Goal: Task Accomplishment & Management: Complete application form

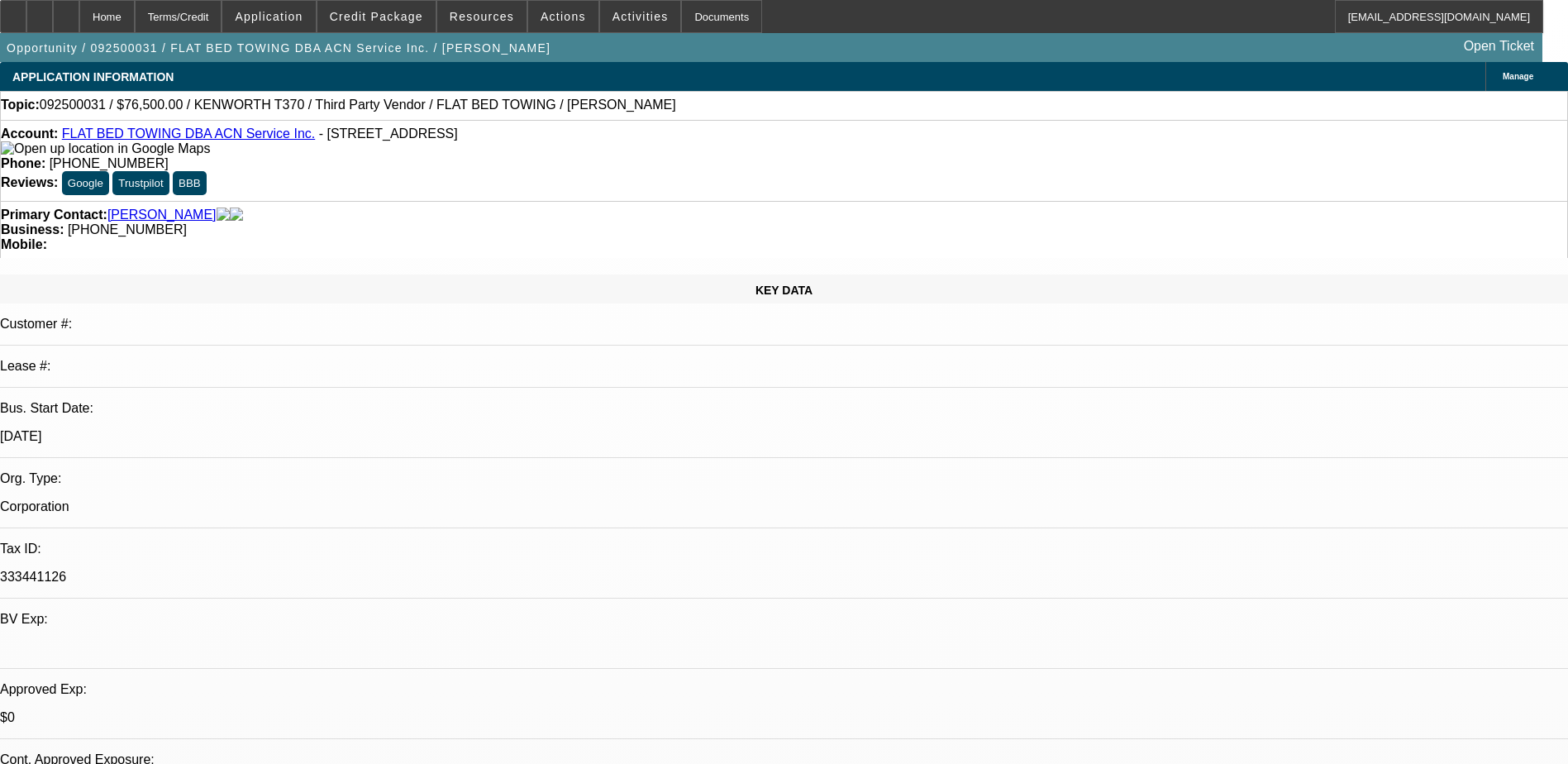
select select "0.15"
select select "2"
select select "0.1"
select select "4"
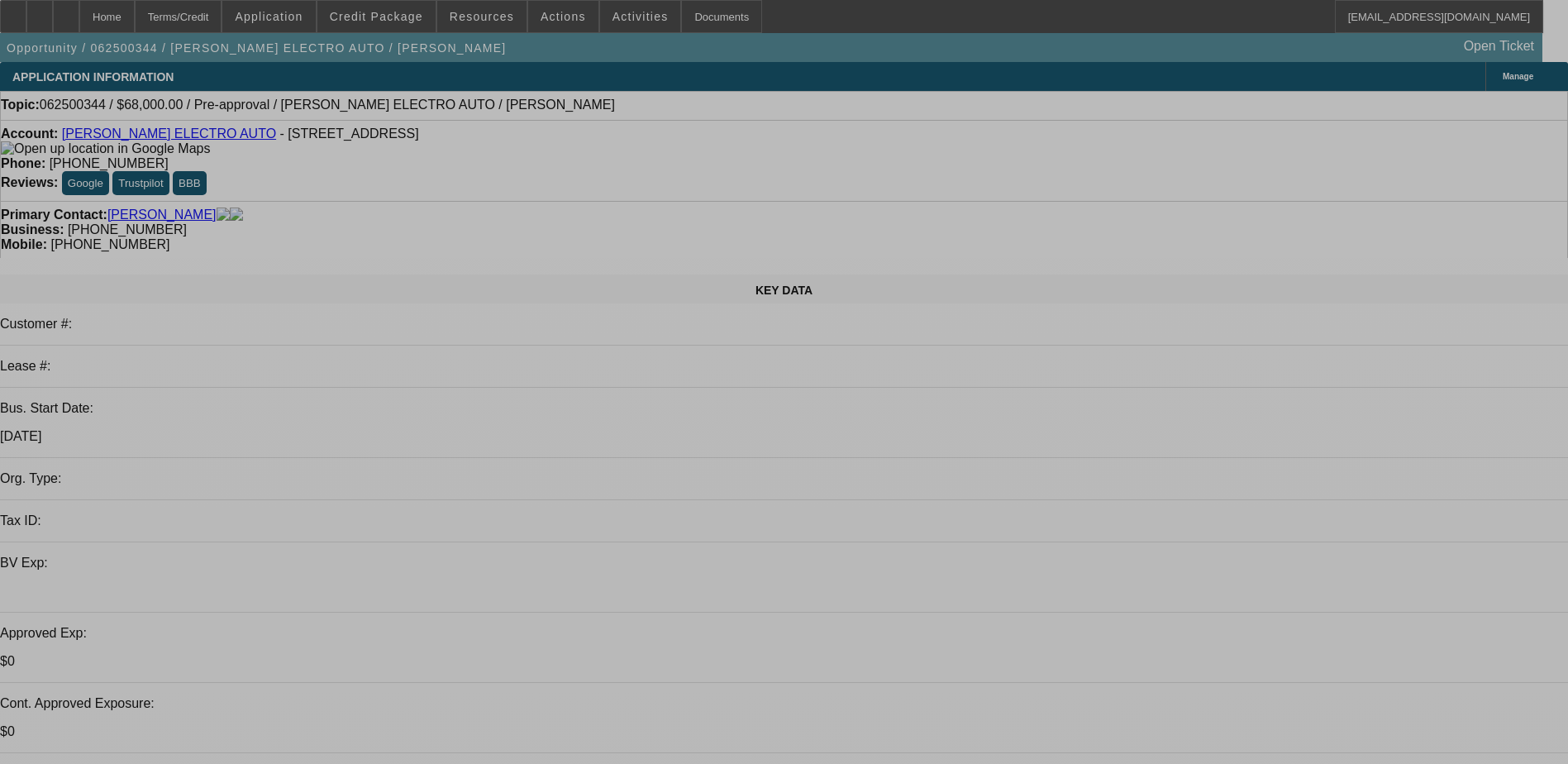
select select "0"
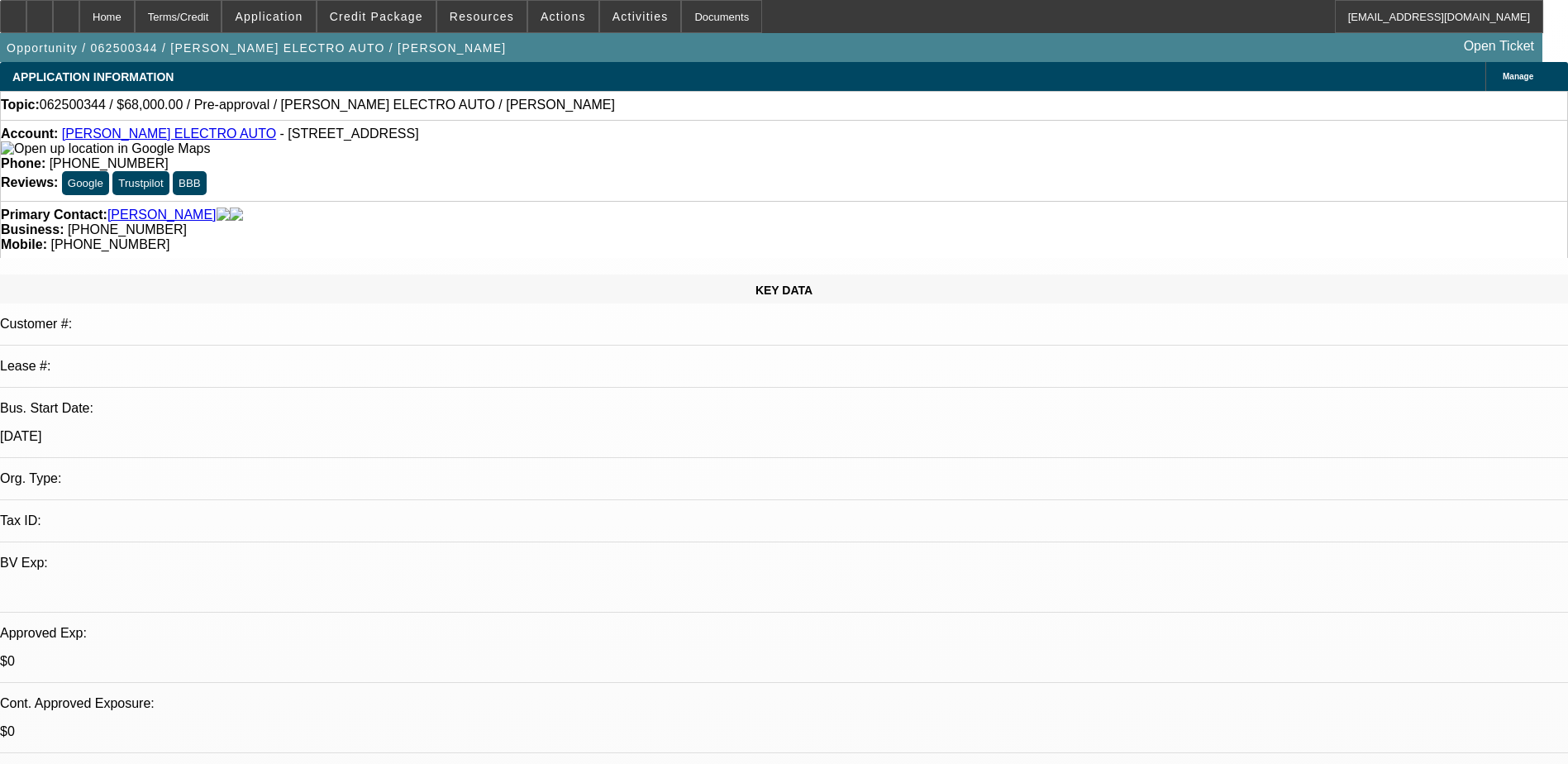
select select "2"
select select "0"
select select "2"
select select "0"
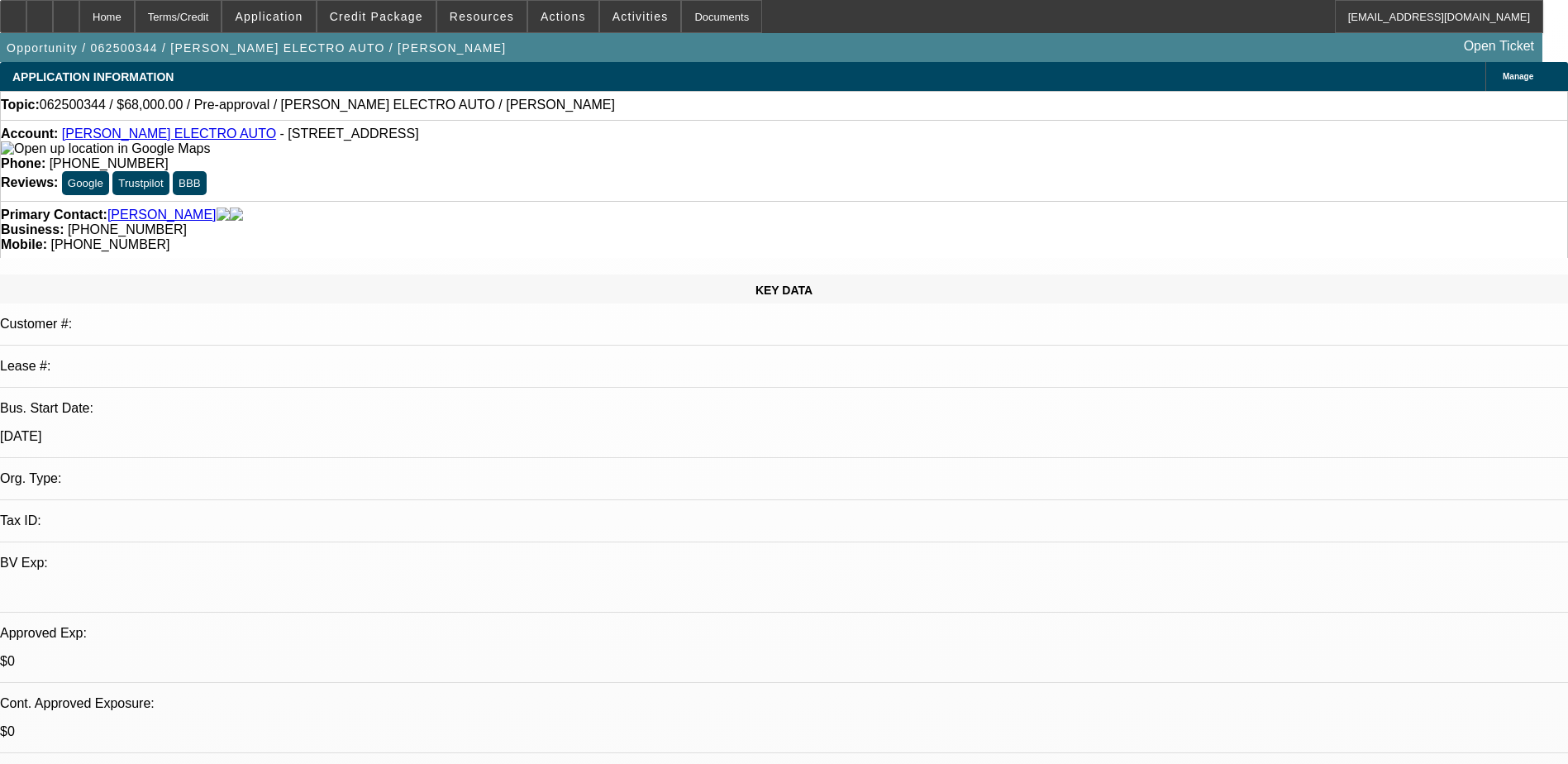
select select "0"
select select "2"
select select "0"
select select "1"
select select "2"
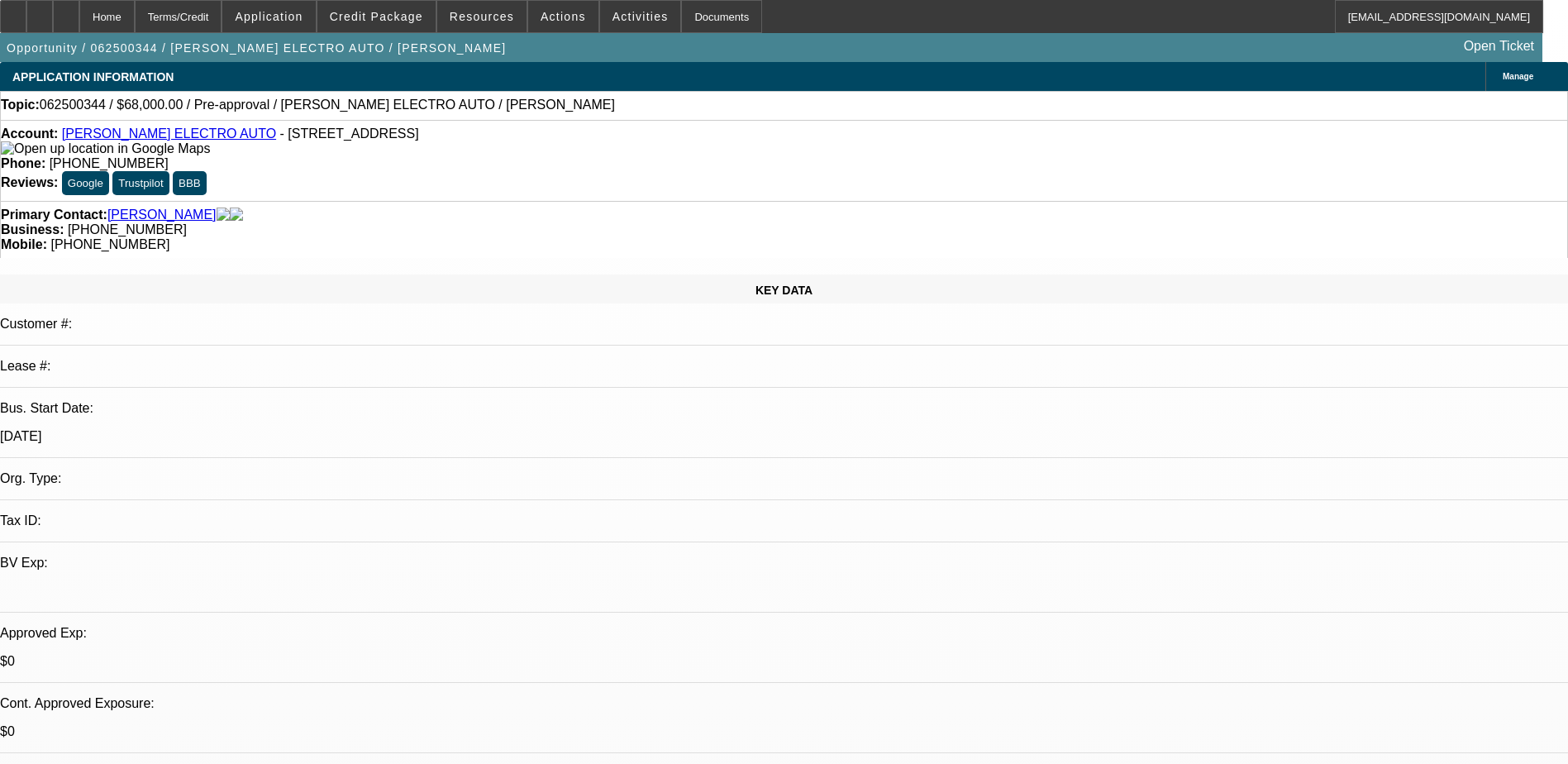
select select "6"
select select "1"
select select "2"
select select "6"
select select "1"
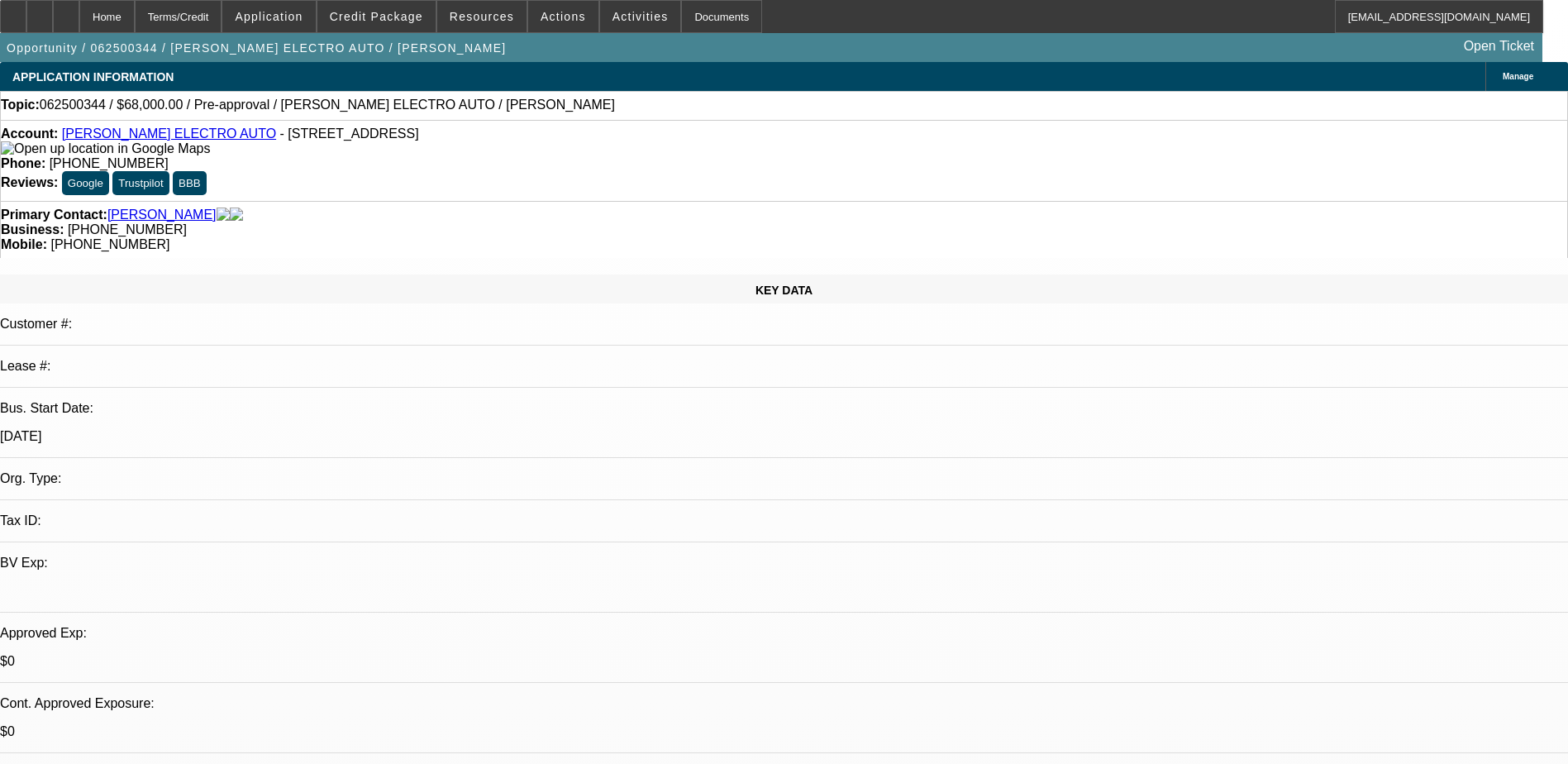
select select "2"
select select "6"
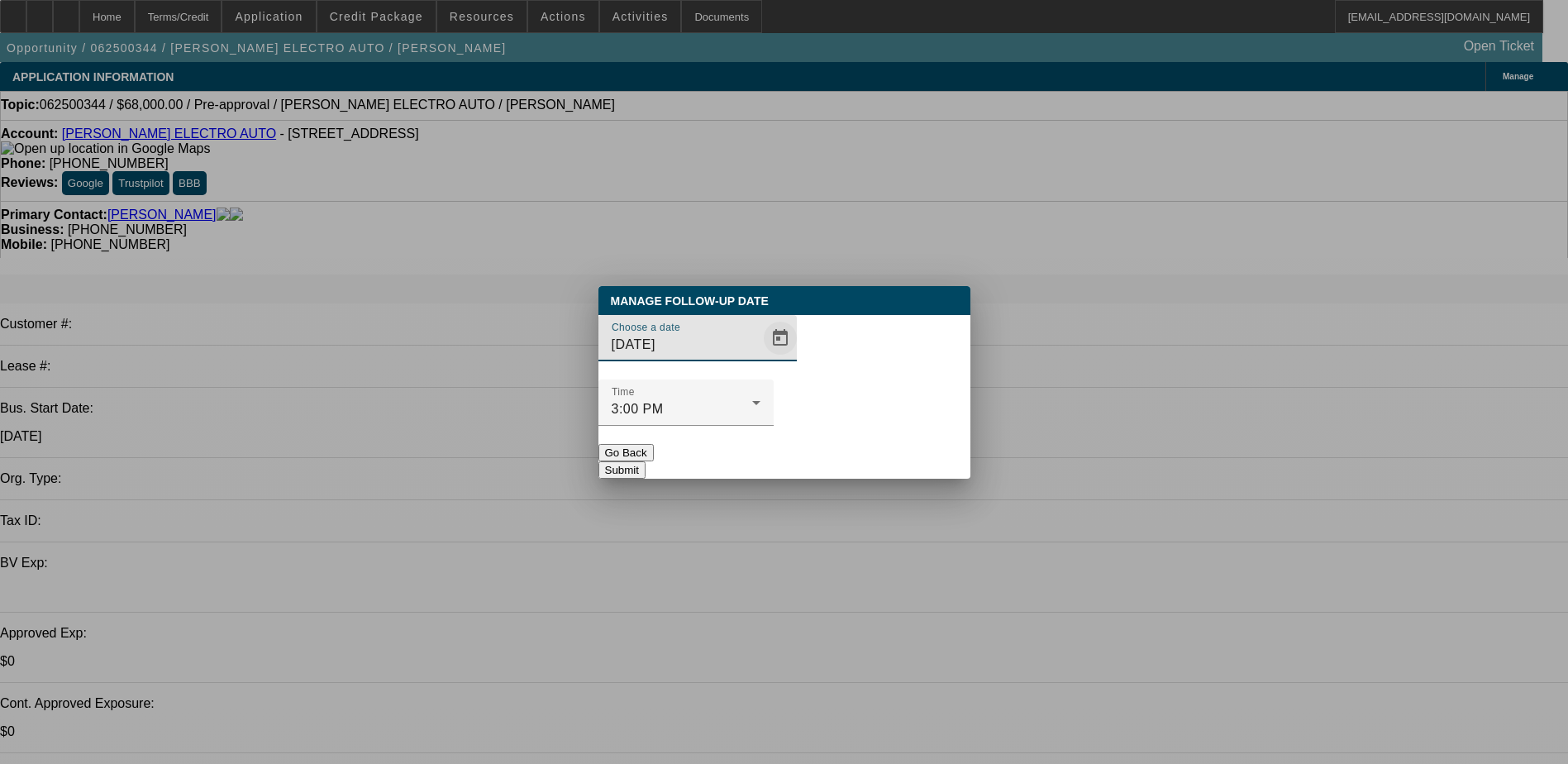
click at [760, 358] on span "Open calendar" at bounding box center [780, 338] width 40 height 40
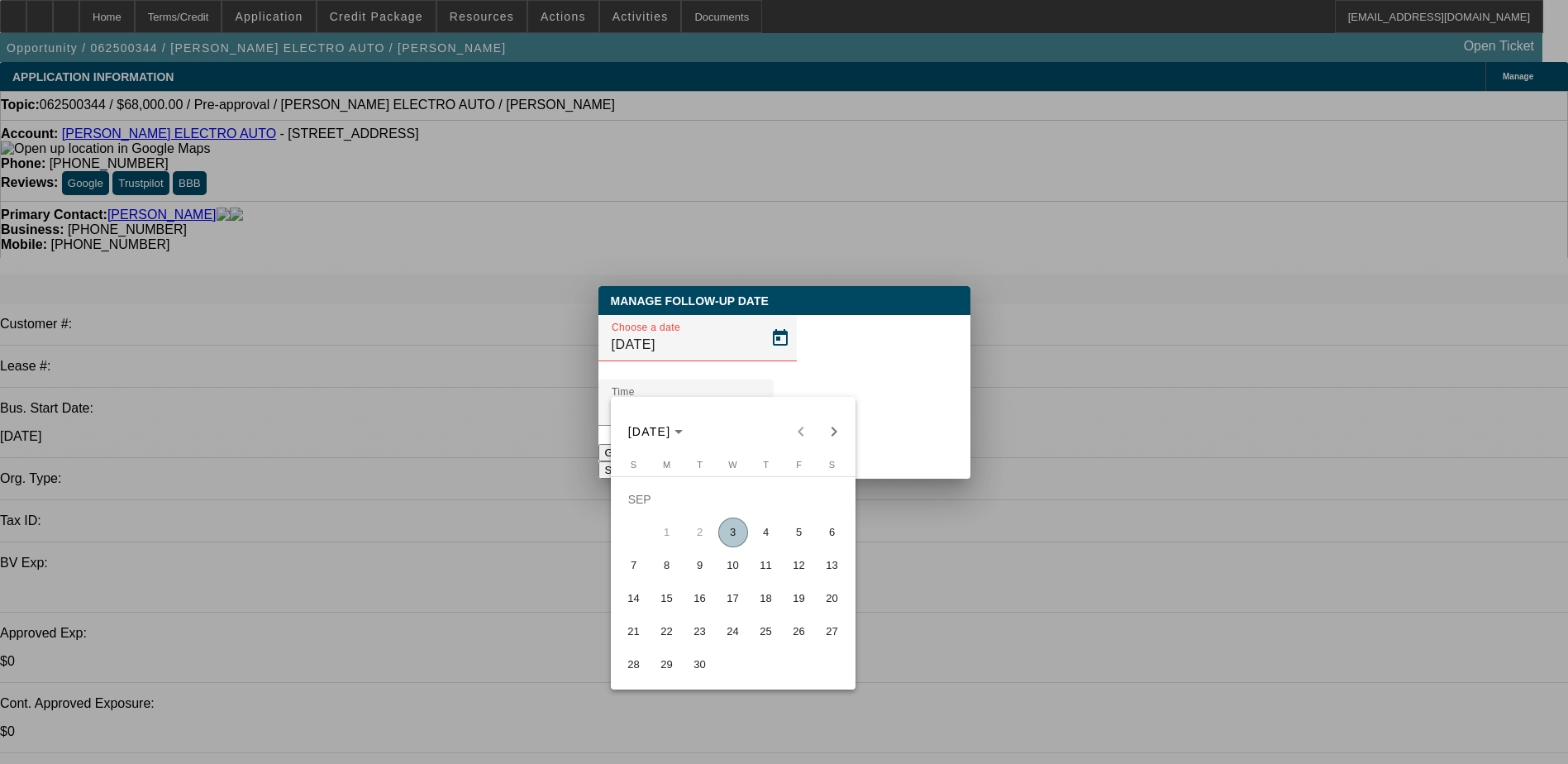
click at [789, 607] on span "19" at bounding box center [799, 599] width 30 height 30
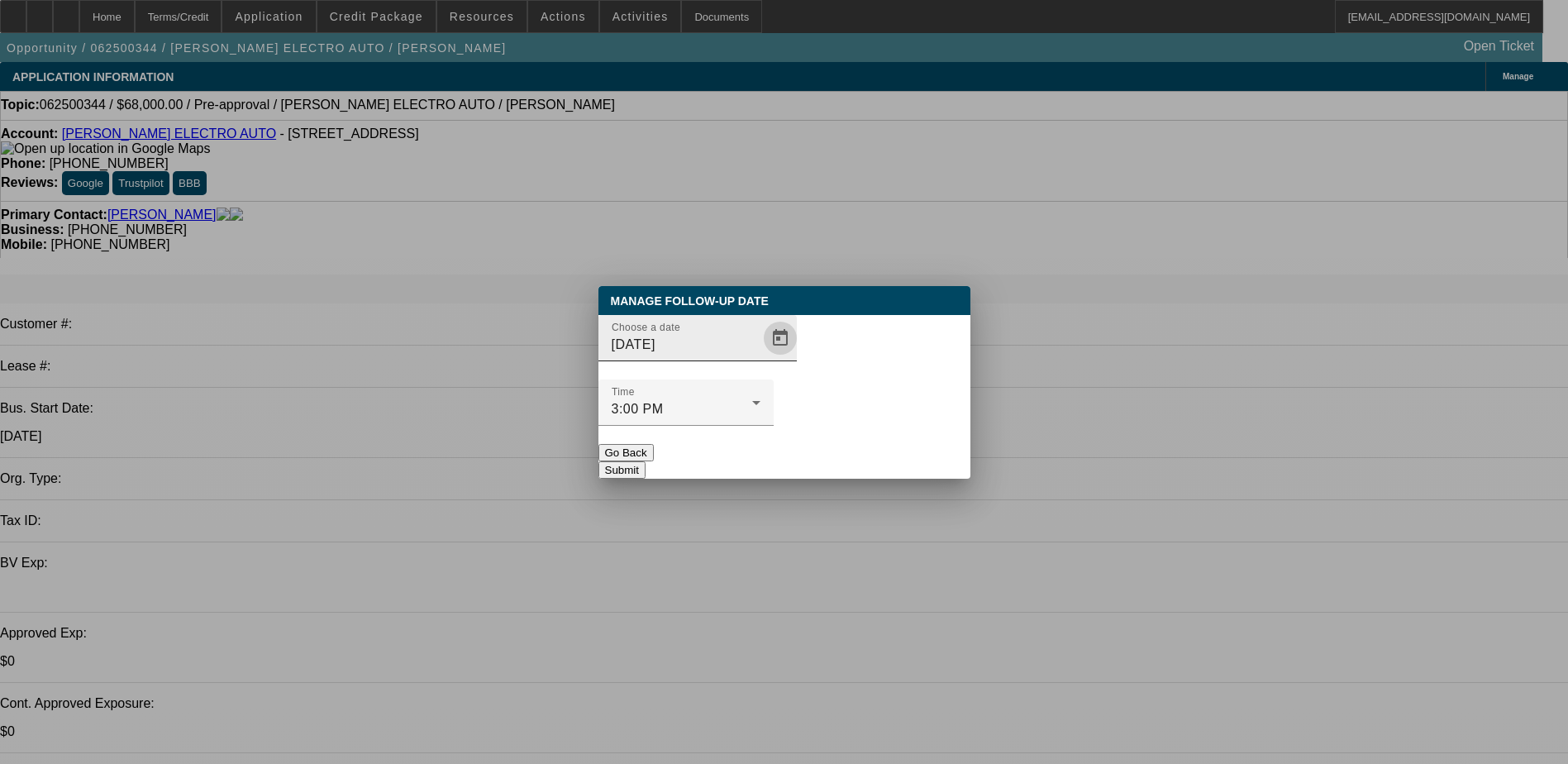
click at [760, 358] on span "Open calendar" at bounding box center [780, 338] width 40 height 40
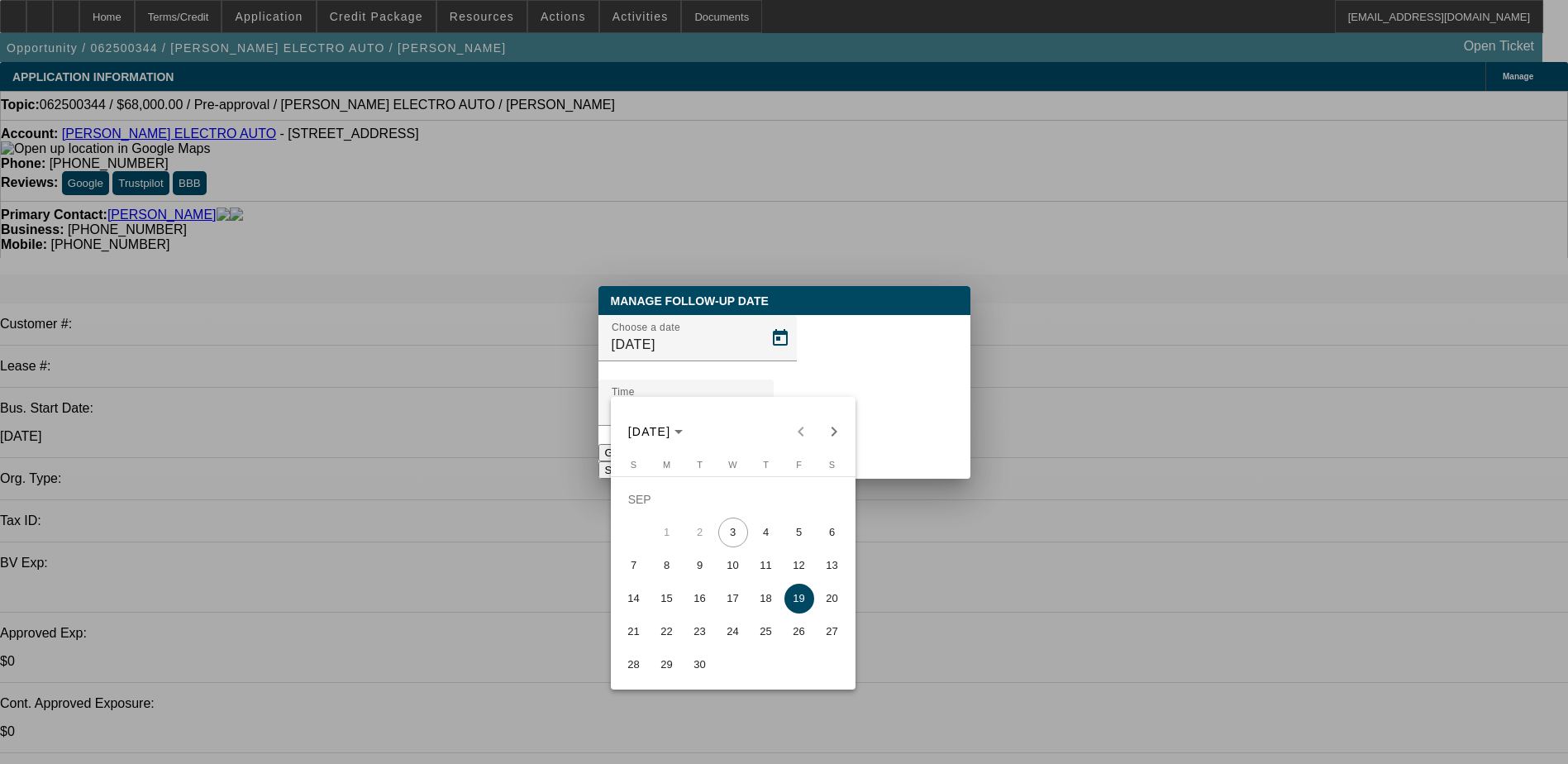
click at [759, 603] on span "18" at bounding box center [766, 599] width 30 height 30
type input "9/18/2025"
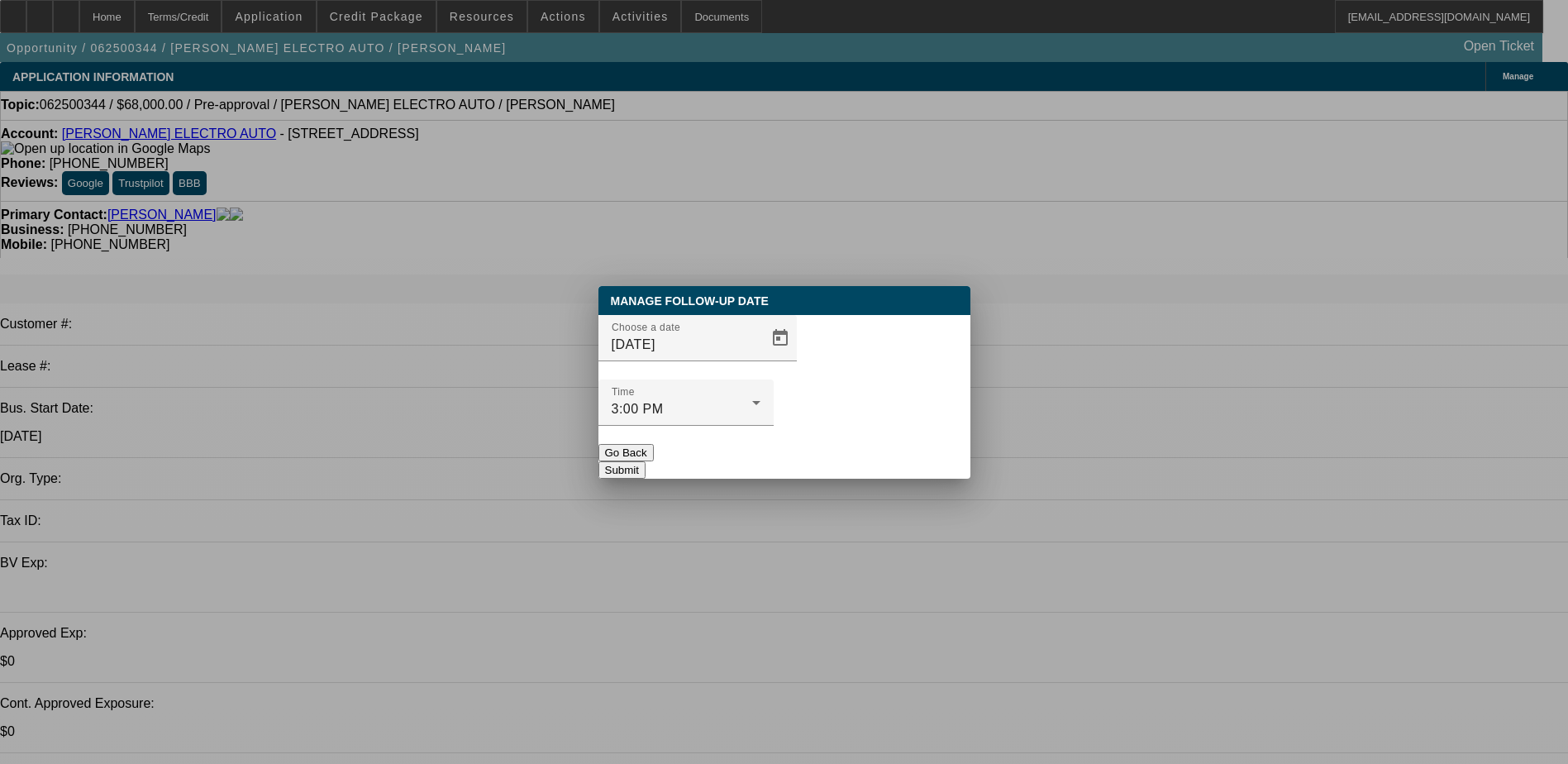
click at [645, 462] on button "Submit" at bounding box center [621, 470] width 47 height 17
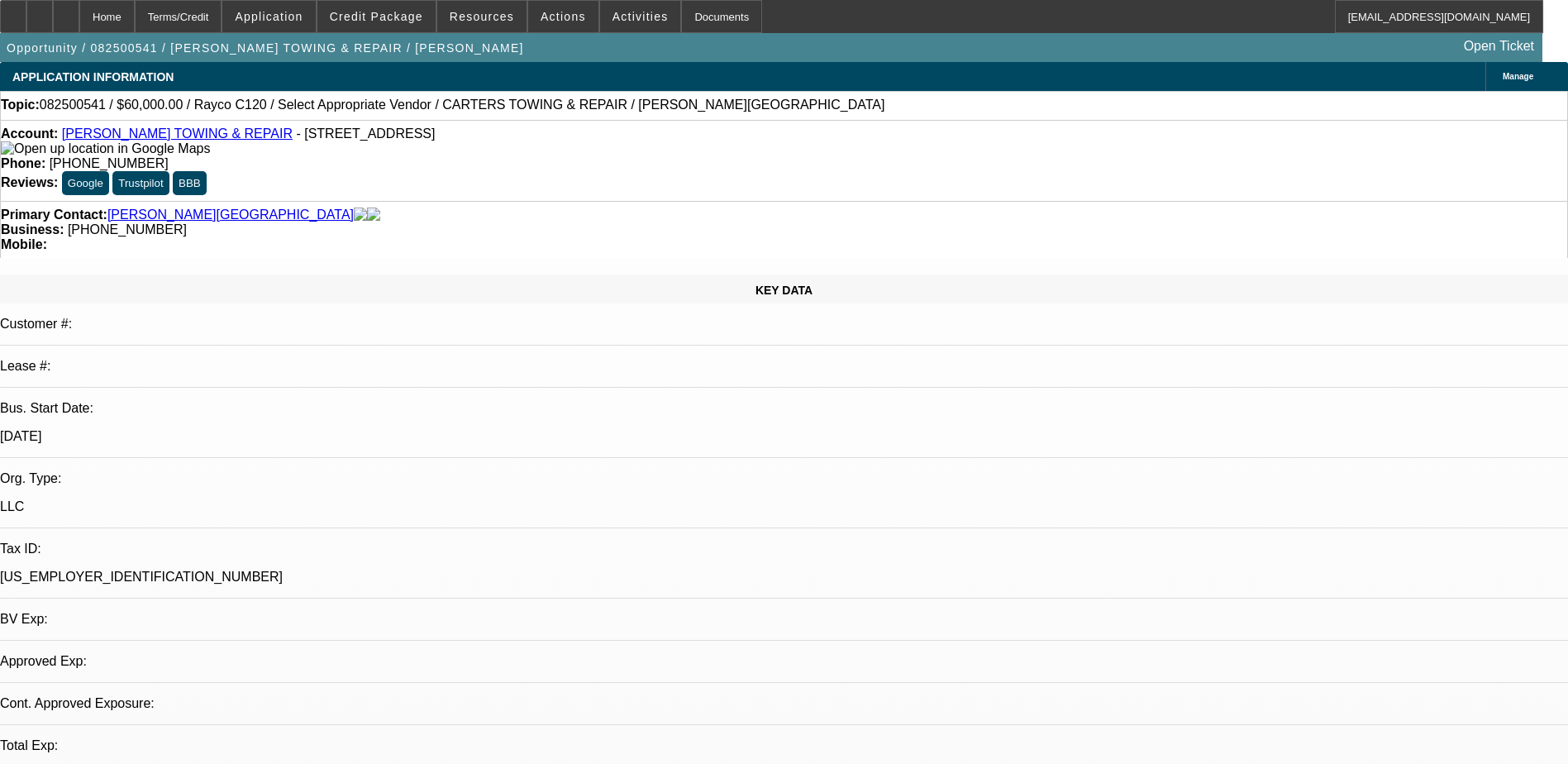
select select "0"
select select "2"
select select "0.1"
select select "4"
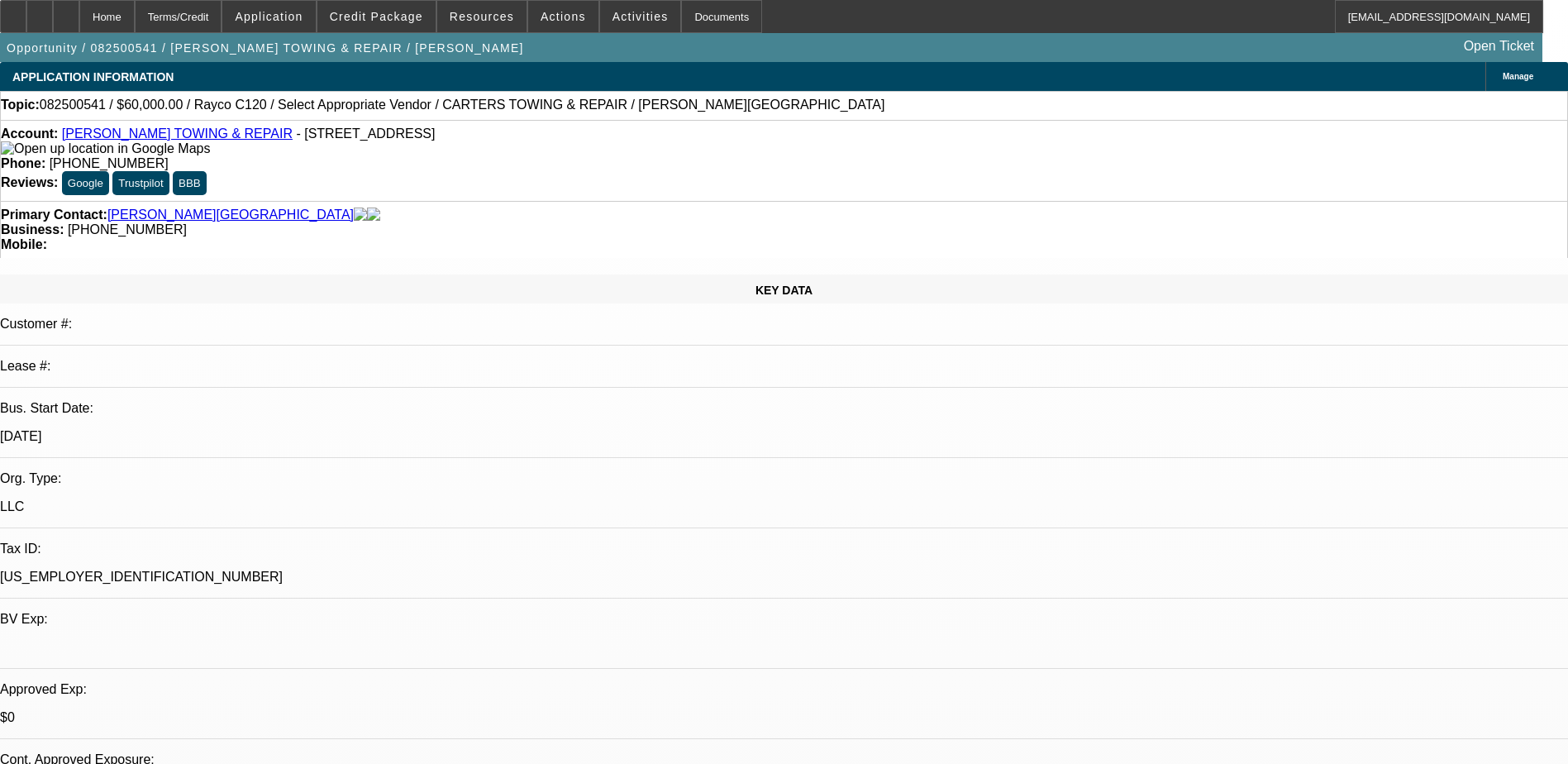
click at [113, 141] on link "CARTER'S TOWING & REPAIR" at bounding box center [177, 133] width 231 height 14
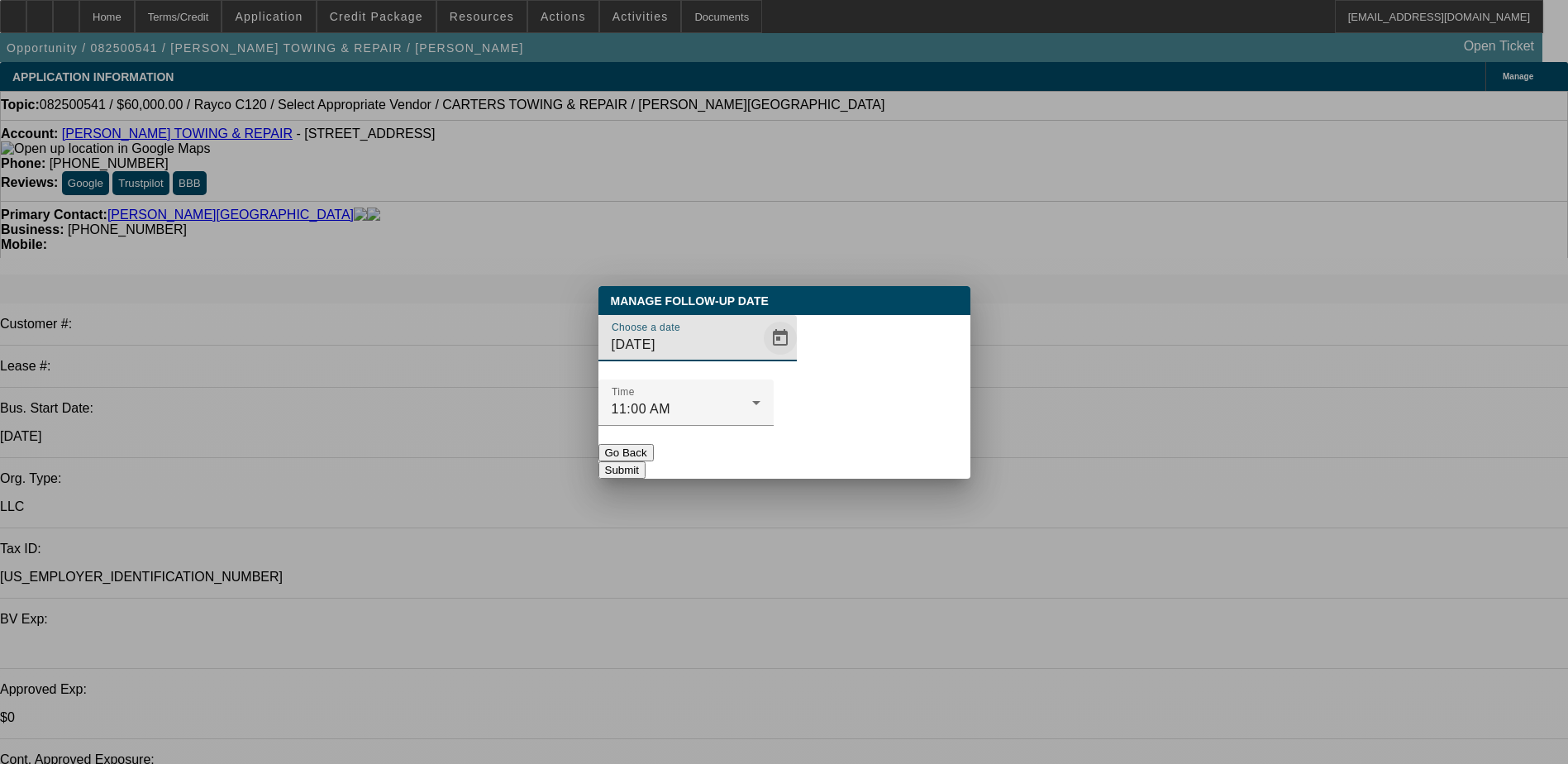
click at [760, 358] on span "Open calendar" at bounding box center [780, 338] width 40 height 40
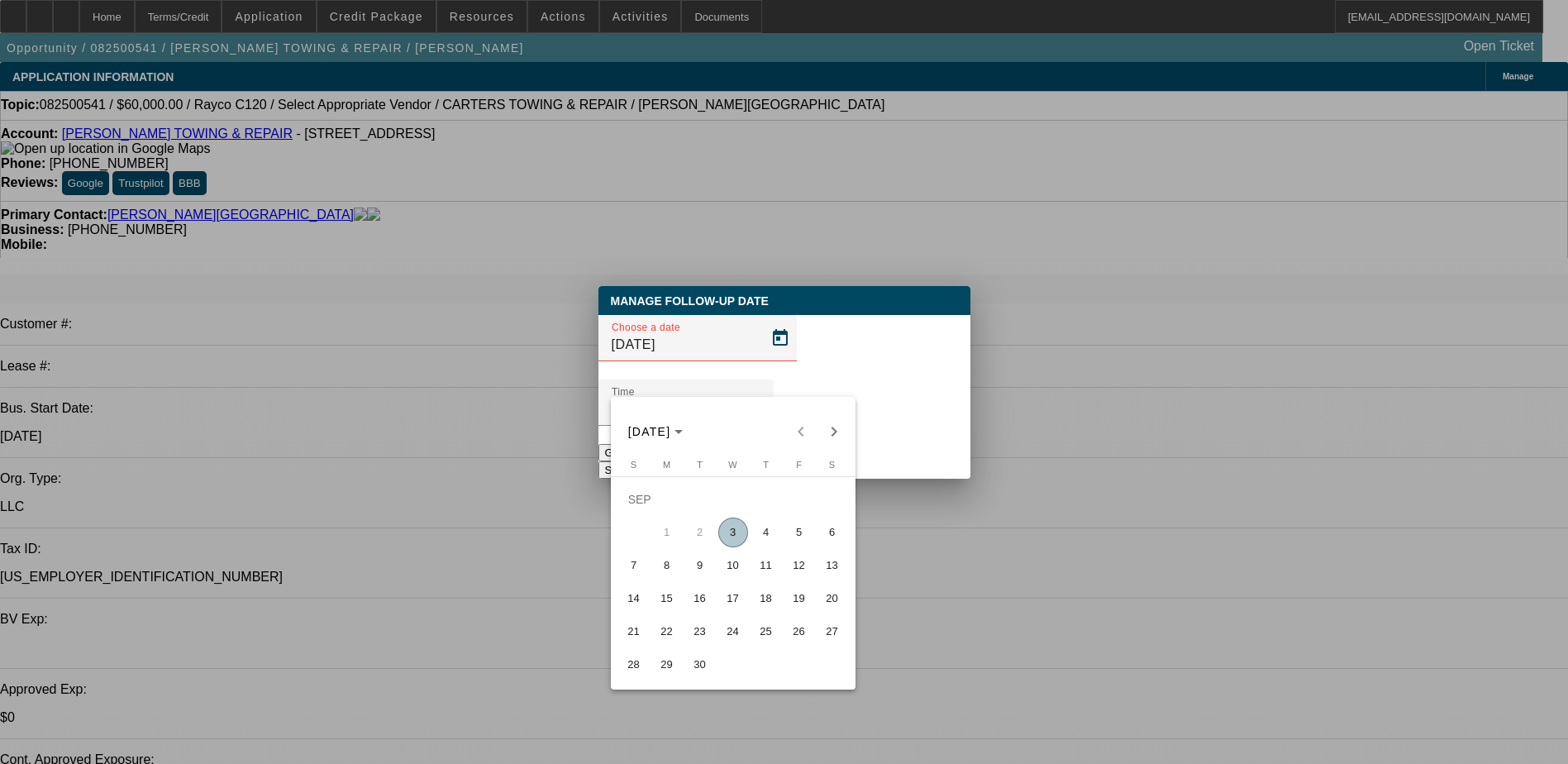
click at [776, 572] on span "11" at bounding box center [766, 566] width 30 height 30
type input "9/11/2025"
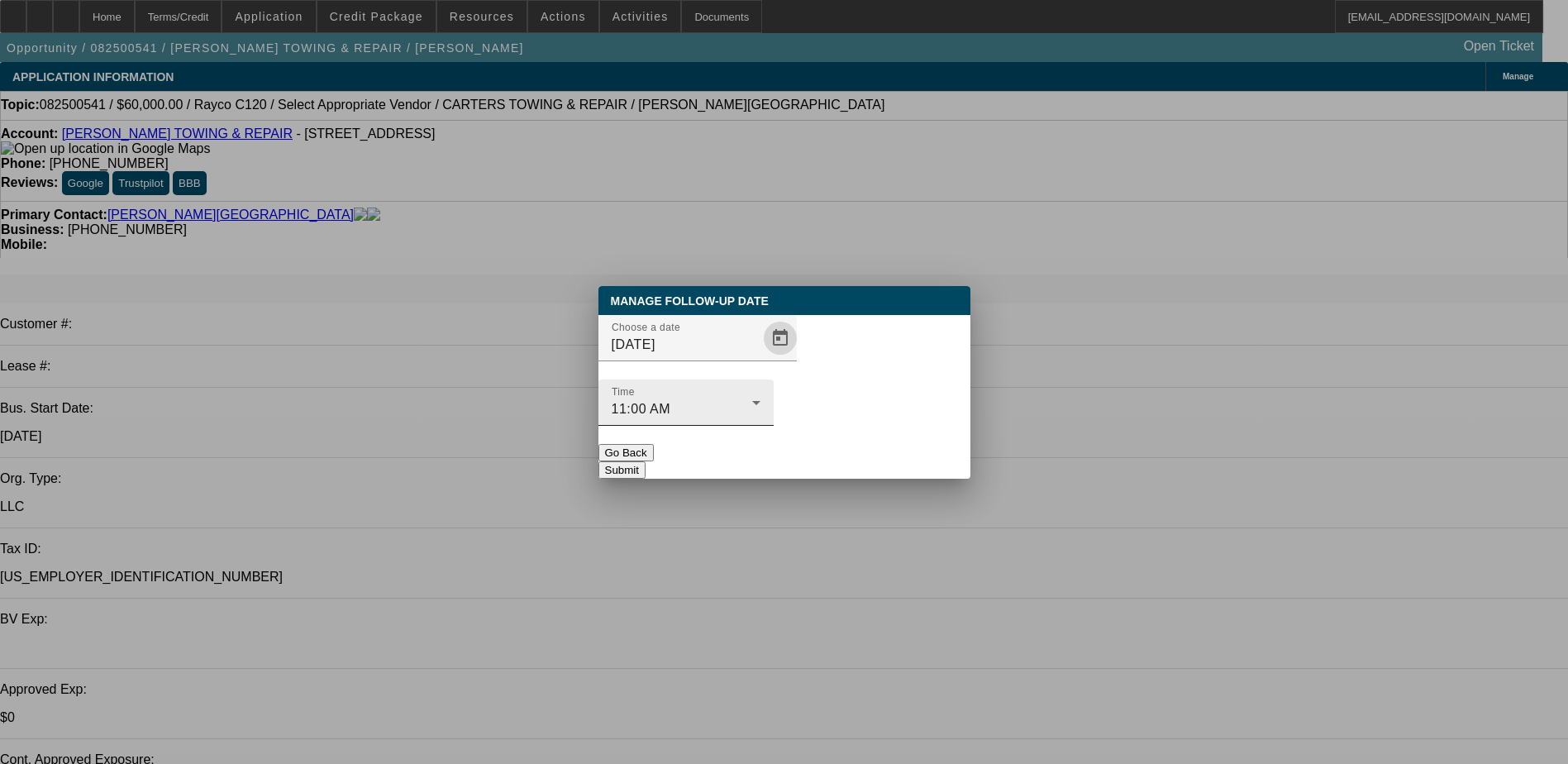
click at [766, 392] on icon at bounding box center [756, 402] width 20 height 20
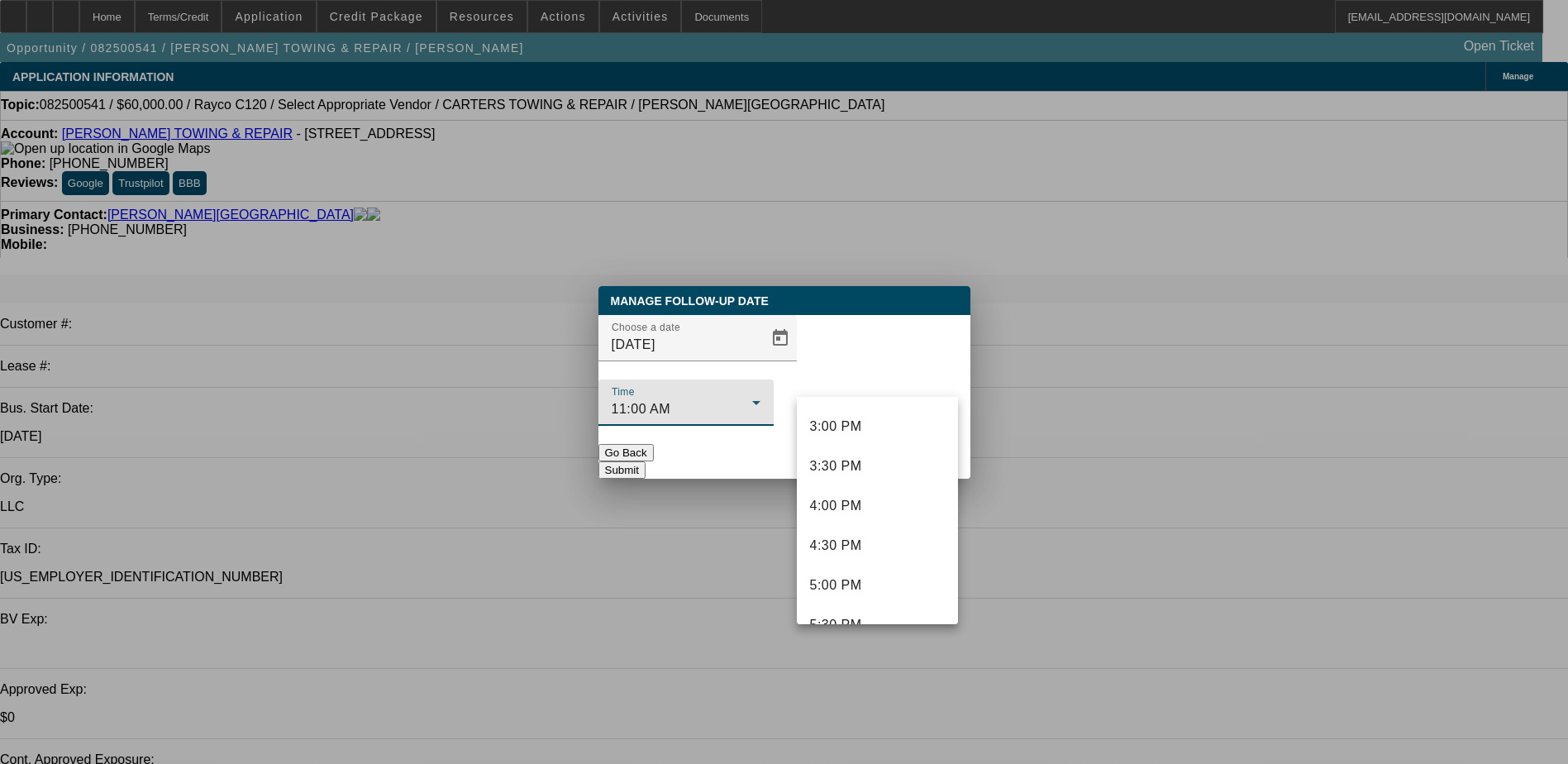
scroll to position [1188, 0]
click at [855, 513] on span "4:00 PM" at bounding box center [836, 505] width 52 height 20
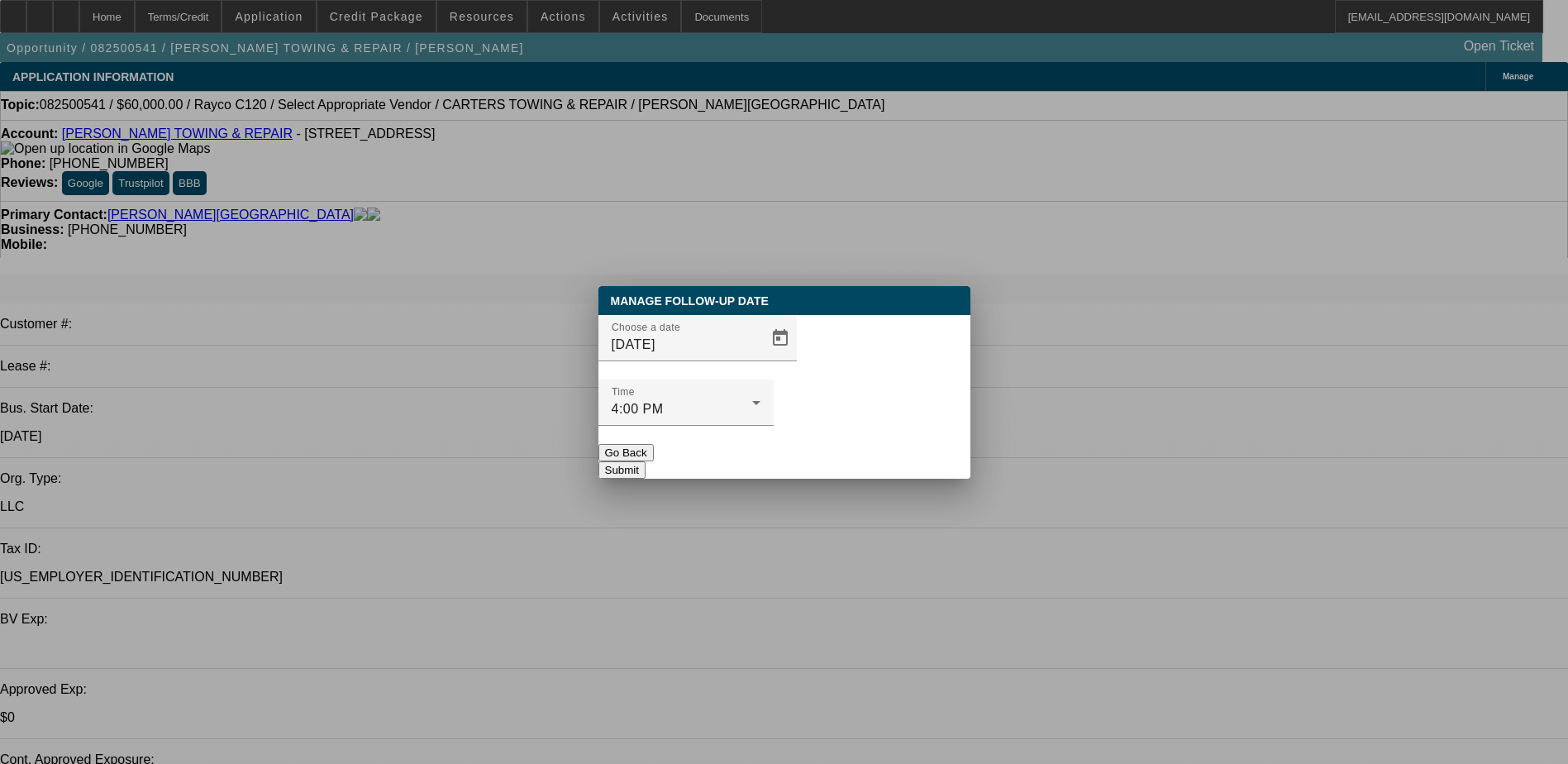
click at [645, 462] on button "Submit" at bounding box center [621, 470] width 47 height 17
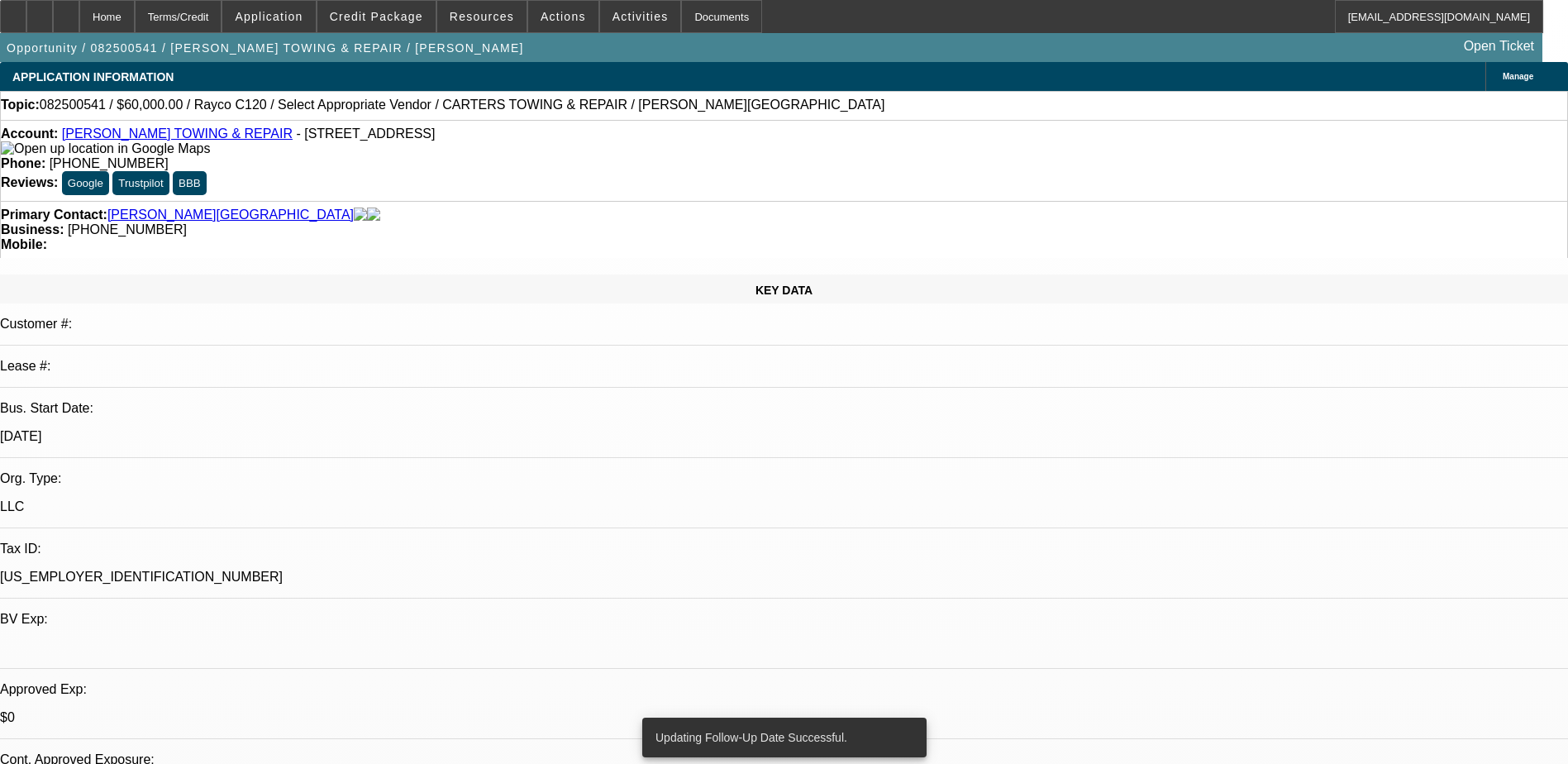
radio input "true"
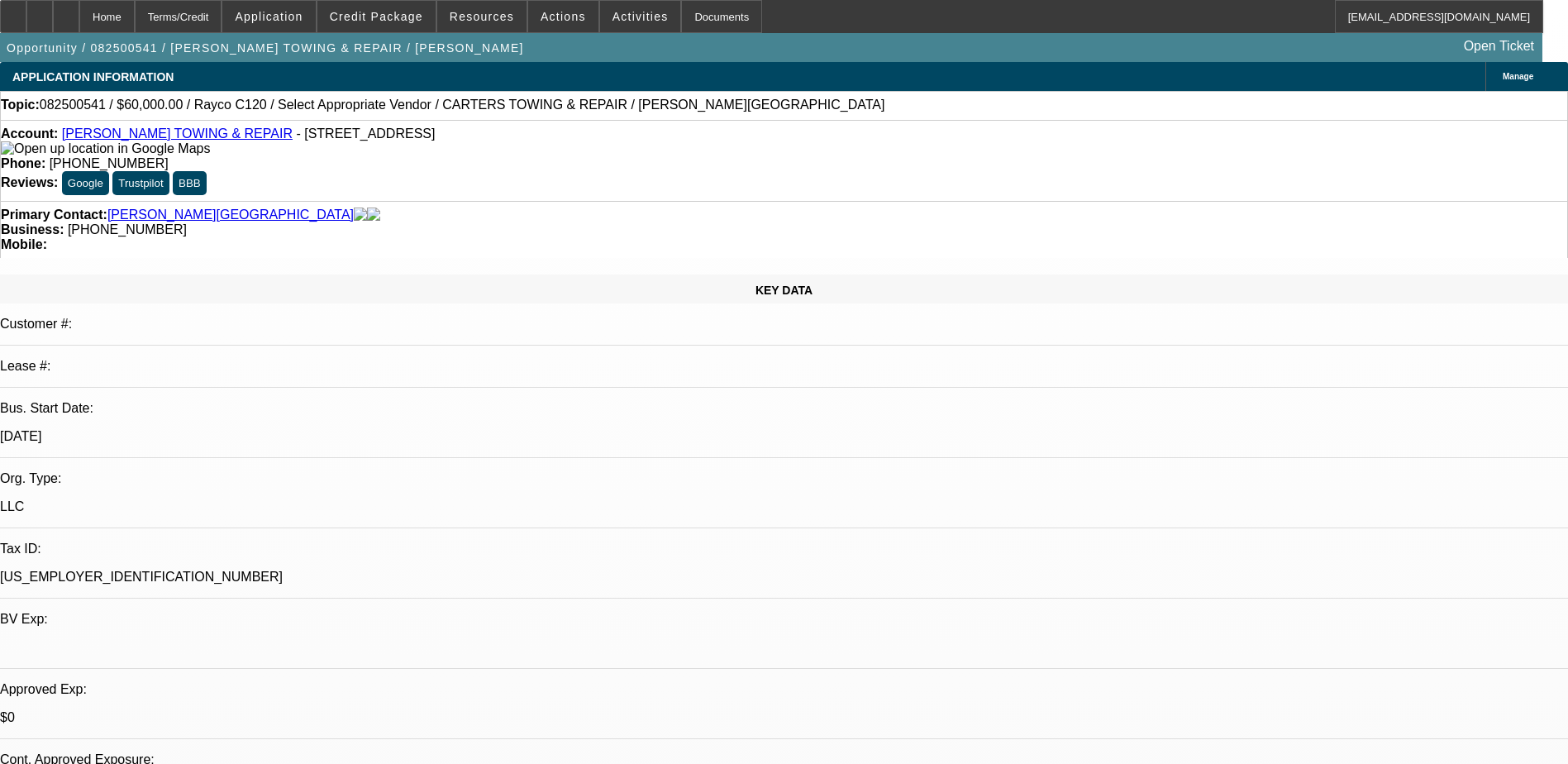
type textarea "Tt Chester again - said they've been busy, SE again requesting application, ban…"
radio input "true"
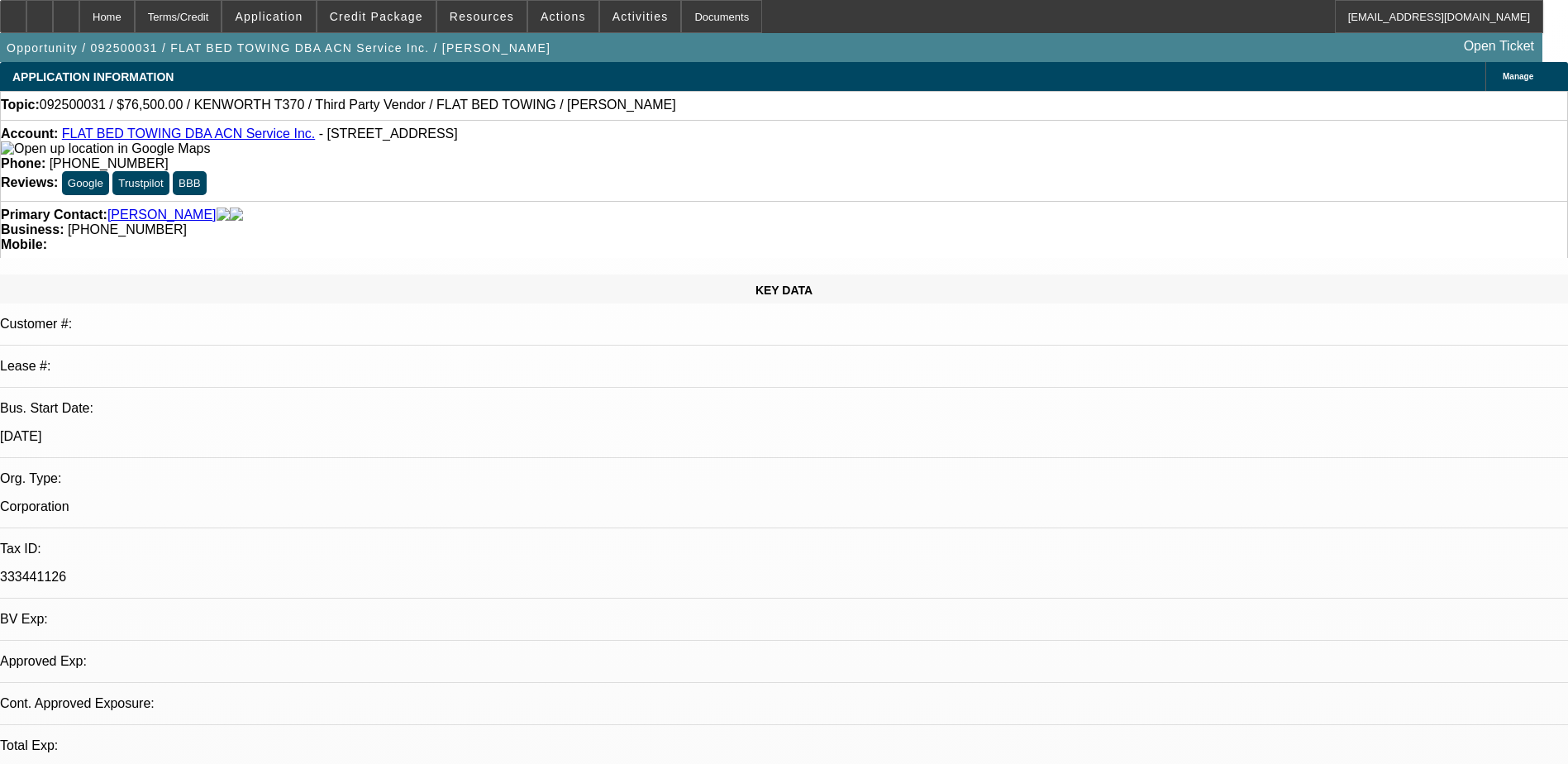
select select "0.15"
select select "2"
select select "0.1"
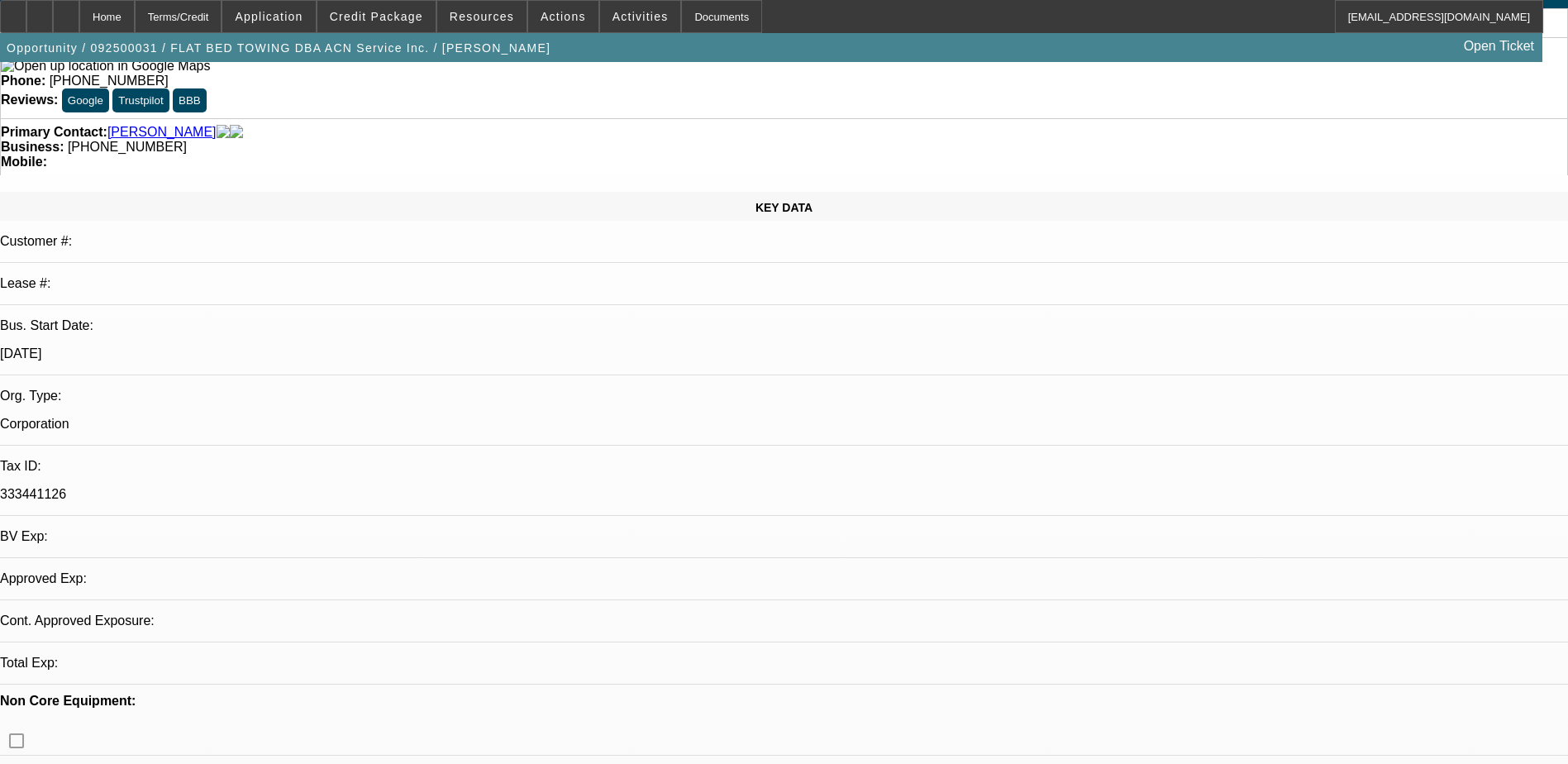
select select "1"
select select "2"
select select "4"
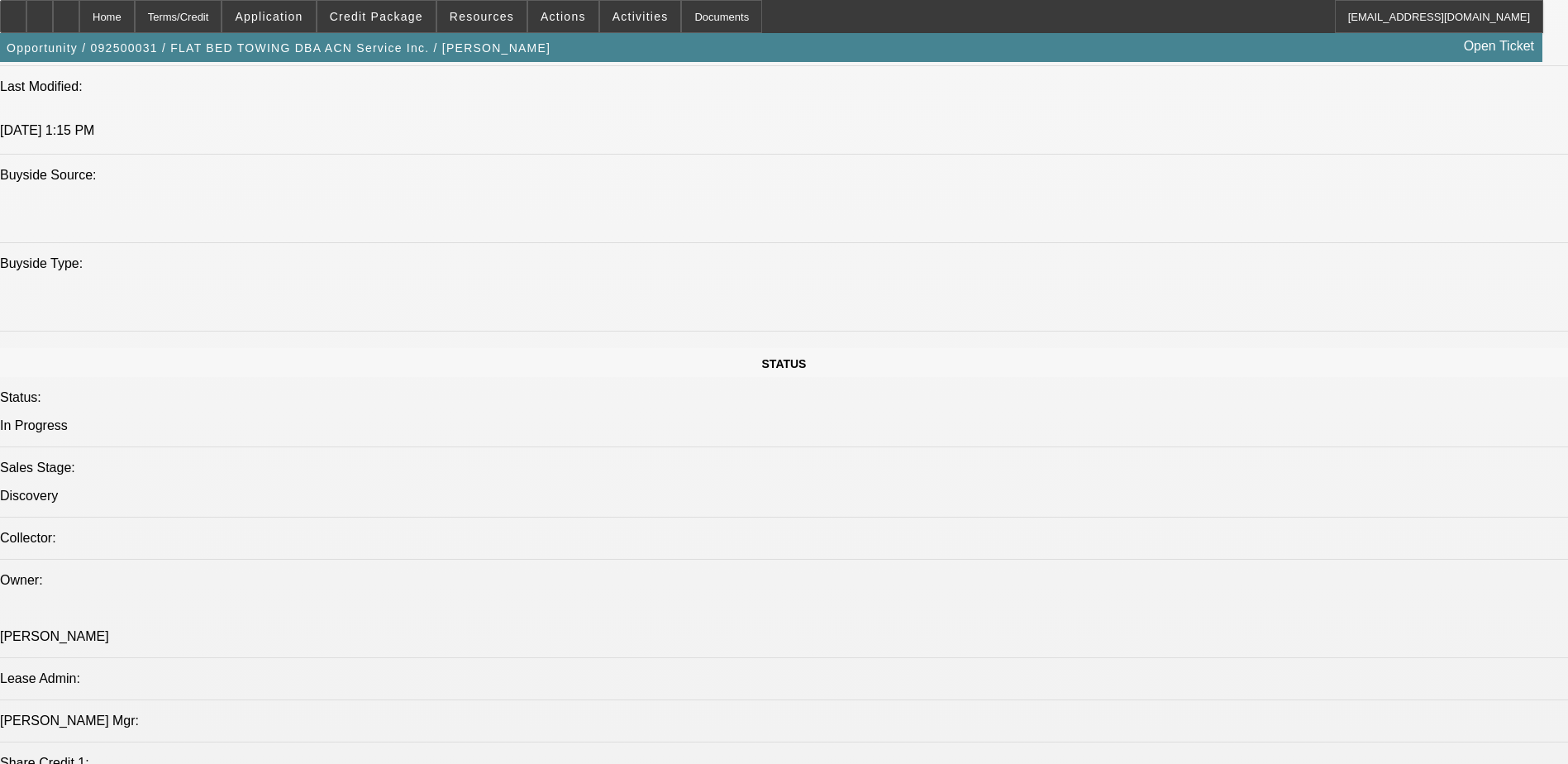
scroll to position [1488, 0]
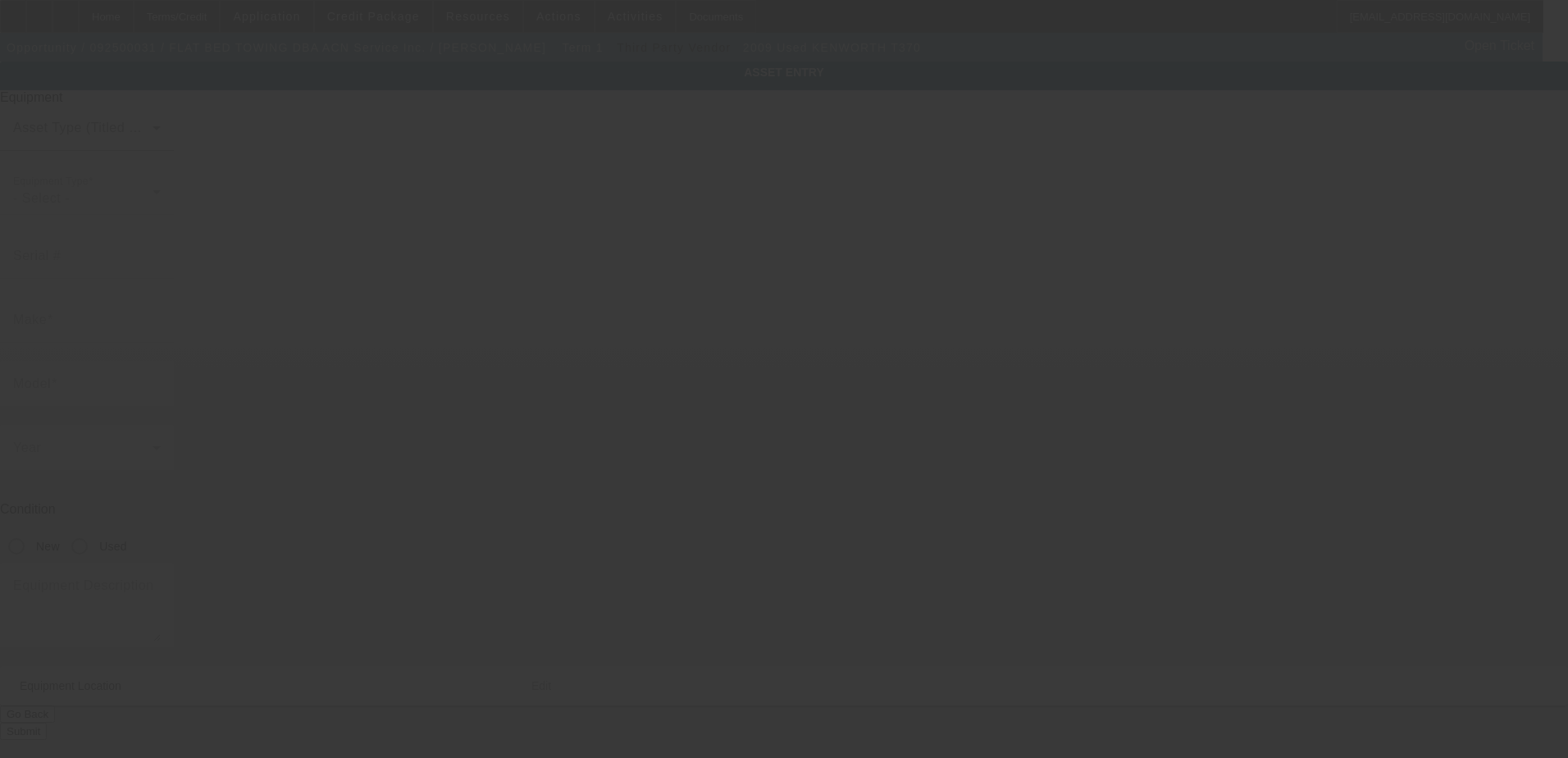
type input "Kenworth"
type input "T370"
radio input "true"
type textarea "Tow Truck; Make: Kenworth; Model: 370"
type input "98 Plainfield Ave"
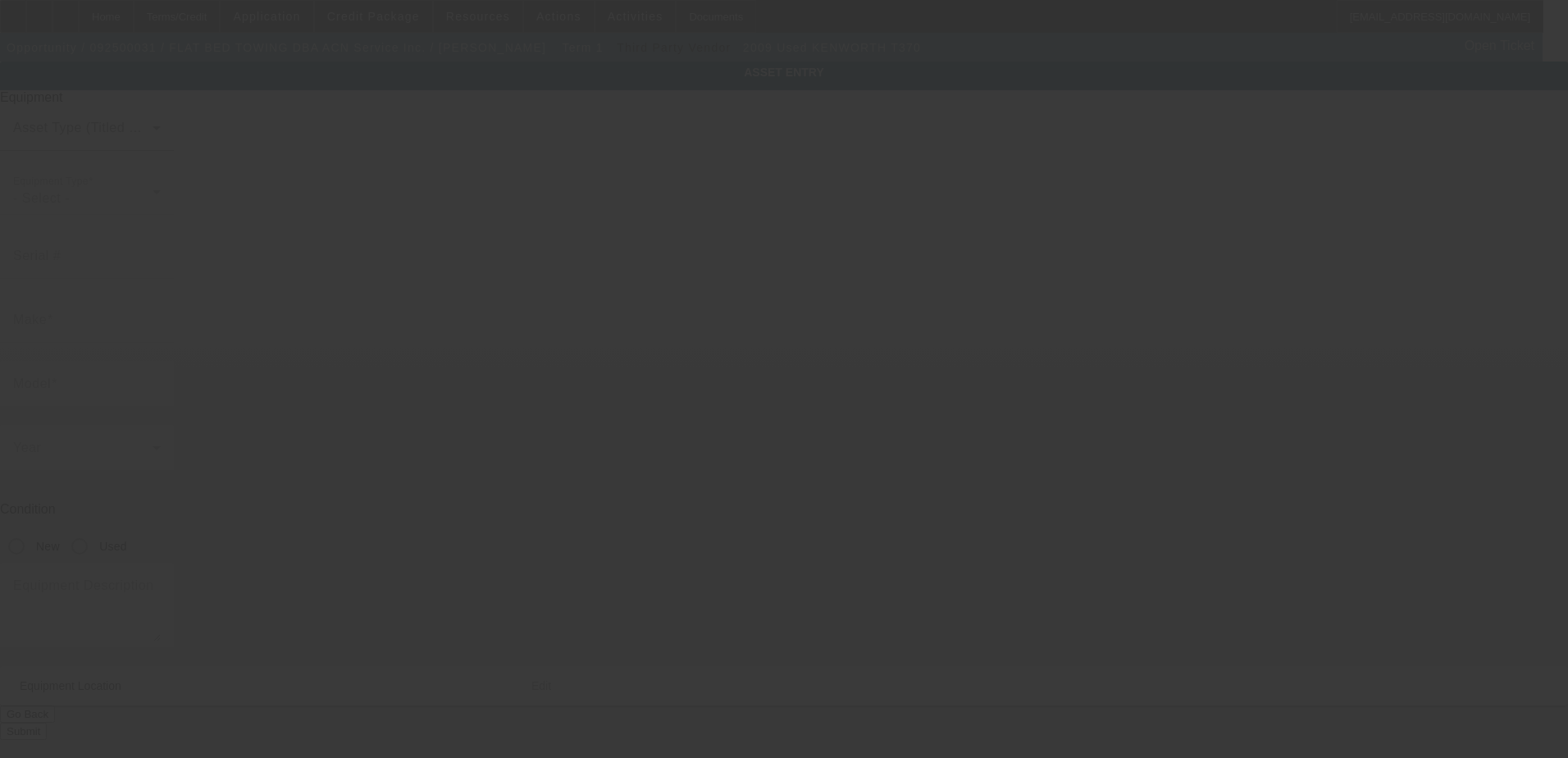
type input "Bedford Hills"
type input "10507"
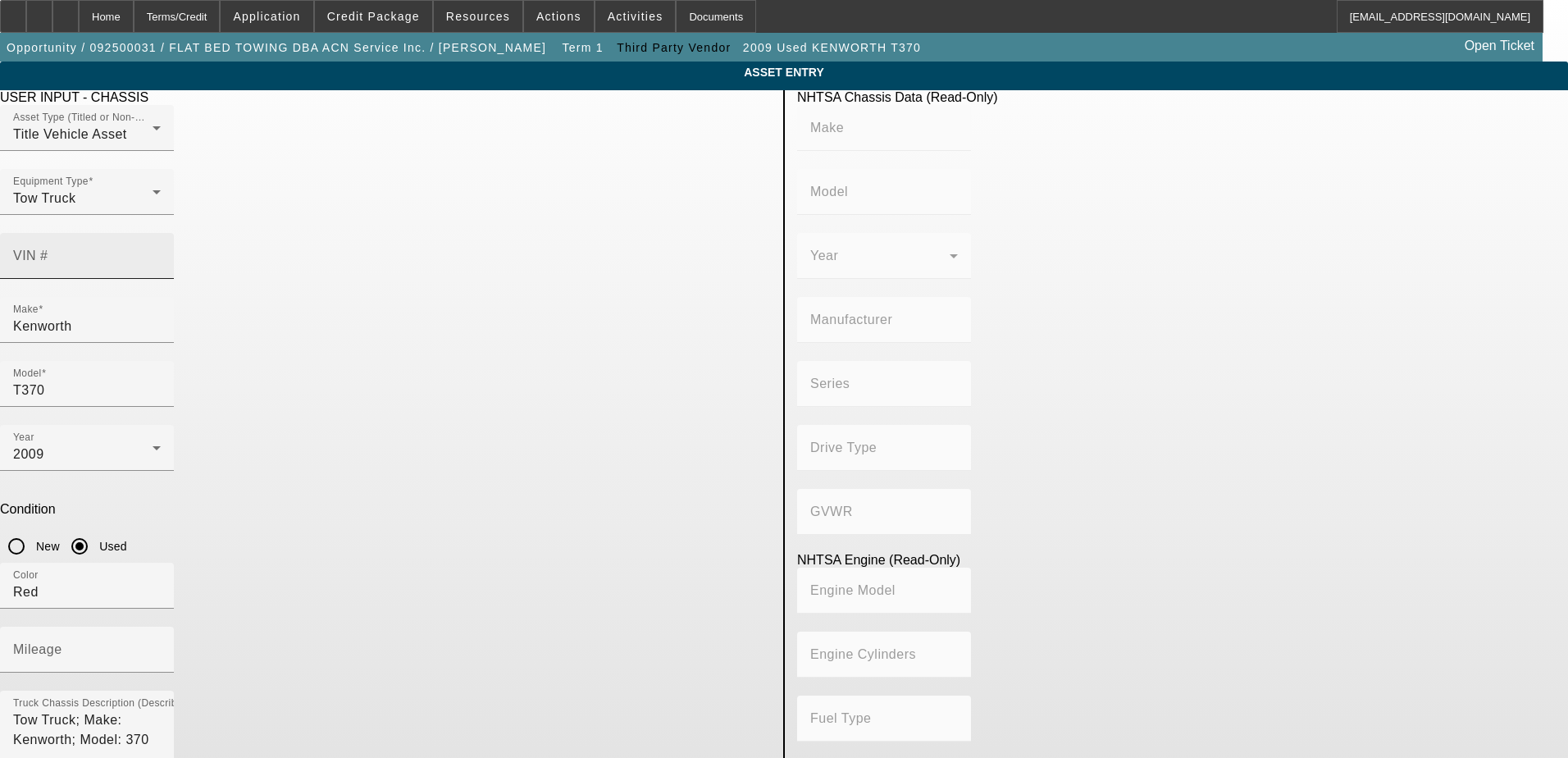
click at [161, 253] on input "VIN #" at bounding box center [87, 263] width 148 height 20
type input "2NKHHN7X89M243078"
type input "KENWORTH"
type input "T3 Series"
type input "KENWORTH TRUCK COMPANY"
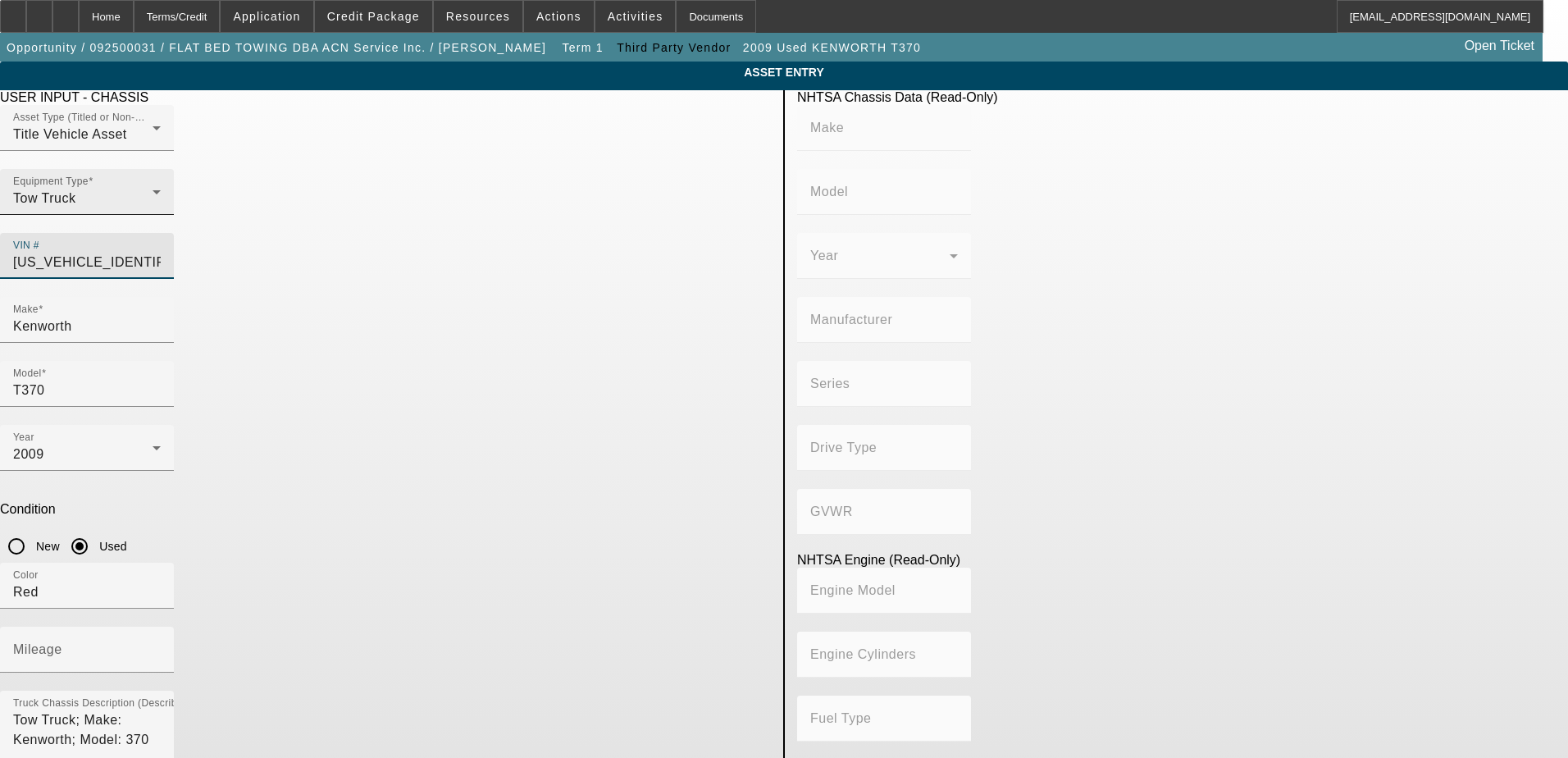
type input "4x2"
type input "Class 7: 26,001 - 33,000 lb (11,794 - 14,969 kg)"
type input "PX-8"
type input "6"
type input "Diesel"
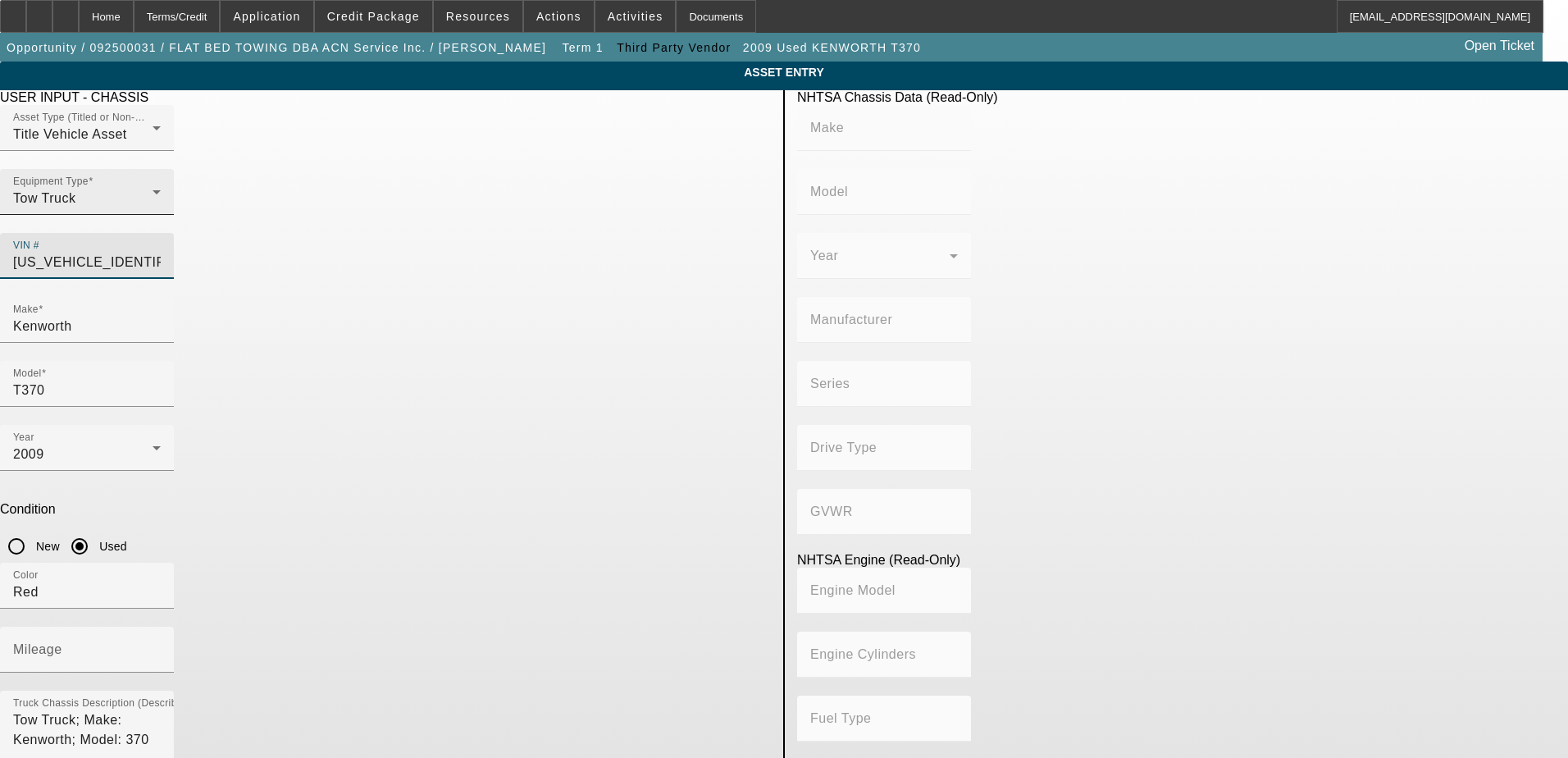
type input "506.49707598627"
type input "8.3"
type input "2NKHHN7X89M243078"
click at [164, 419] on app-asset-collateral-manage "ASSET ENTRY Delete asset USER INPUT - CHASSIS Asset Type (Titled or Non-Titled)…" at bounding box center [784, 516] width 1568 height 910
click at [174, 407] on div at bounding box center [87, 416] width 174 height 18
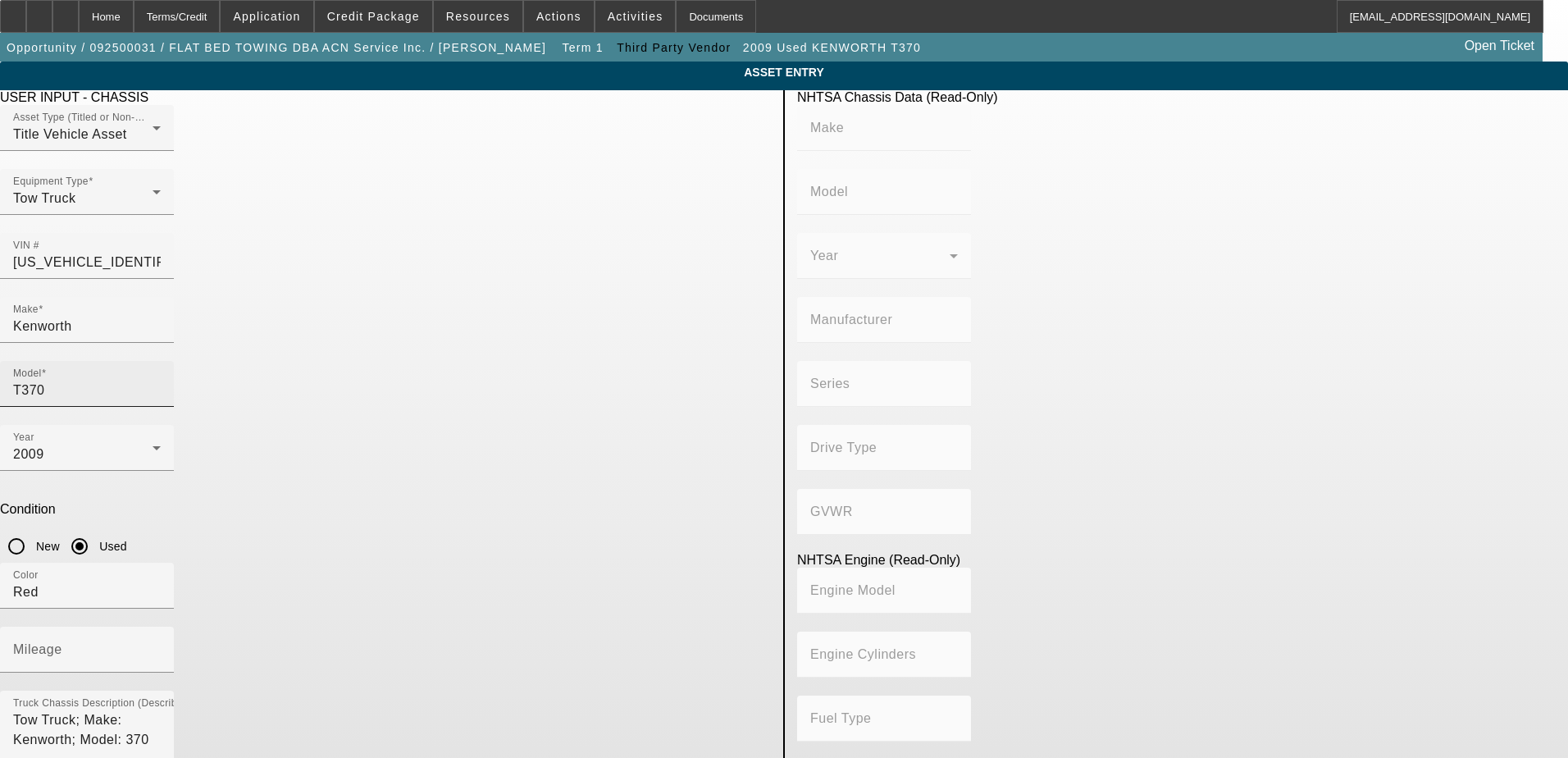
click at [161, 380] on input "T370" at bounding box center [87, 390] width 148 height 20
type input "KENWORTH"
type input "T3 Series"
type input "KENWORTH TRUCK COMPANY"
type input "4x2"
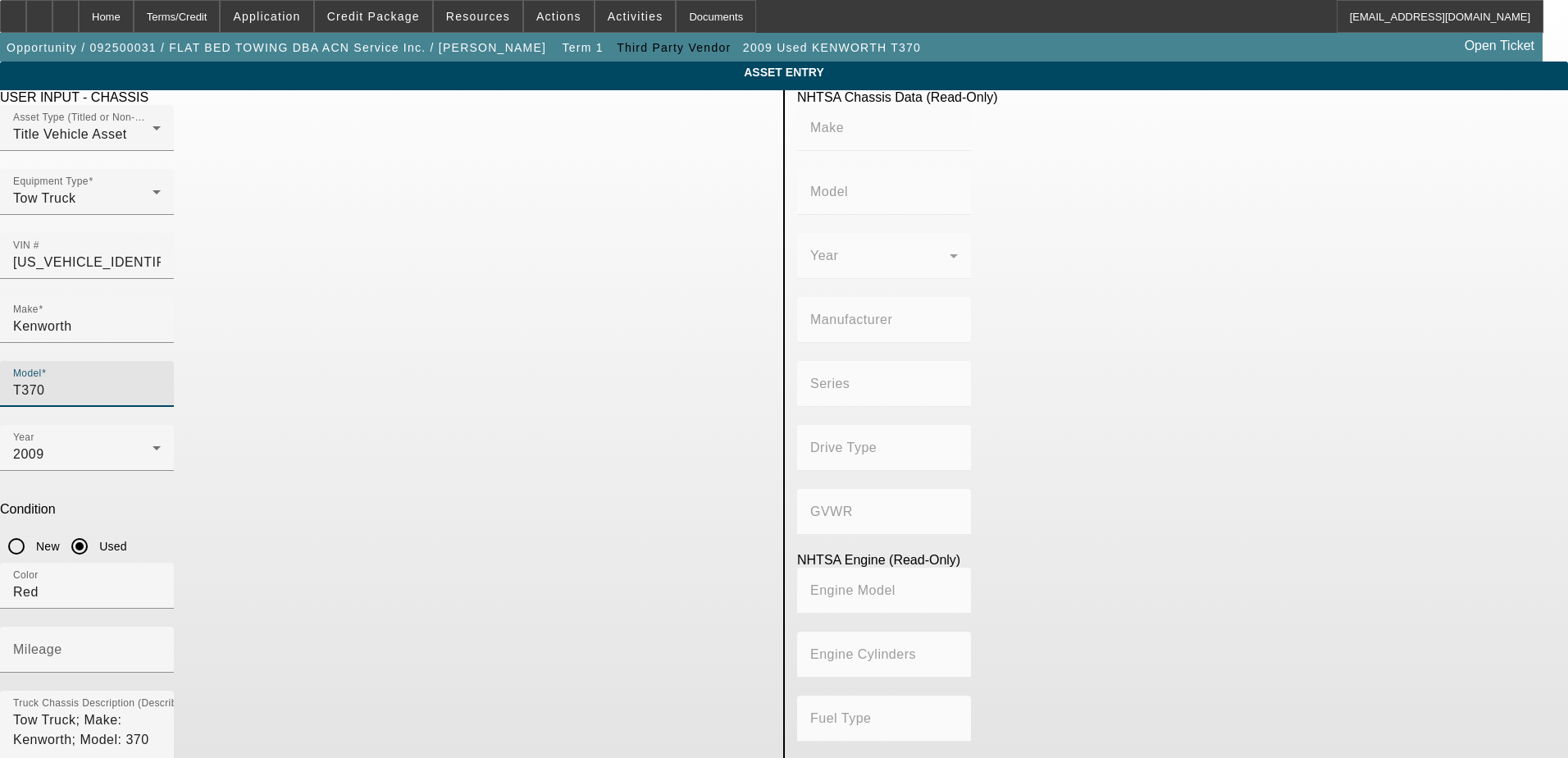
type input "Class 7: 26,001 - 33,000 lb (11,794 - 14,969 kg)"
type input "PX-8"
type input "6"
type input "Diesel"
type input "506.49707598627"
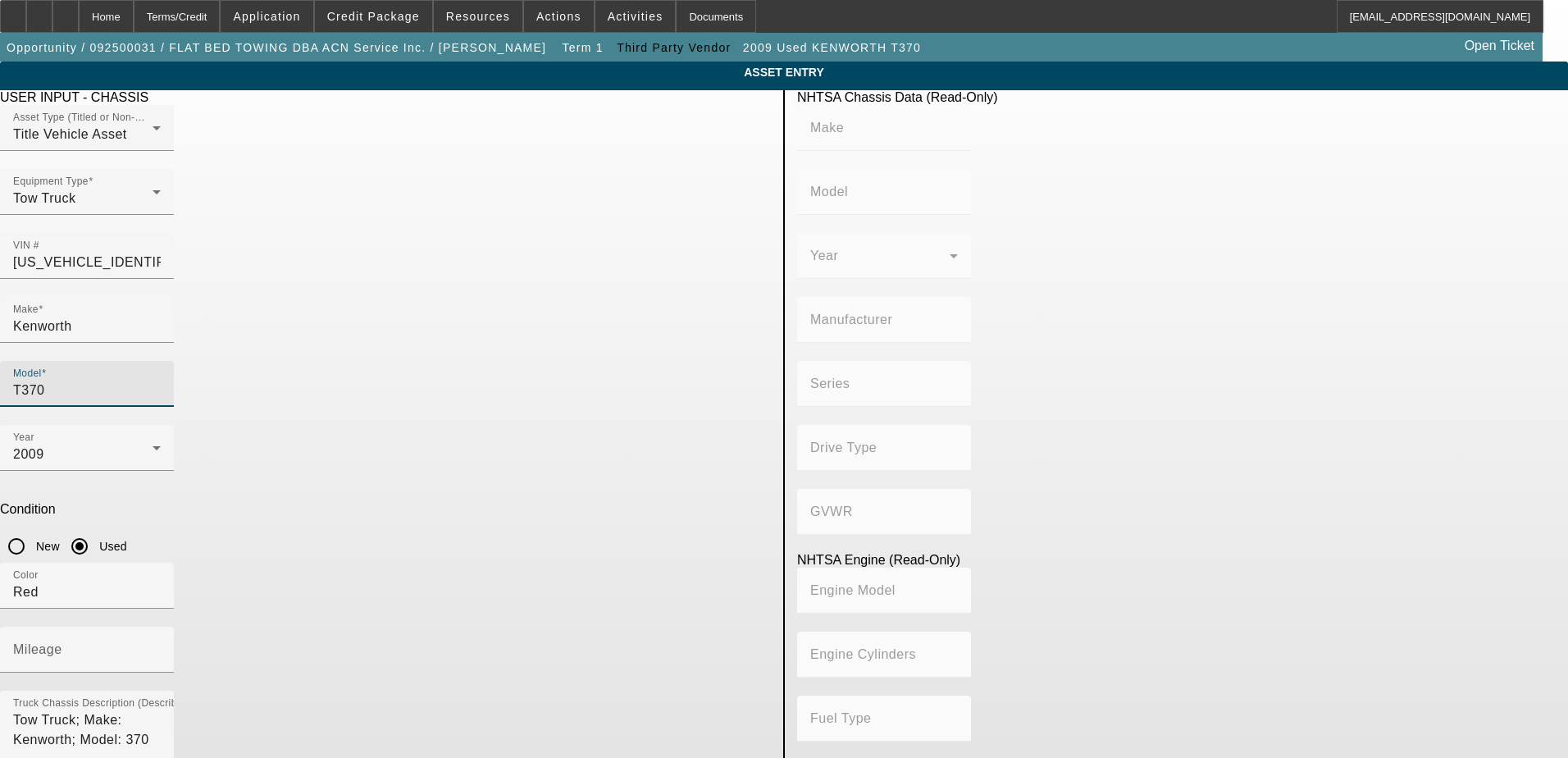
type input "8.3"
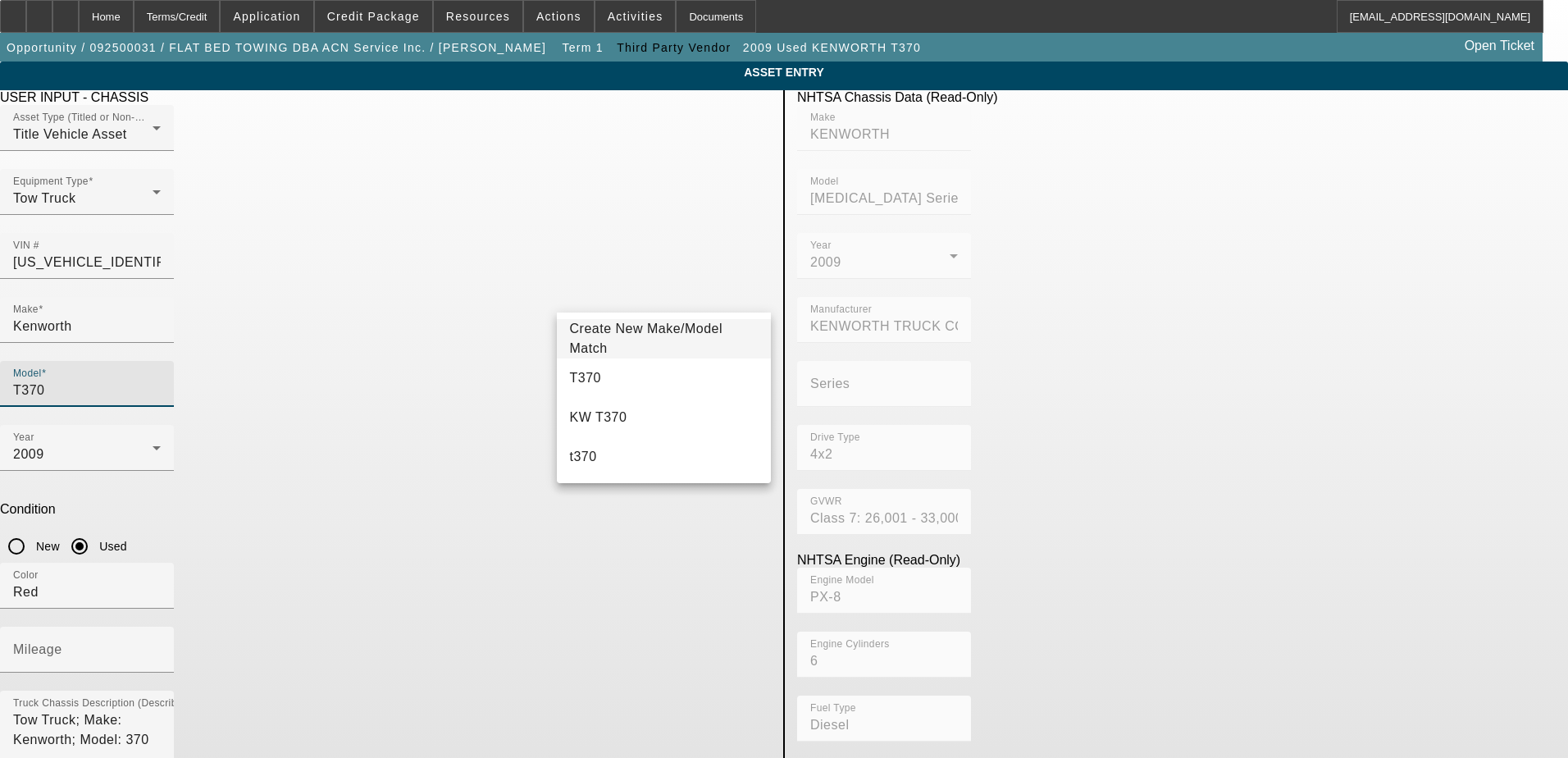
drag, startPoint x: 619, startPoint y: 290, endPoint x: 593, endPoint y: 293, distance: 26.2
click at [161, 380] on input "T370" at bounding box center [87, 390] width 148 height 20
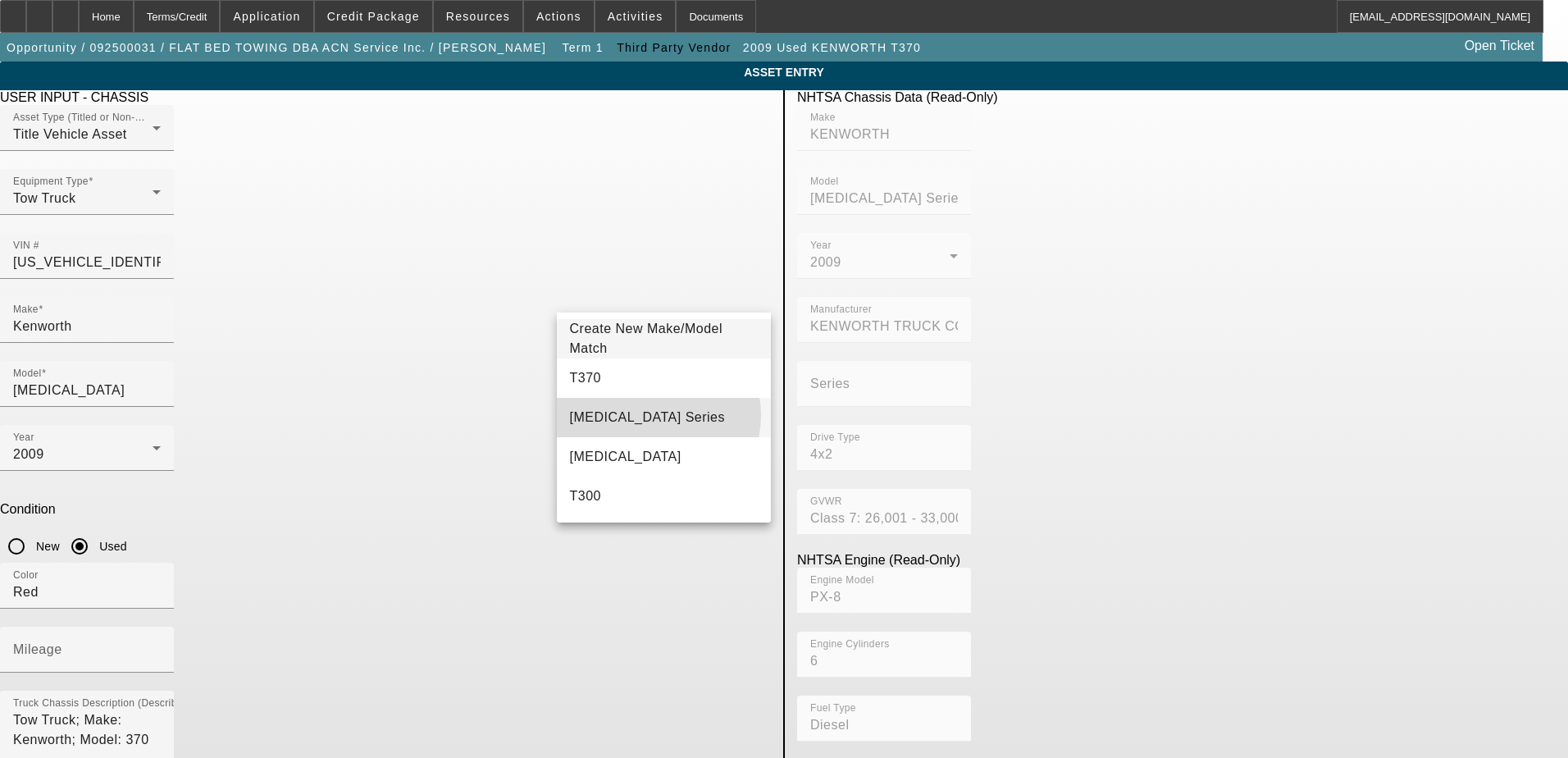
click at [653, 415] on mat-option "T3 Series" at bounding box center [665, 417] width 215 height 40
type input "T3 Series"
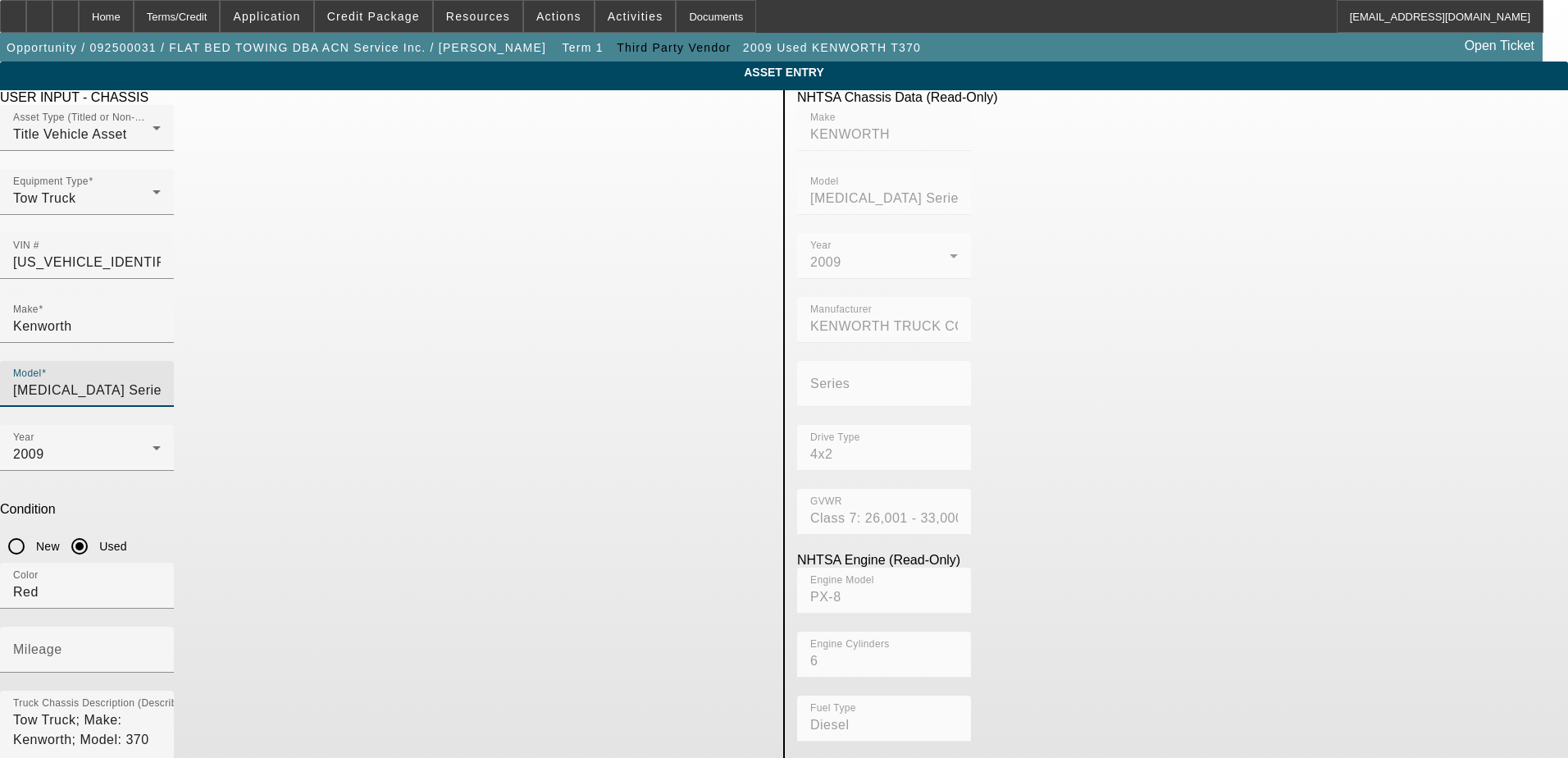
click at [221, 398] on app-asset-collateral-manage "ASSET ENTRY Delete asset USER INPUT - CHASSIS Asset Type (Titled or Non-Titled)…" at bounding box center [784, 516] width 1568 height 910
click at [161, 646] on input "Mileage" at bounding box center [87, 656] width 148 height 20
type input "107865"
click at [231, 437] on app-asset-collateral-manage "ASSET ENTRY Delete asset USER INPUT - CHASSIS Asset Type (Titled or Non-Titled)…" at bounding box center [784, 516] width 1568 height 910
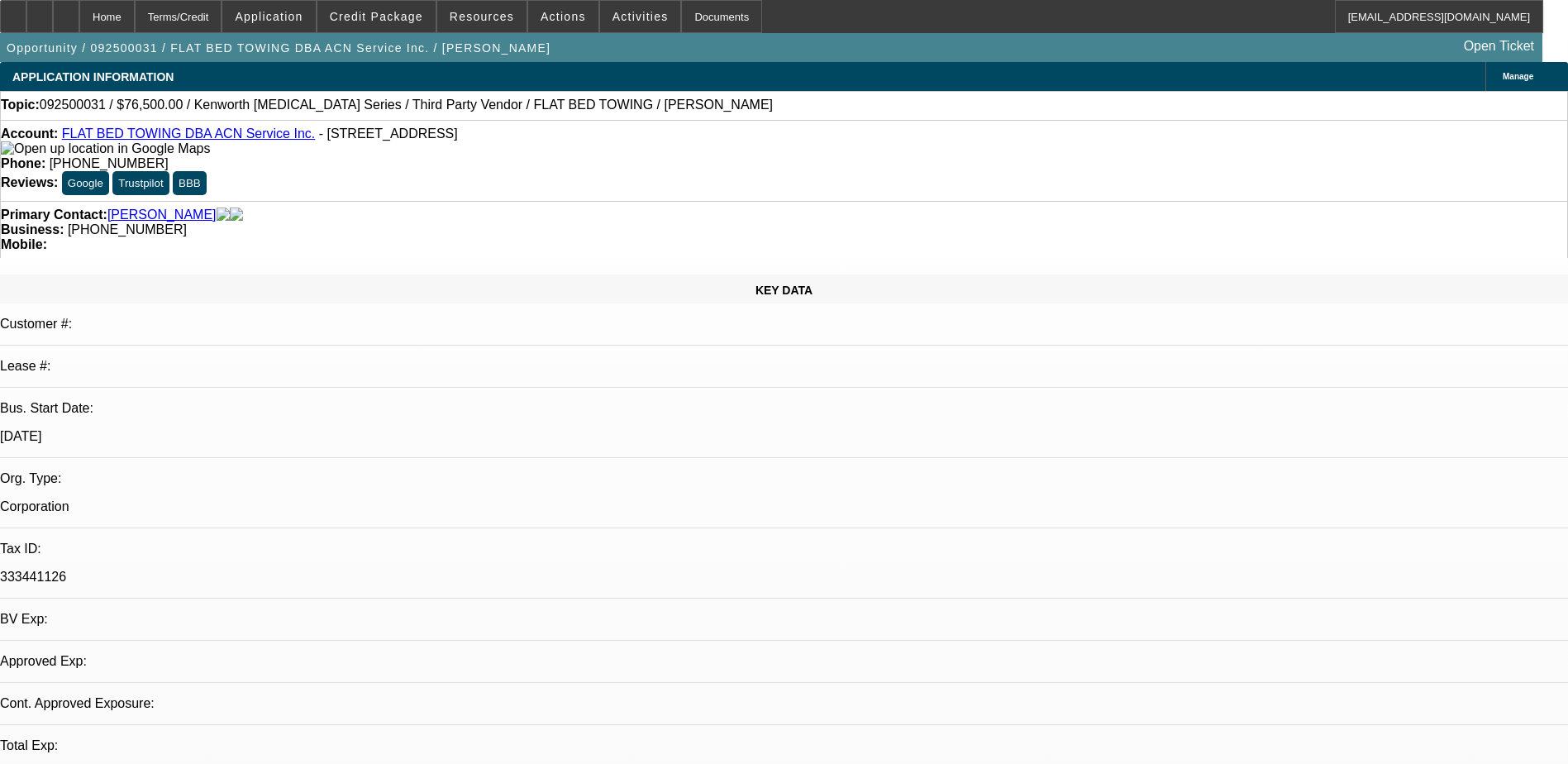
select select "0.15"
select select "2"
select select "0.1"
select select "4"
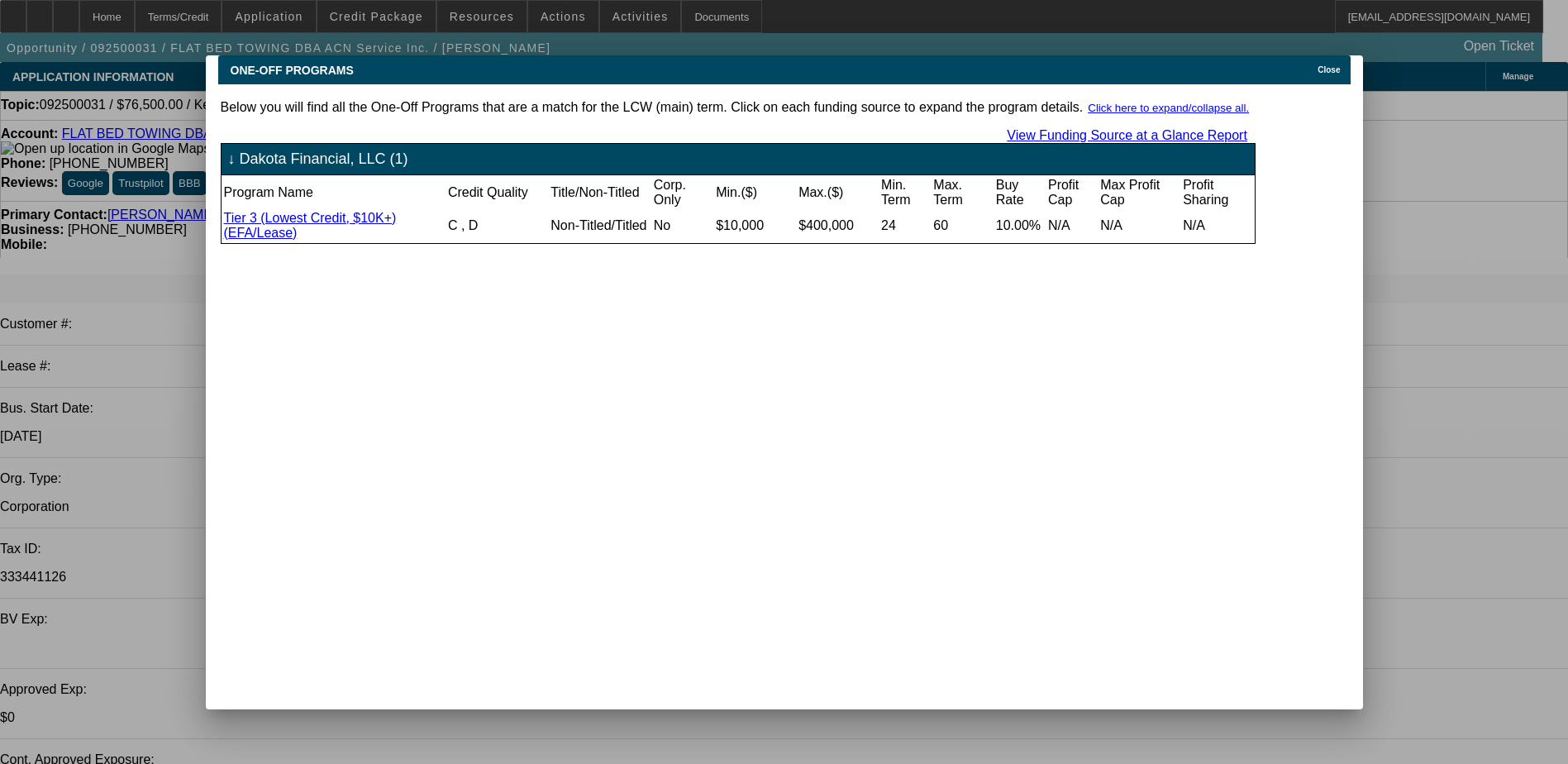
click at [1313, 65] on icon at bounding box center [1313, 69] width 0 height 9
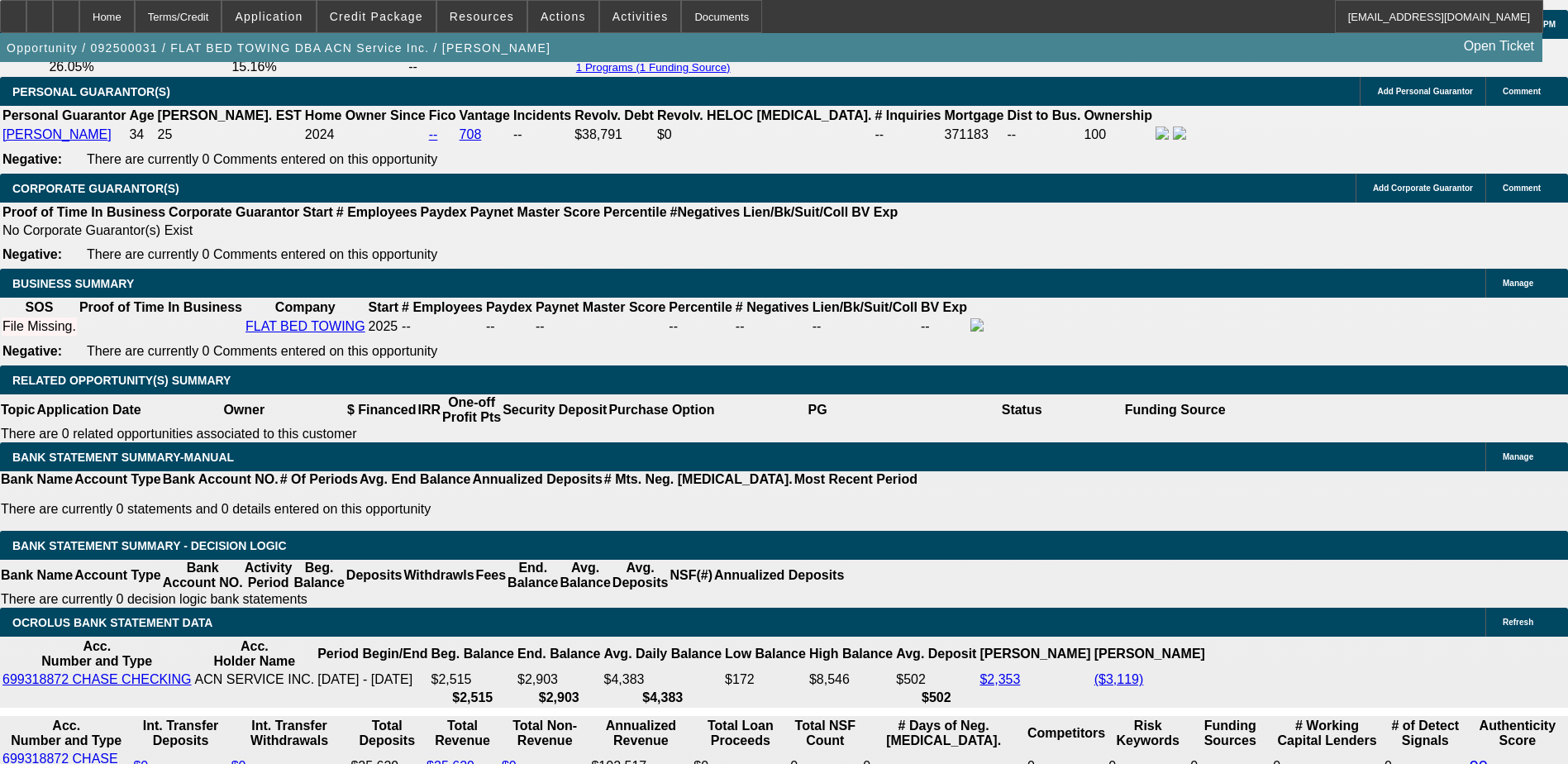
scroll to position [2398, 0]
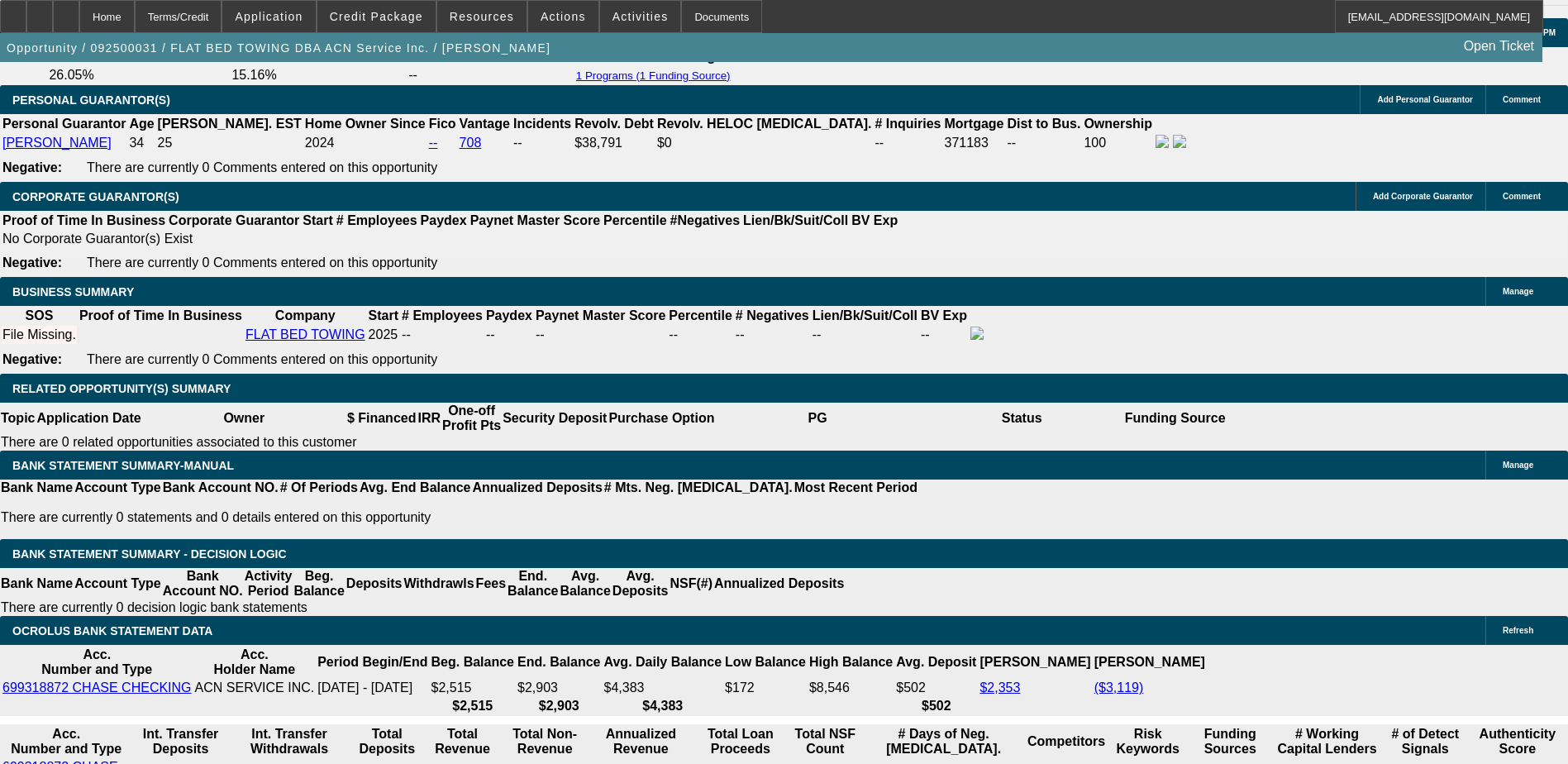
type input "UNKNOWN"
type input "1"
type input "$3,253.00"
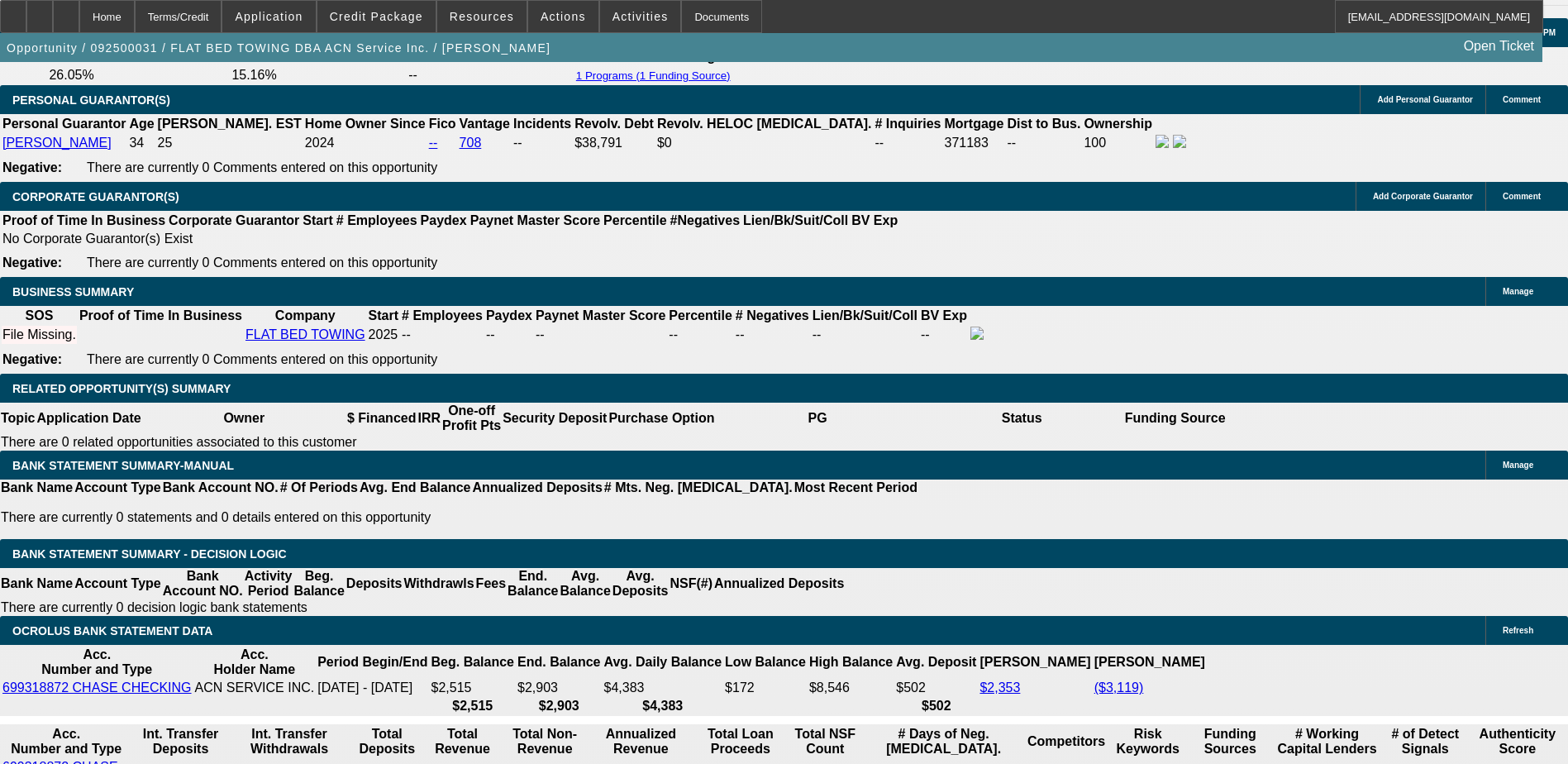
type input "$1,626.50"
type input "19"
type input "$4,574.72"
type input "$2,287.36"
type input "19"
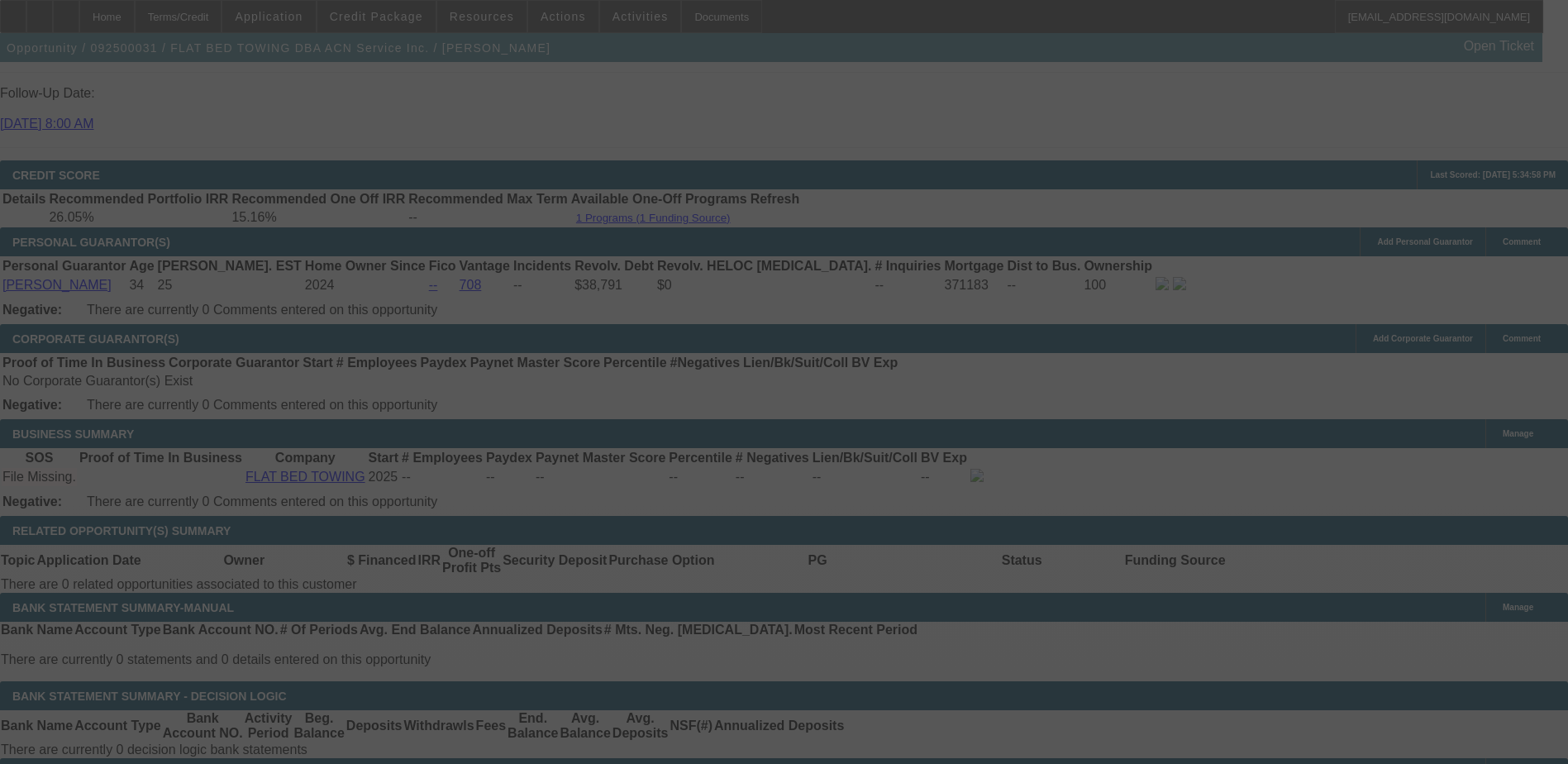
scroll to position [2398, 0]
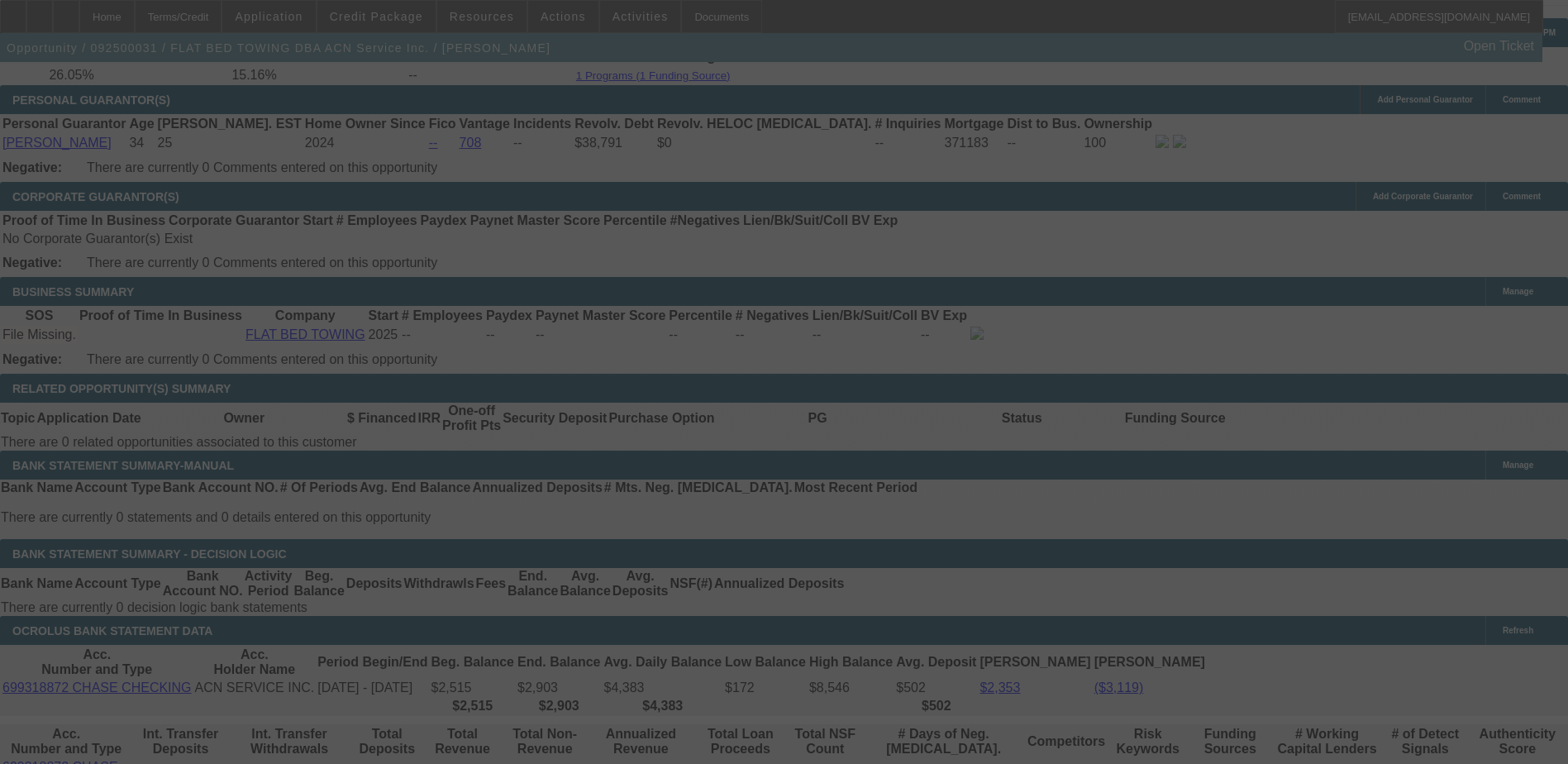
select select "0.15"
select select "2"
select select "0.1"
select select "4"
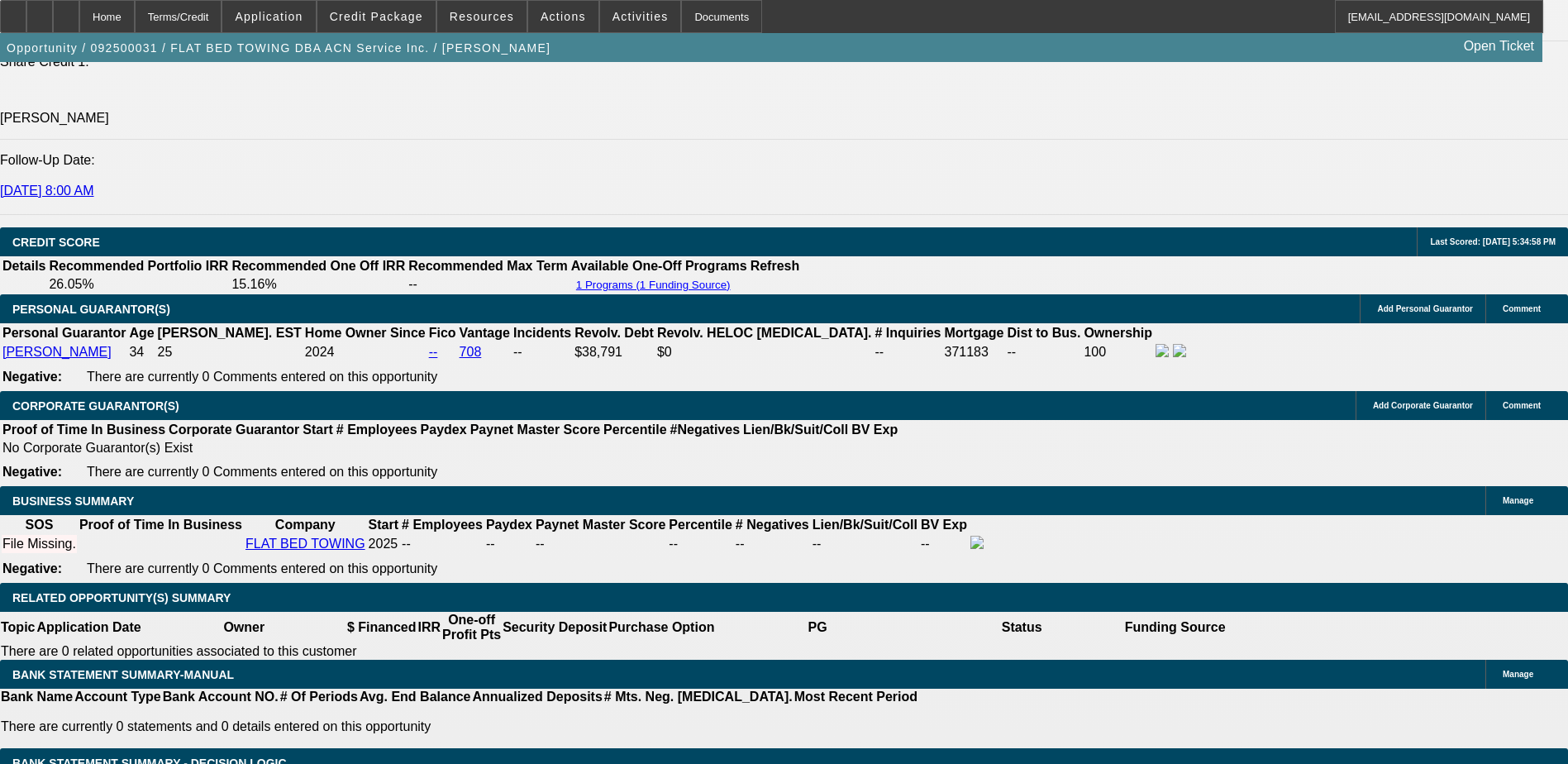
scroll to position [2315, 0]
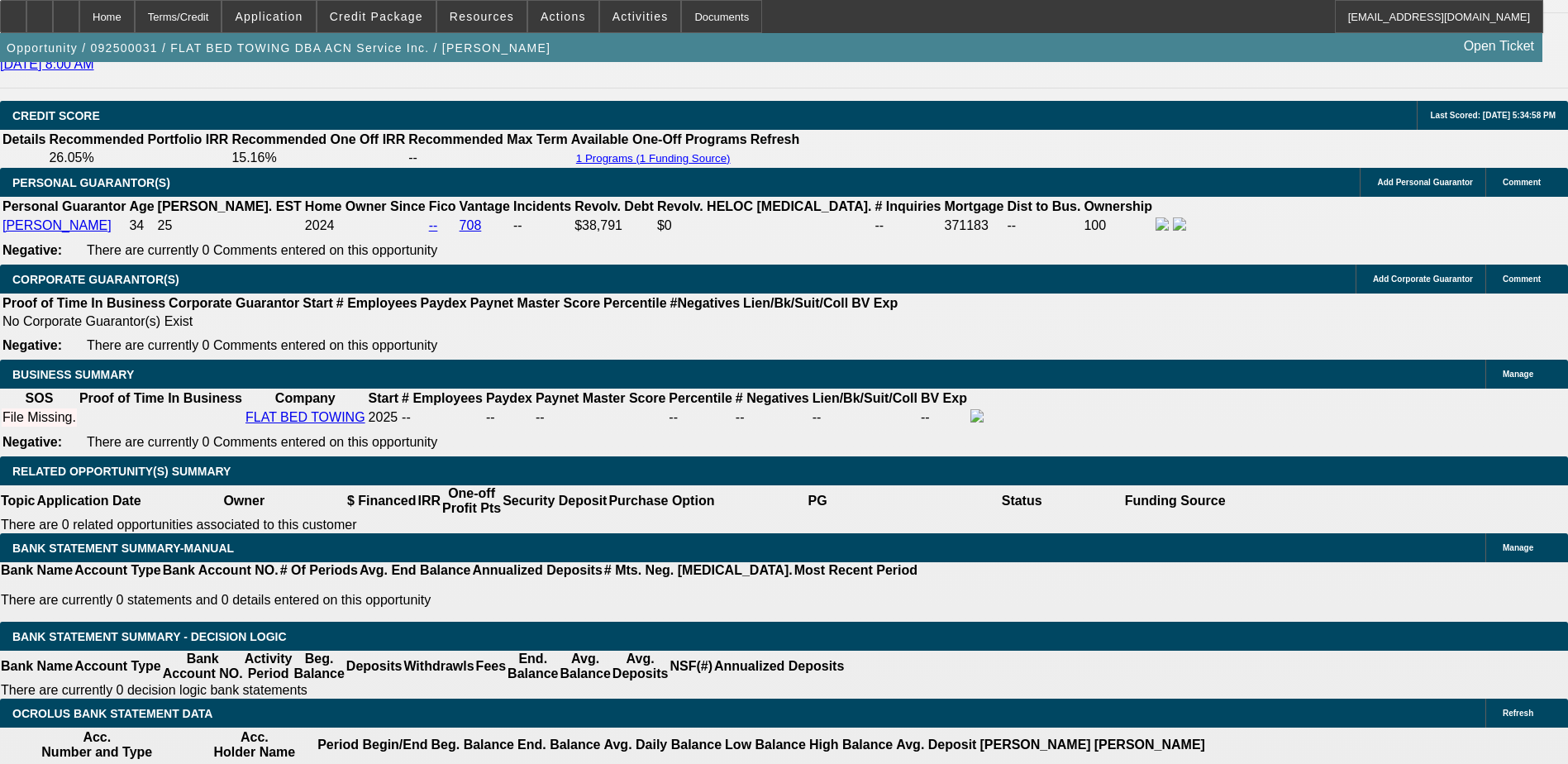
type input "19."
type input "UNKNOWN"
type input "19.8"
type input "$4,639.56"
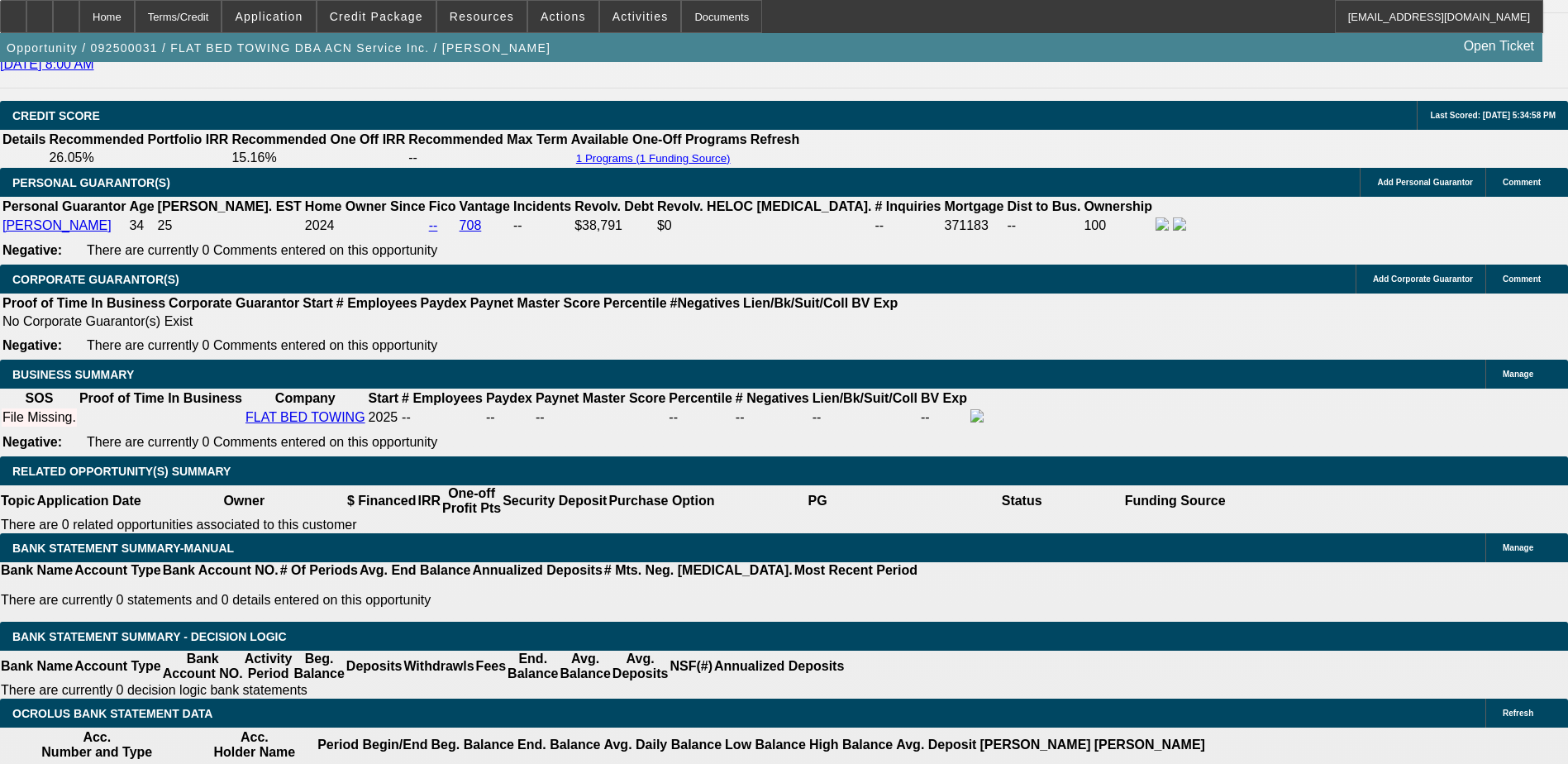
type input "$2,319.78"
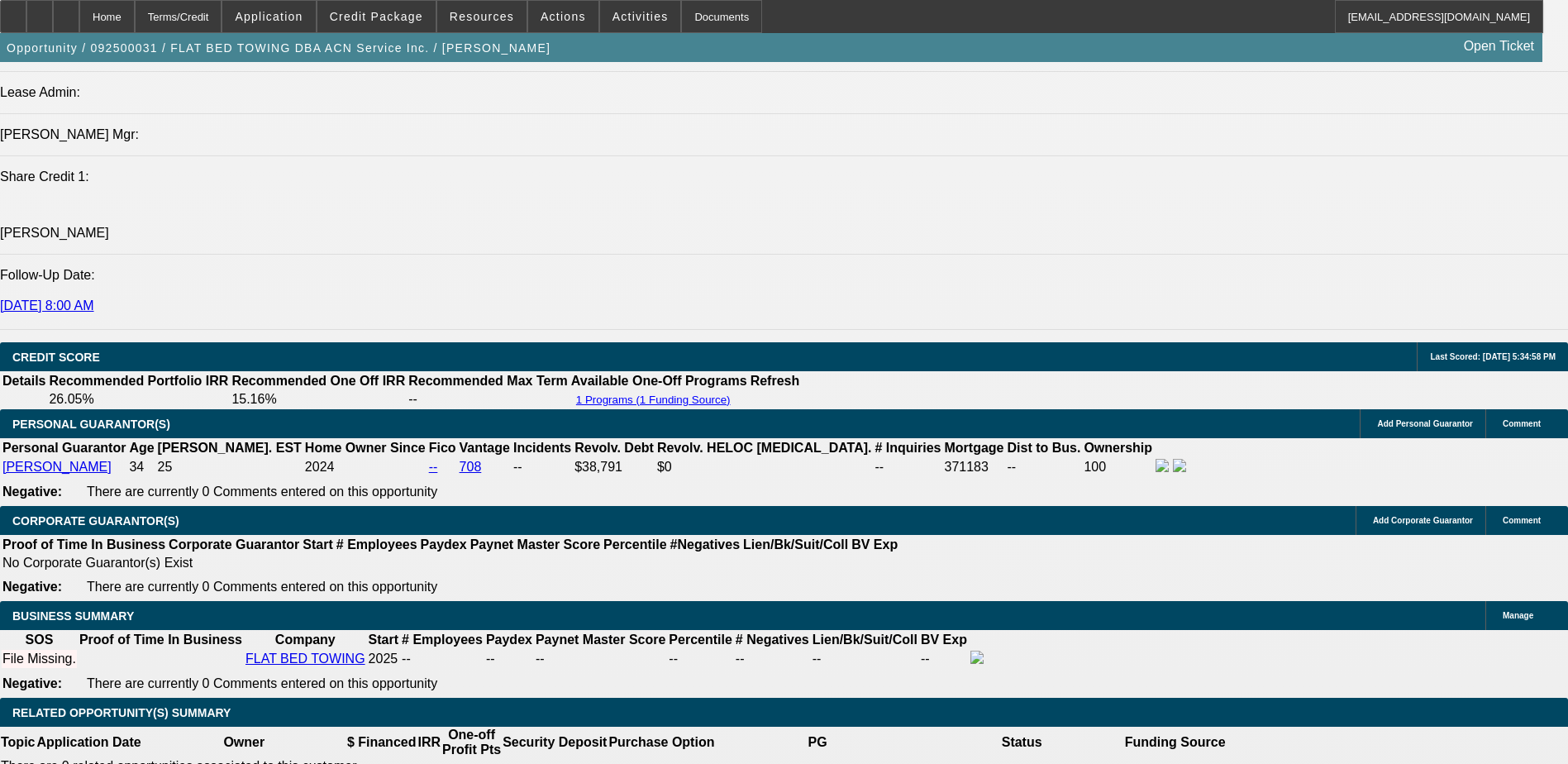
scroll to position [2067, 0]
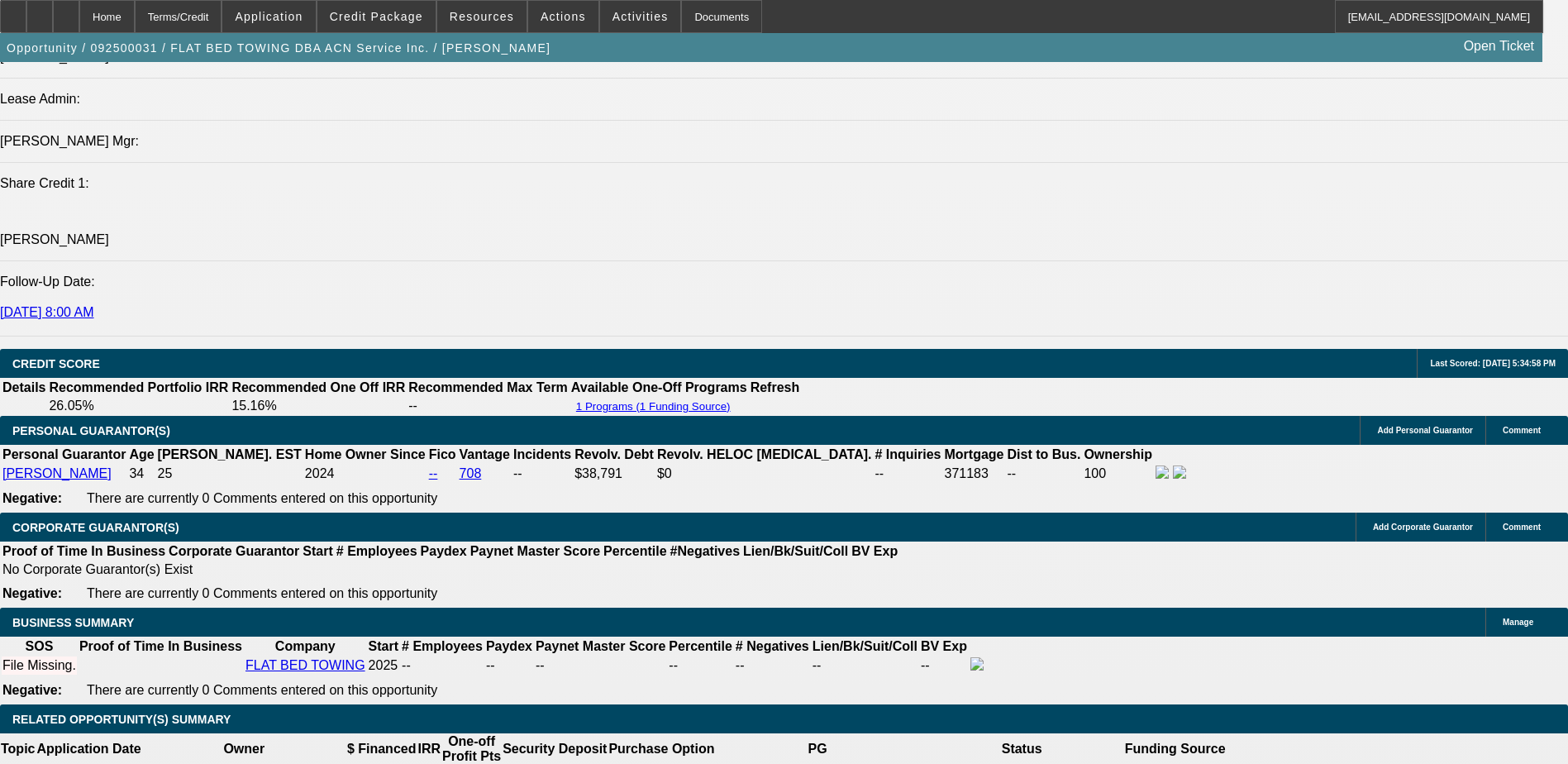
type input "19.8"
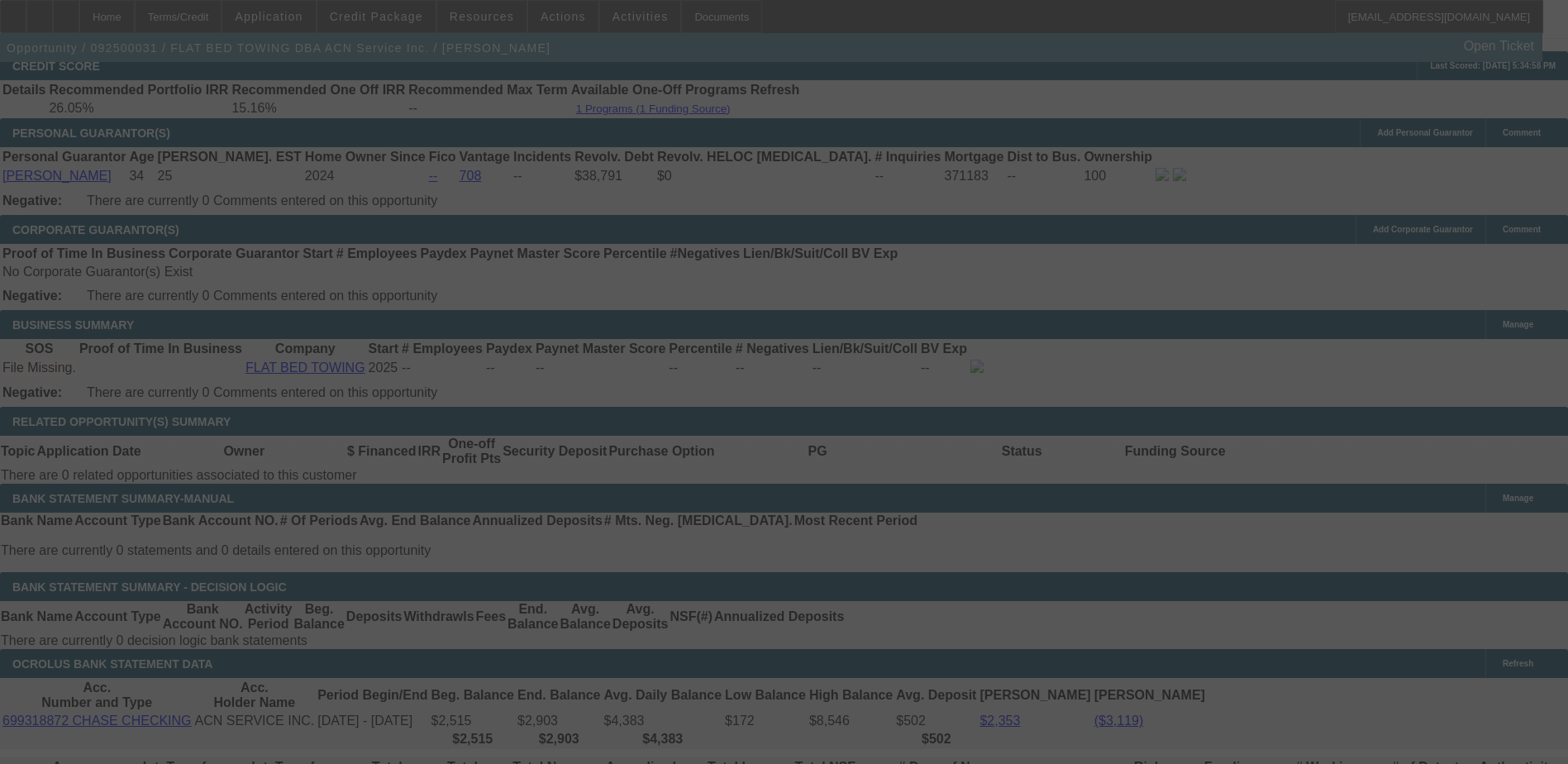
scroll to position [2398, 0]
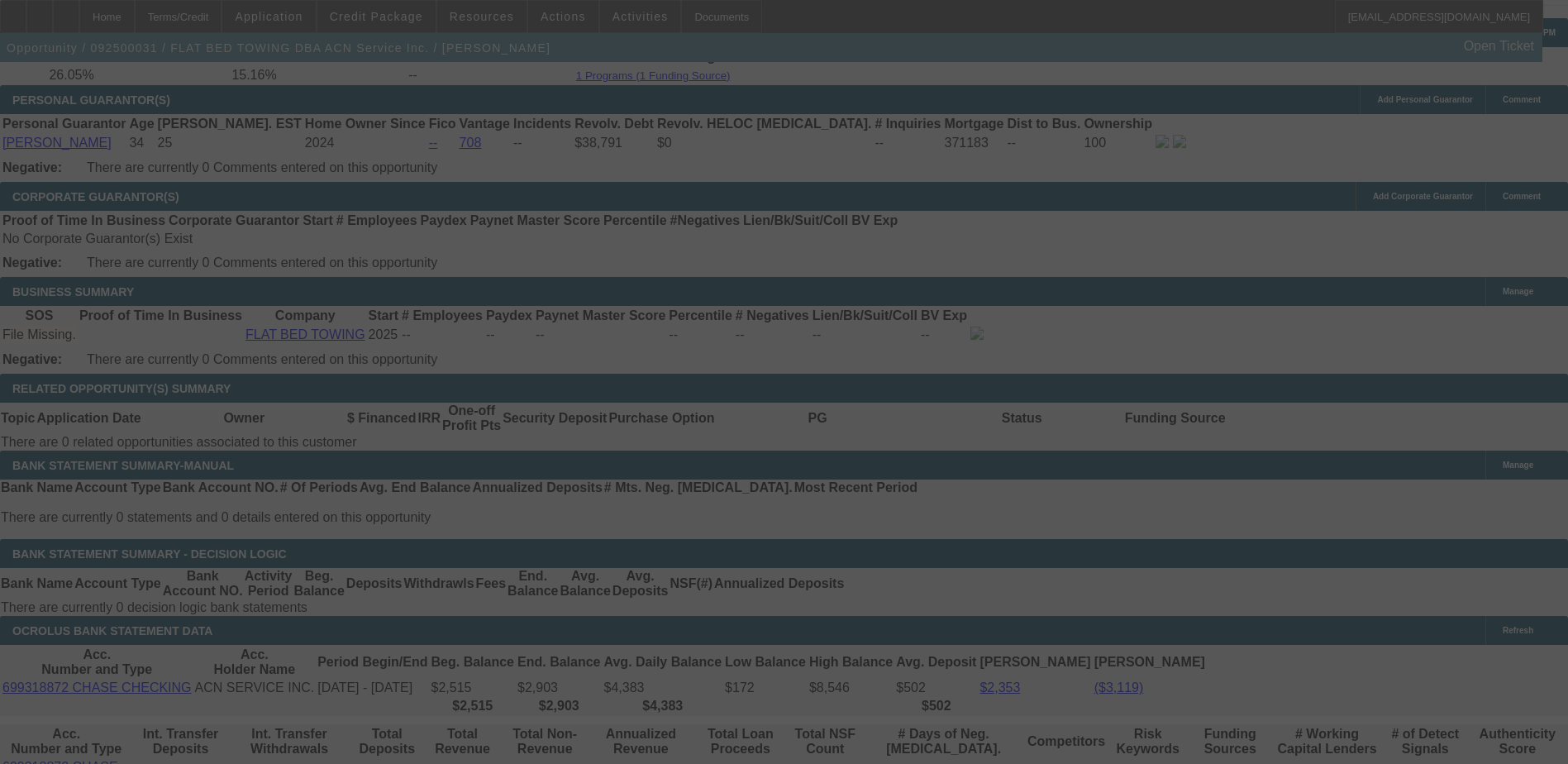
select select "0.15"
select select "2"
select select "0.1"
select select "4"
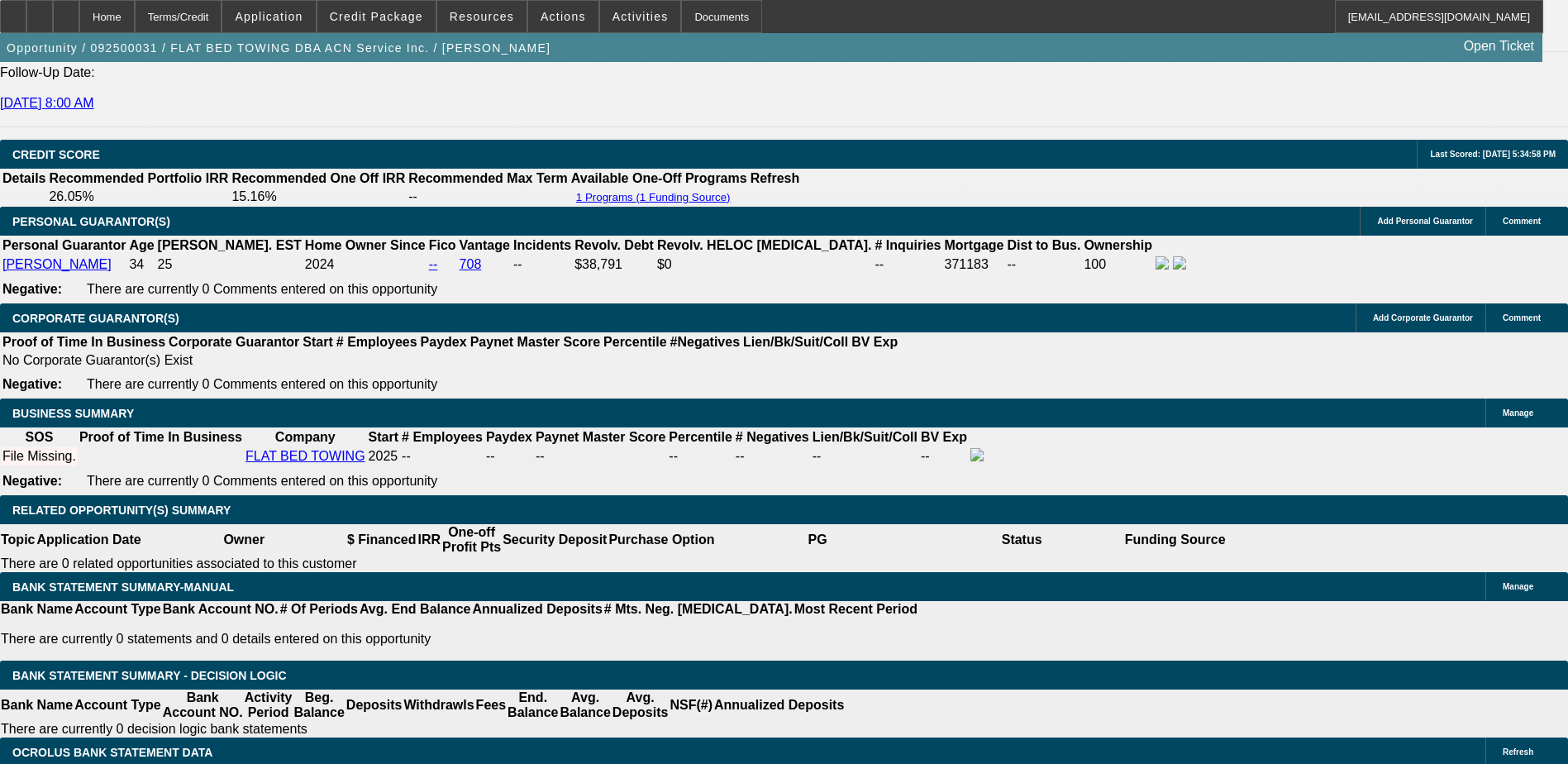
scroll to position [2315, 0]
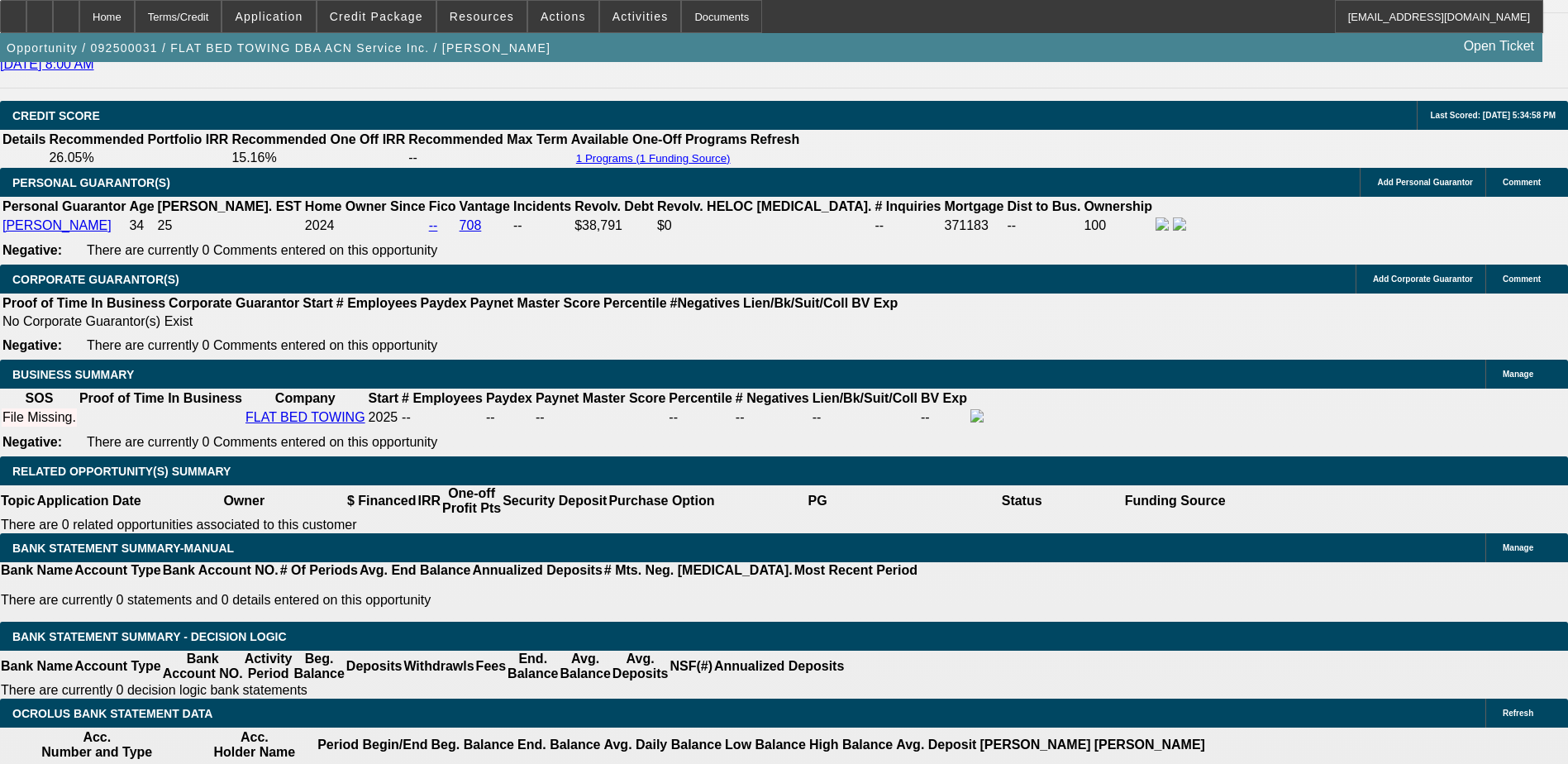
type input "UNKNOWN"
type input "54"
type input "$32,131.22"
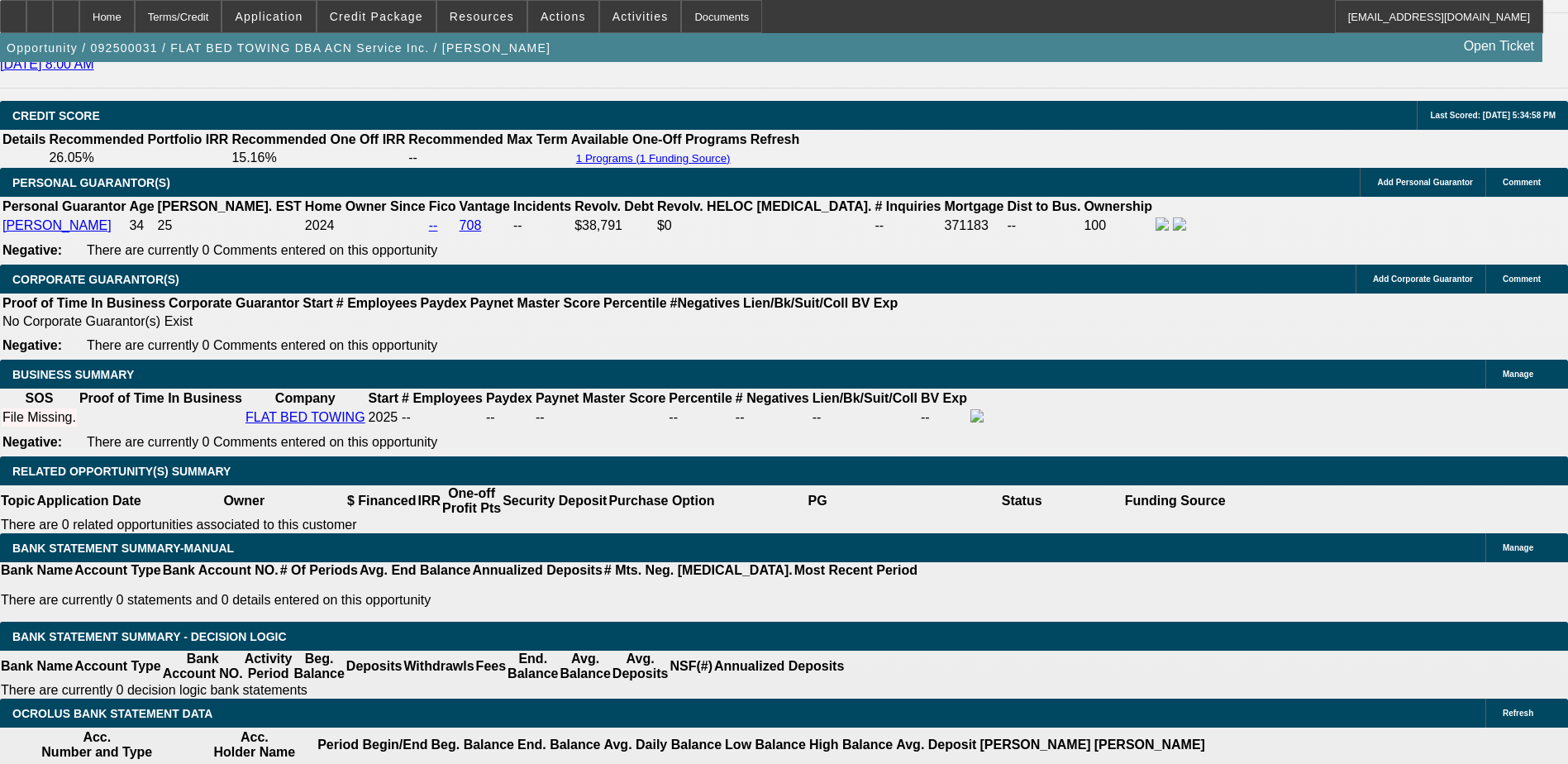
type input "$16,065.61"
type input "$4,302.44"
type input "$2,151.22"
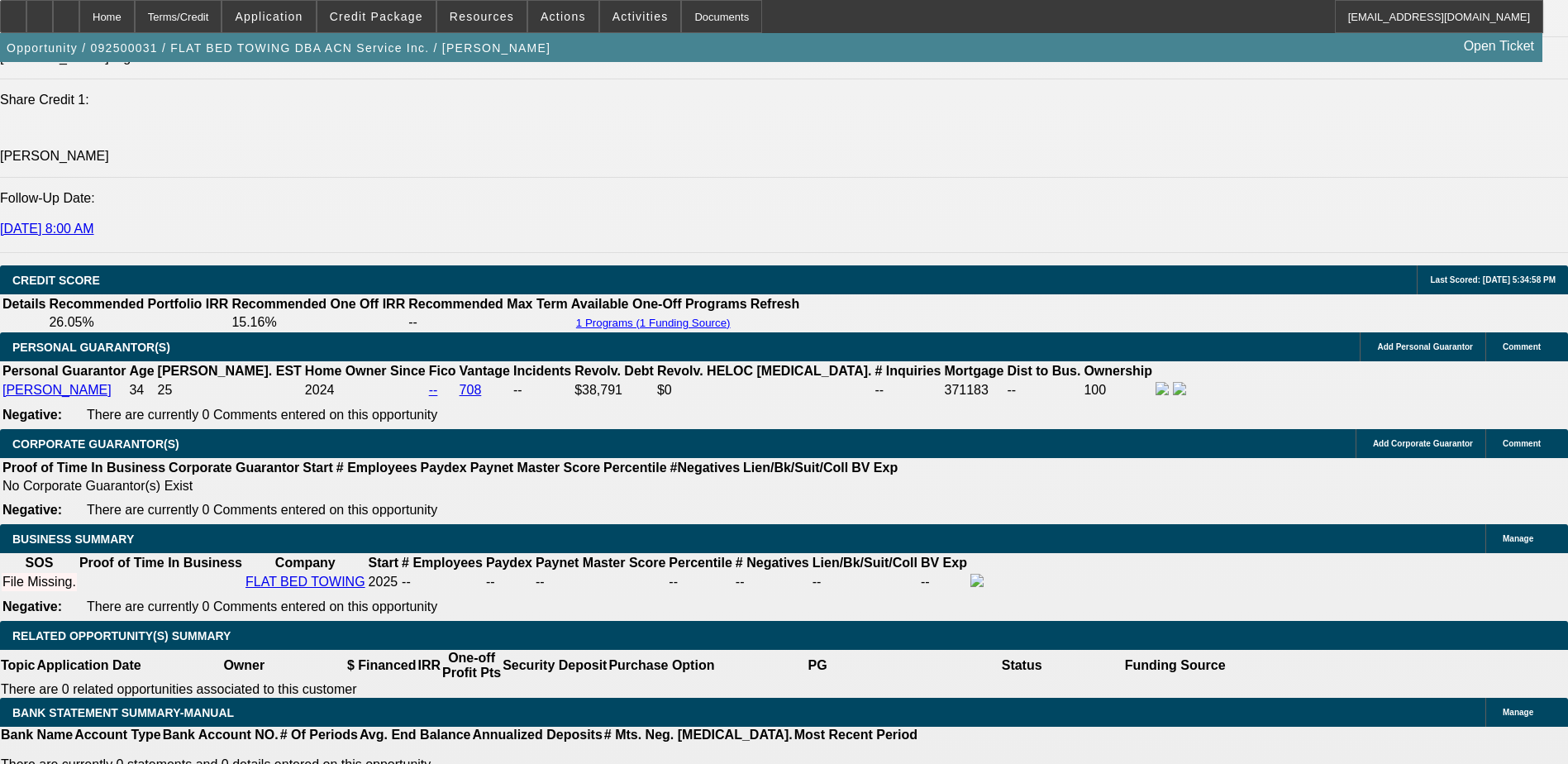
scroll to position [2150, 0]
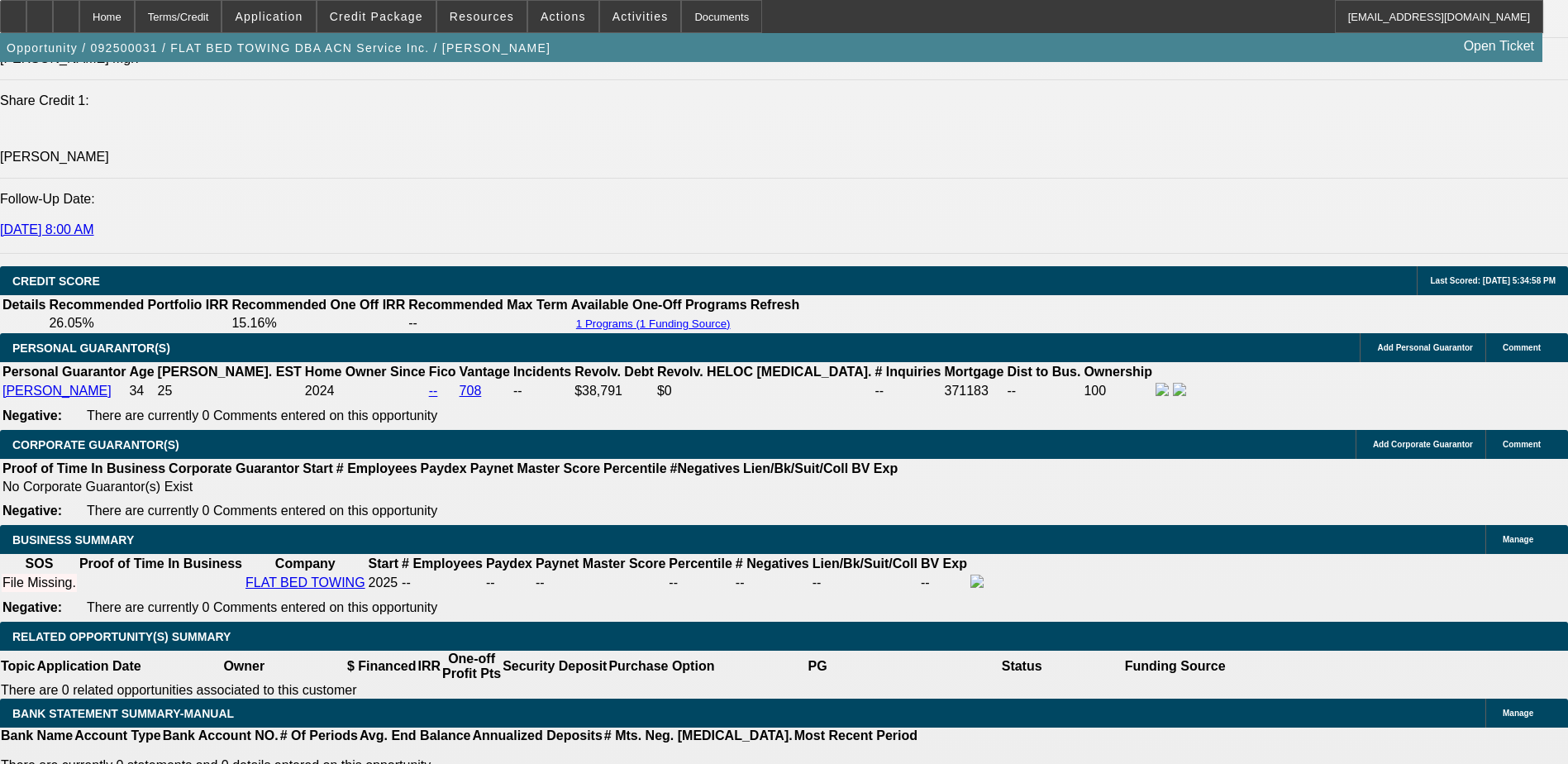
type input "54"
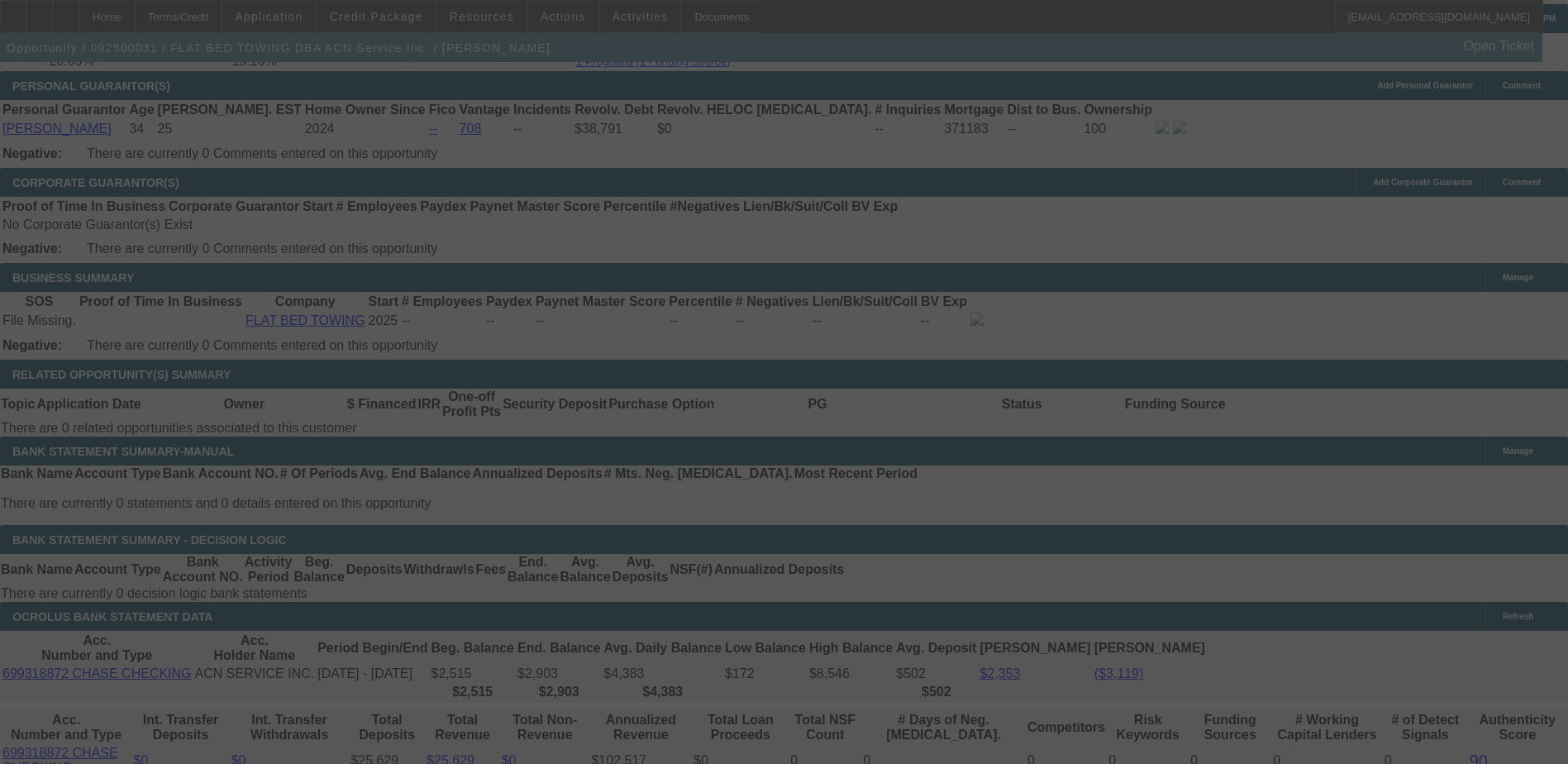
scroll to position [2563, 0]
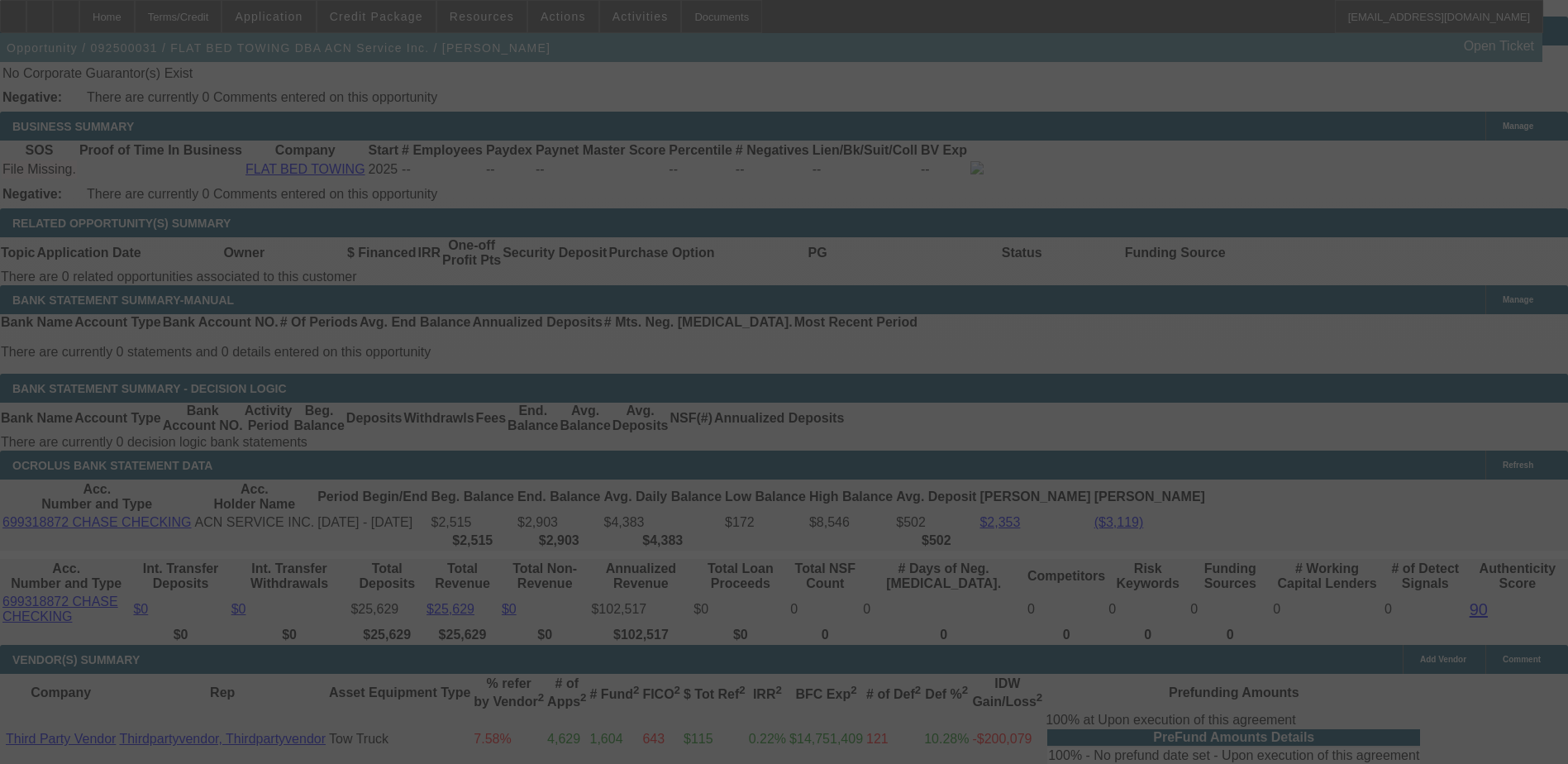
select select "0.15"
select select "2"
select select "0.1"
select select "4"
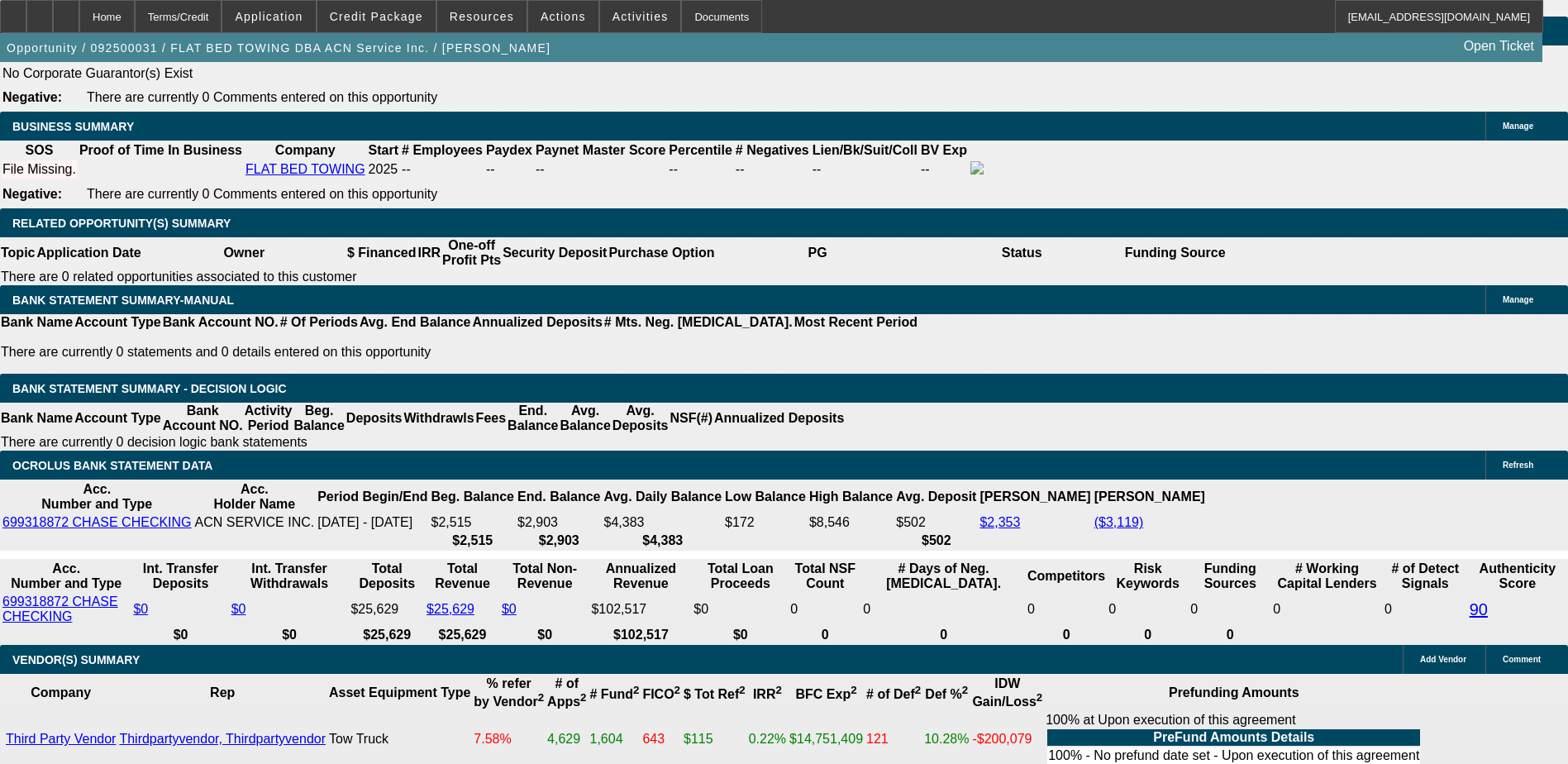
type input "UNKNOWN"
type input "48"
type input "$39,840.72"
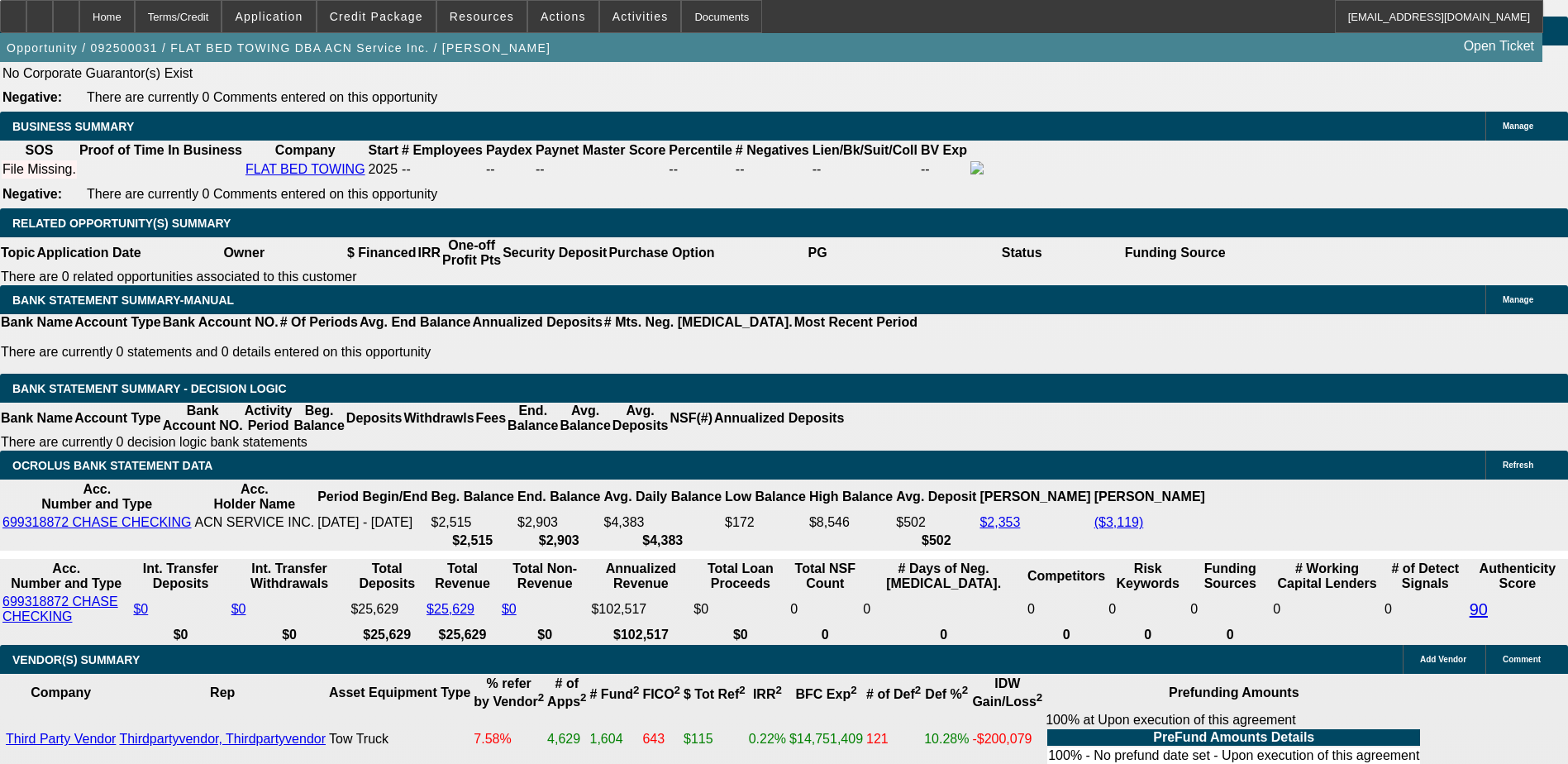
type input "$19,920.36"
type input "$4,639.56"
type input "$2,319.78"
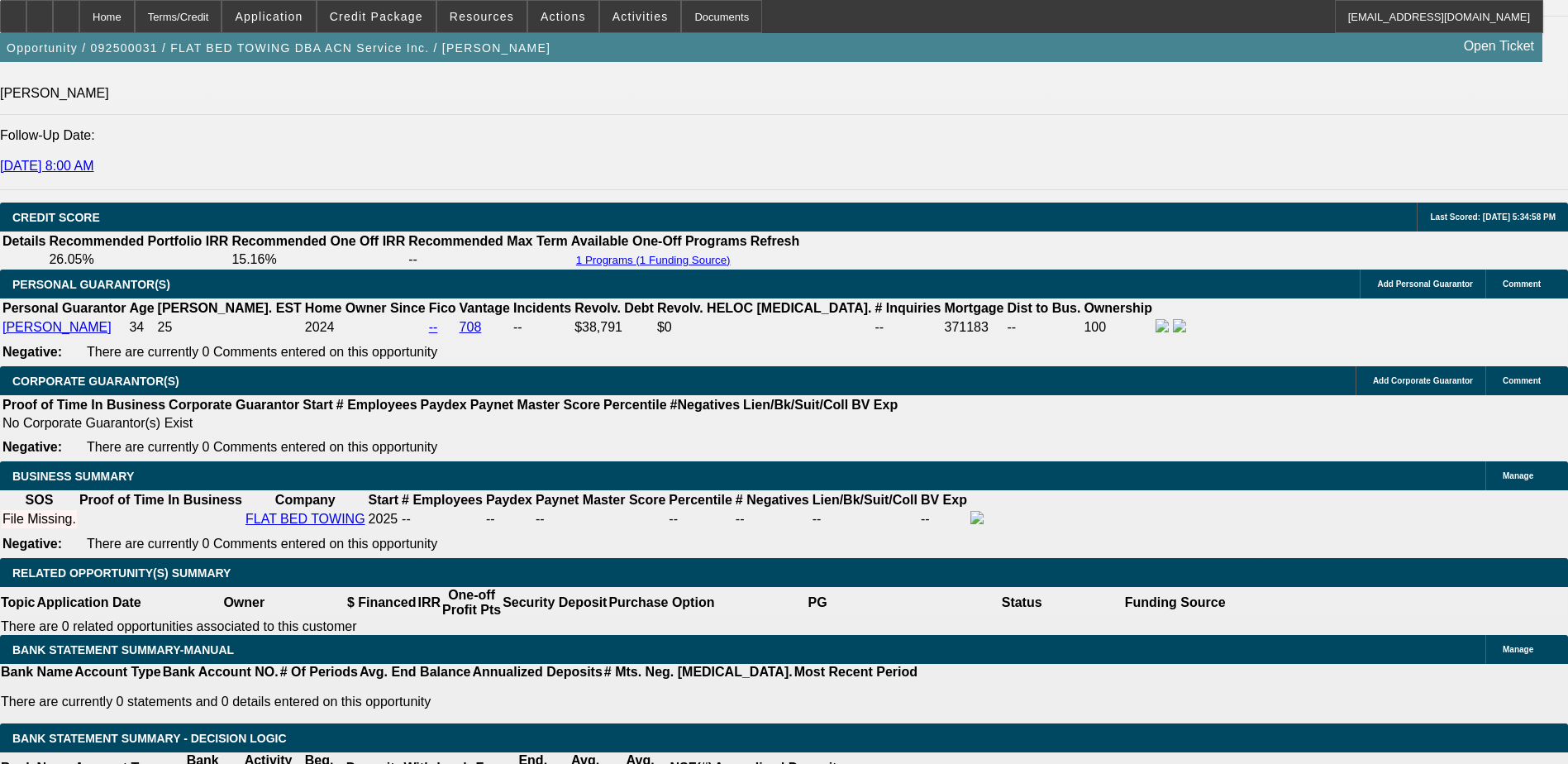
scroll to position [2067, 0]
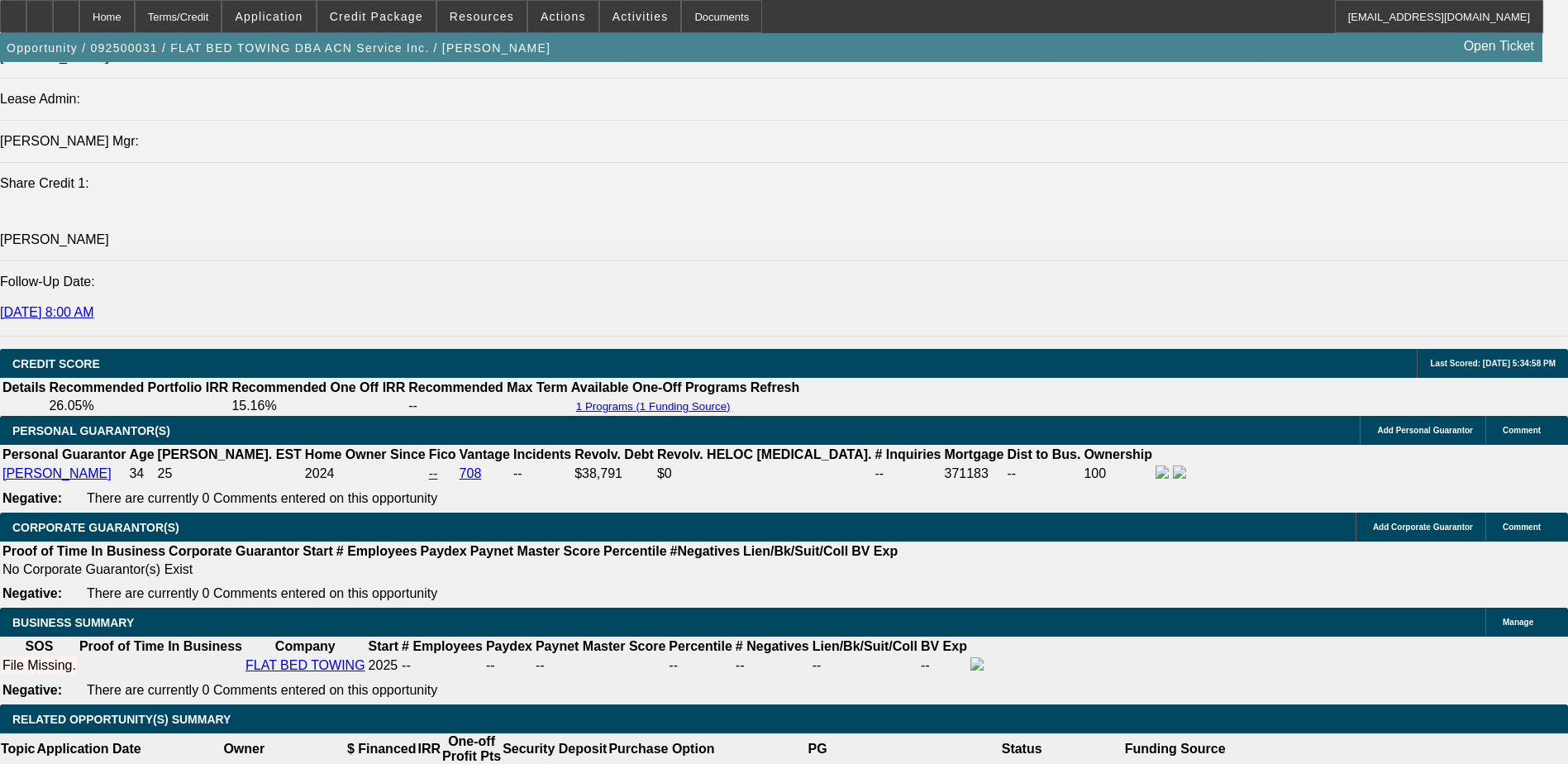
type input "48"
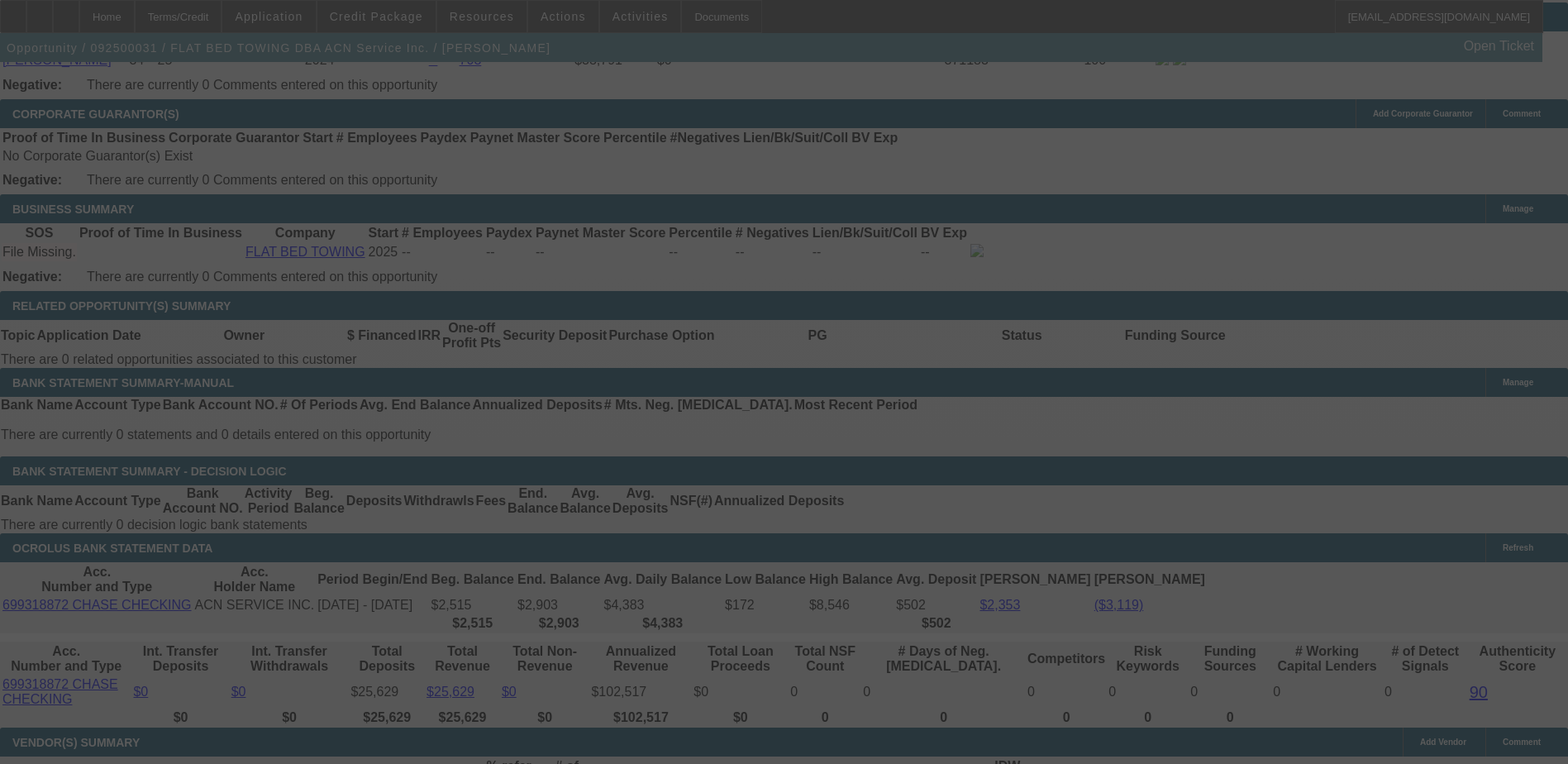
scroll to position [2465, 0]
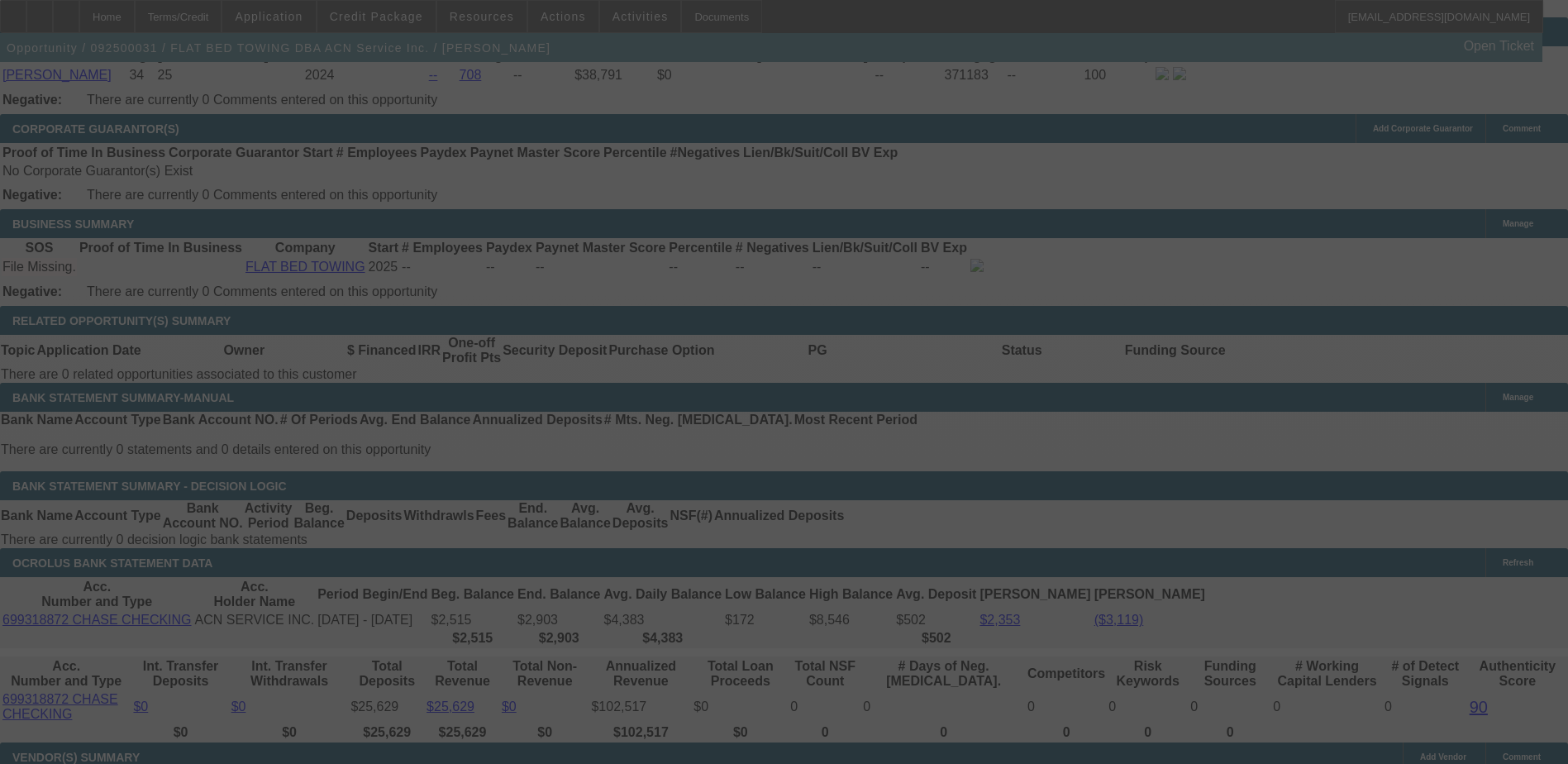
select select "0.15"
select select "2"
select select "0.1"
select select "4"
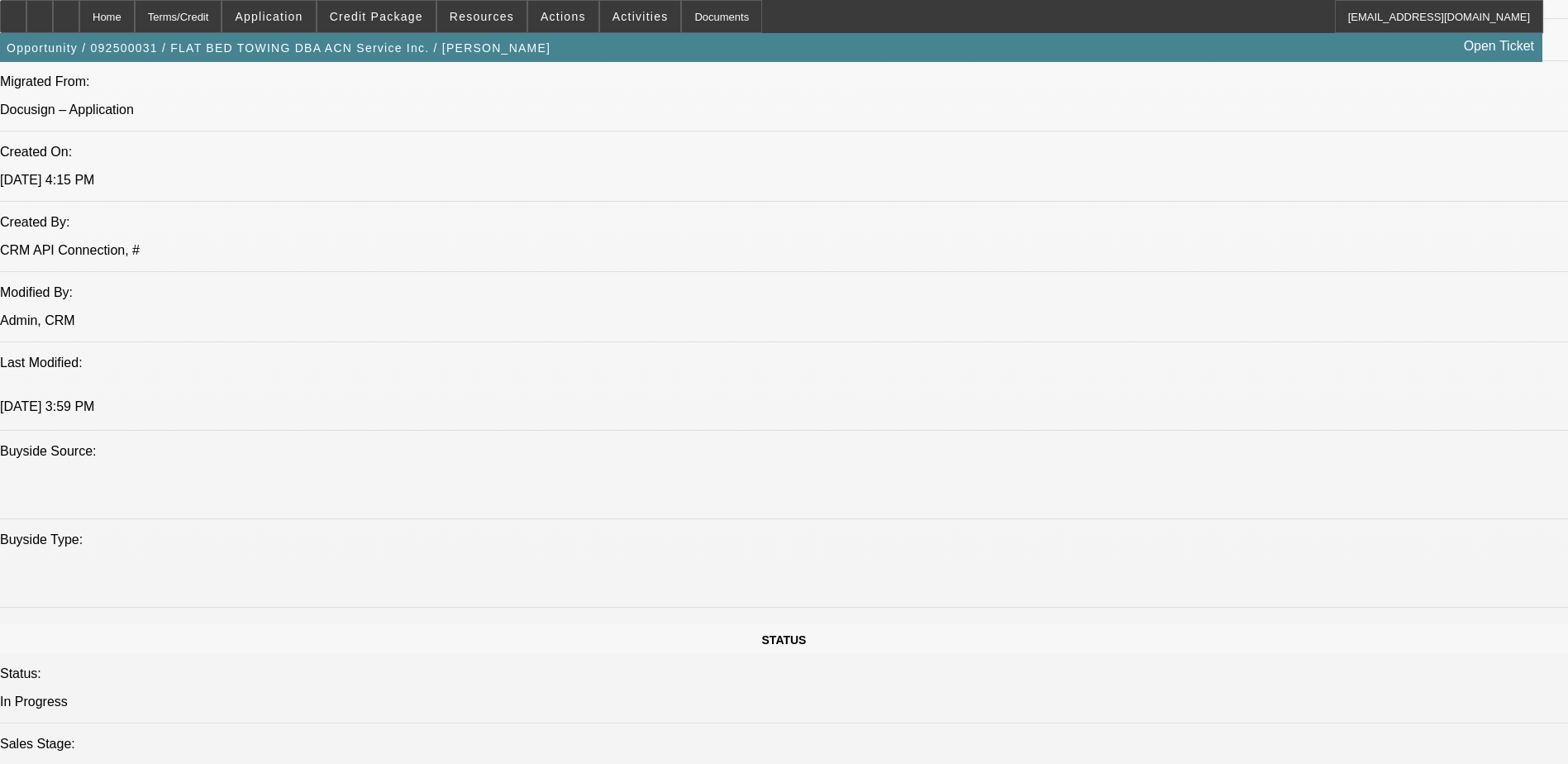
scroll to position [1406, 0]
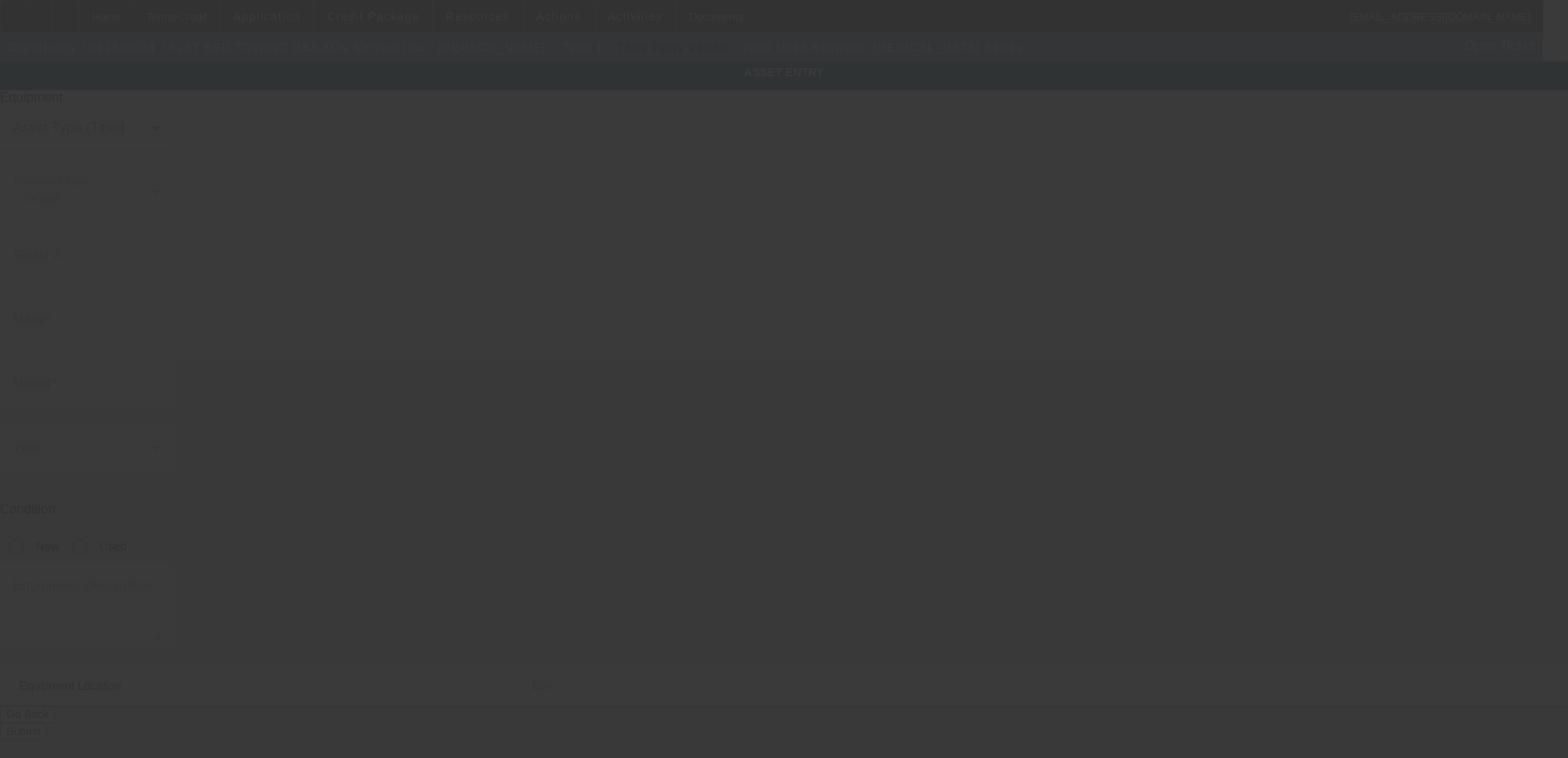
type input "2NKHHN7X89M243078"
type input "KENWORTH"
type input "T3 Series"
radio input "true"
type textarea "Tow Truck; Make: Kenworth; Model: 370"
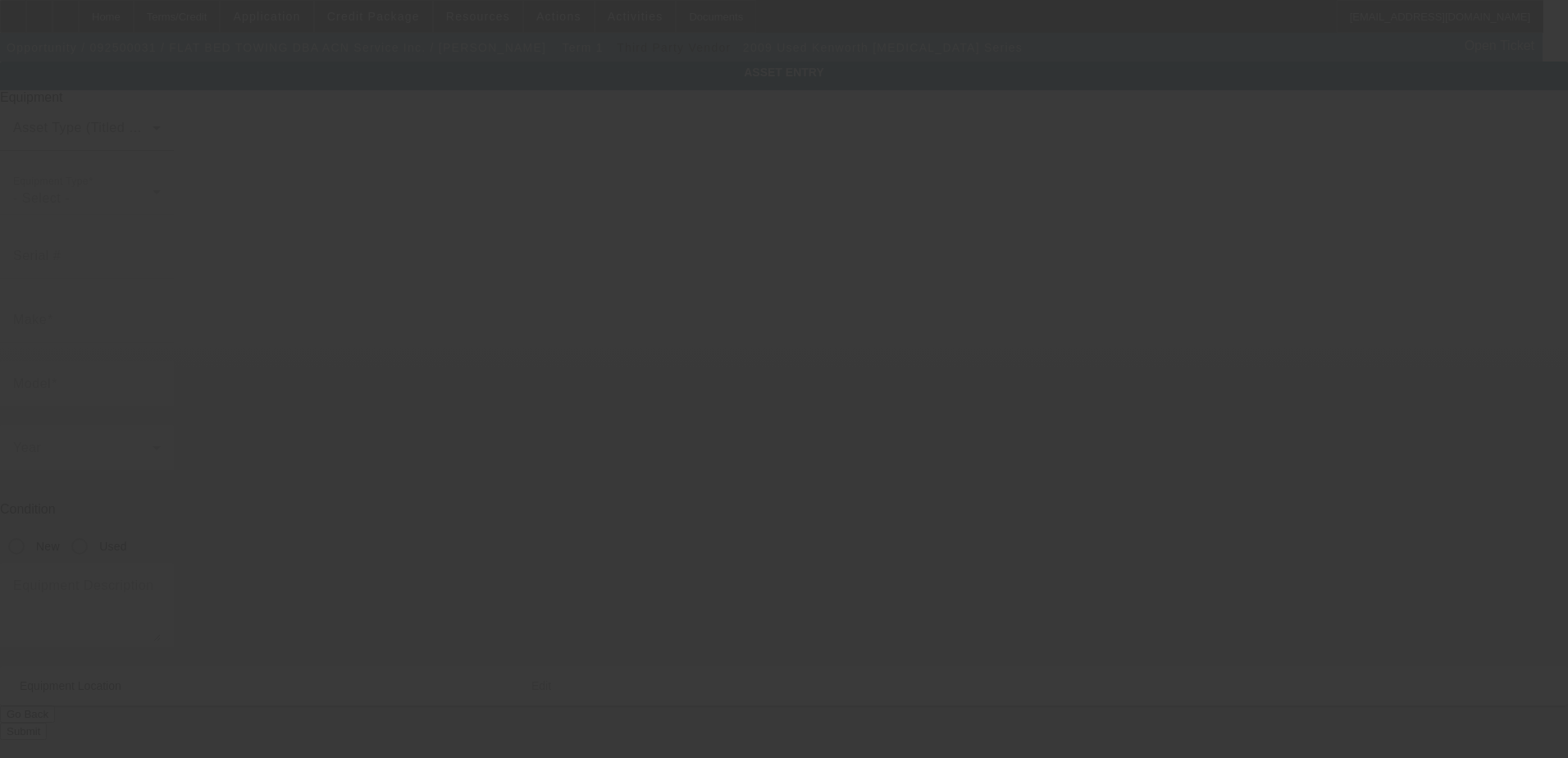
type input "98 Plainfield Ave"
type input "Bedford Hills"
type input "10507"
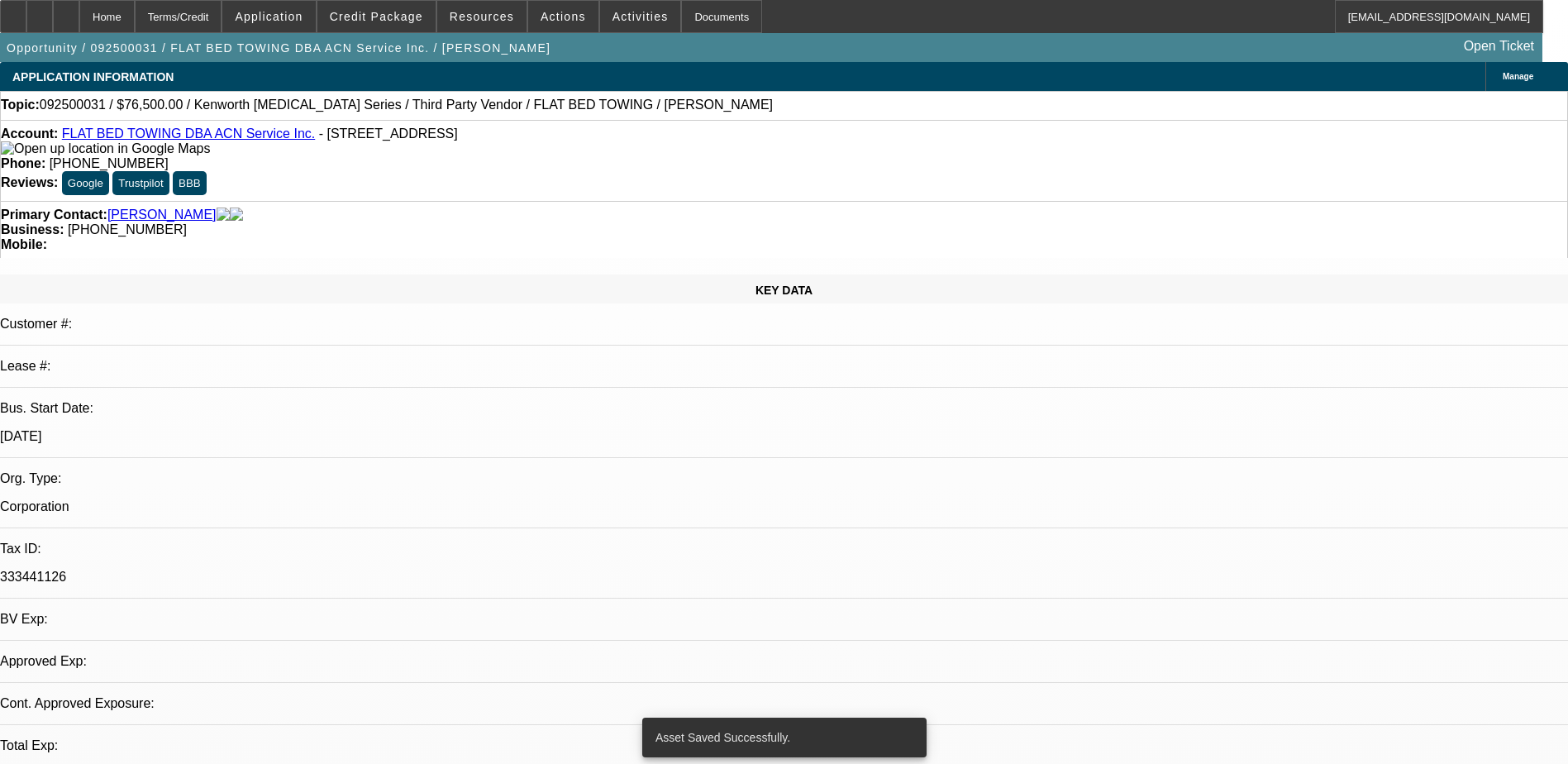
select select "0.15"
select select "2"
select select "0.1"
select select "4"
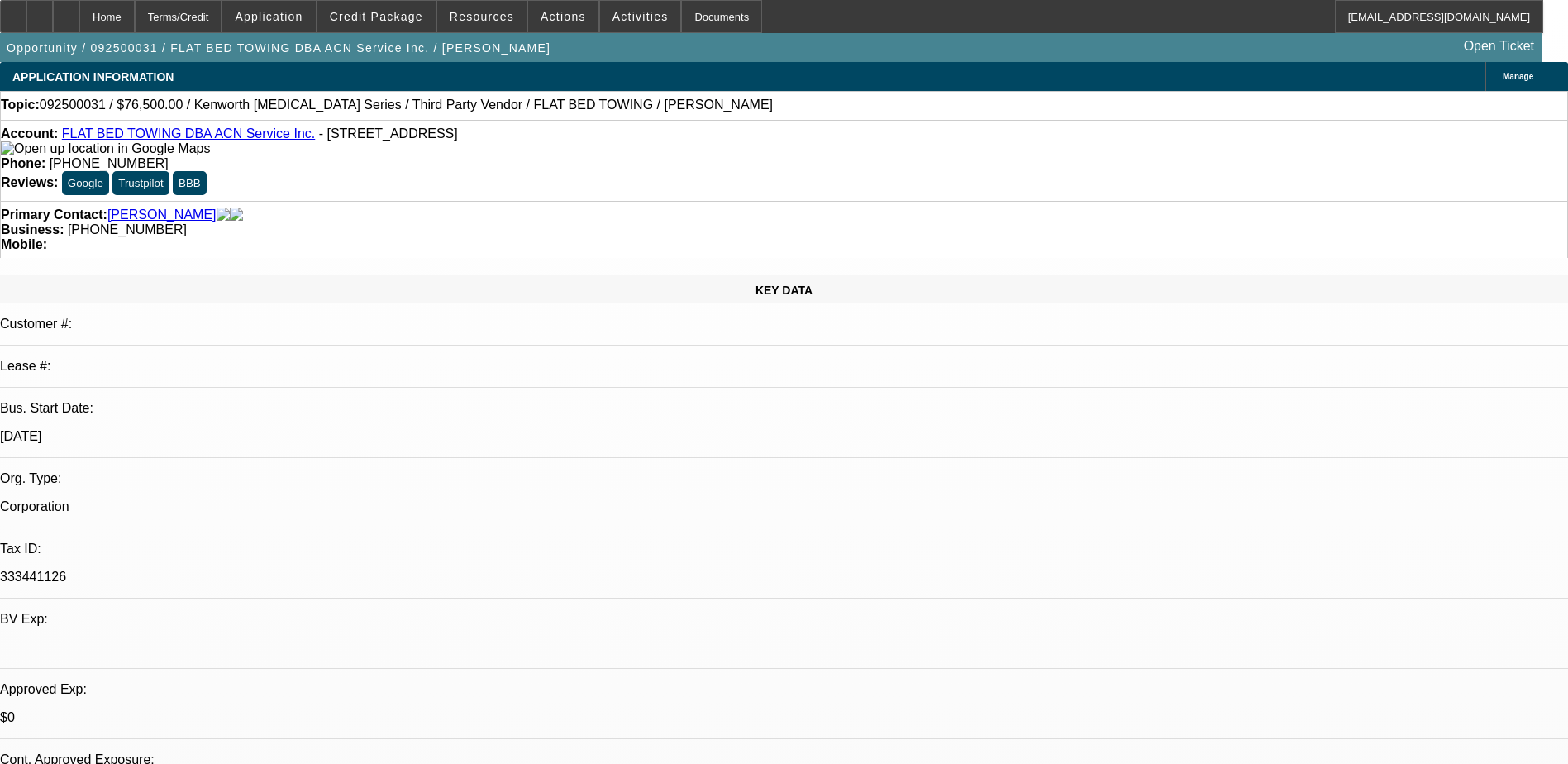
click at [1502, 81] on span "Manage" at bounding box center [1517, 76] width 31 height 9
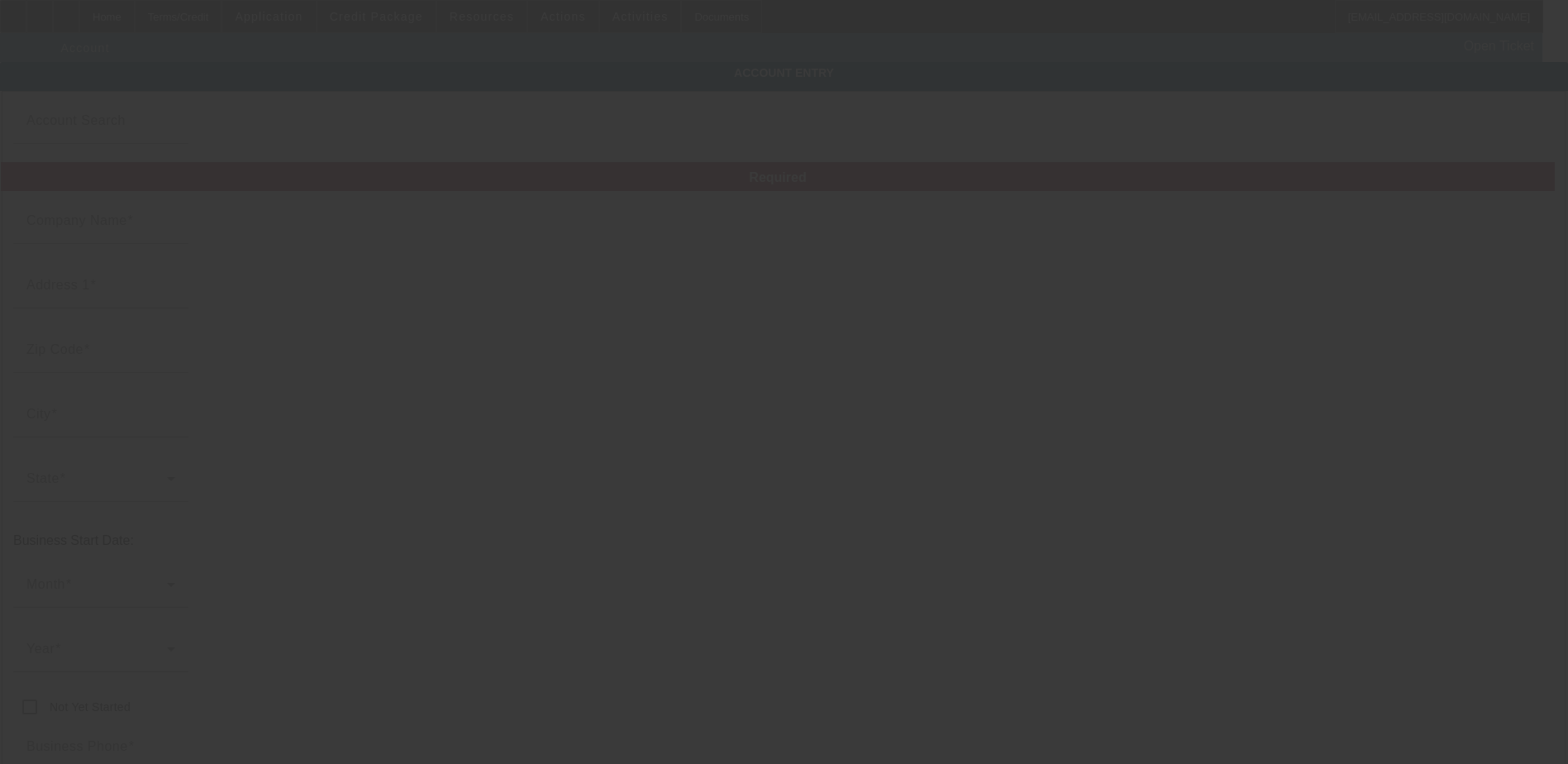
type input "FLAT BED TOWING"
type input "98 Plainfield Ave"
type input "10507"
type input "Bedford Hills"
type input "(914) 666-7872"
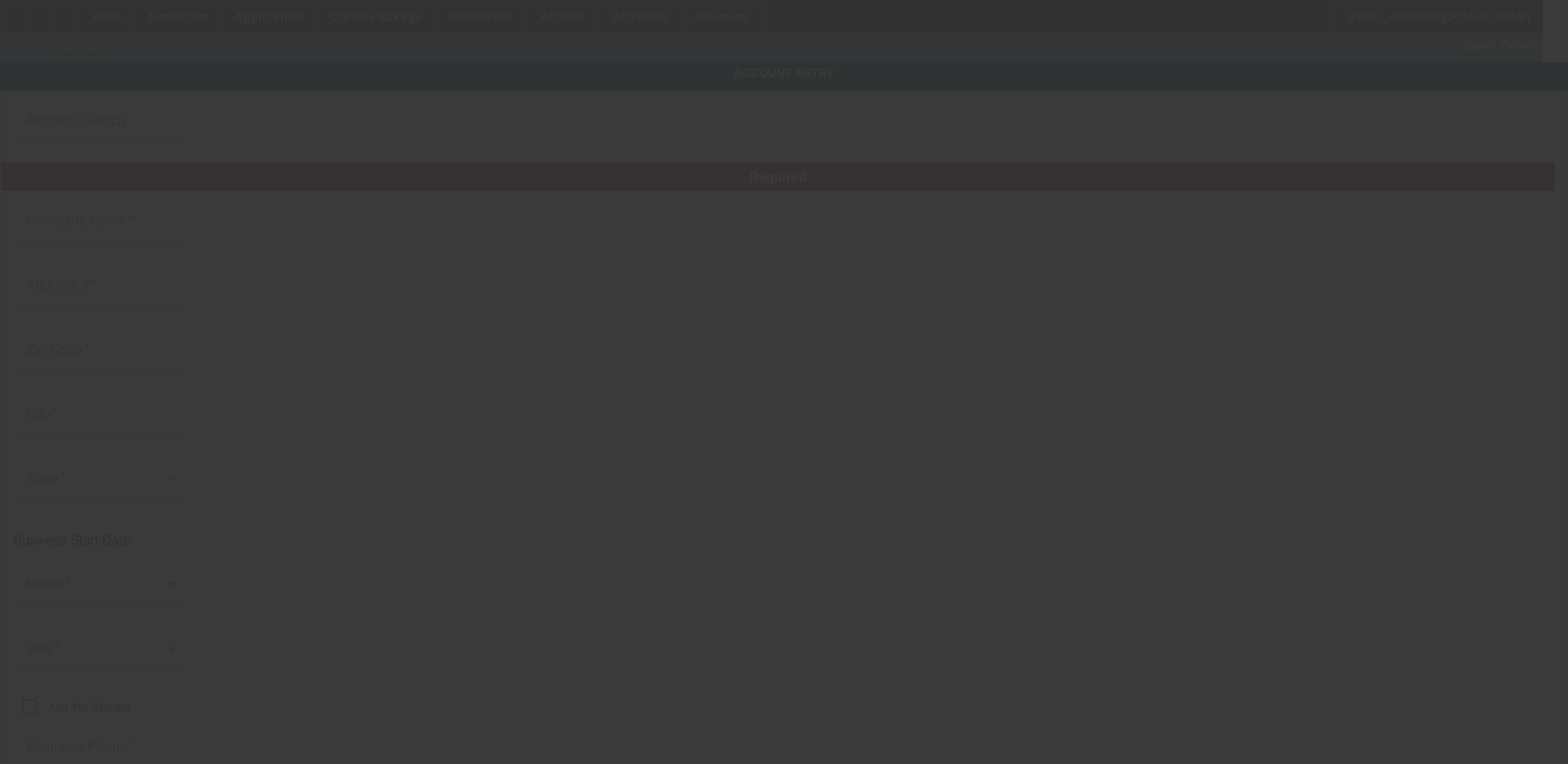
type input "ACN Service Inc."
type input "beinebunch1@aol.com"
type input "333441126"
type input "https://Flatbedtowingwestchesterny.Com"
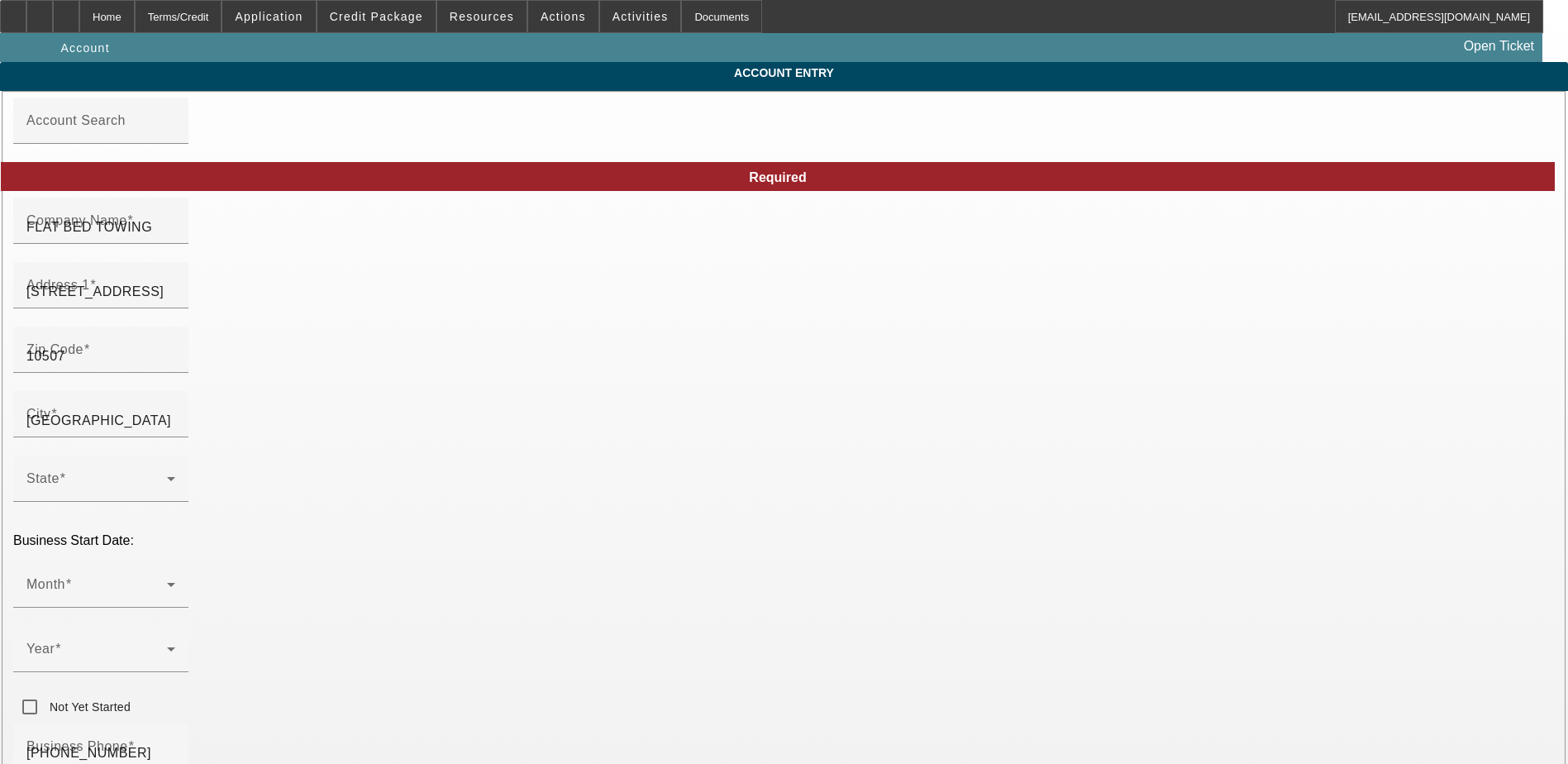
type input "9/2/2025"
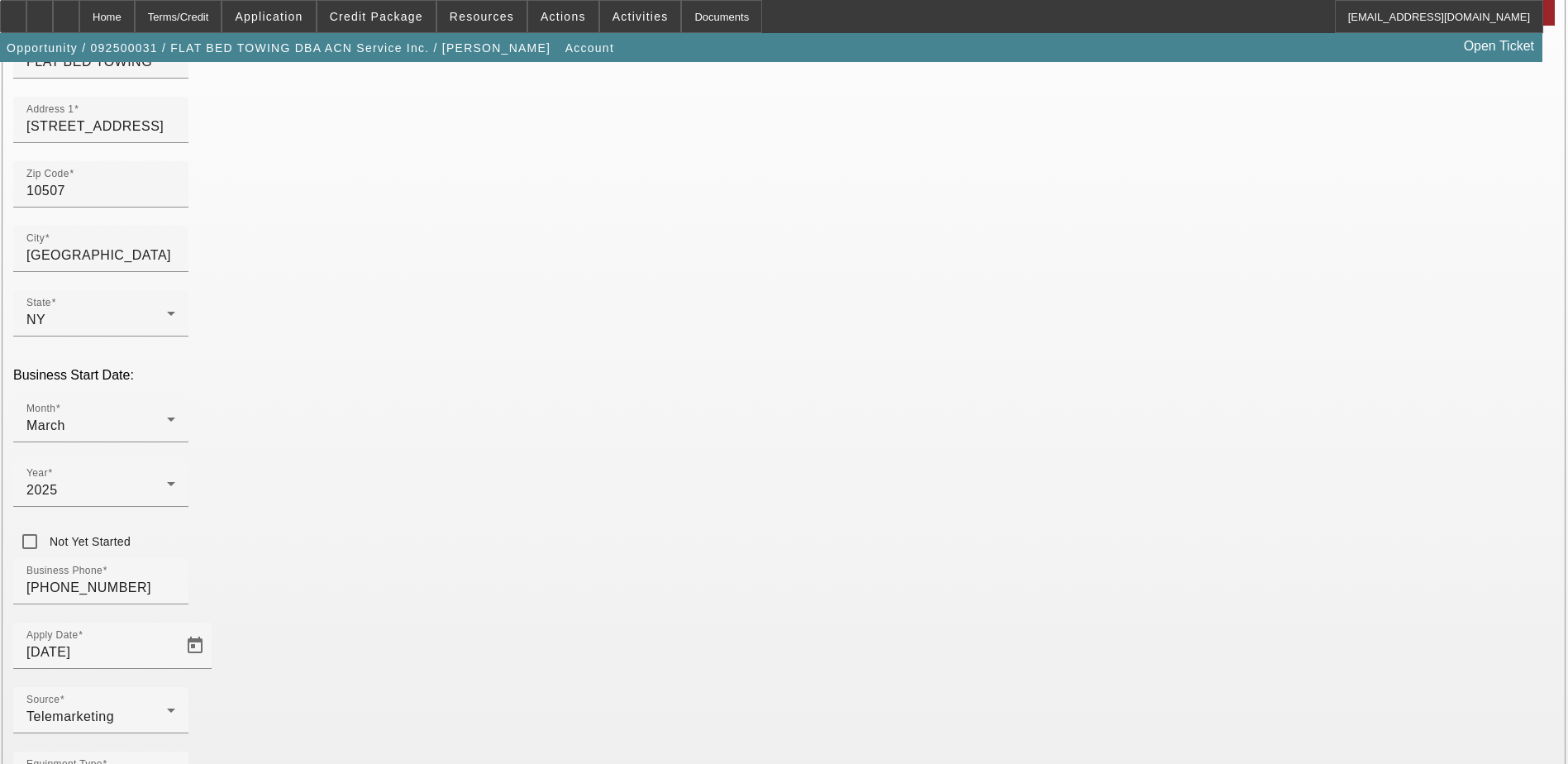
scroll to position [211, 0]
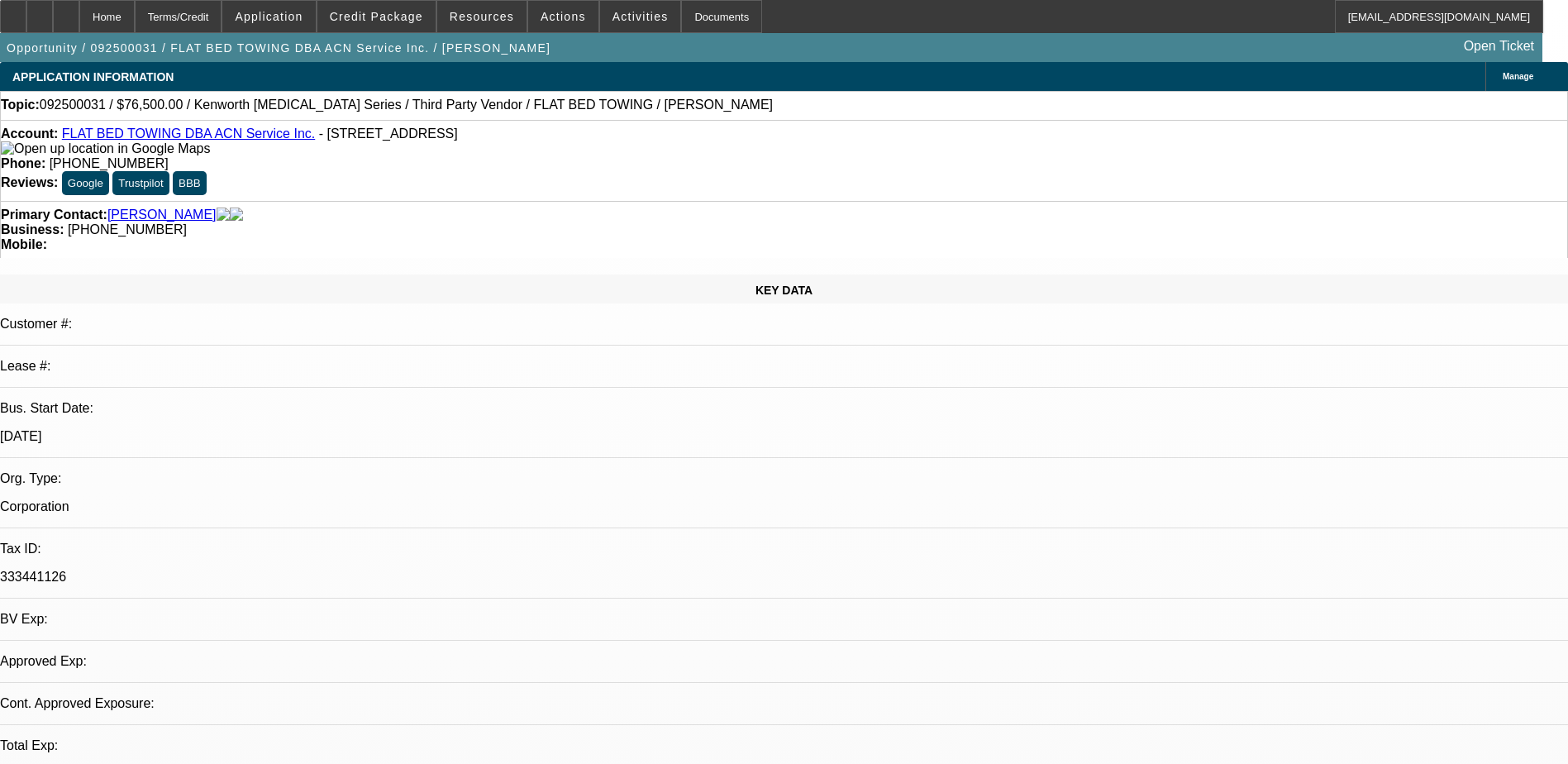
select select "0.15"
select select "2"
select select "0.1"
select select "4"
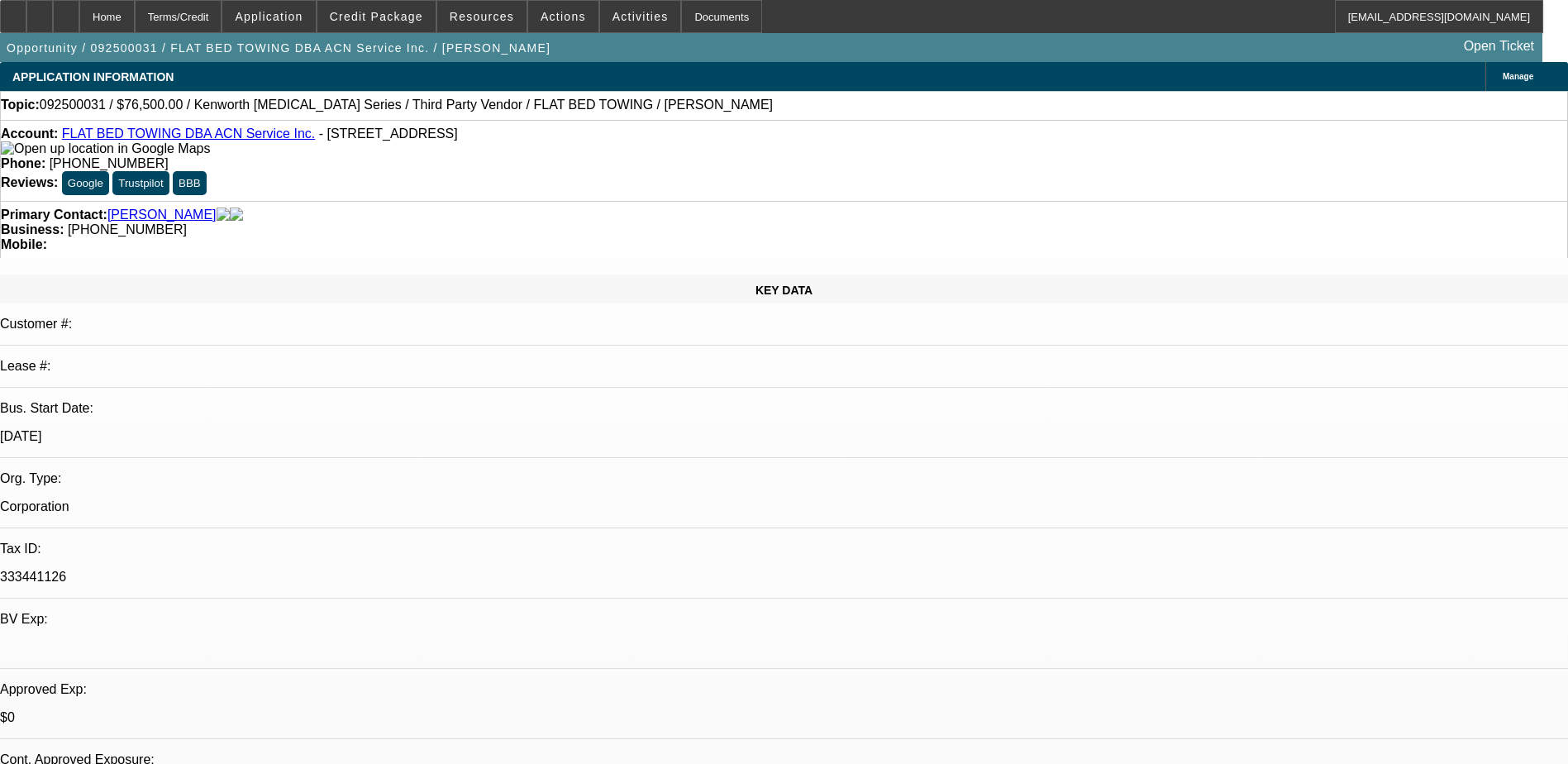
click at [230, 141] on link "FLAT BED TOWING DBA ACN Service Inc." at bounding box center [188, 133] width 253 height 14
click at [66, 11] on icon at bounding box center [66, 11] width 0 height 0
select select "0.15"
select select "2"
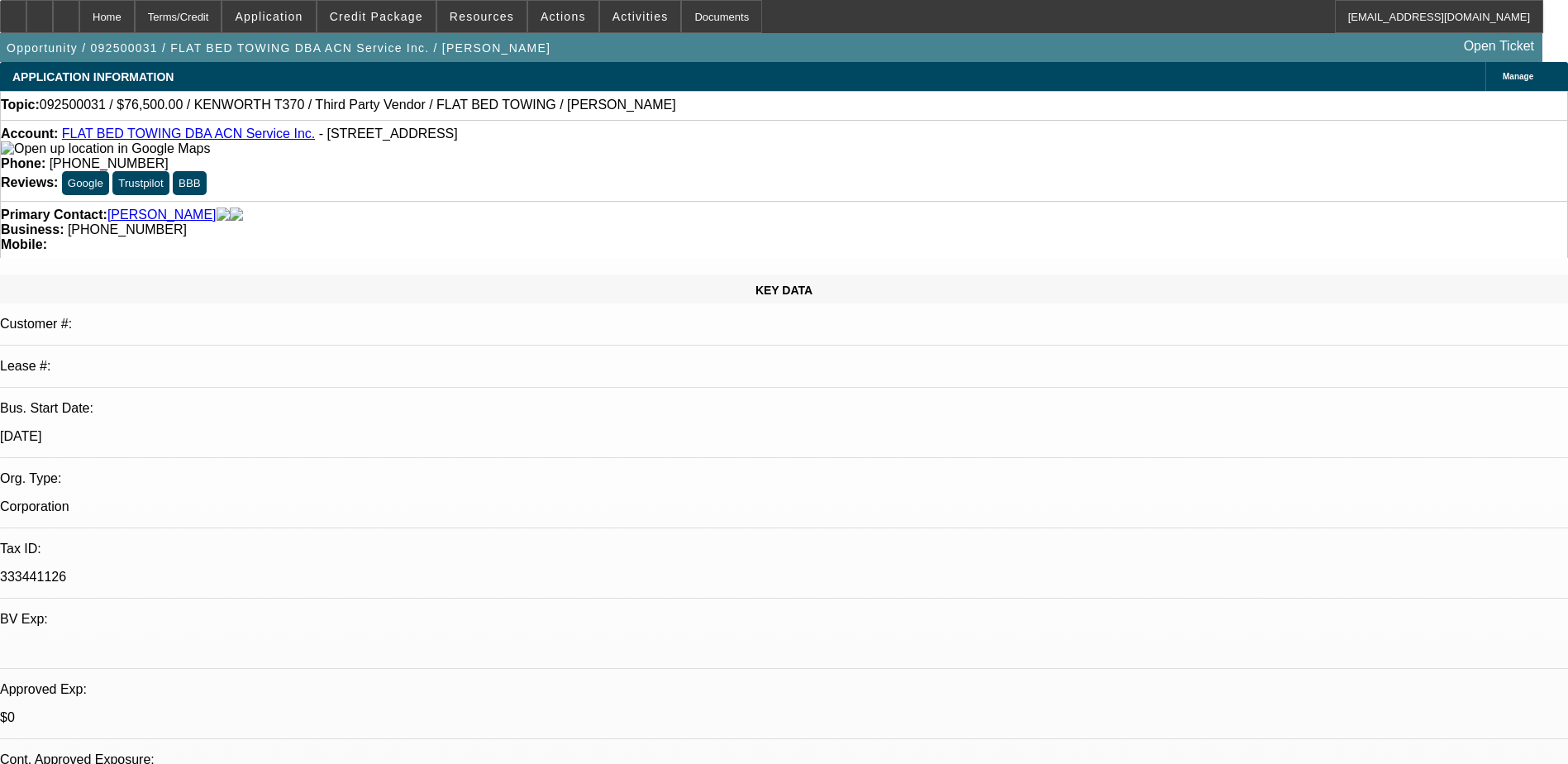
select select "0.1"
select select "4"
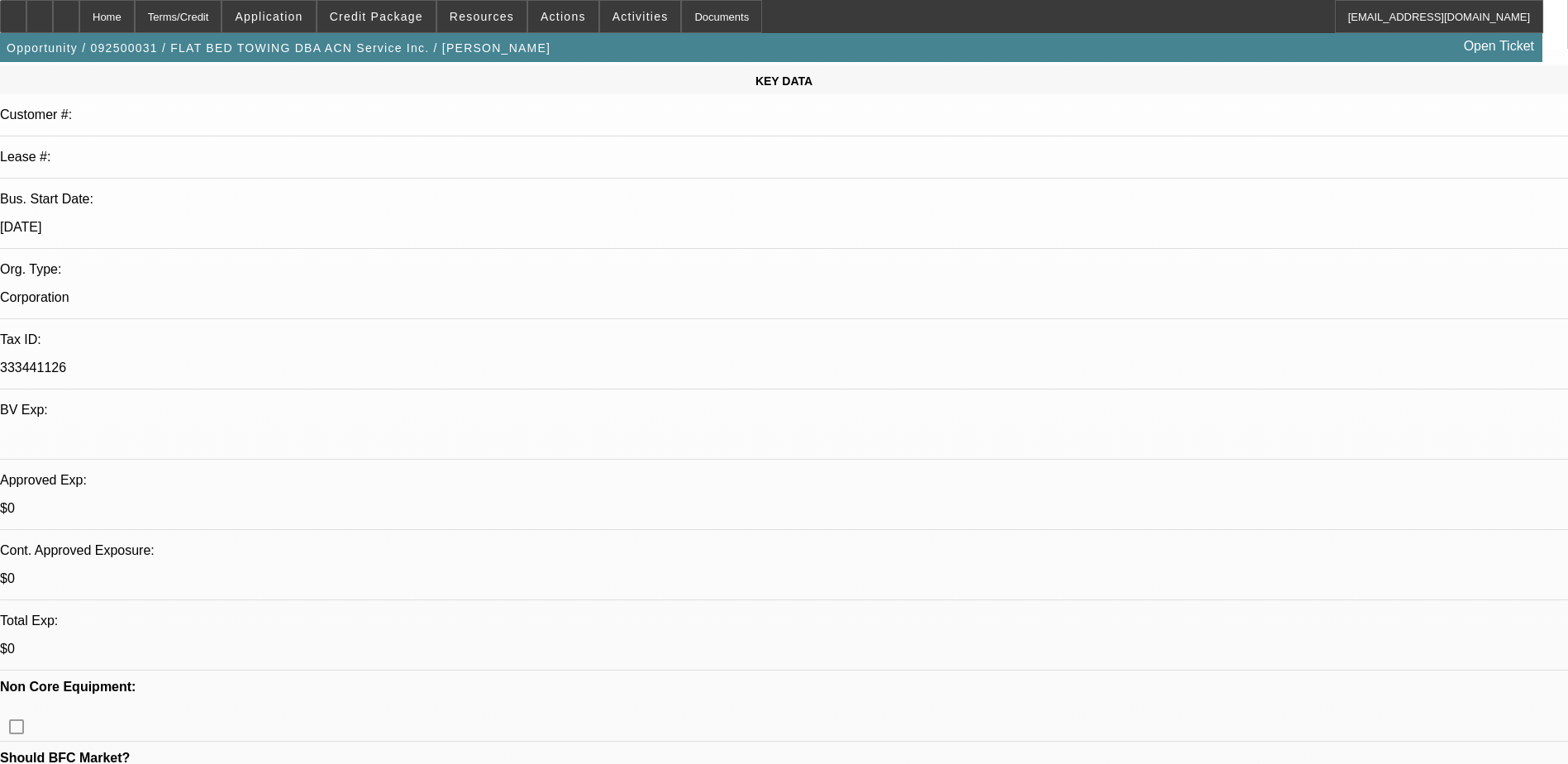
scroll to position [165, 0]
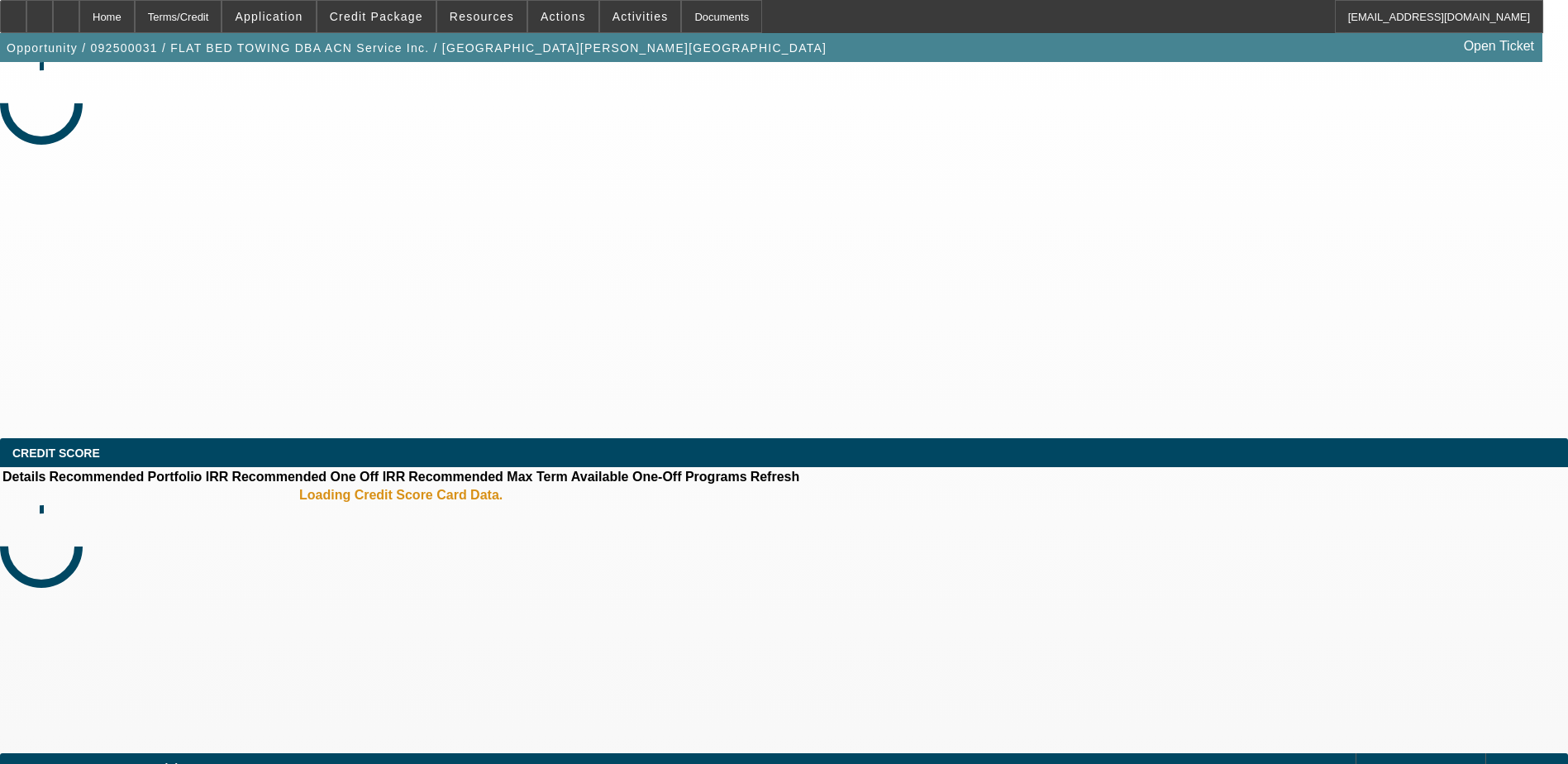
select select "0.15"
select select "2"
select select "0.1"
select select "4"
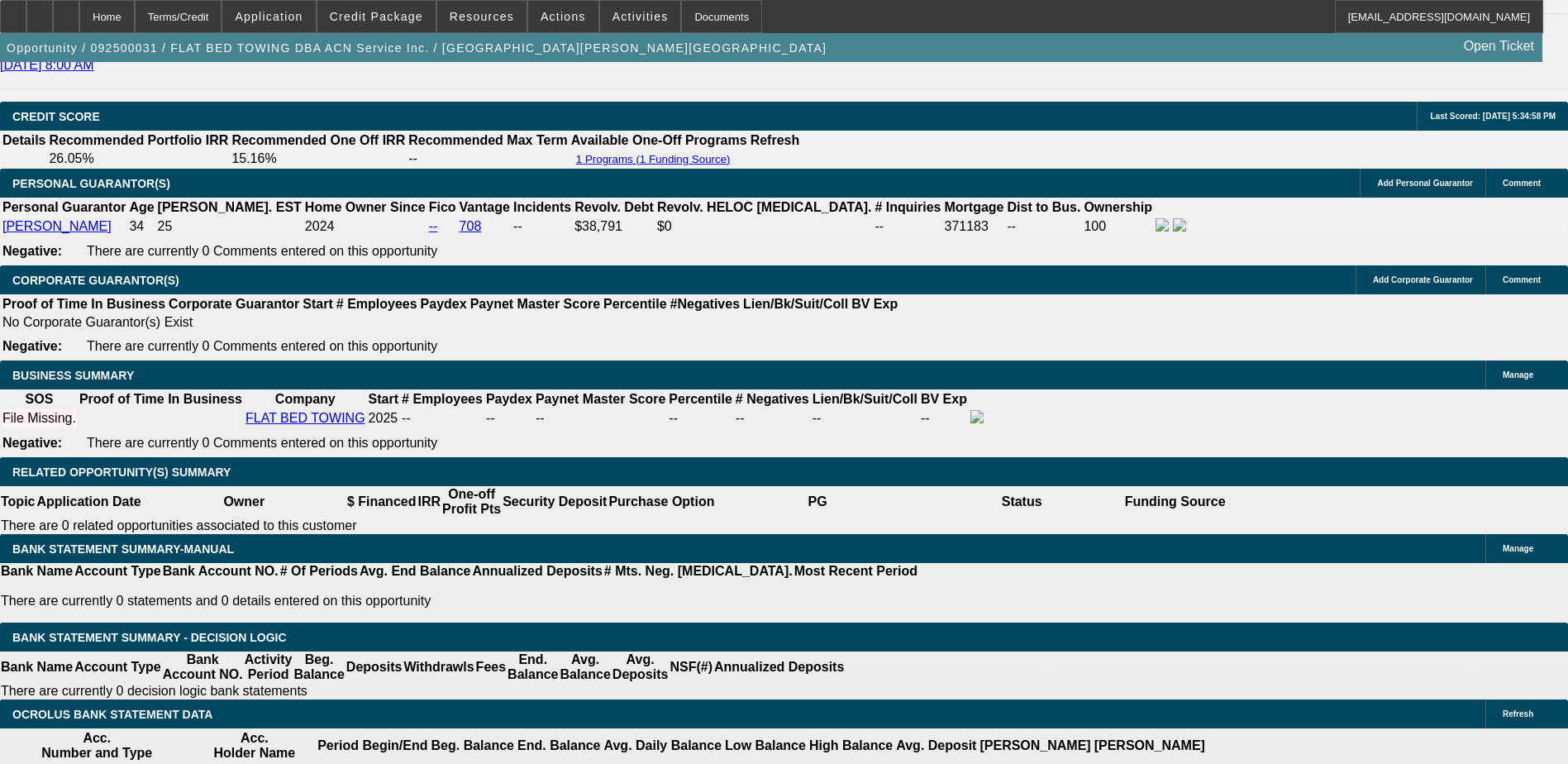
scroll to position [2315, 0]
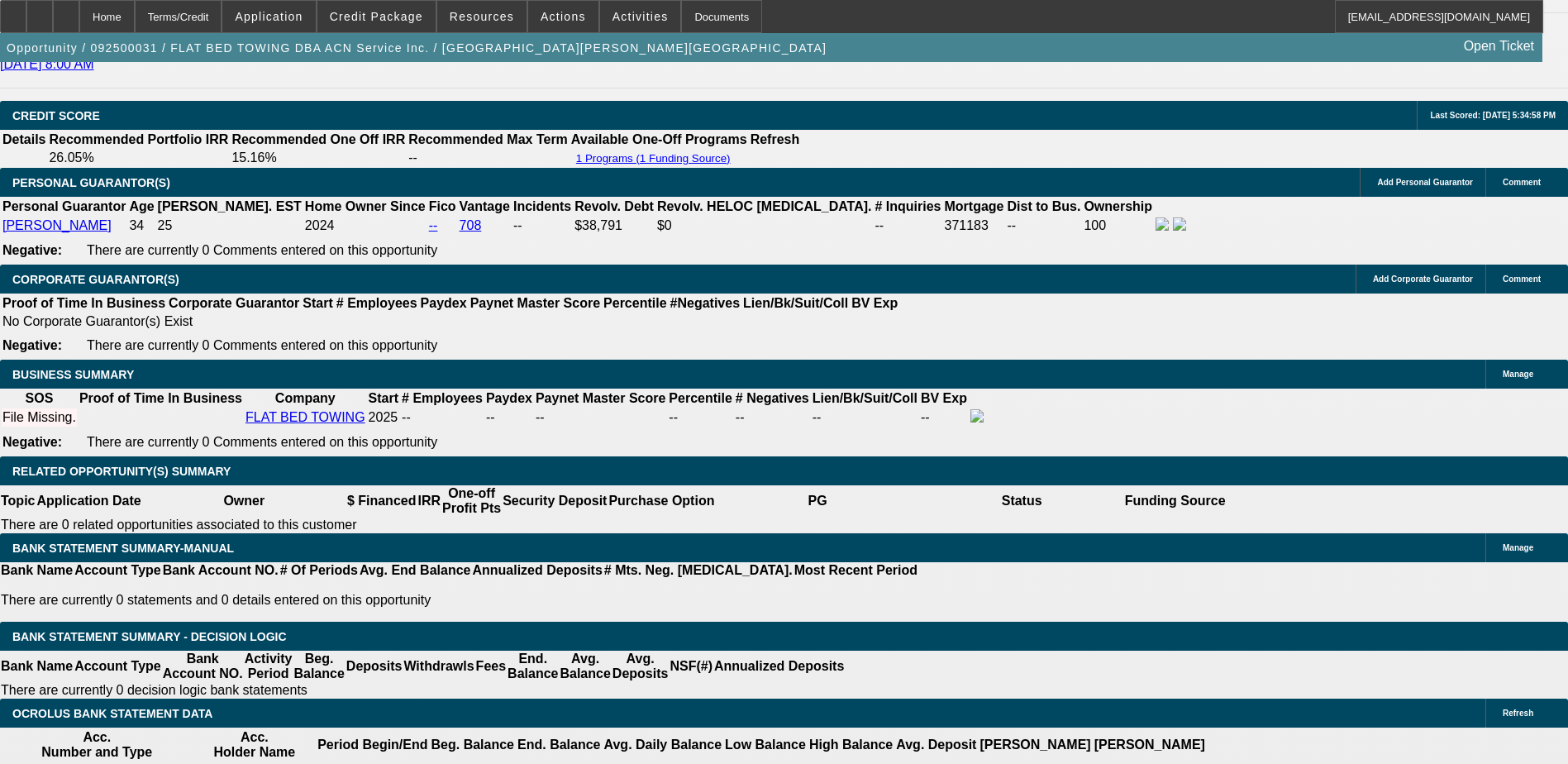
type input "UNKNOWN"
type input "5"
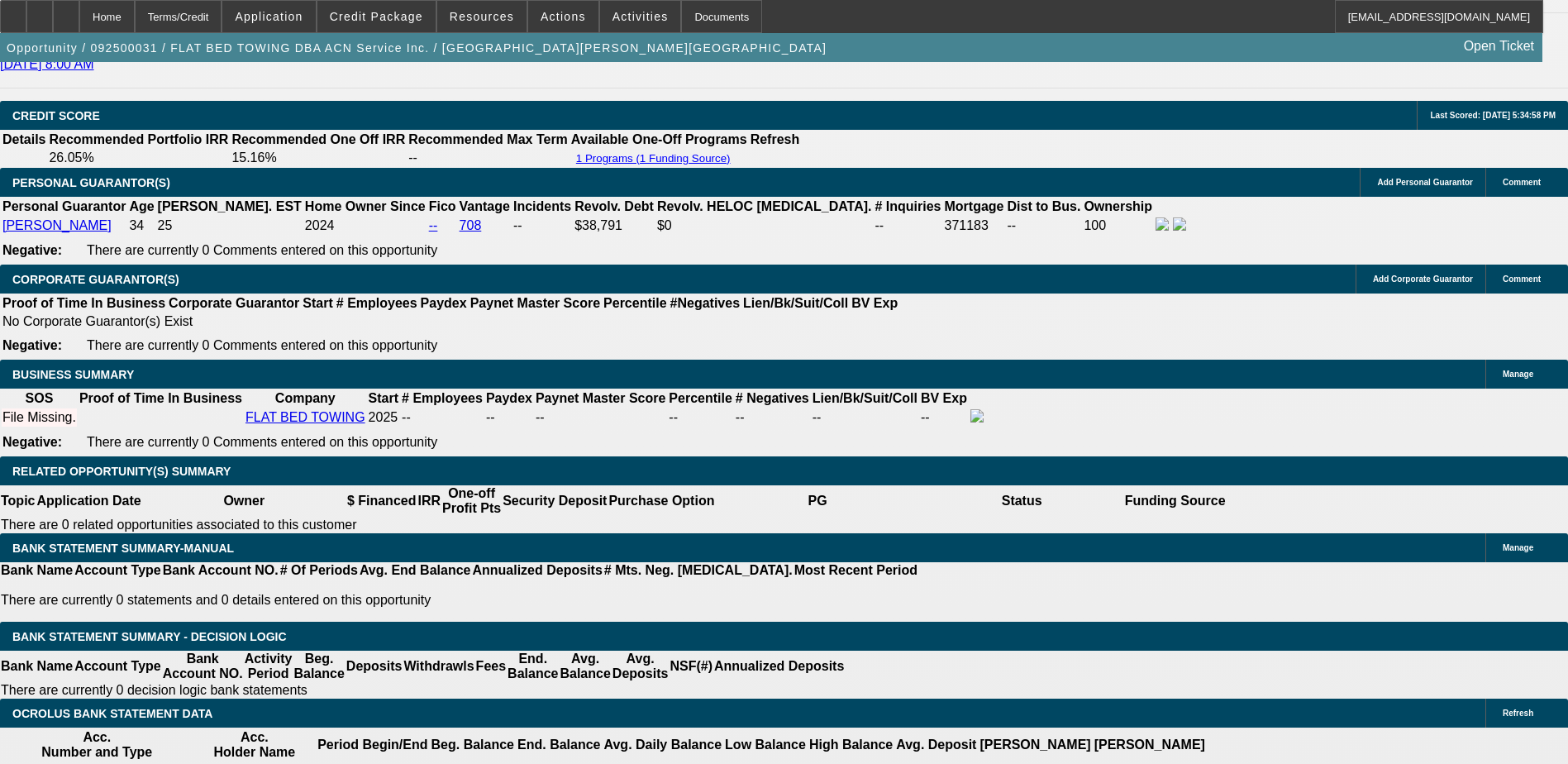
type input "$32,131.22"
type input "$16,065.61"
type input "54"
type input "$4,302.44"
type input "$2,151.22"
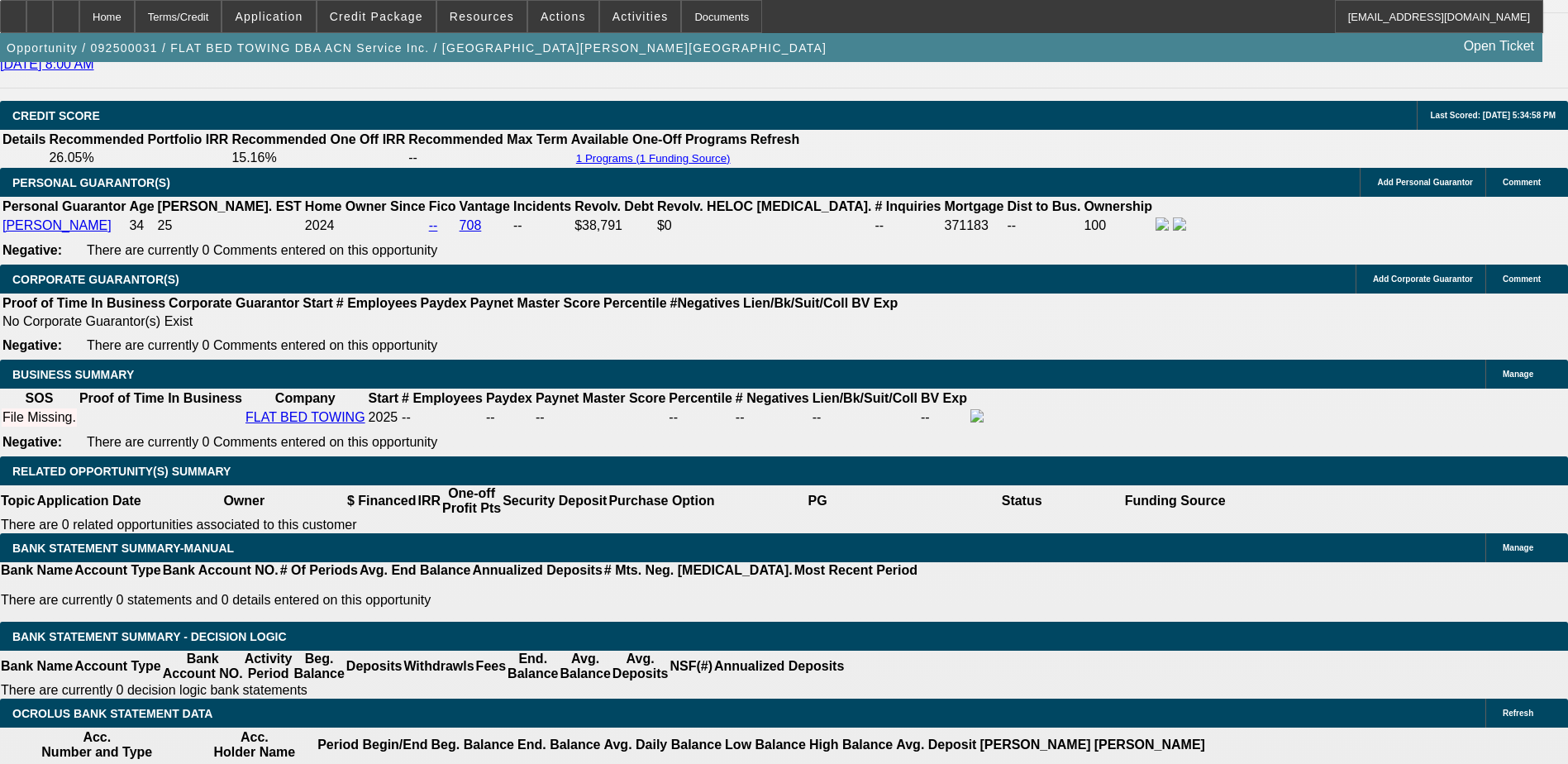
type input "54"
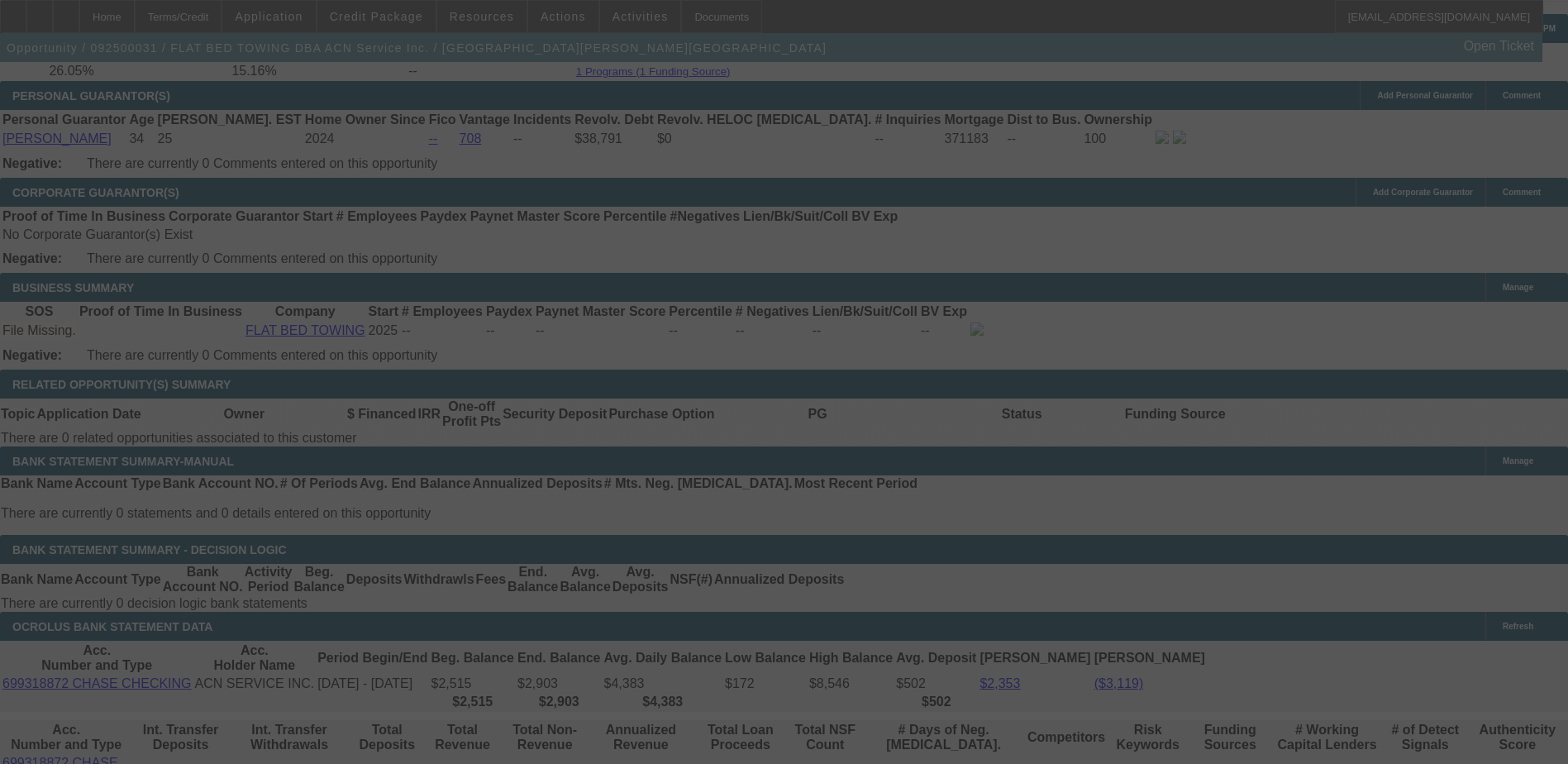
scroll to position [2480, 0]
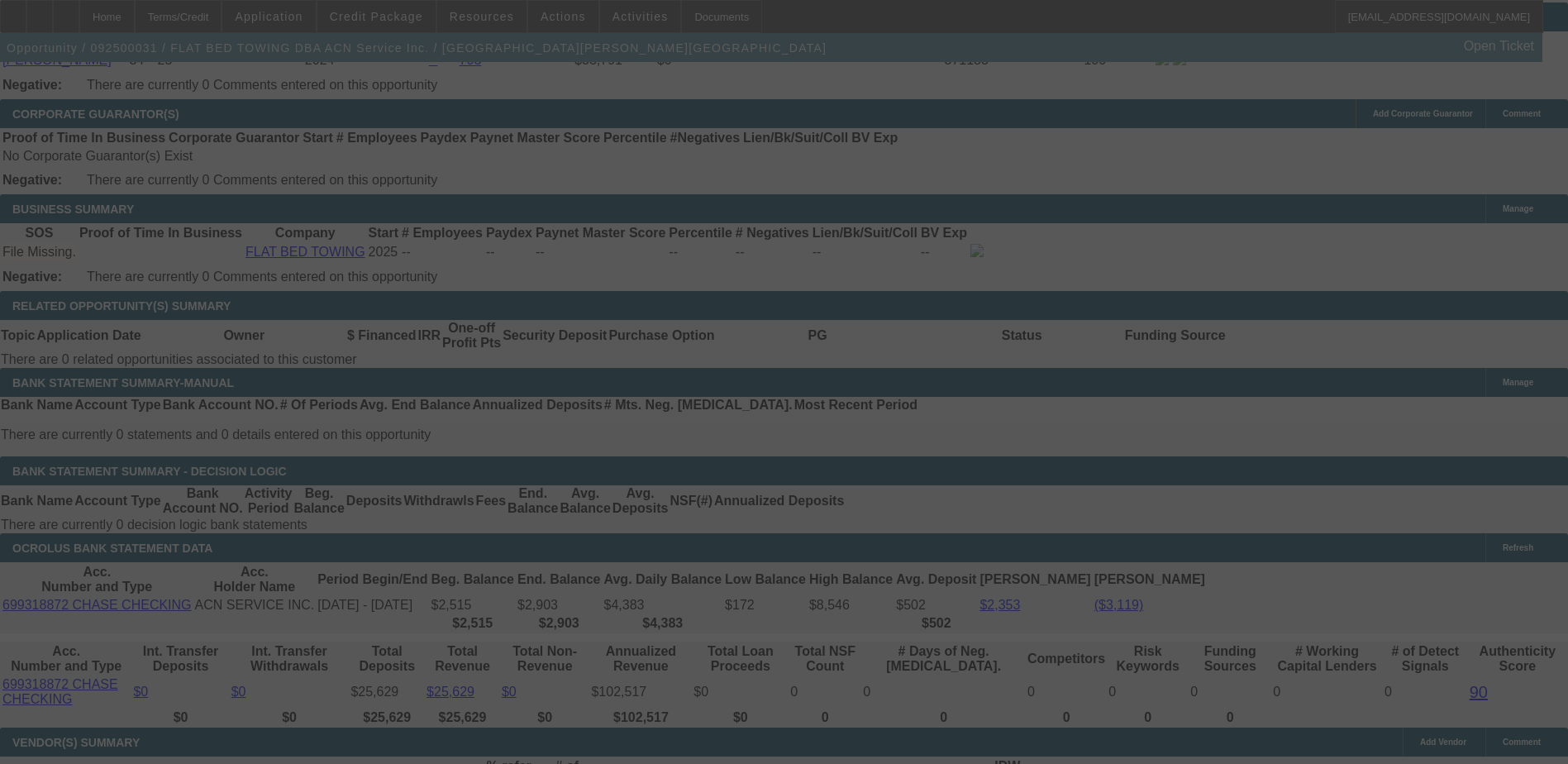
select select "0.15"
select select "2"
select select "0.1"
select select "4"
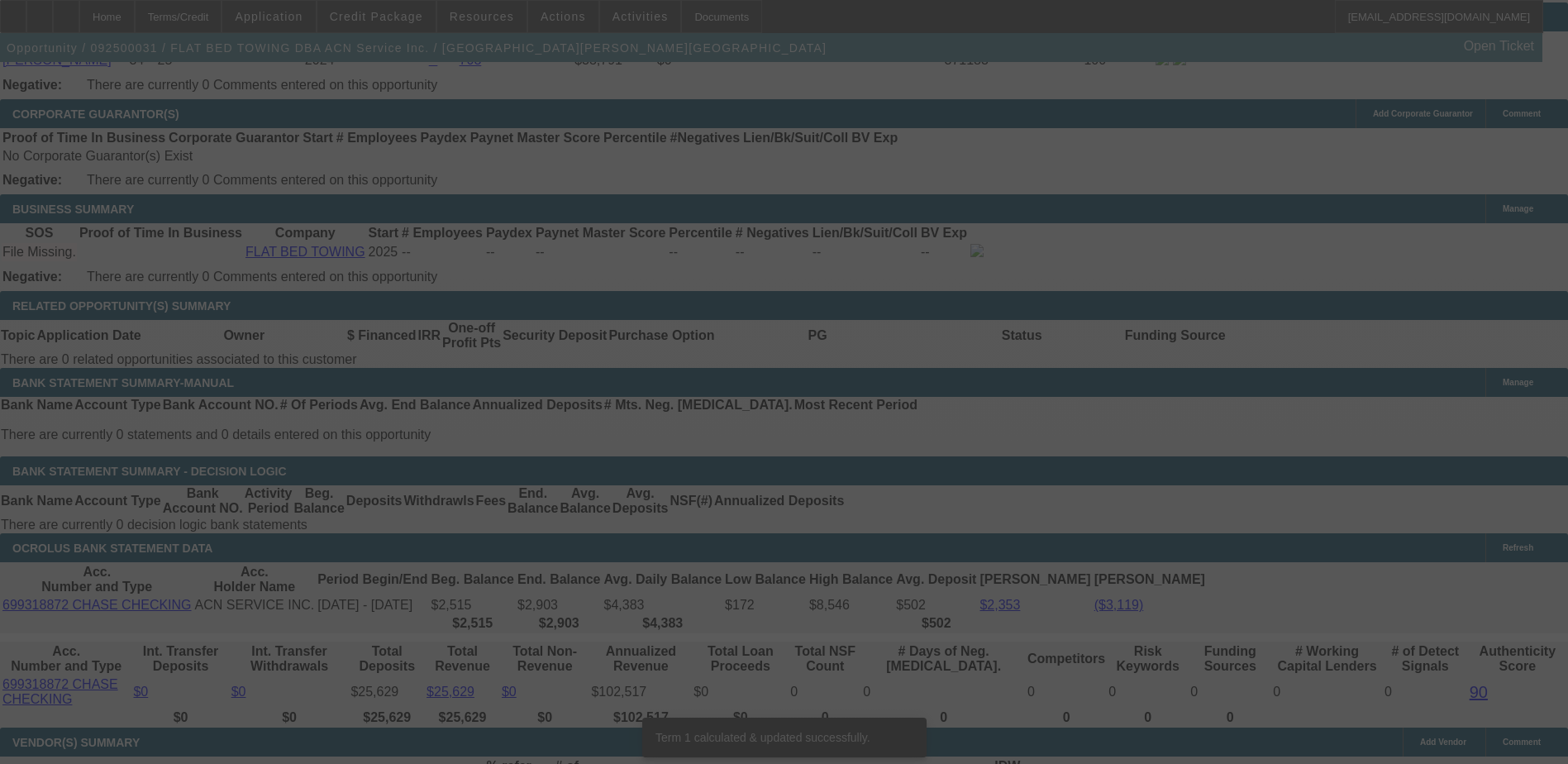
scroll to position [2465, 0]
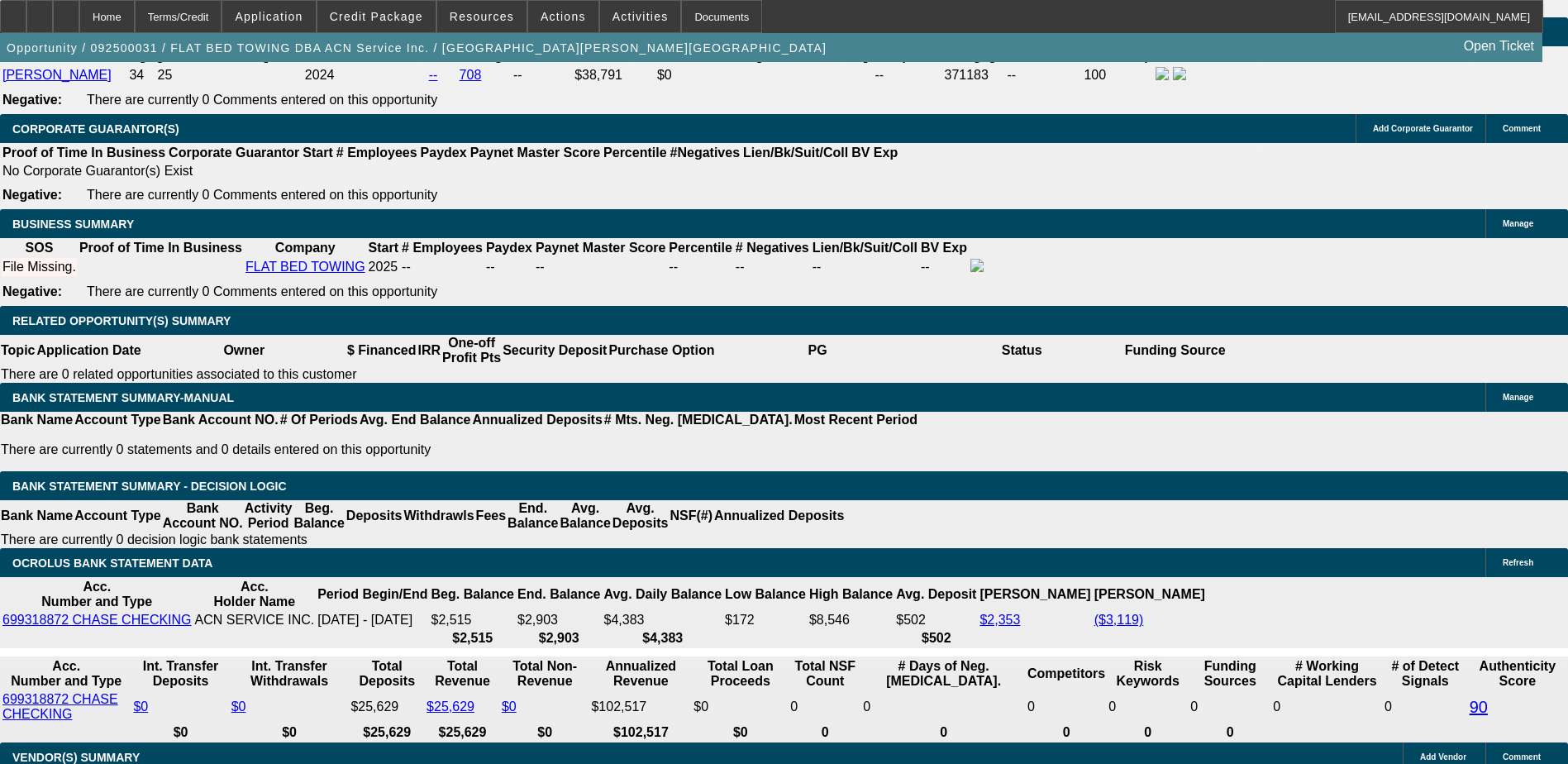
type input "UNKNOWN"
type input "20"
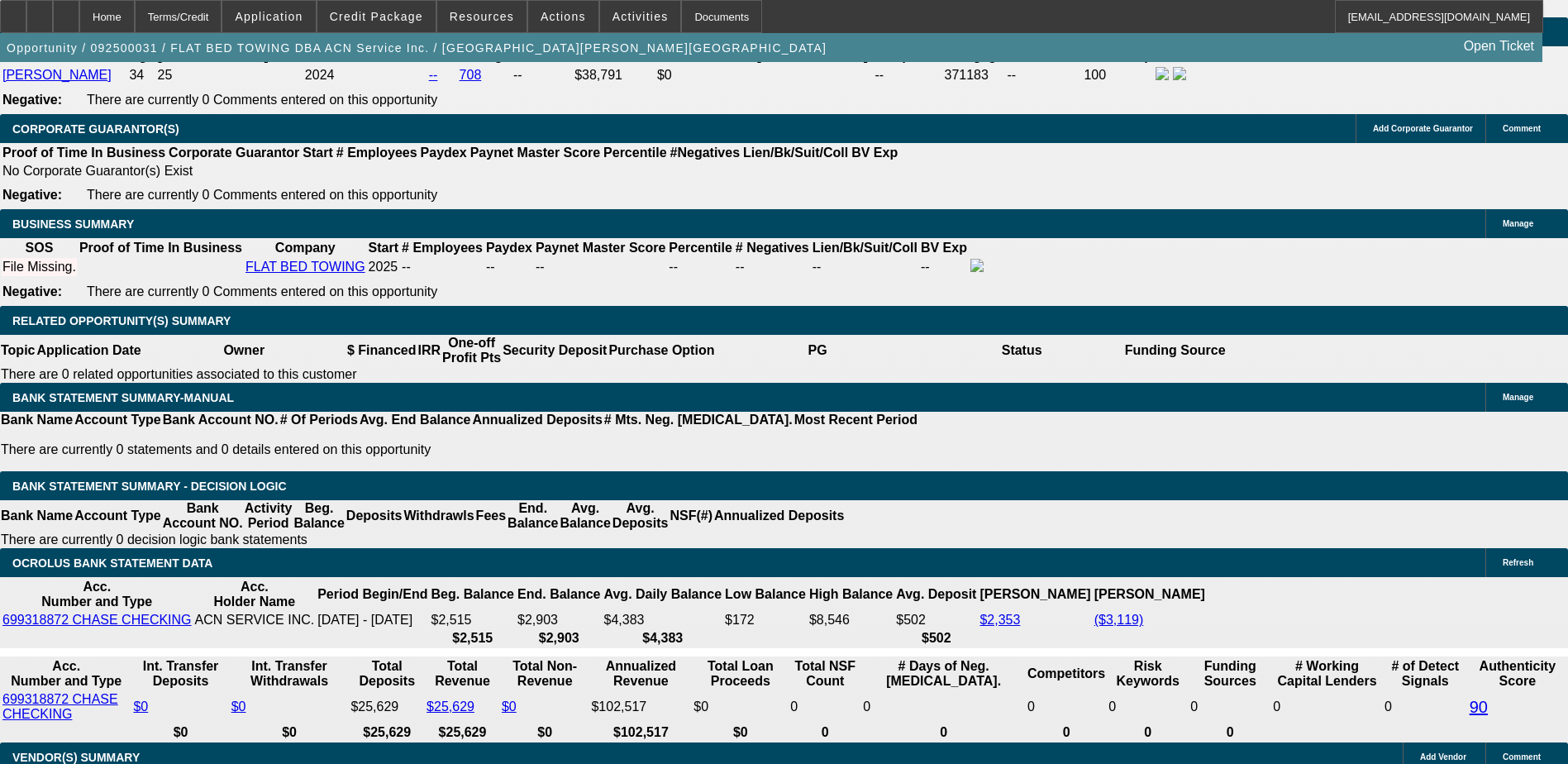
type input "$4,319.08"
type input "$2,159.54"
type input "$2,965.10"
type input "$1,482.55"
type input "20.1"
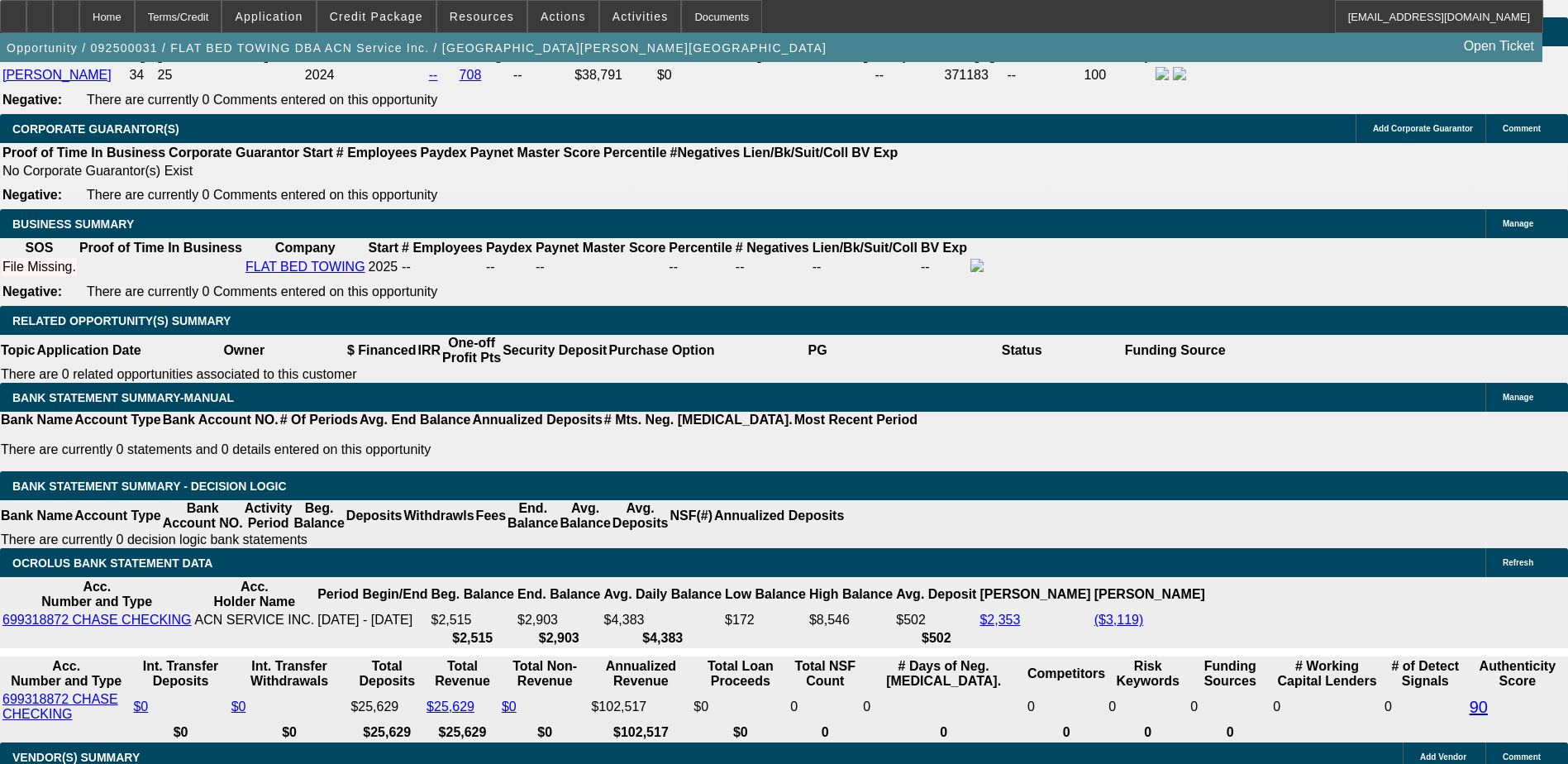
type input "$4,327.42"
type input "$2,163.71"
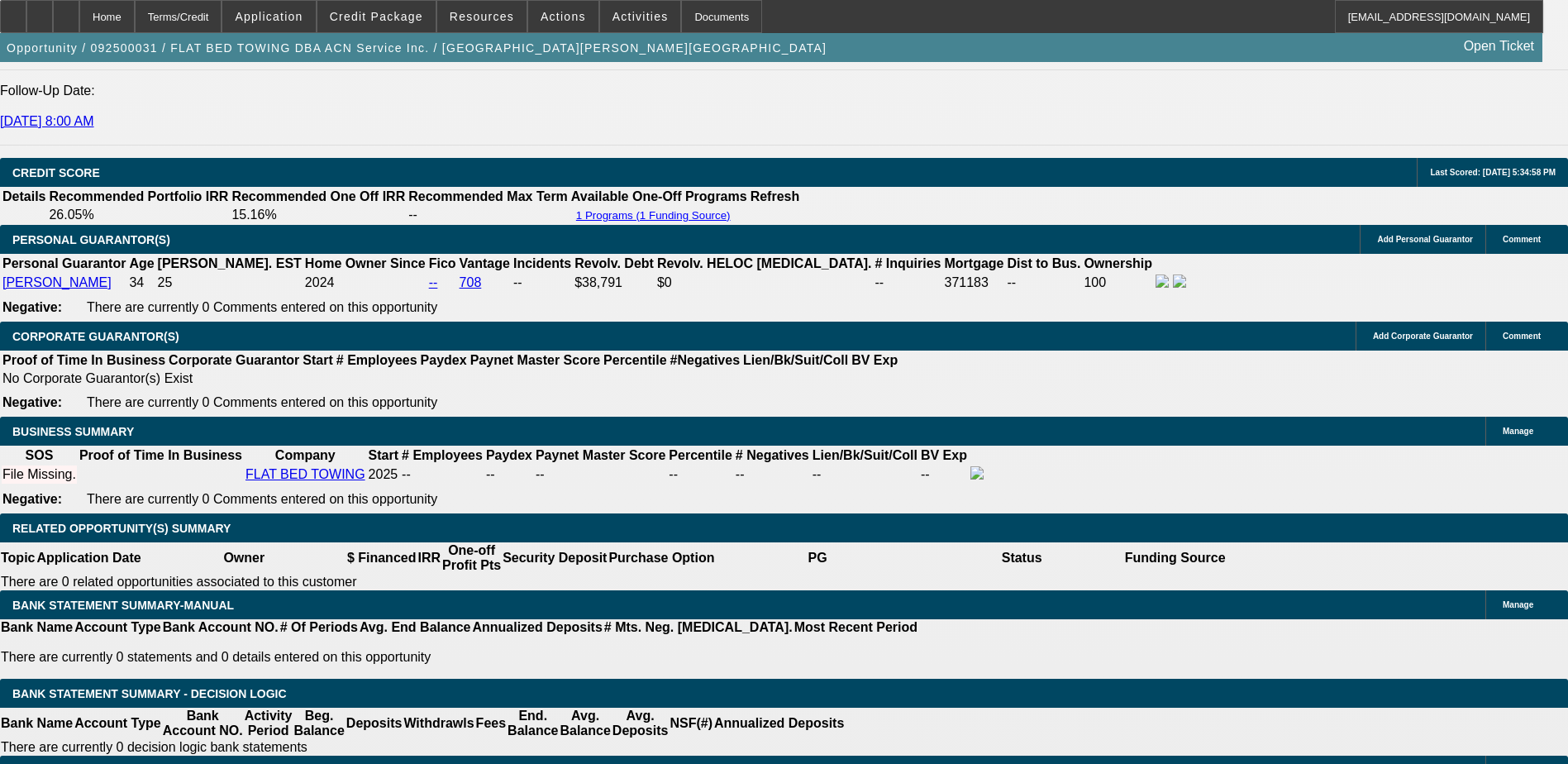
scroll to position [2218, 0]
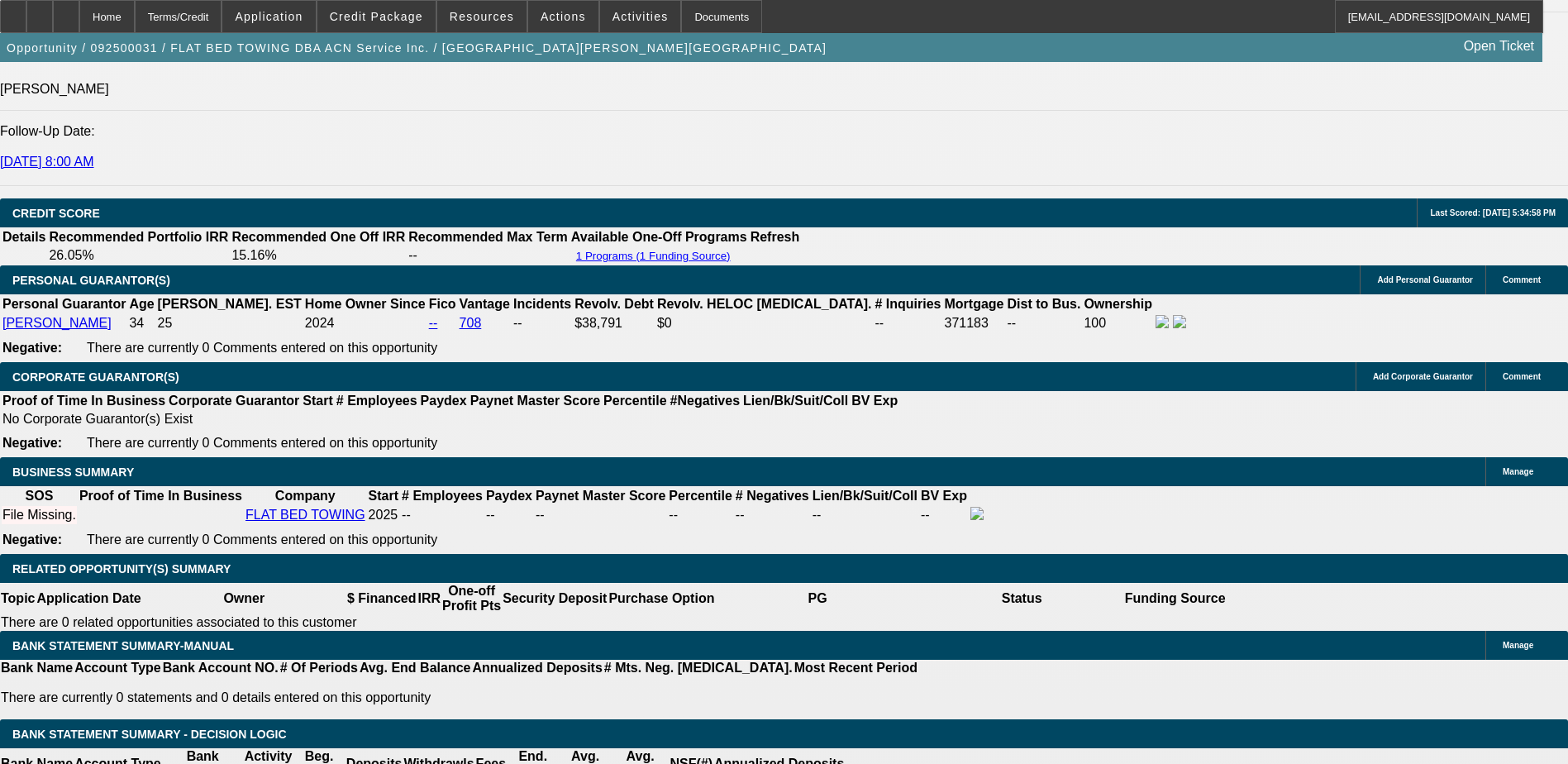
type input "20.1"
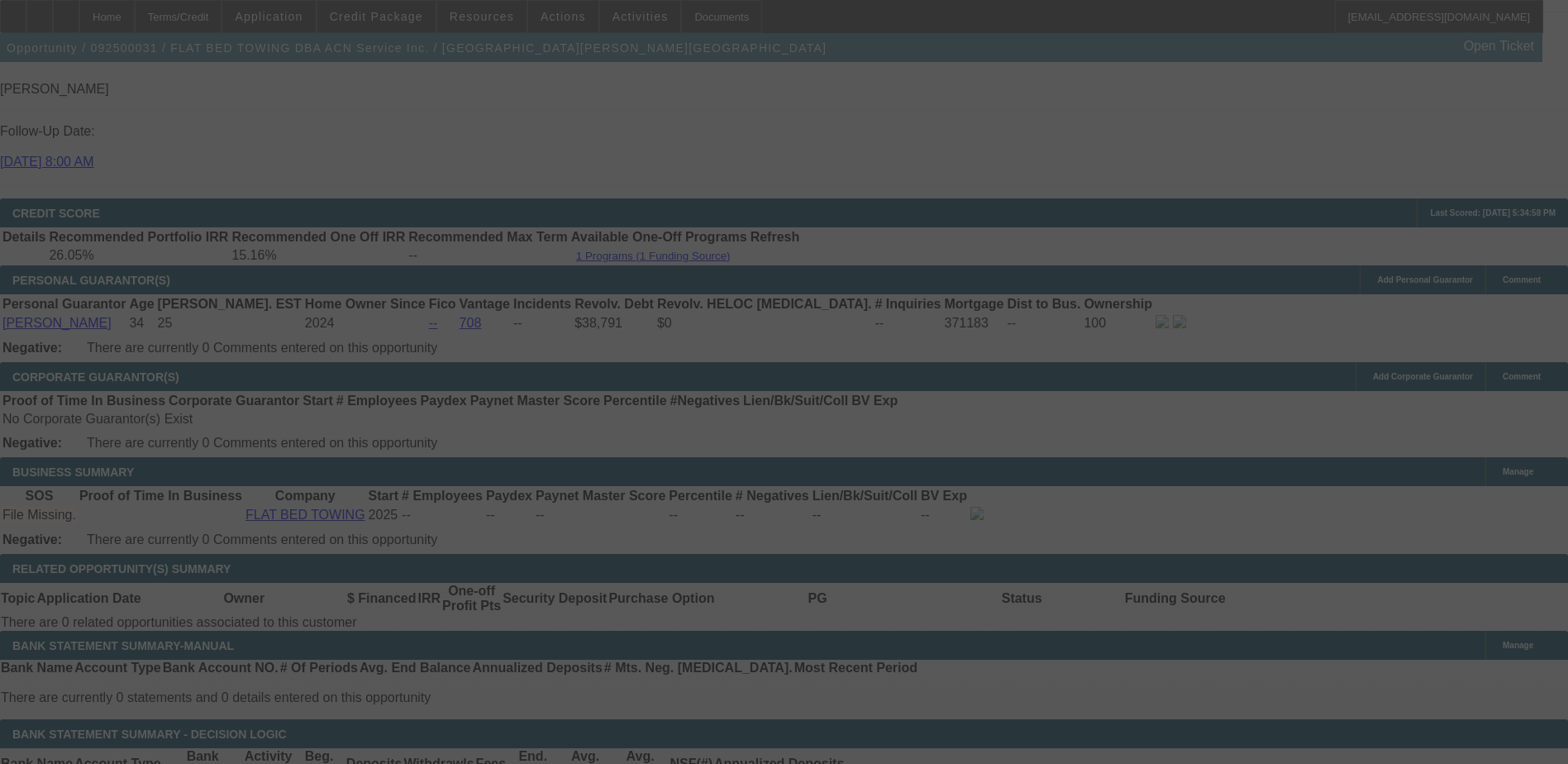
scroll to position [2383, 0]
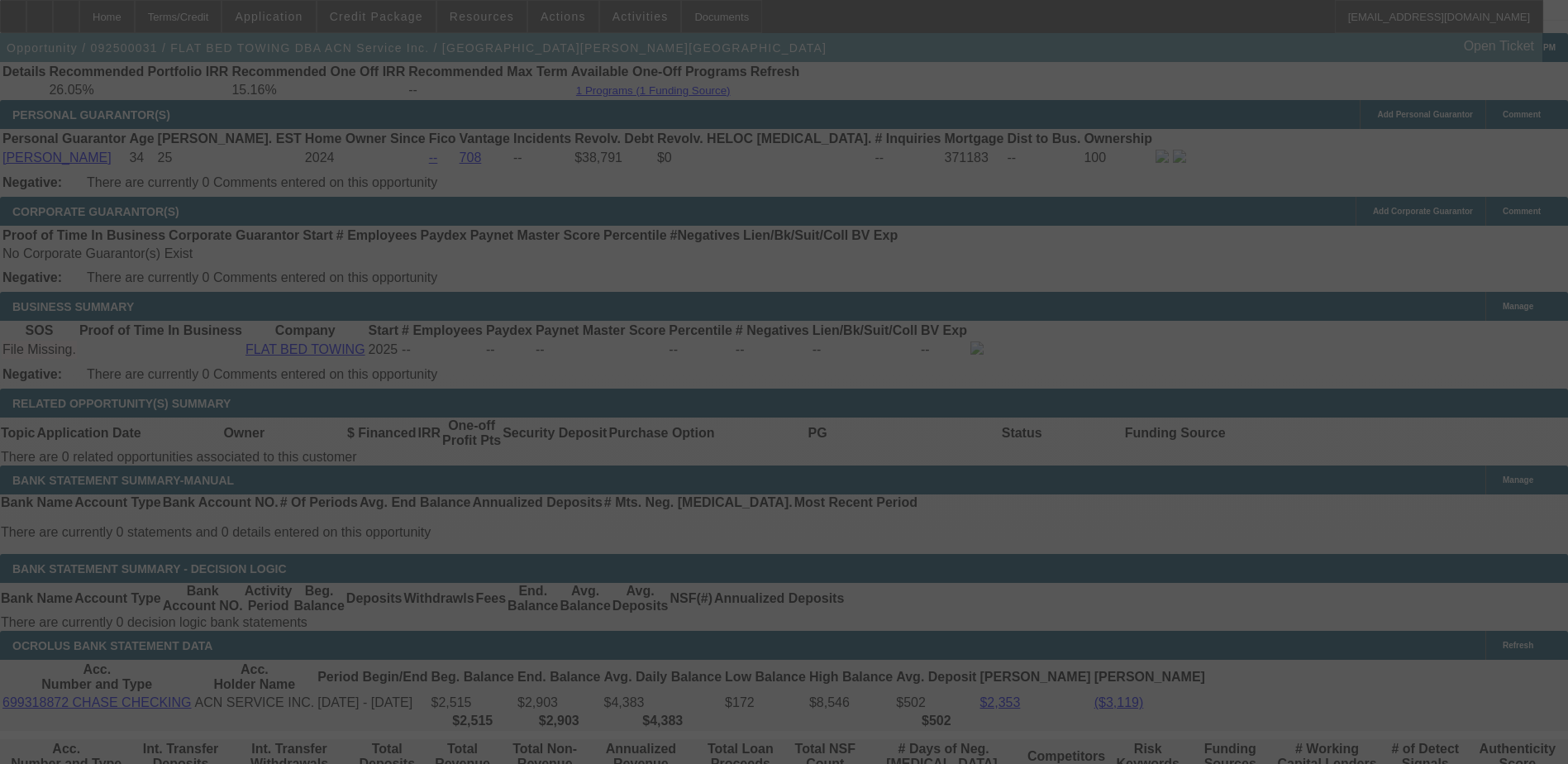
select select "0.15"
select select "2"
select select "0.1"
select select "4"
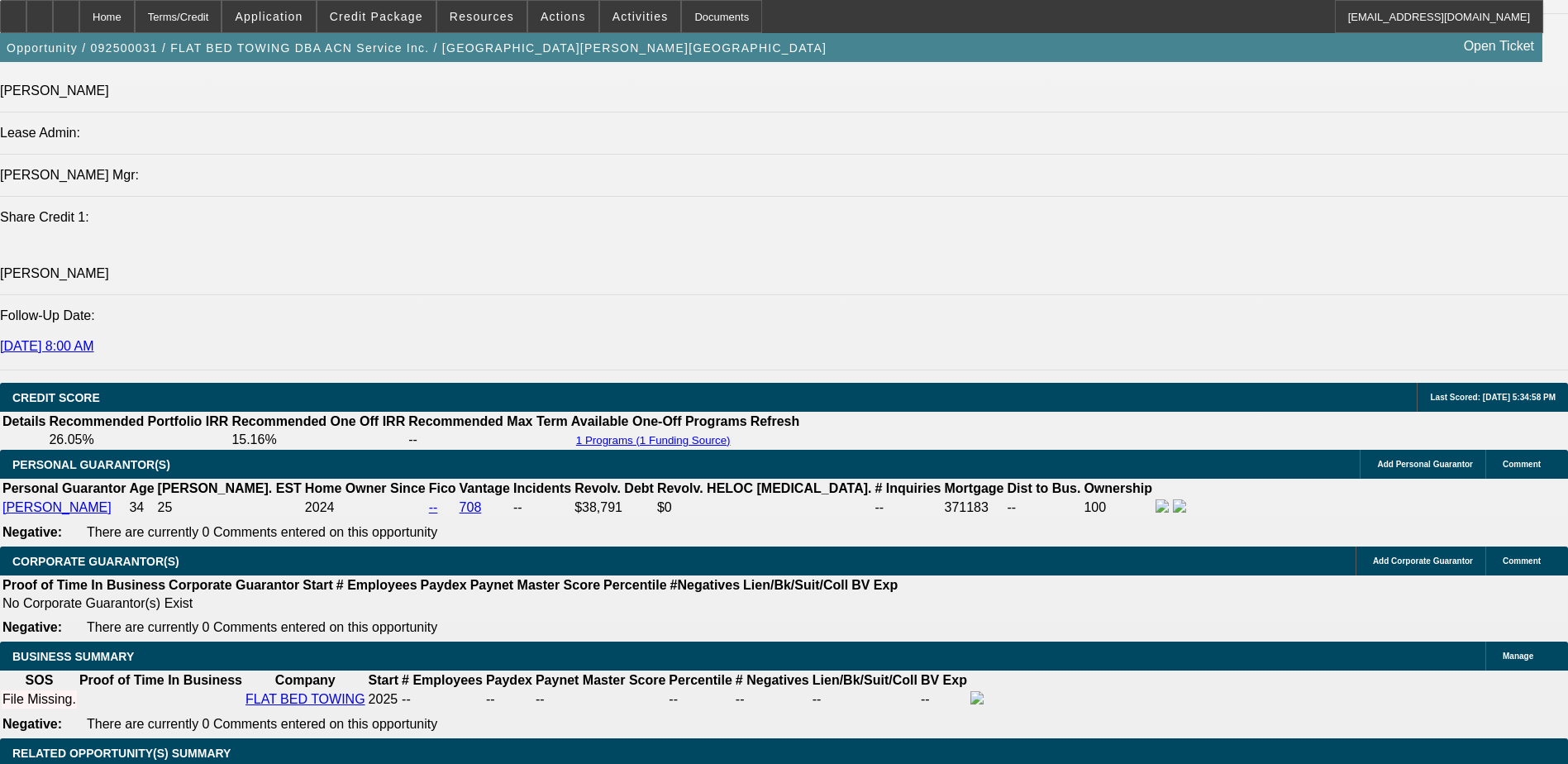
scroll to position [2447, 0]
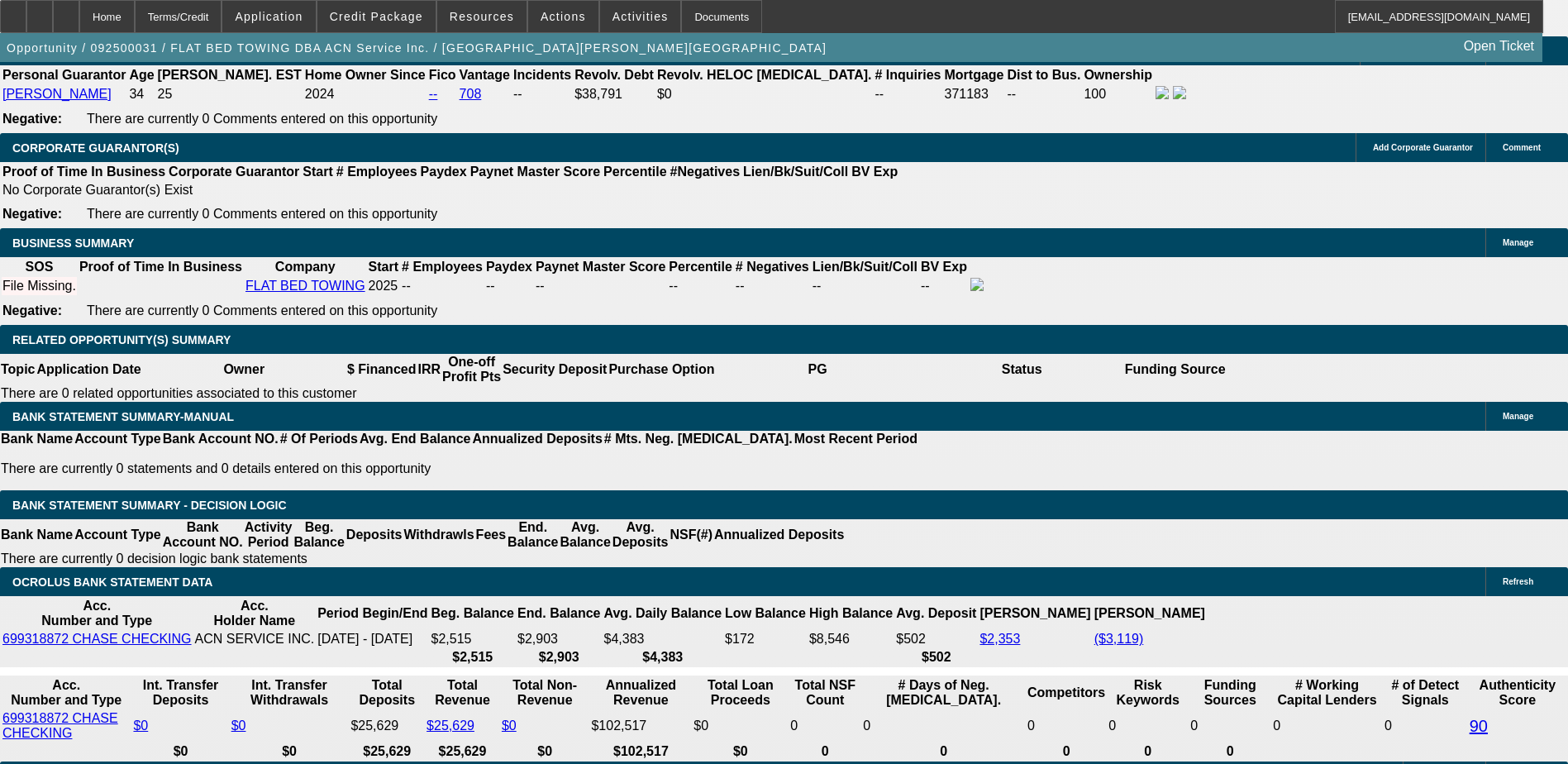
type input "UNKNOWN"
type input "20"
type input "$2,965.10"
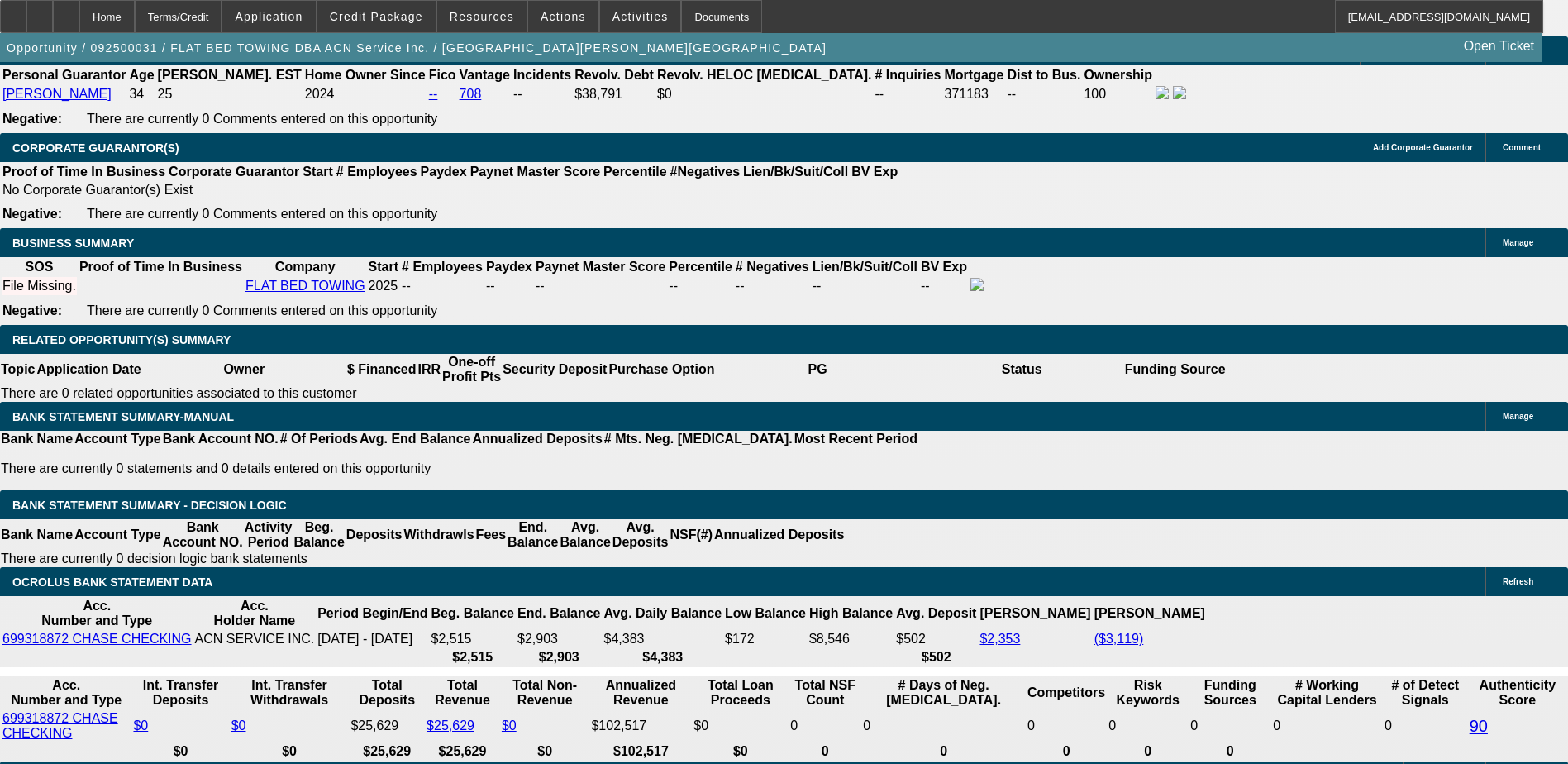
type input "$1,482.55"
type input "$4,319.08"
type input "$2,159.54"
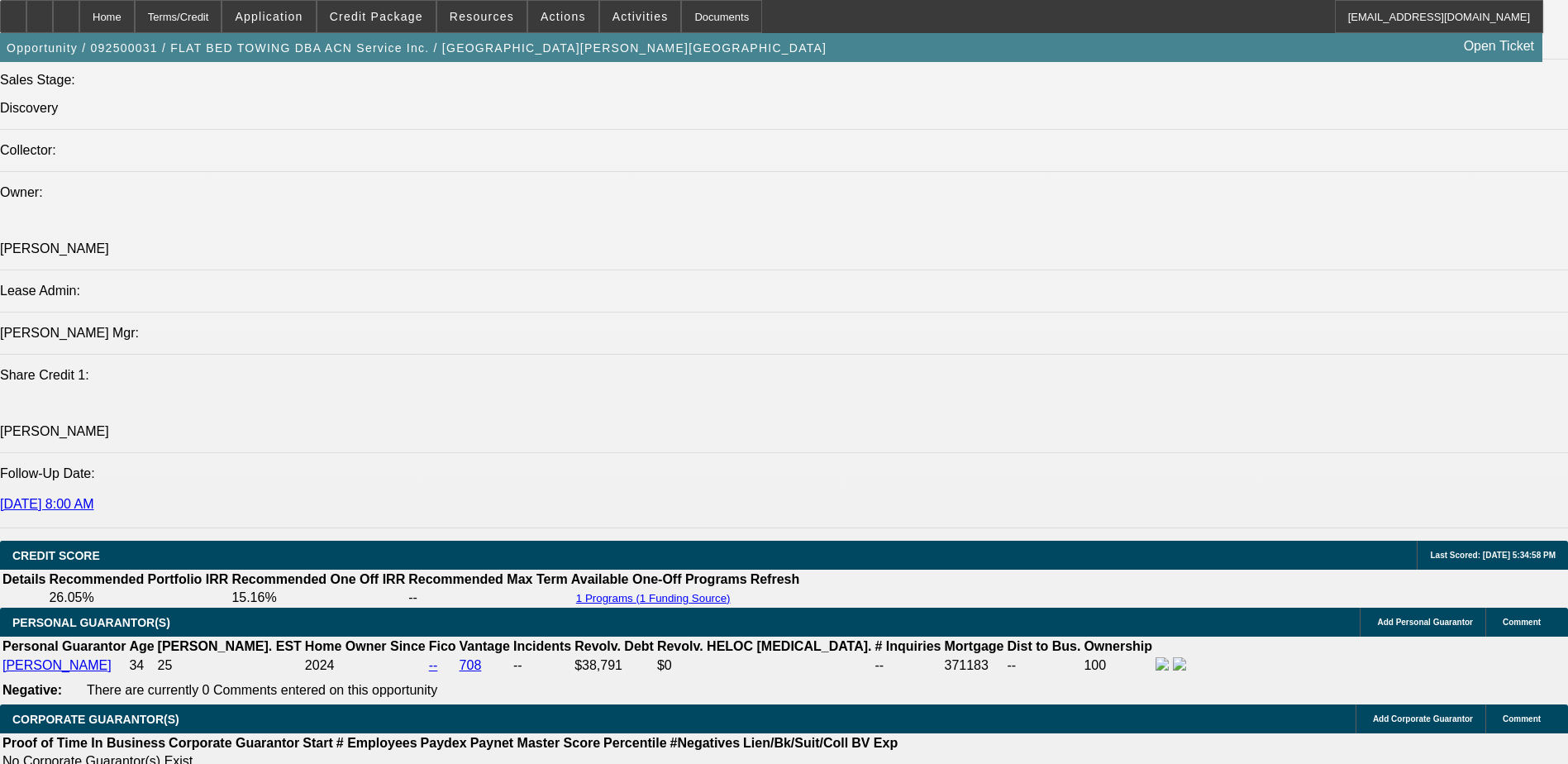
scroll to position [2116, 0]
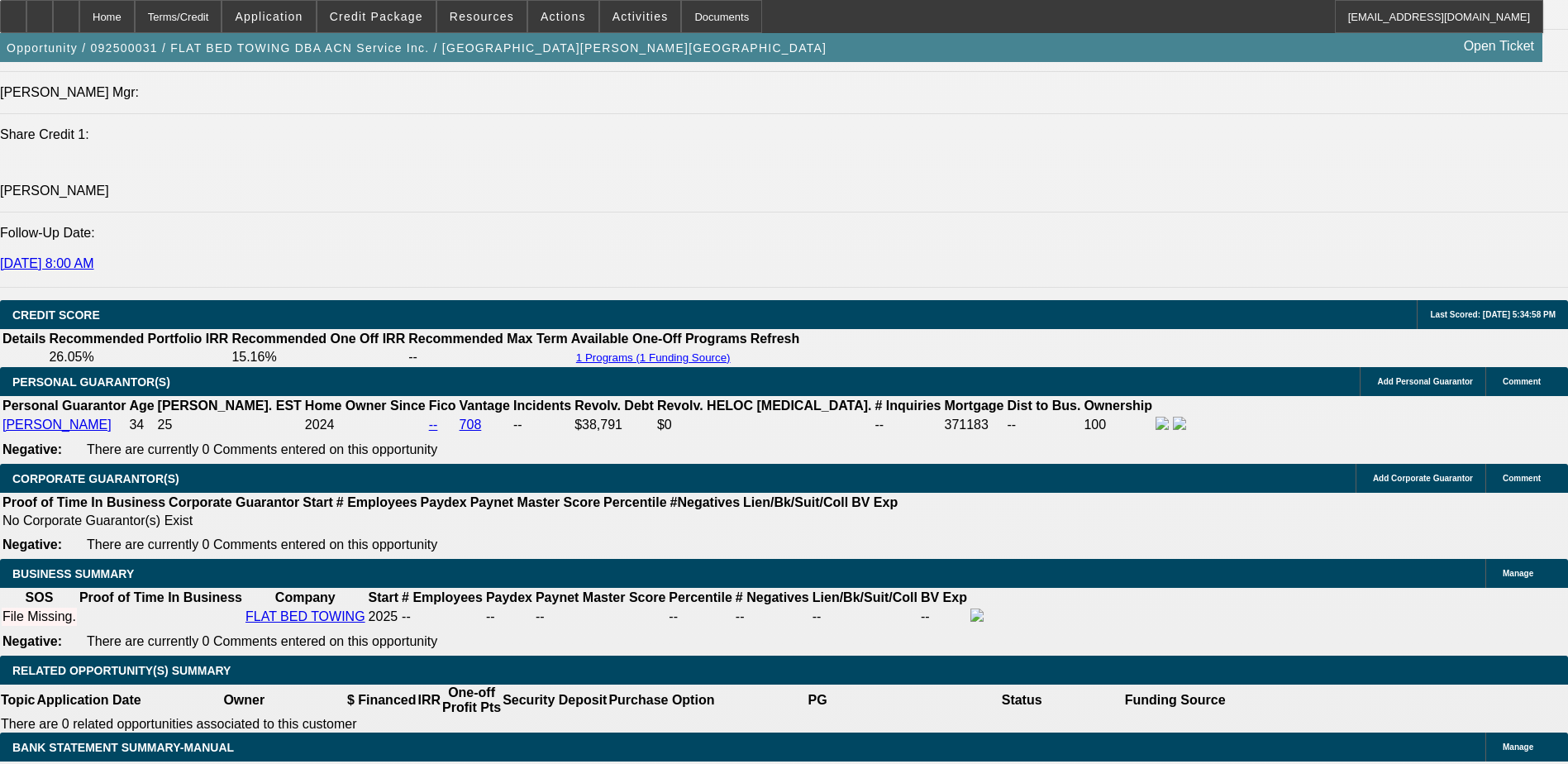
type input "20.6"
type input "$4,369.24"
type input "$2,184.62"
type input "20.6"
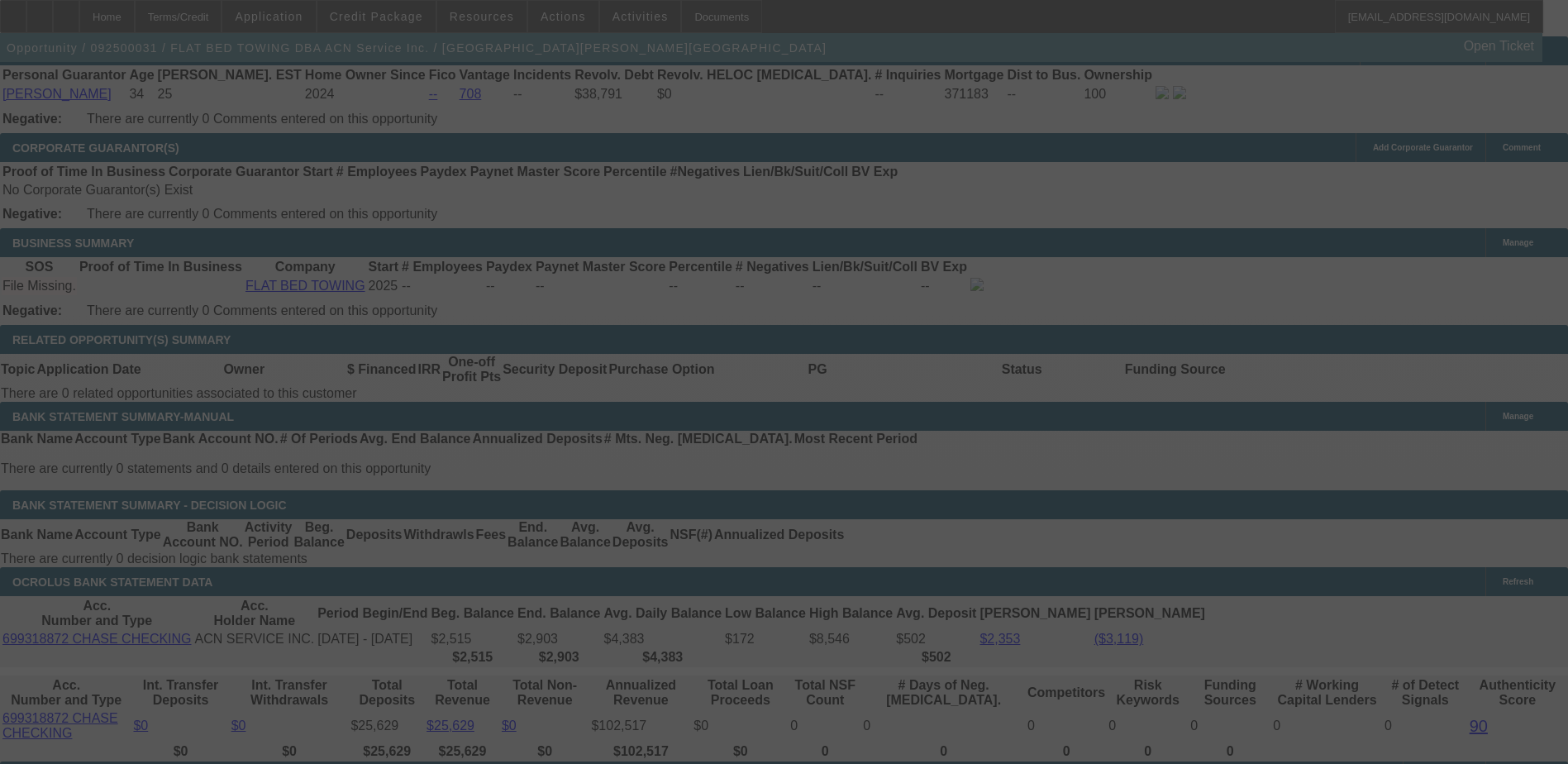
scroll to position [2438, 0]
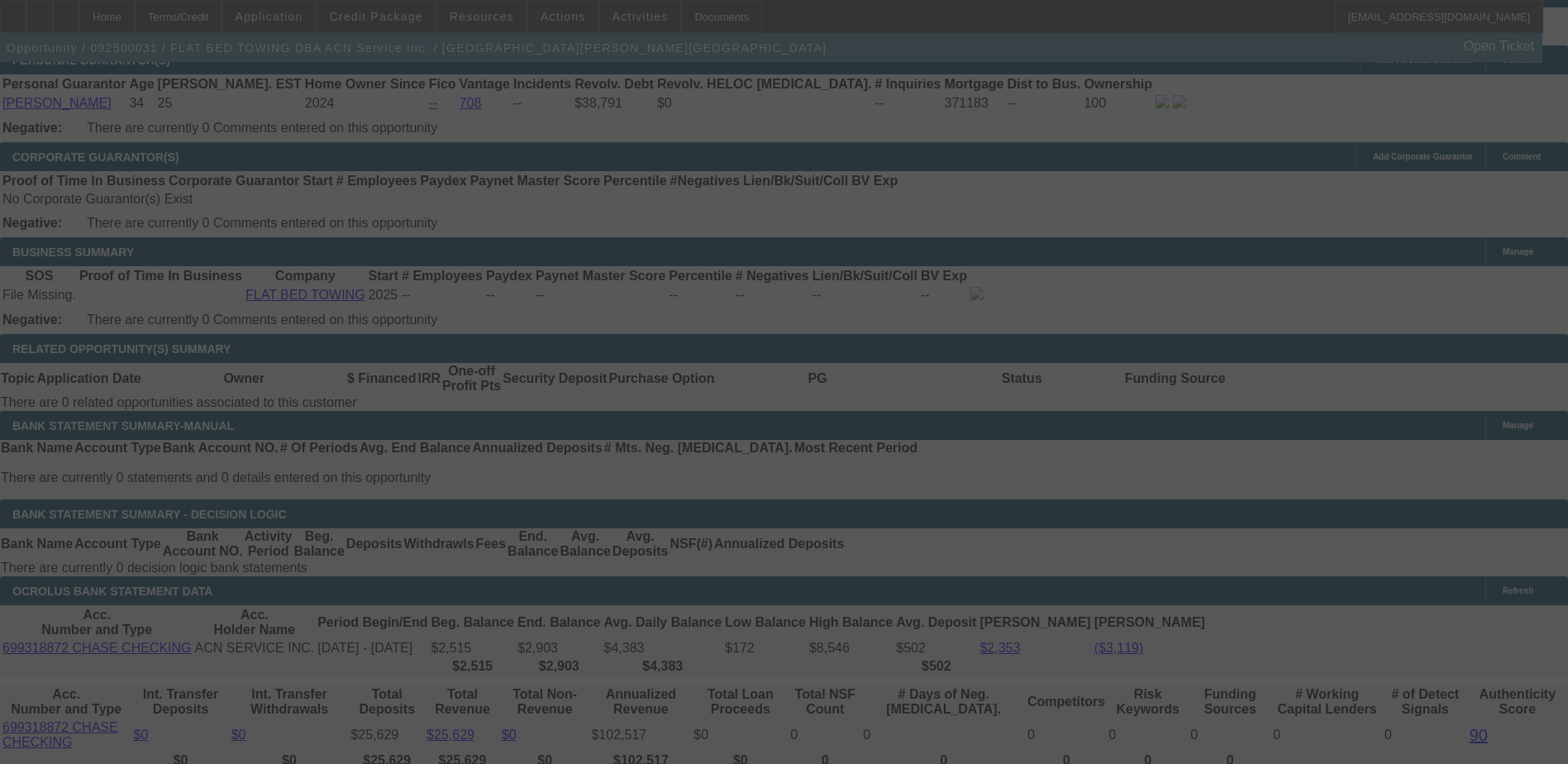
select select "0.15"
select select "2"
select select "0.1"
select select "4"
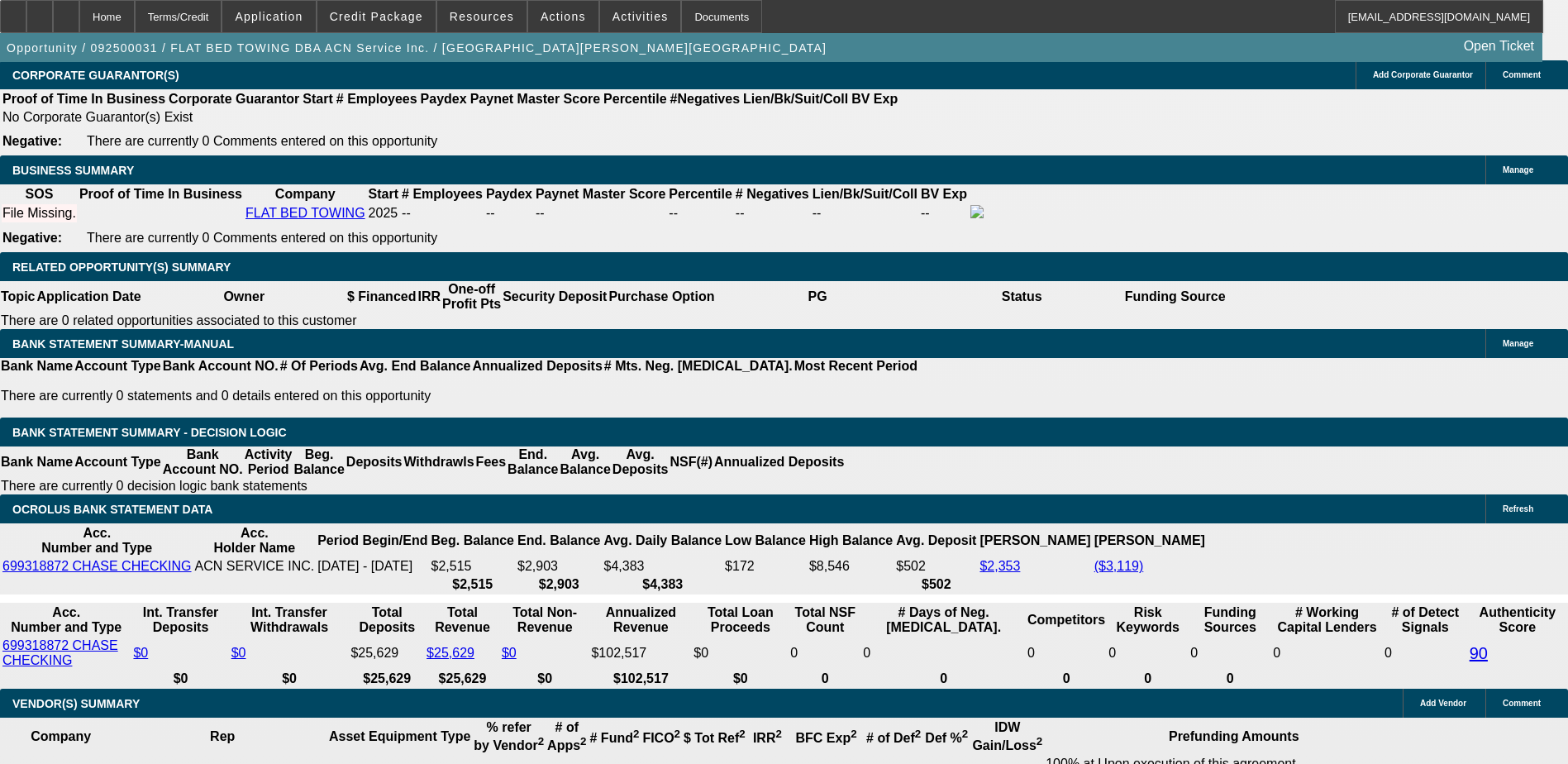
scroll to position [2520, 0]
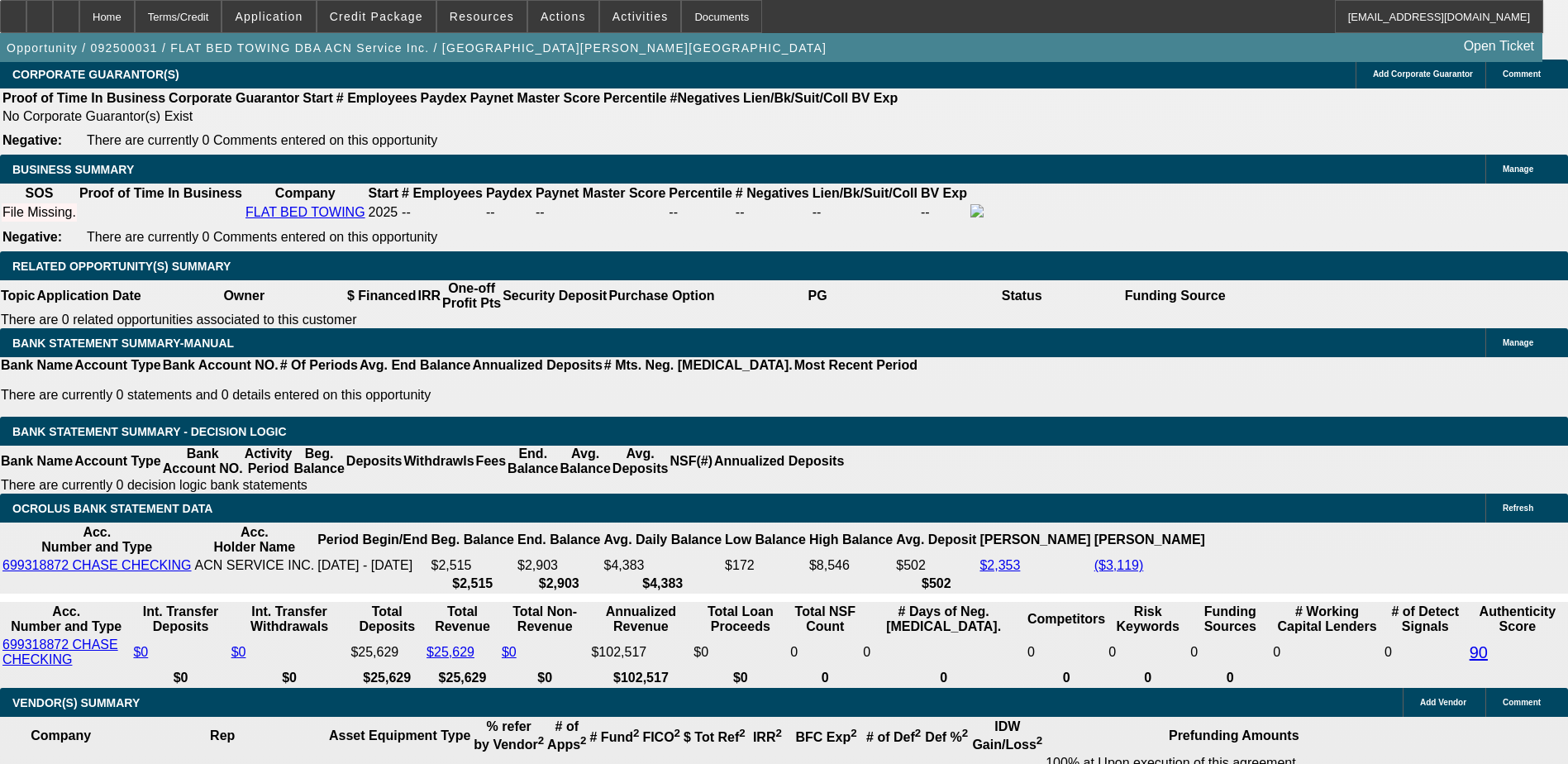
type input "UNKNOWN"
type input "20"
type input "$2,965.10"
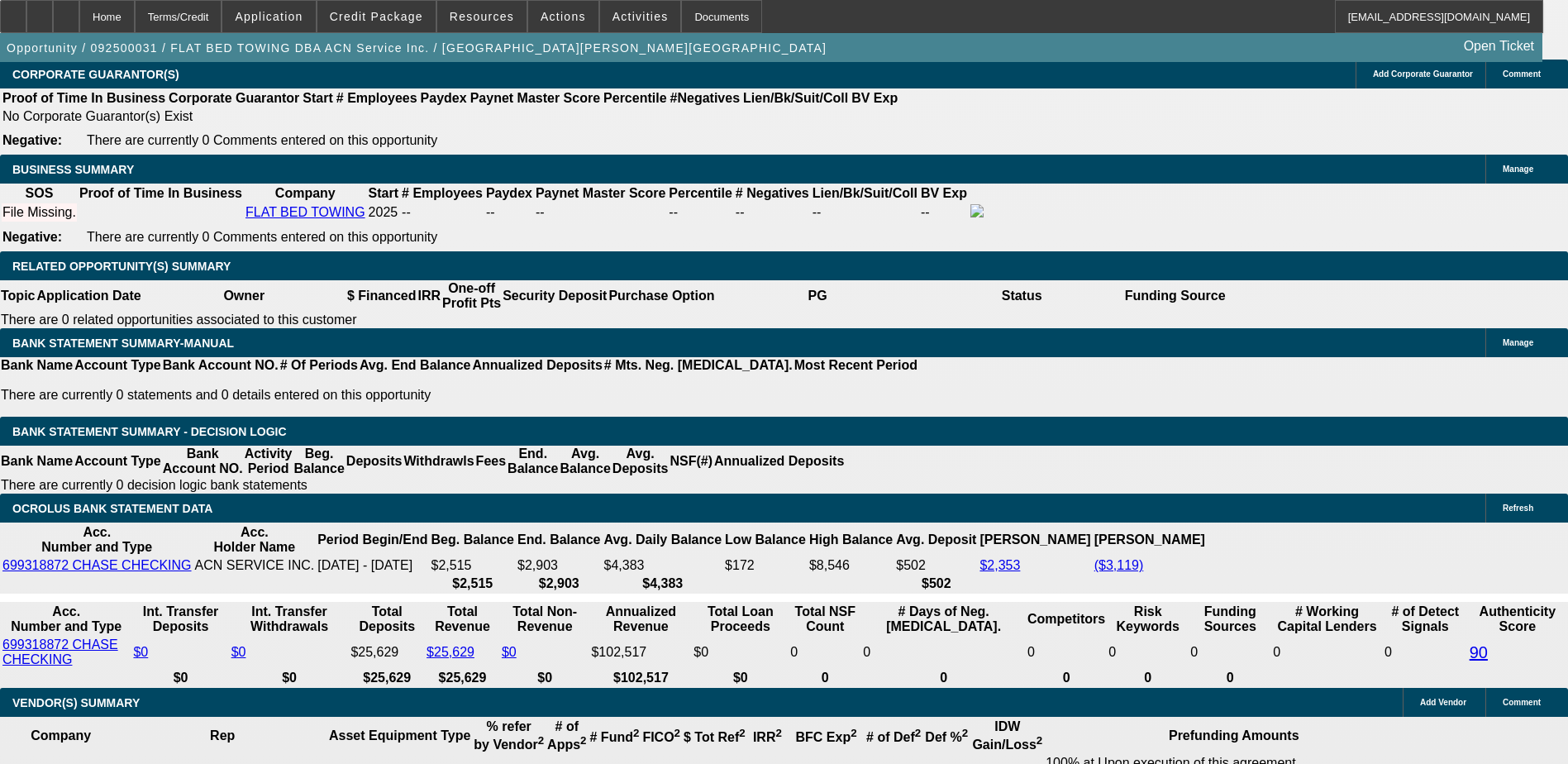
type input "$1,482.55"
type input "$4,319.08"
type input "$2,159.54"
type input "20.9"
type input "$4,394.42"
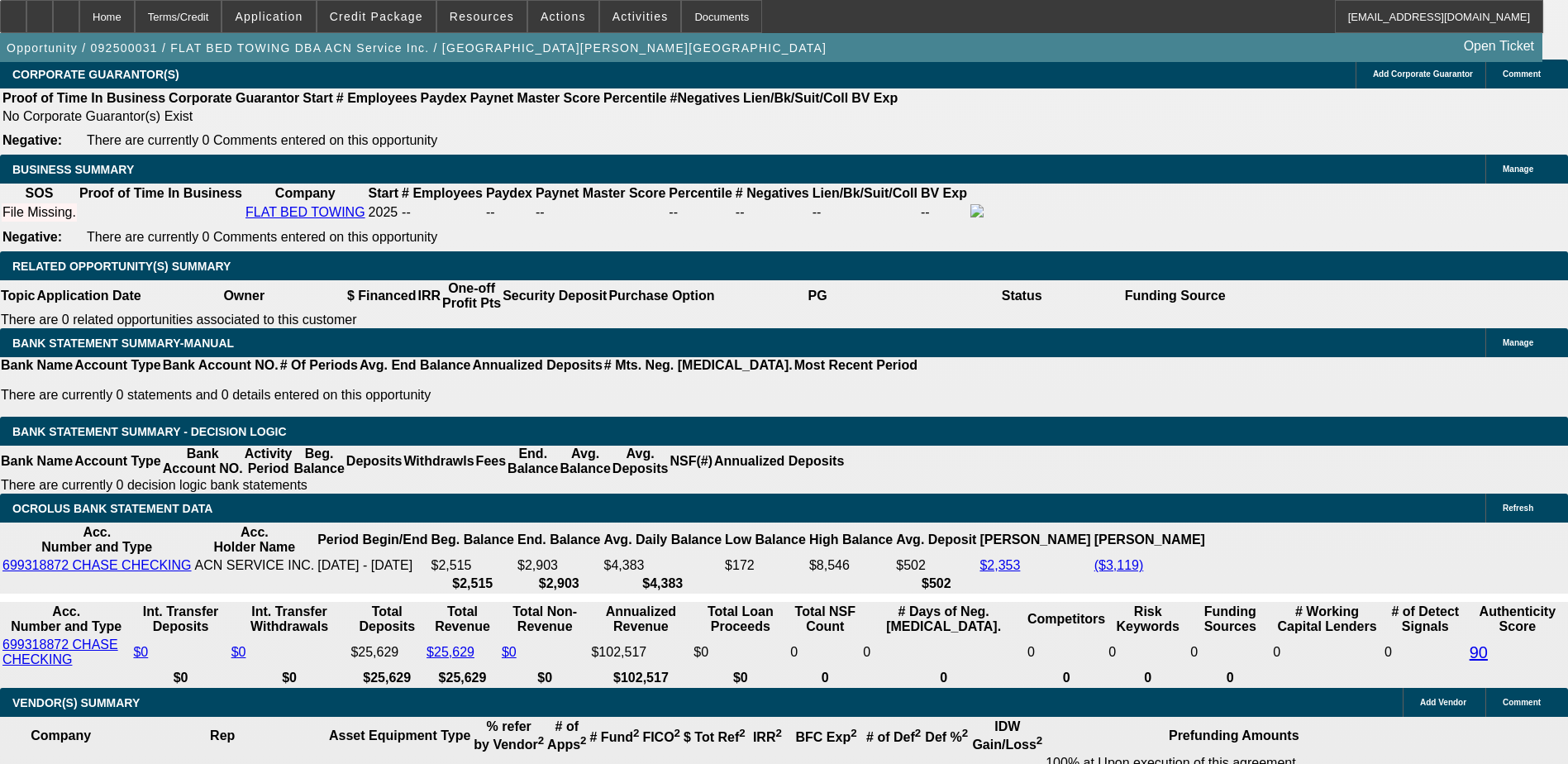
type input "$2,197.21"
type input "20.9"
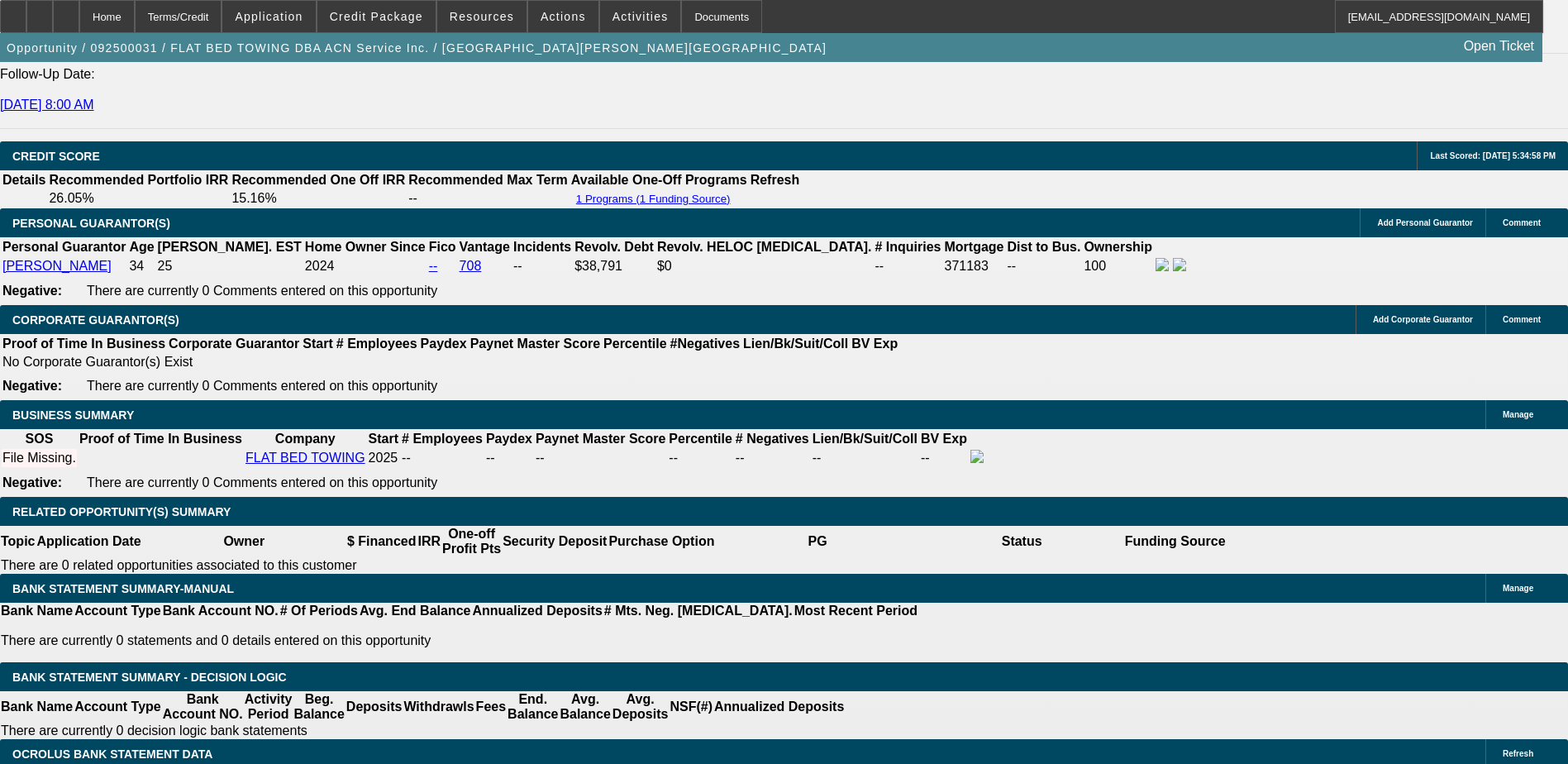
scroll to position [2272, 0]
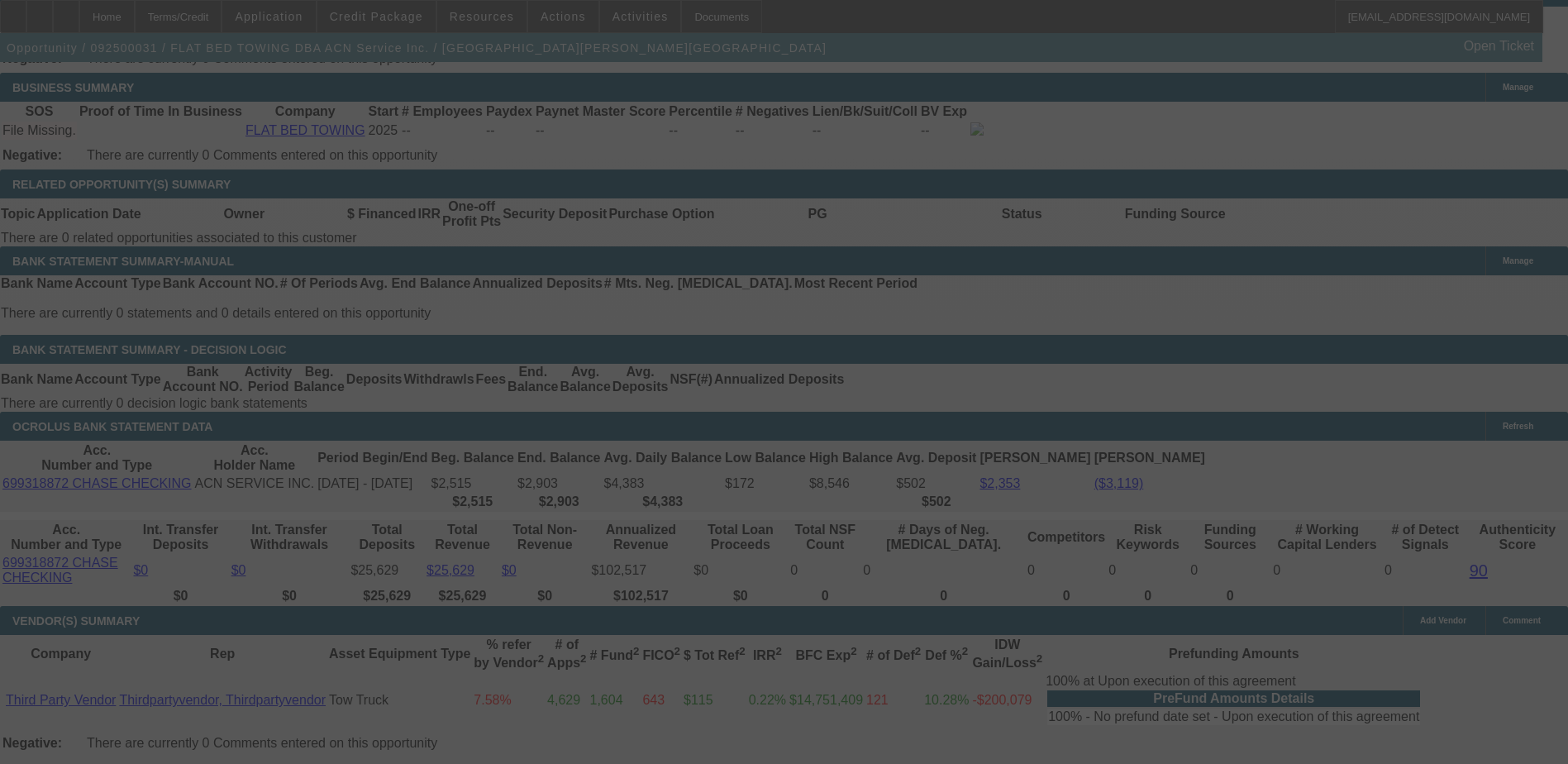
scroll to position [2603, 0]
select select "0.15"
select select "2"
select select "0.1"
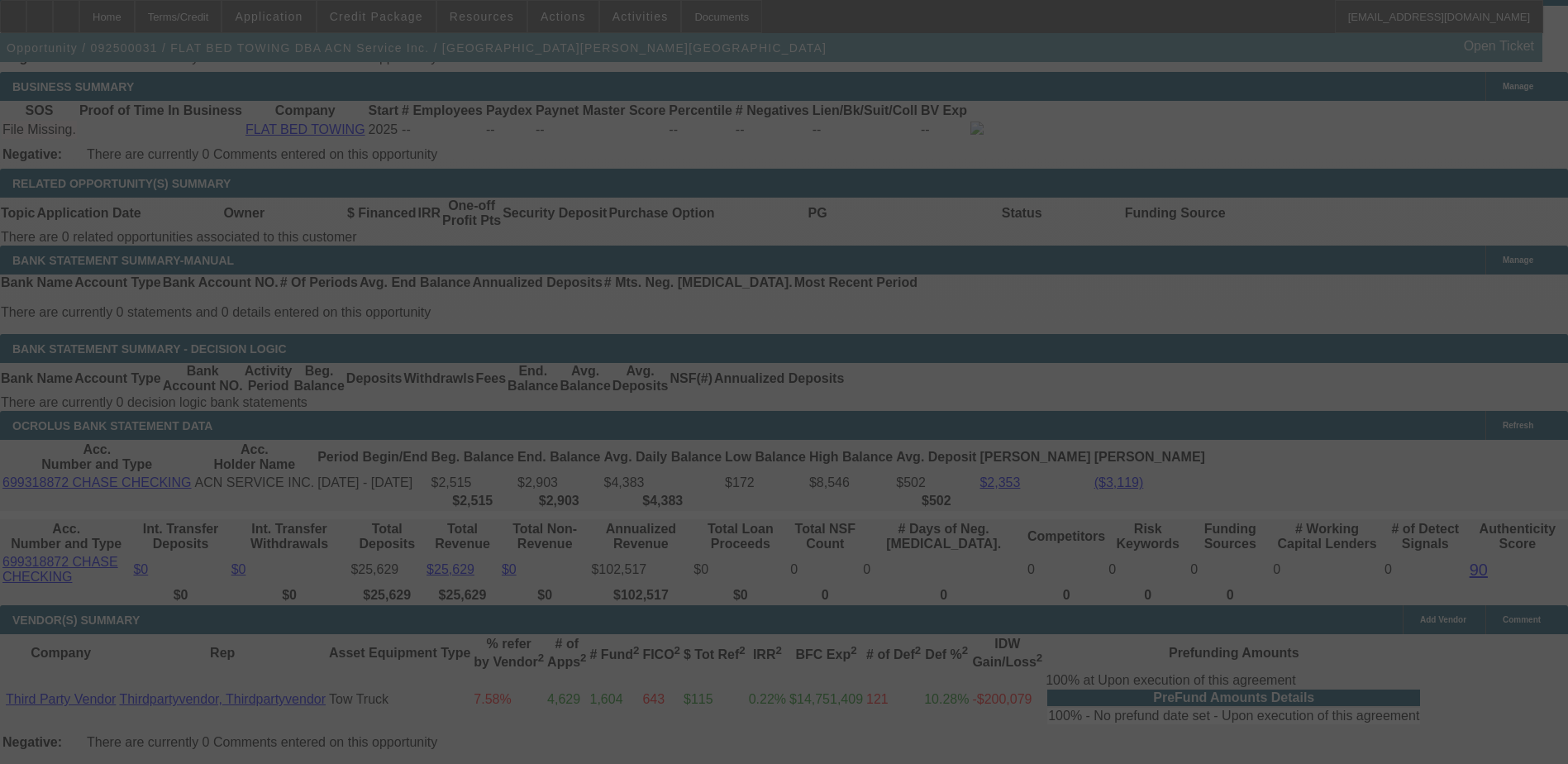
select select "4"
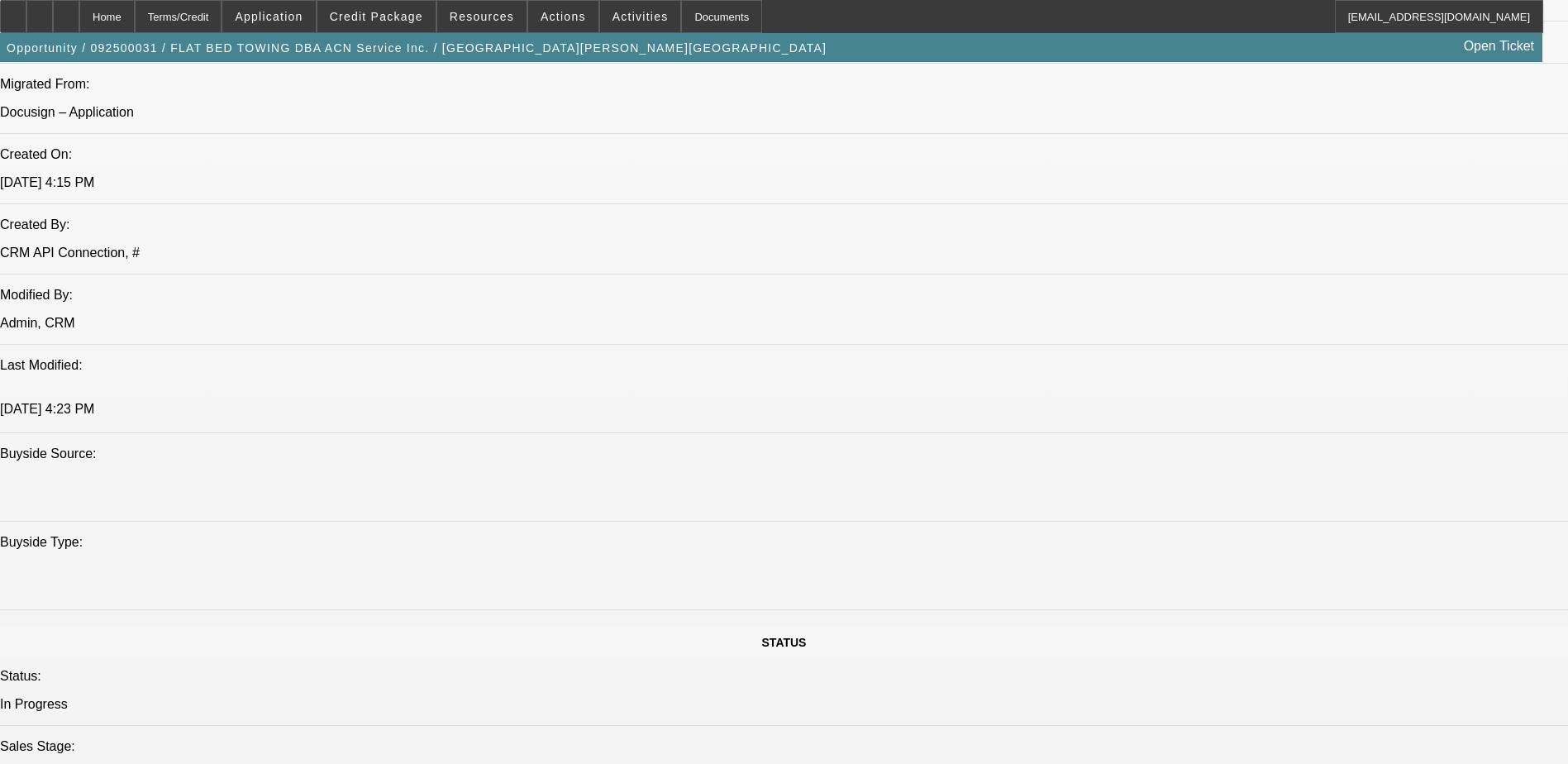
scroll to position [1488, 0]
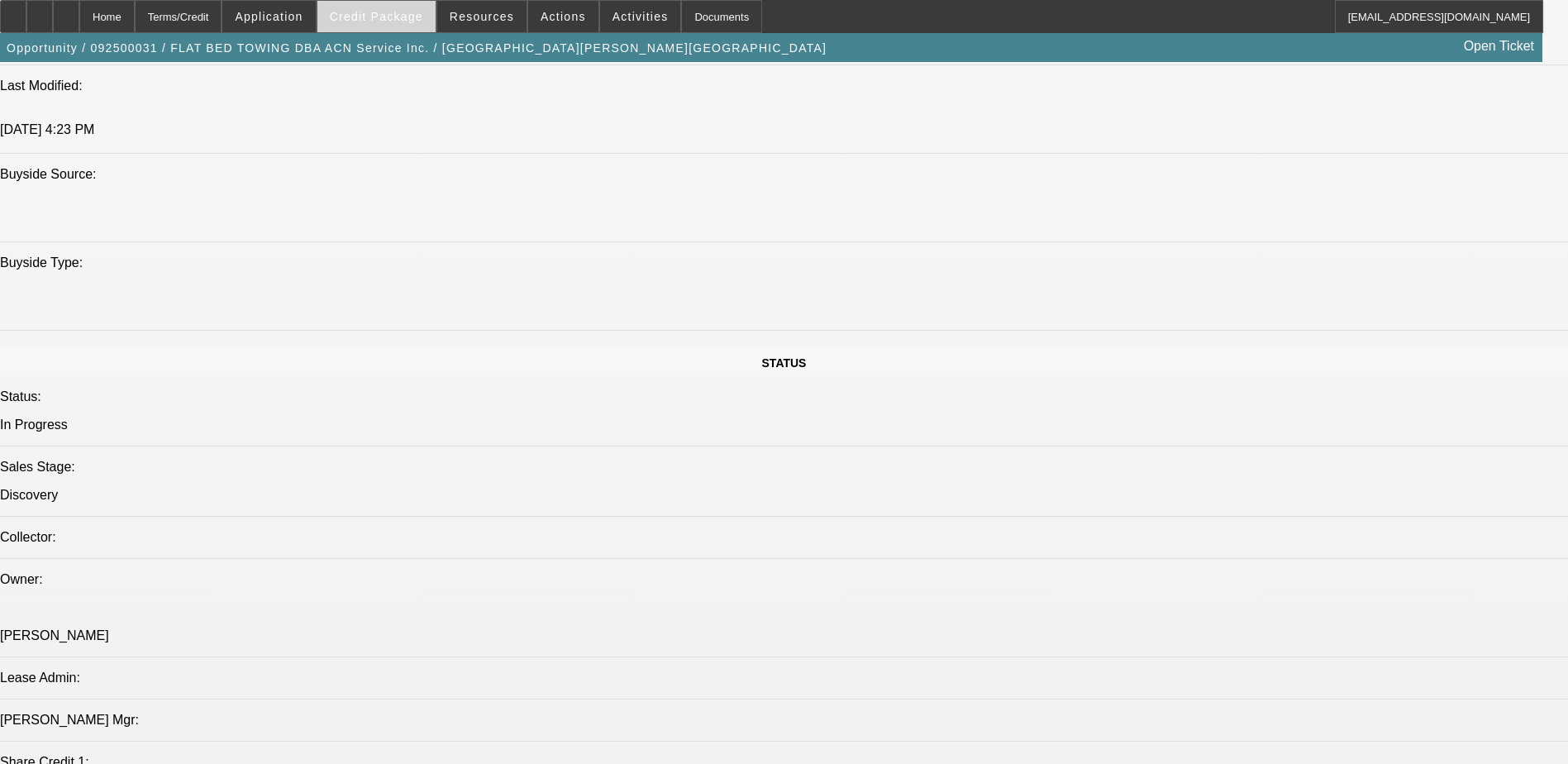
click at [362, 12] on span "Credit Package" at bounding box center [376, 17] width 93 height 13
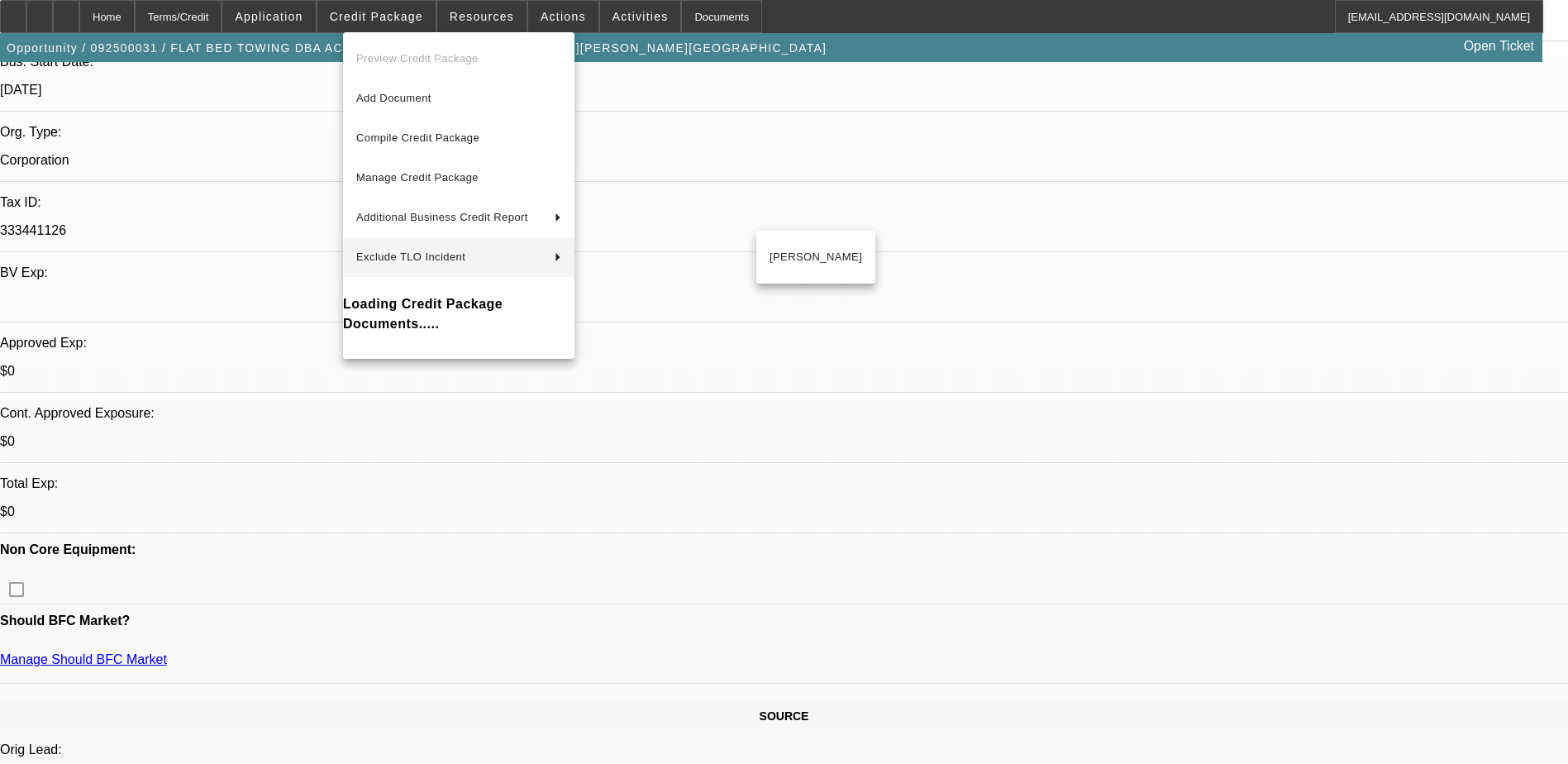
scroll to position [331, 0]
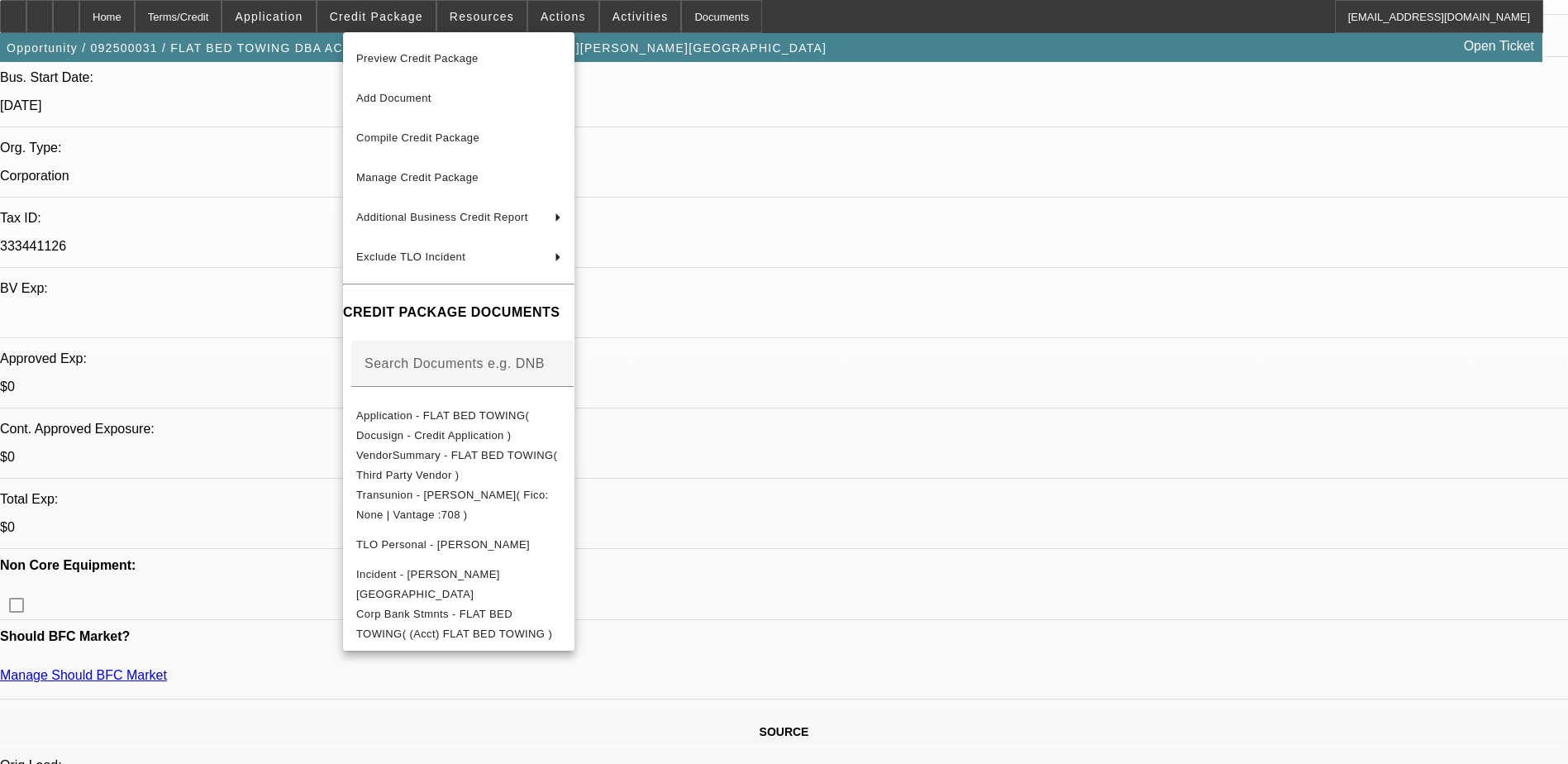
click at [1050, 409] on div at bounding box center [784, 382] width 1568 height 764
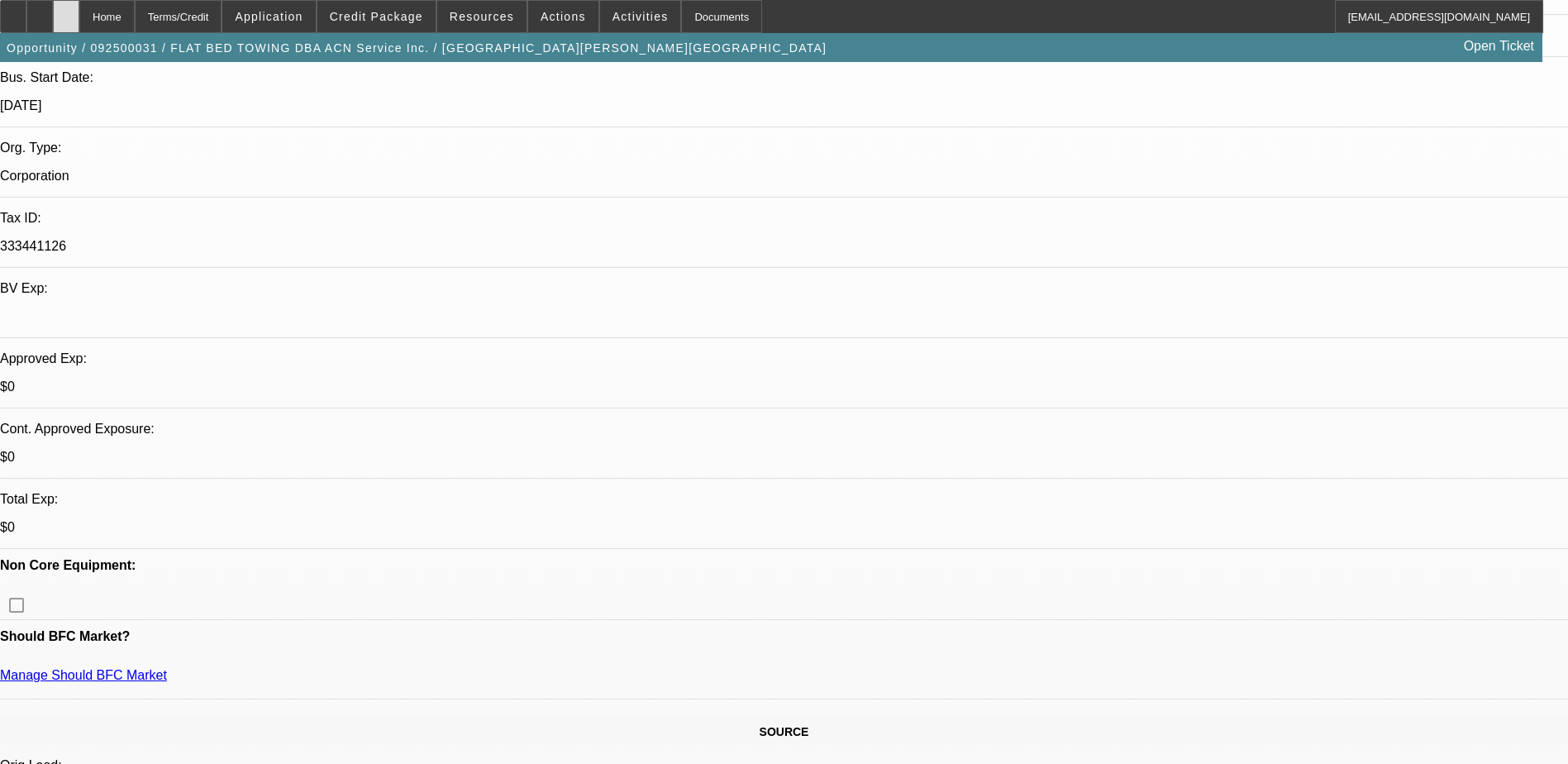
click at [79, 17] on div at bounding box center [67, 17] width 27 height 33
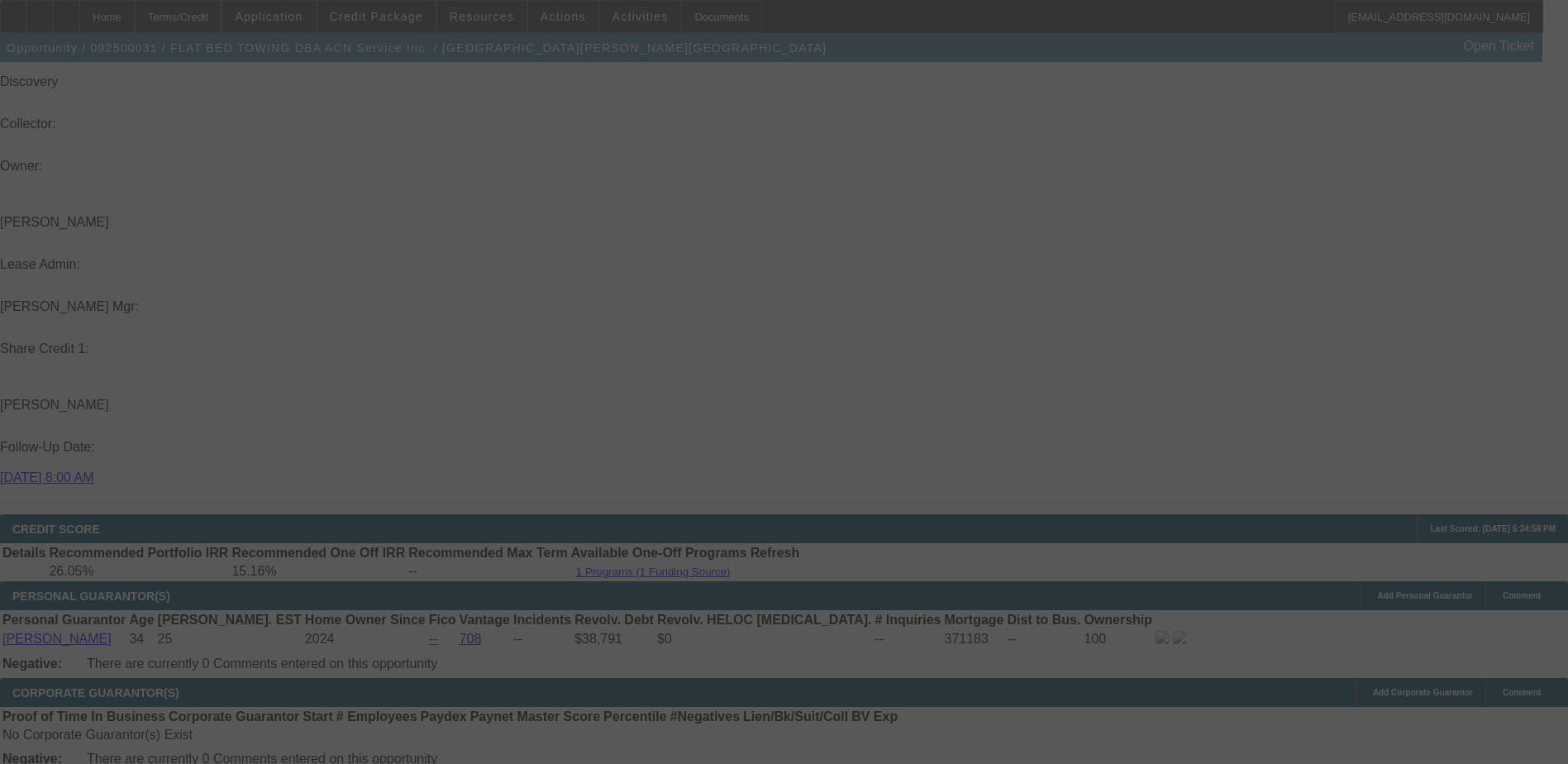
select select "0.15"
select select "2"
select select "0.1"
select select "4"
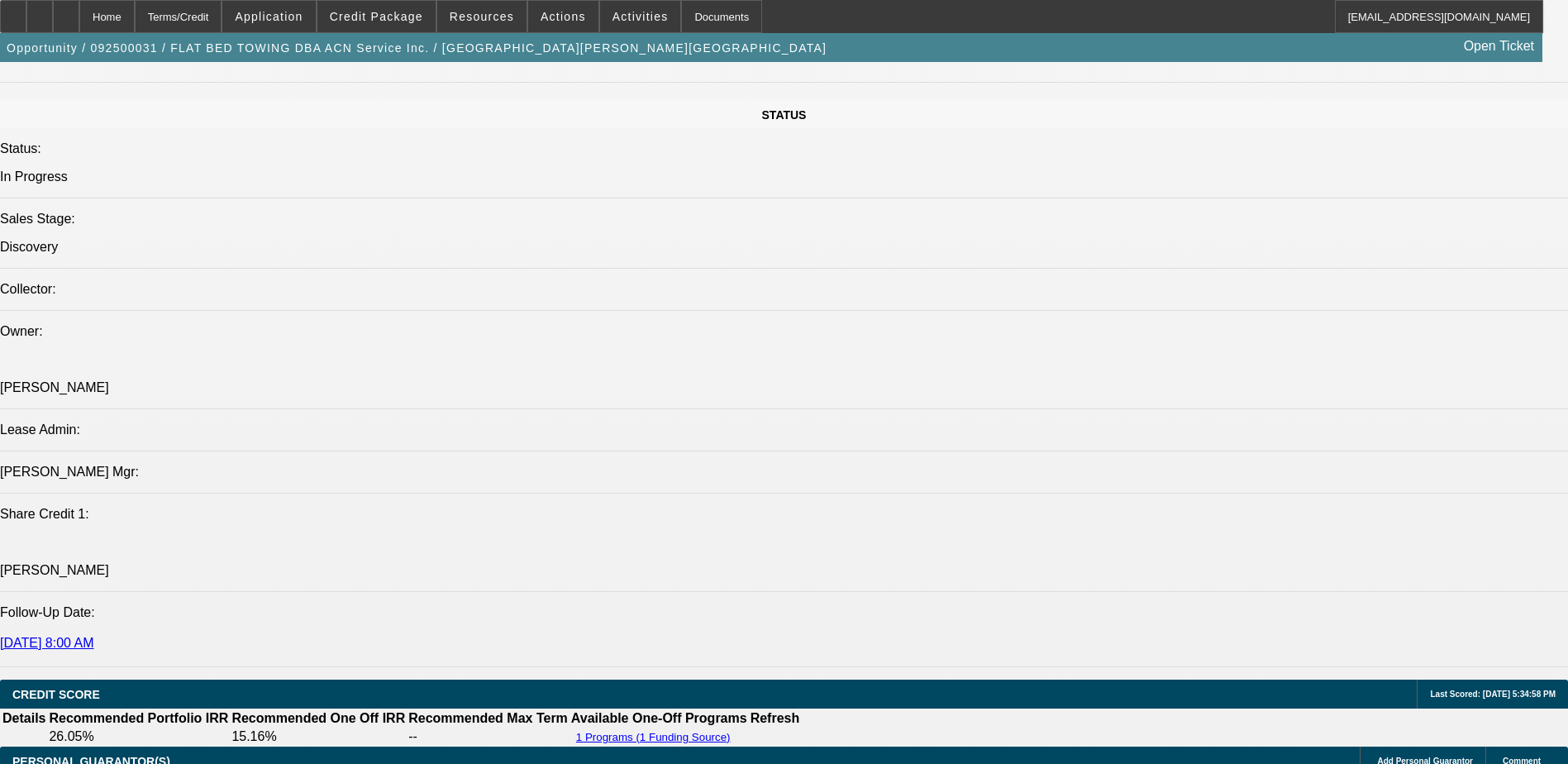
scroll to position [1488, 0]
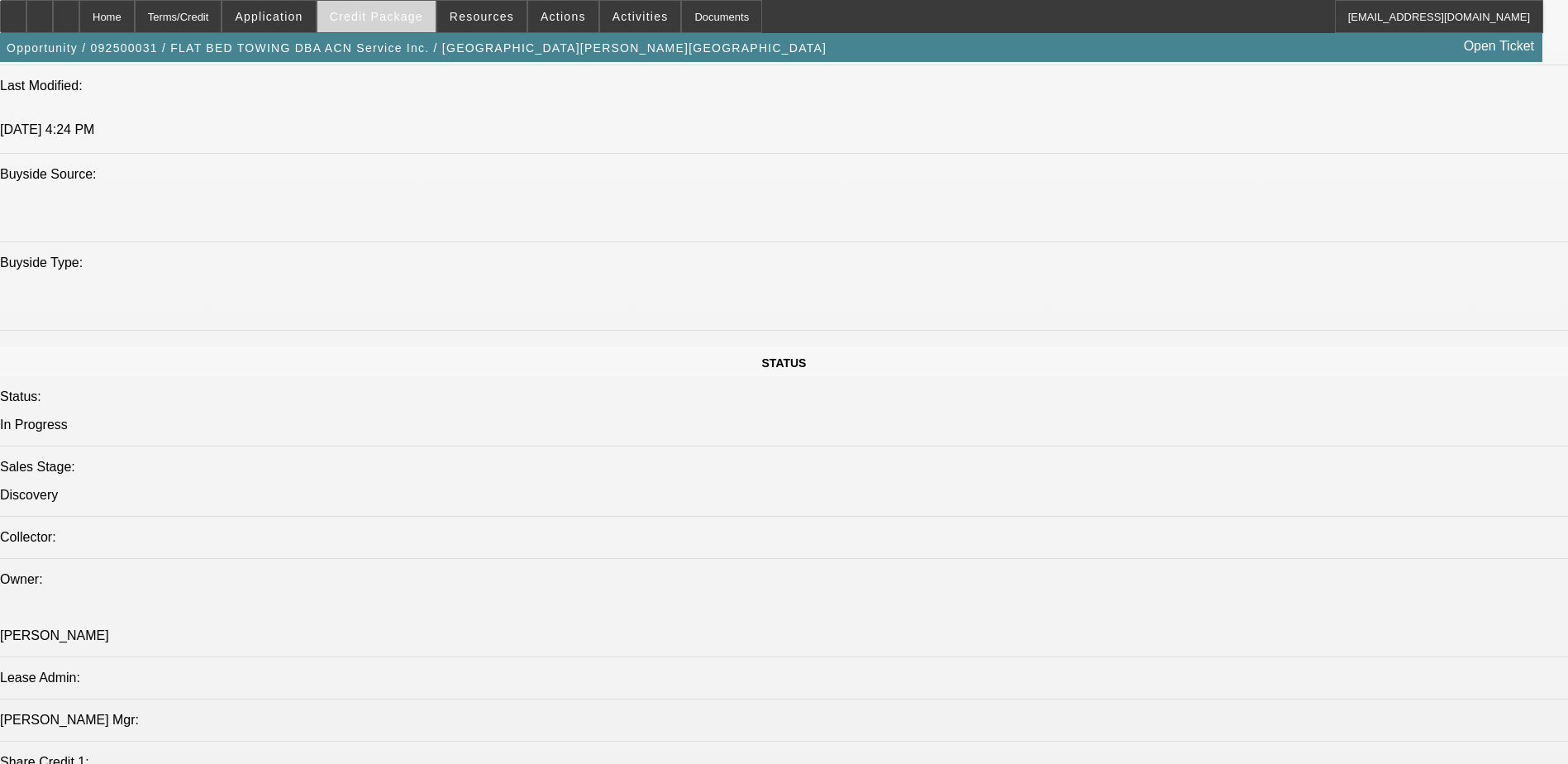
click at [376, 18] on span "Credit Package" at bounding box center [376, 17] width 93 height 13
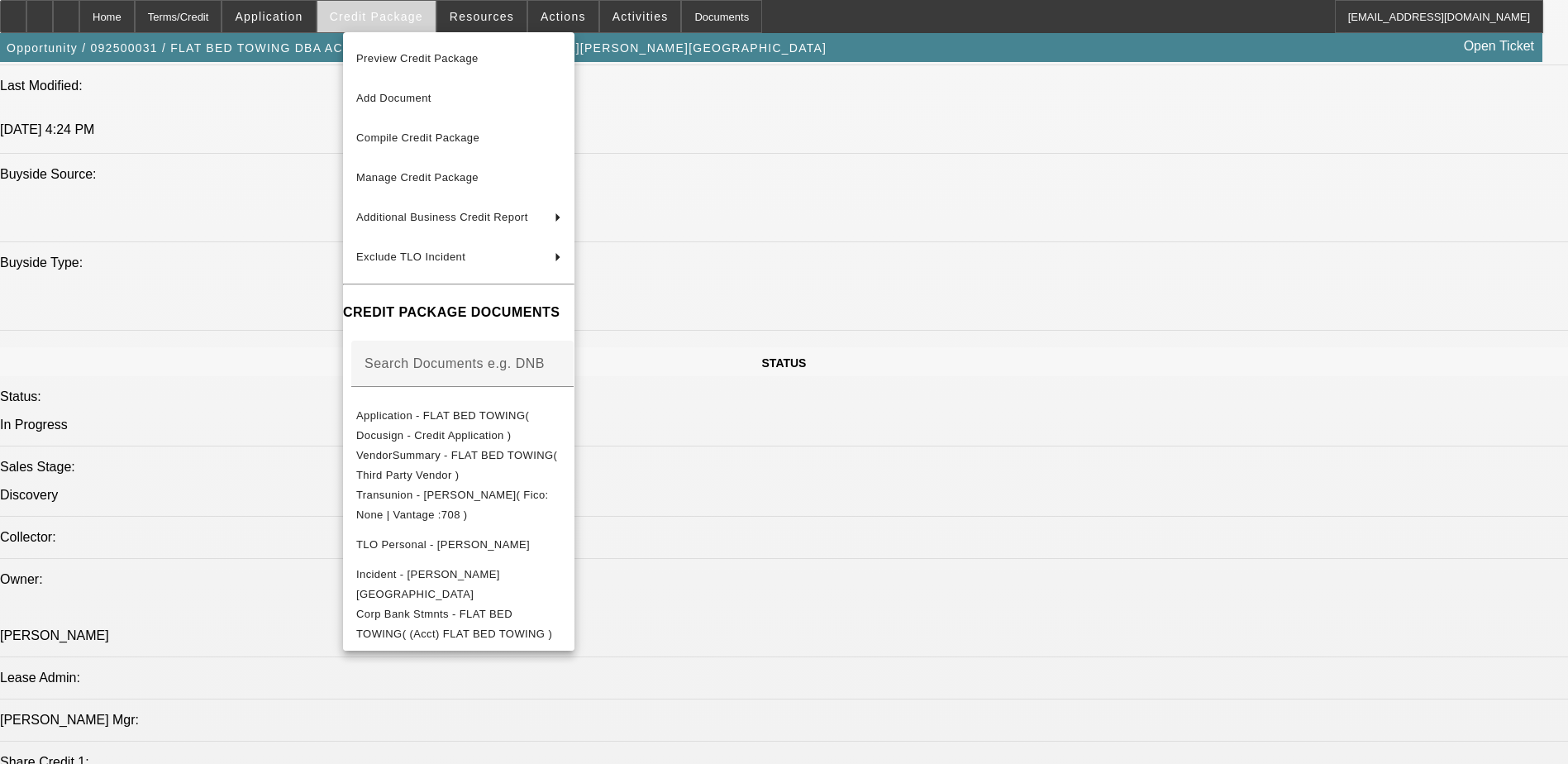
click at [376, 18] on div at bounding box center [784, 382] width 1568 height 764
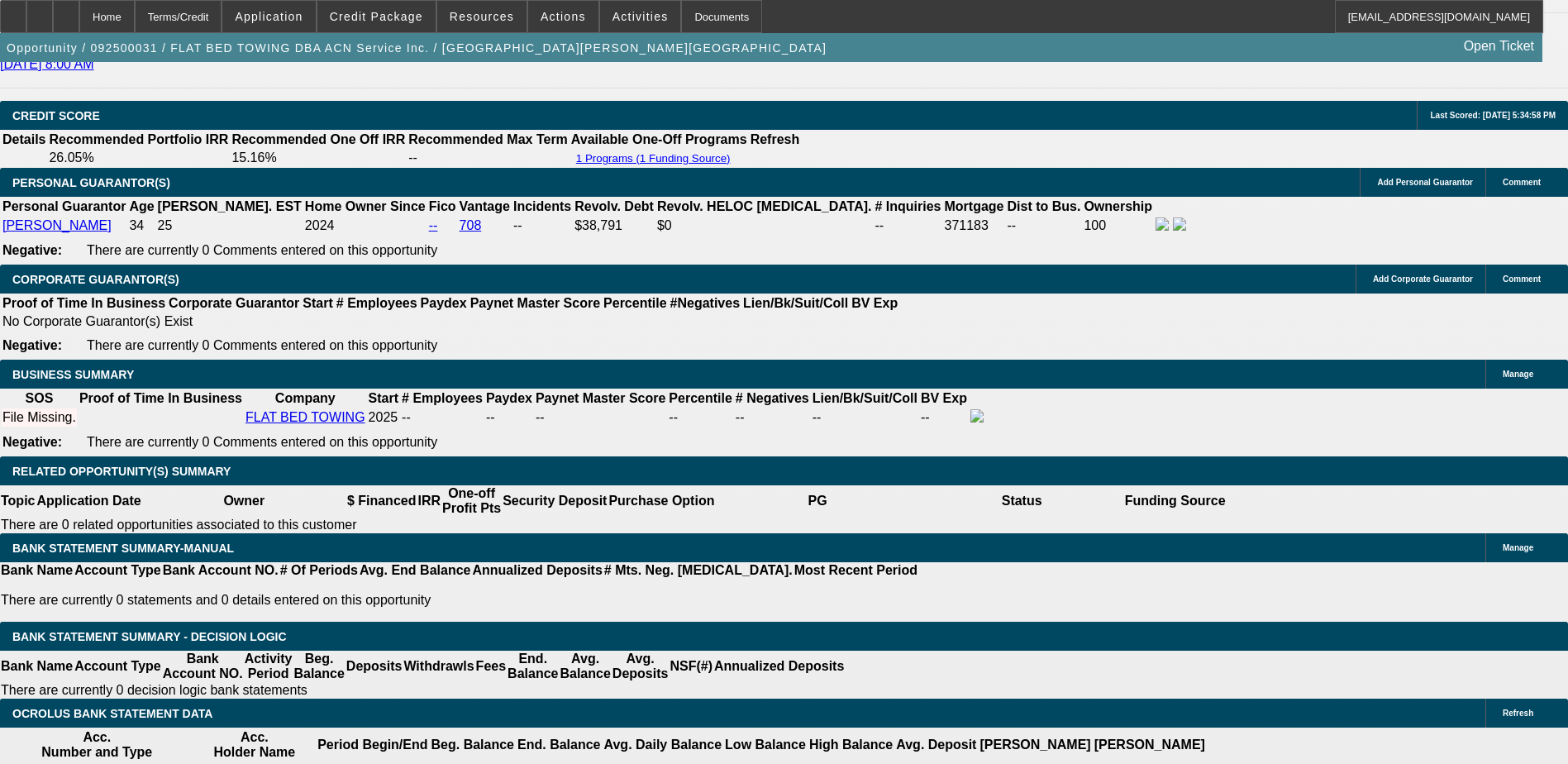
scroll to position [2398, 0]
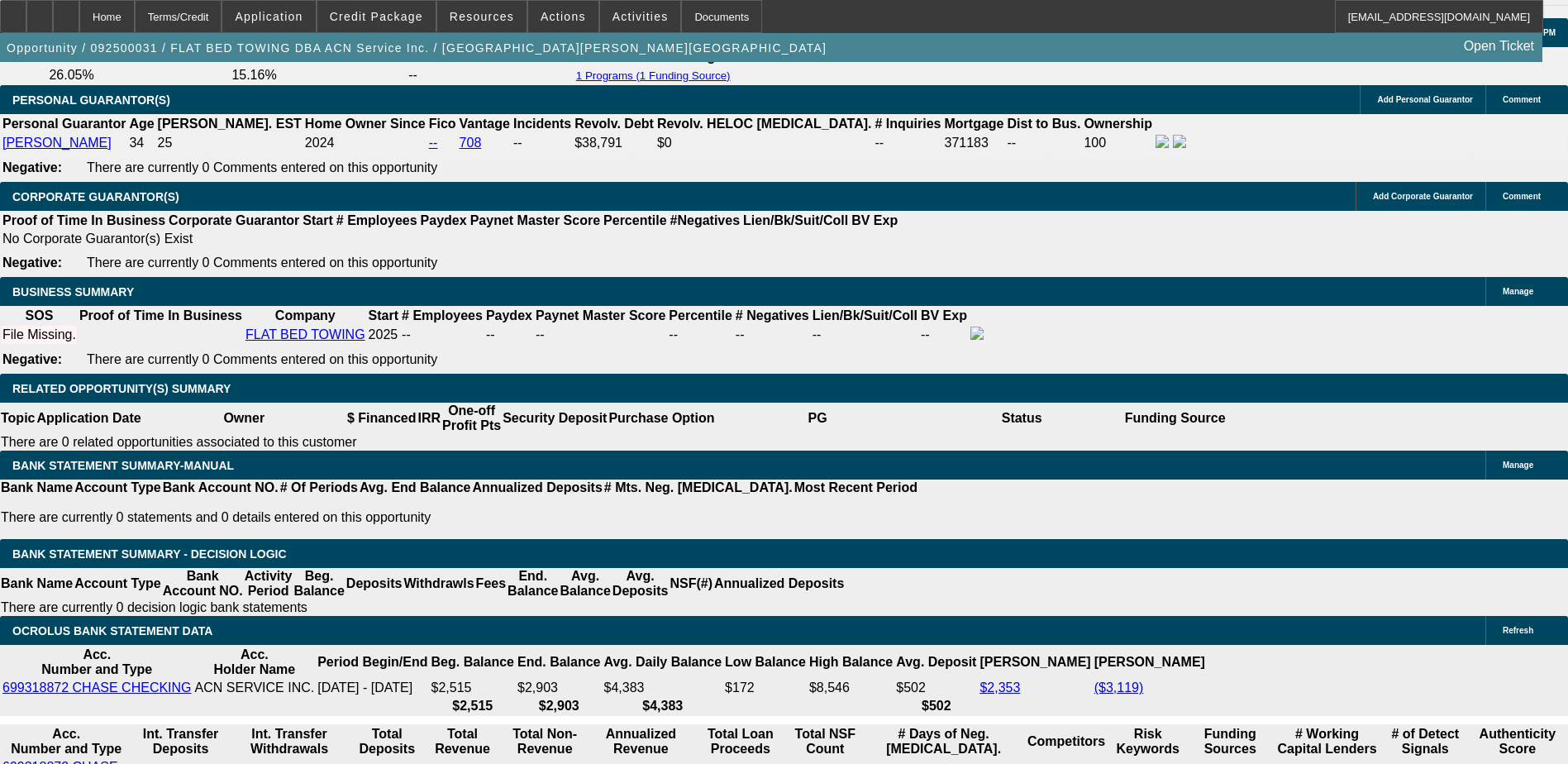
select select "4"
type input "$8,788.84"
type input "UNKNOWN"
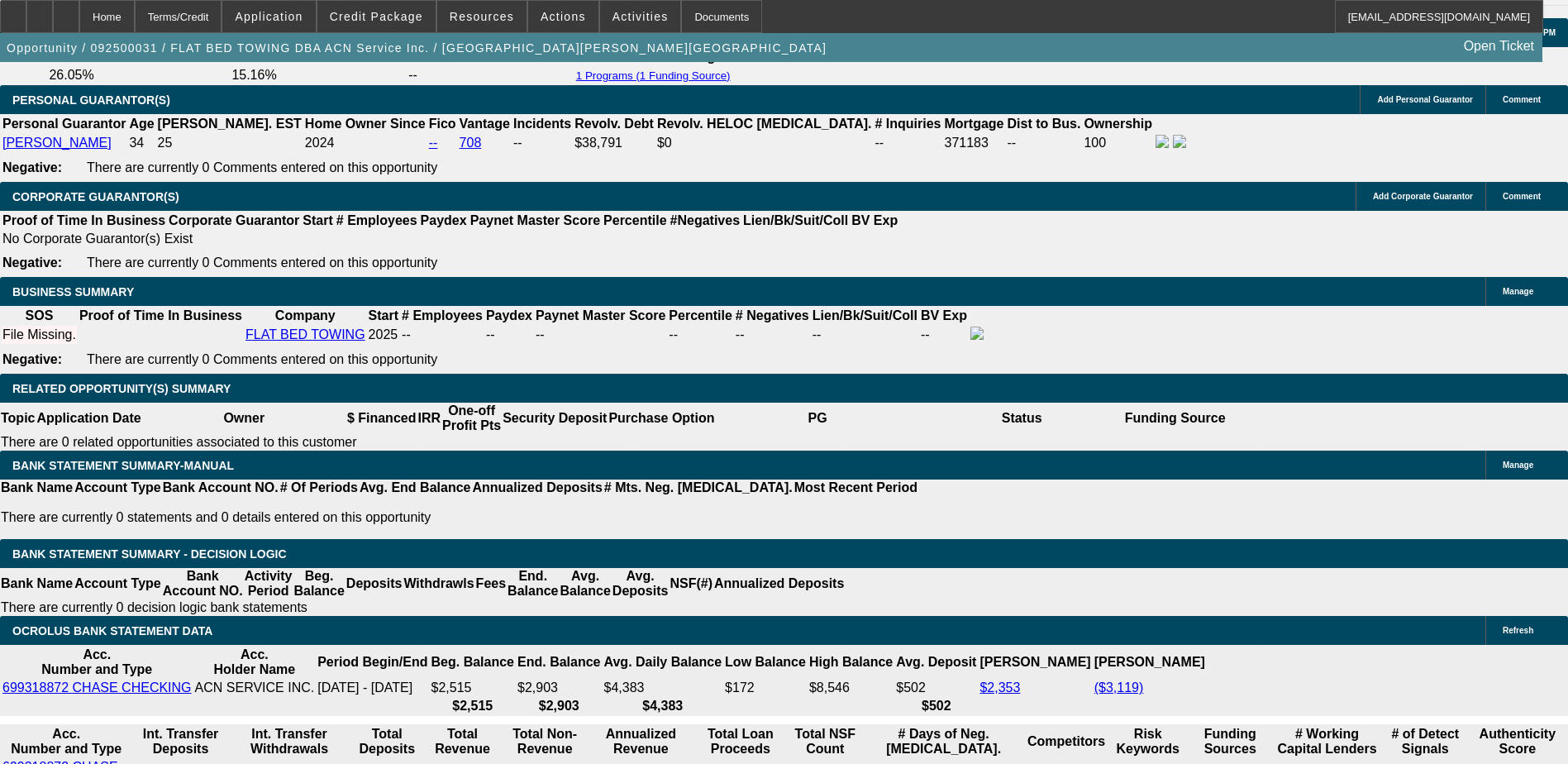
type input "$9,000.00"
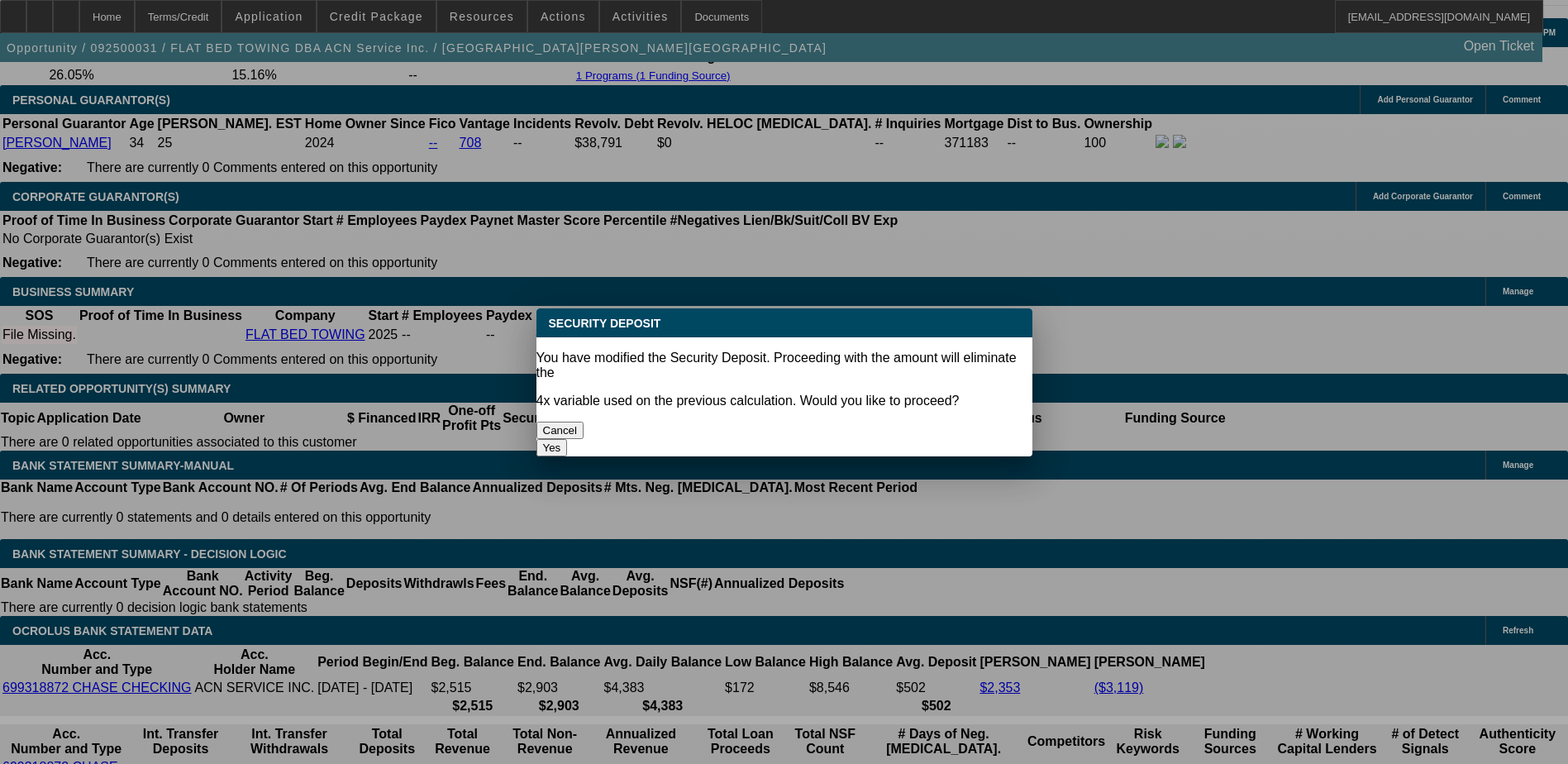
click at [522, 473] on body "Home Terms/Credit Application Credit Package Resources Actions Activities Docum…" at bounding box center [784, 617] width 1568 height 6029
click at [568, 439] on button "Yes" at bounding box center [552, 447] width 32 height 17
select select "0"
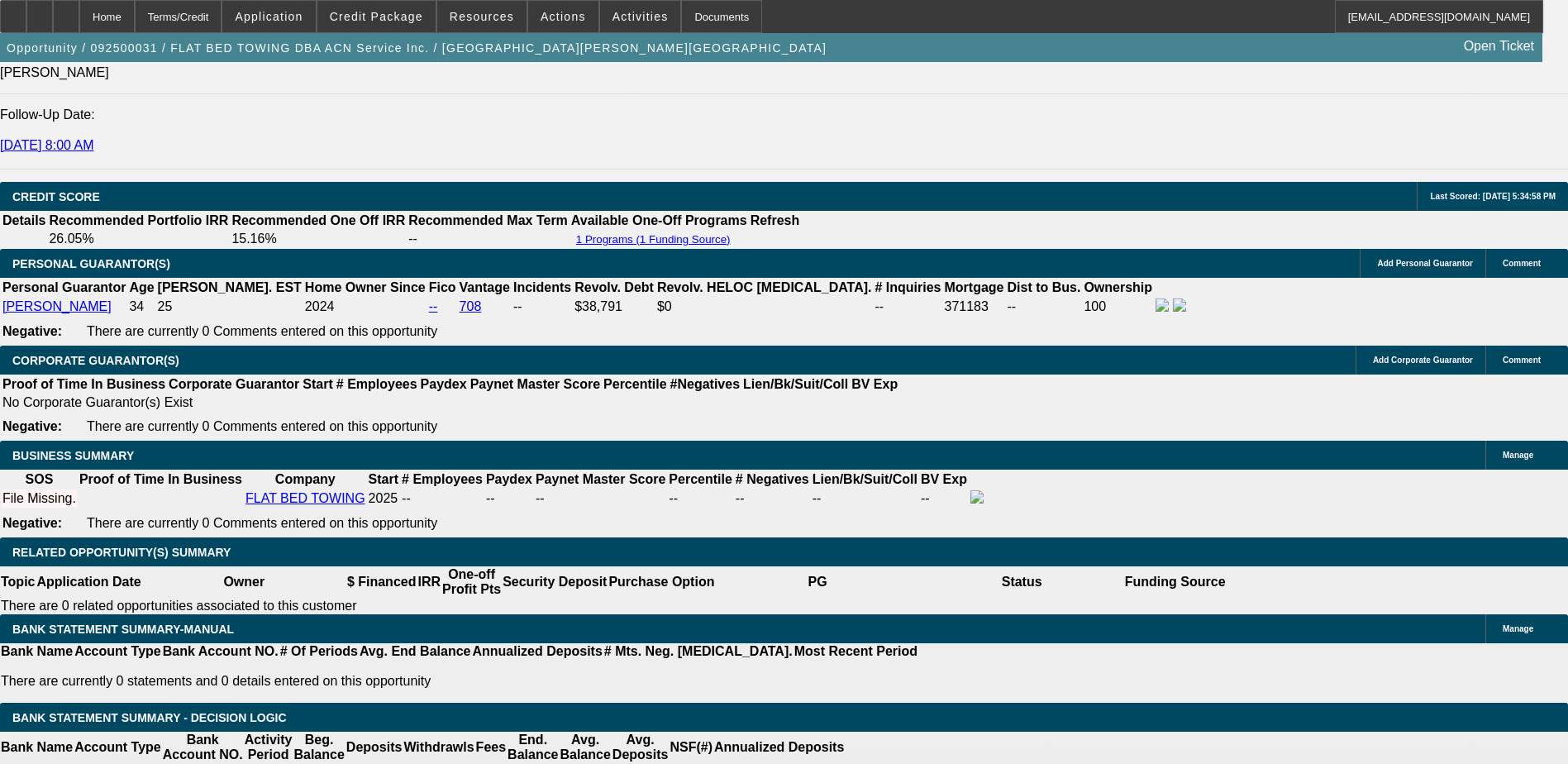
scroll to position [2232, 0]
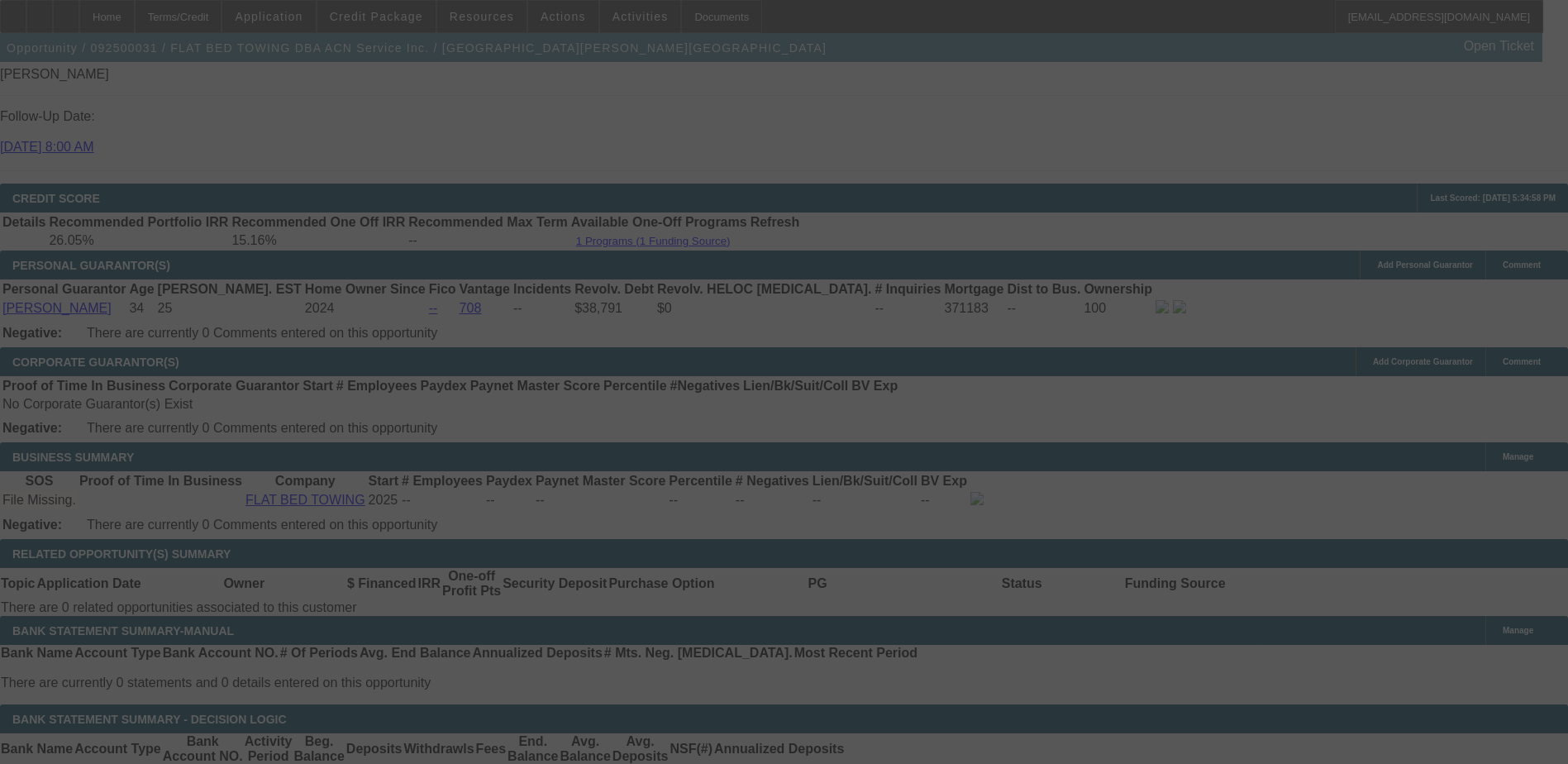
scroll to position [2563, 0]
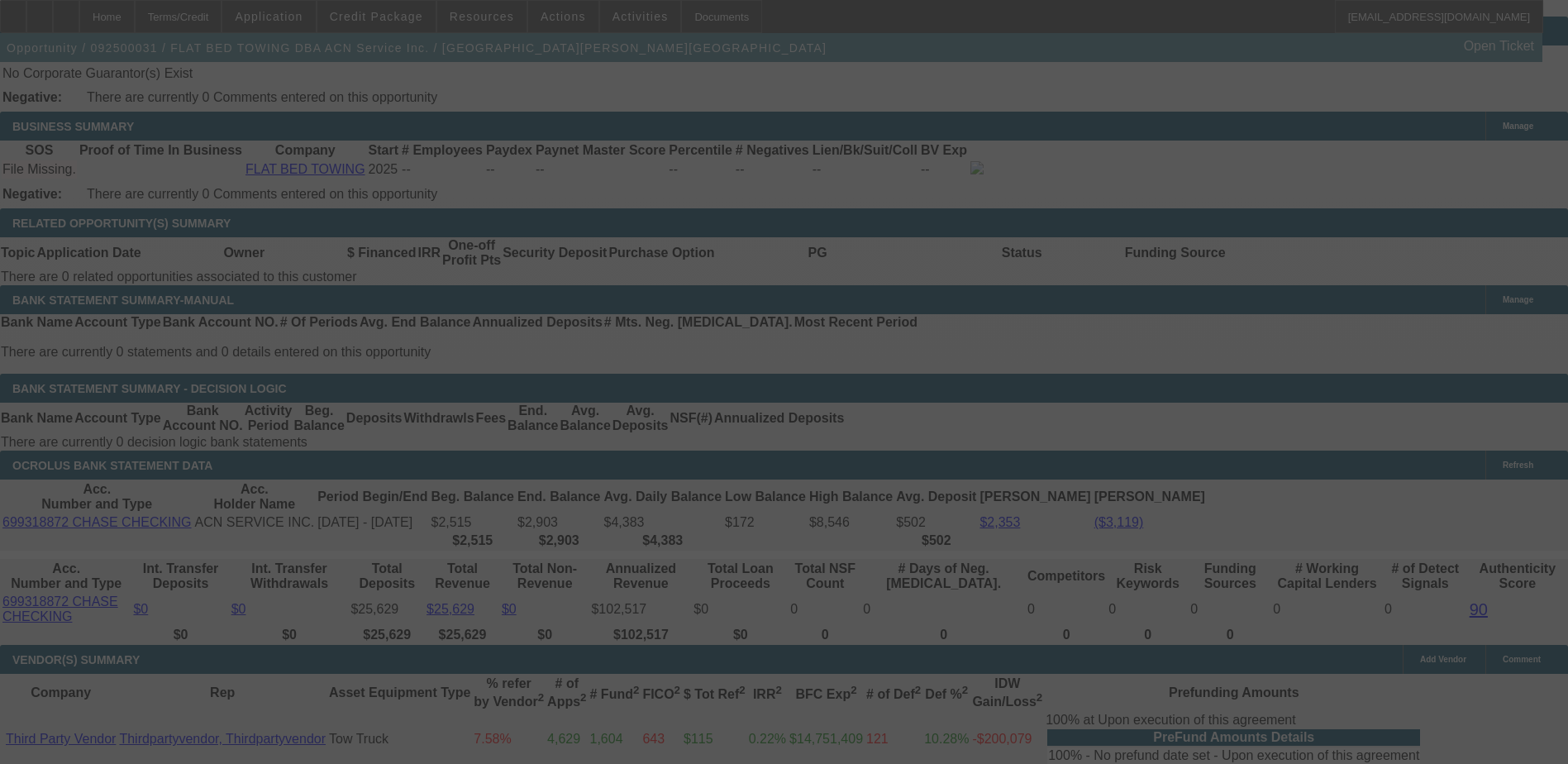
select select "0.15"
select select "0"
select select "2"
select select "0.1"
select select "4"
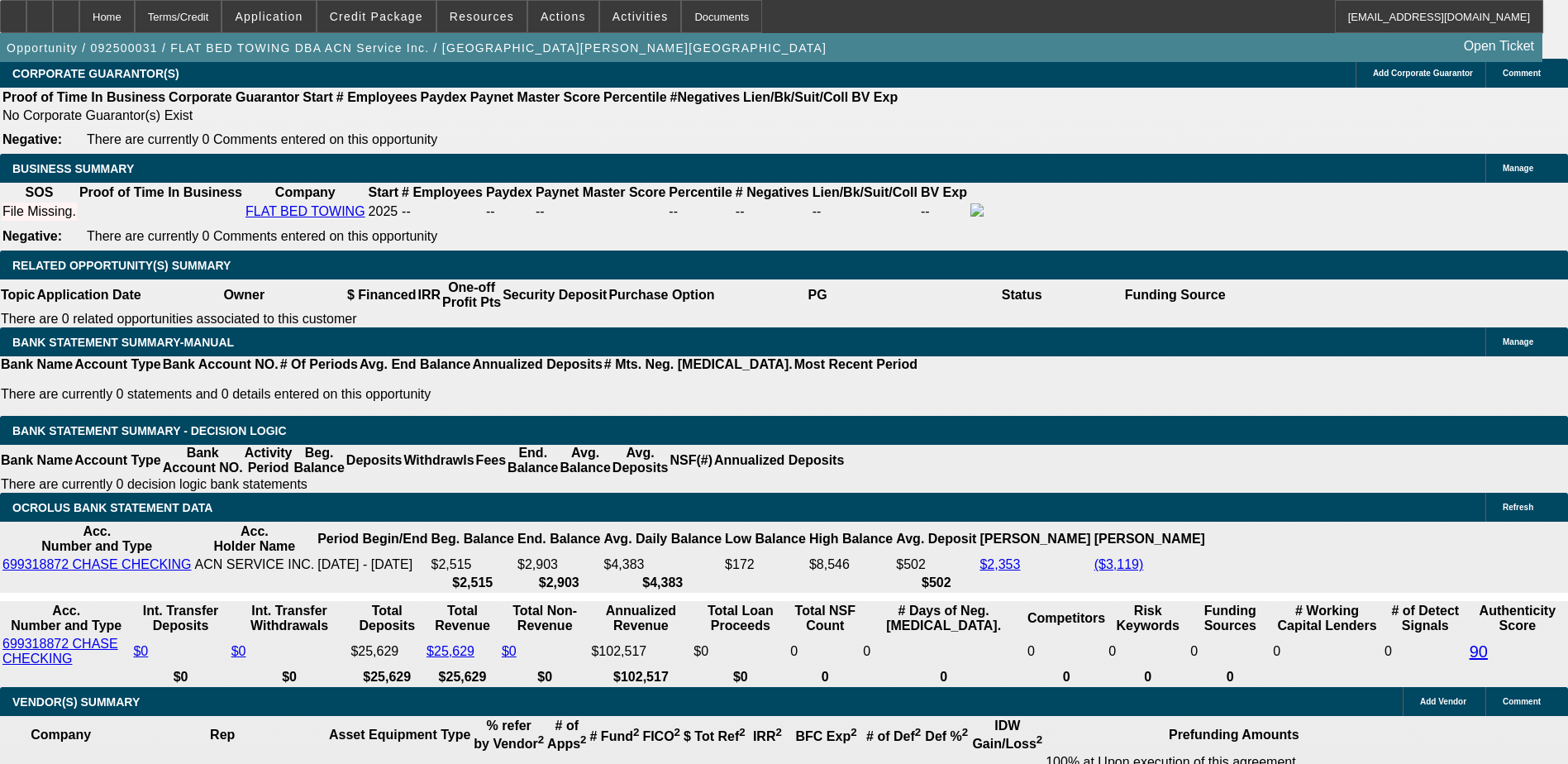
scroll to position [2480, 0]
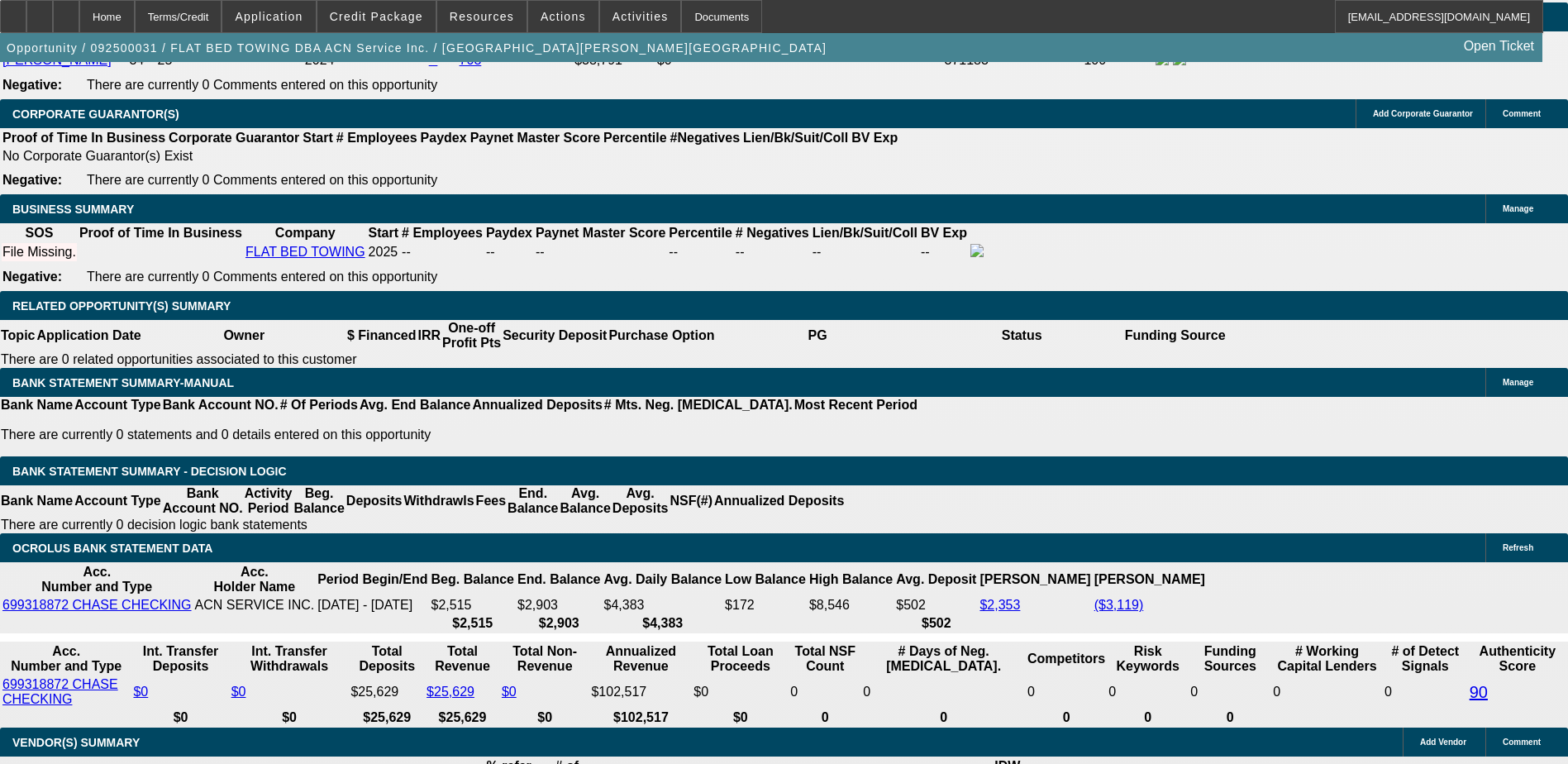
type input "$9,000.00"
click at [599, 307] on body "Home Terms/Credit Application Credit Package Resources Actions Activities Docum…" at bounding box center [784, 534] width 1568 height 6029
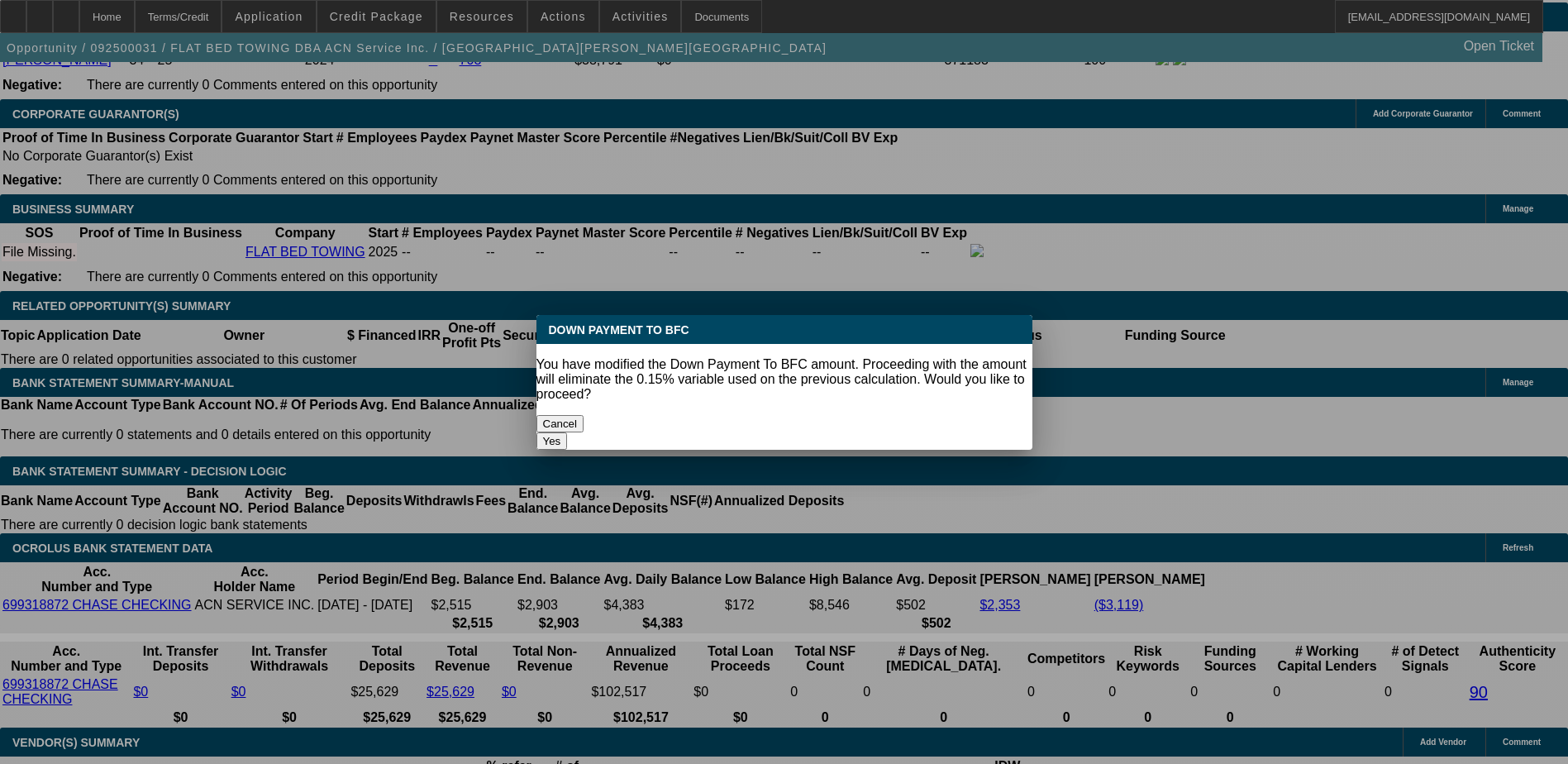
click at [568, 432] on button "Yes" at bounding box center [552, 441] width 32 height 17
select select "0"
type input "UNKNOWN"
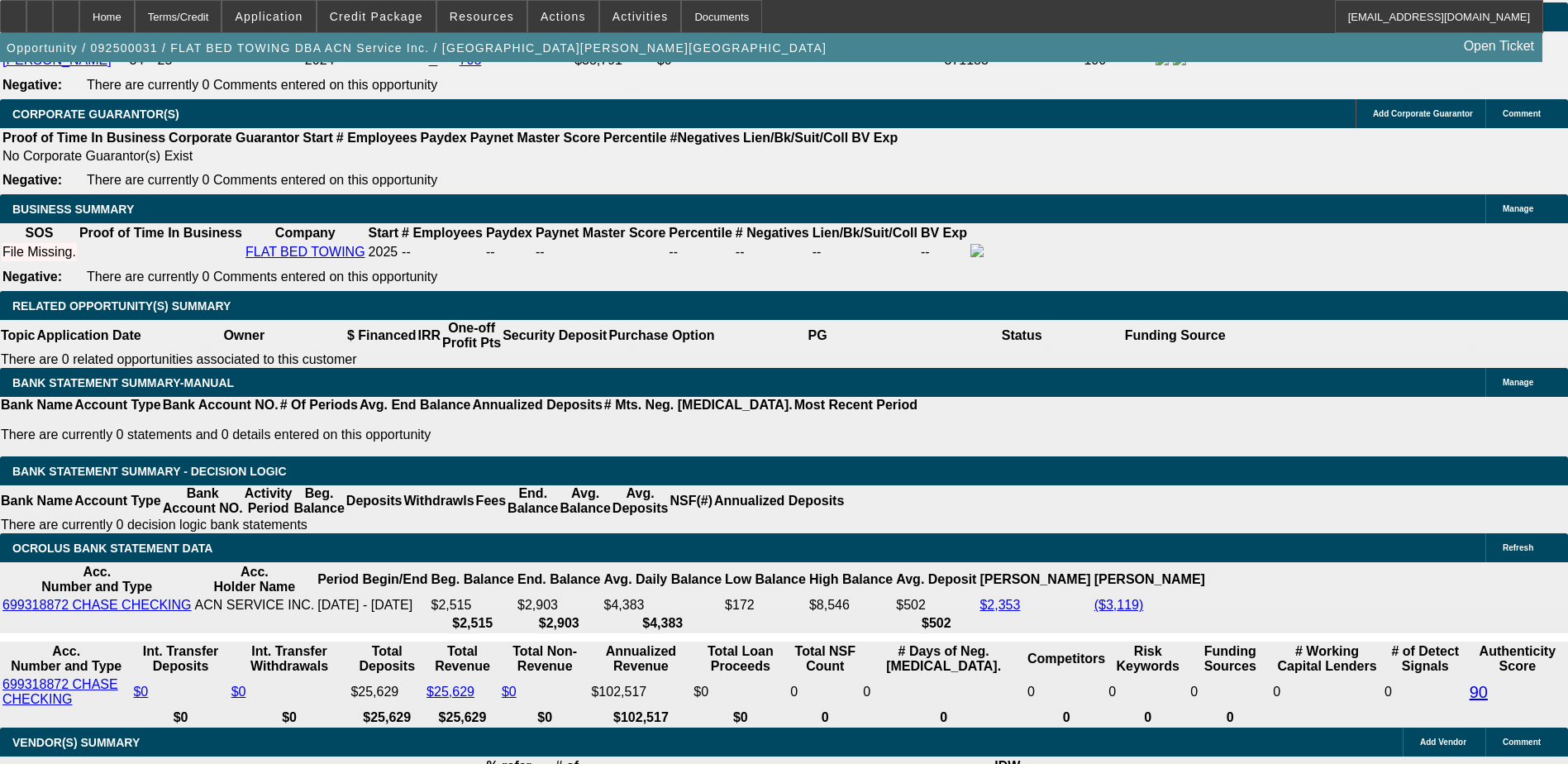
type input "$2,326.46"
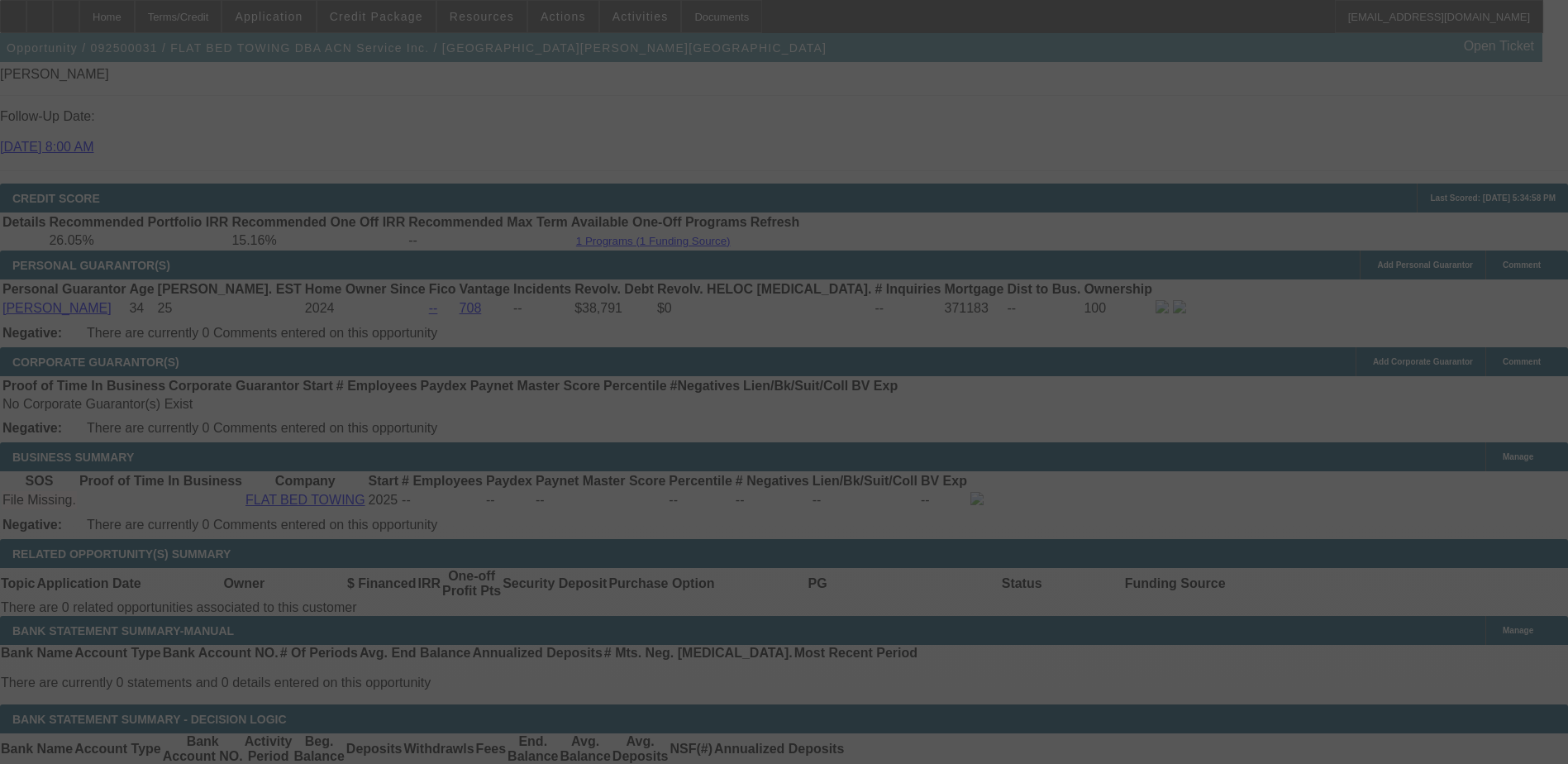
scroll to position [2398, 0]
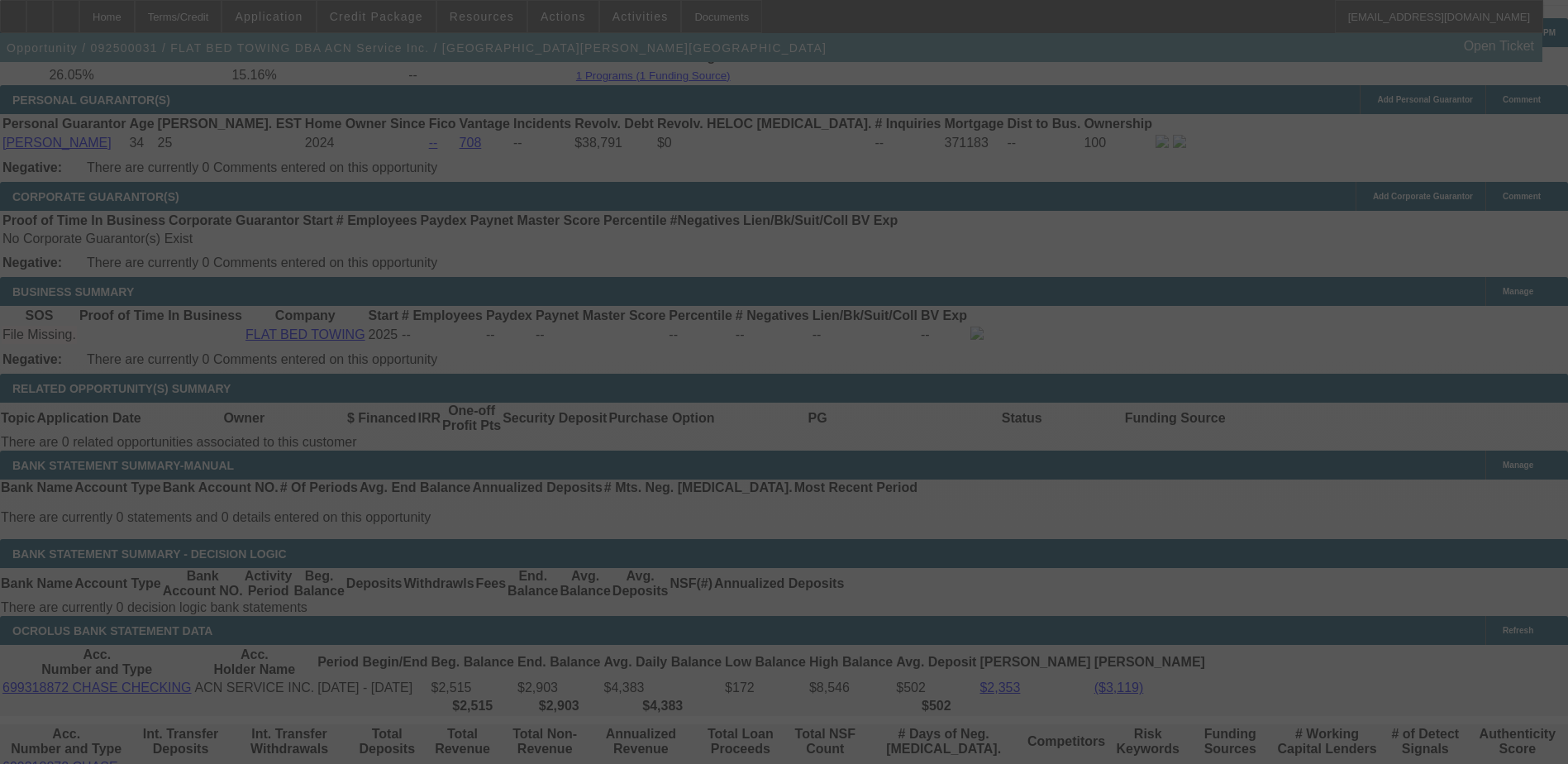
select select "0"
select select "2"
select select "0.1"
select select "4"
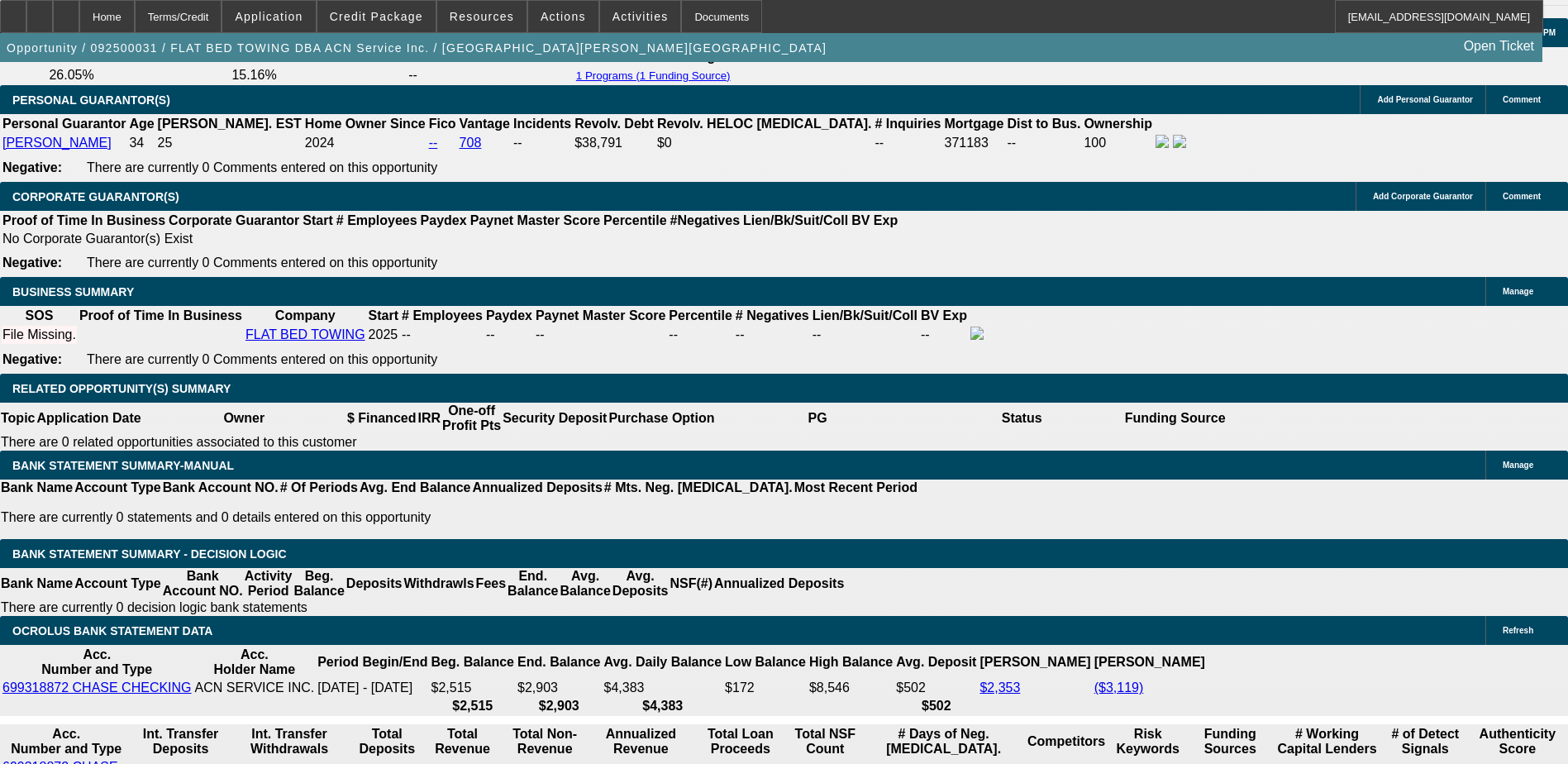
type input "UNKNOWN"
type input "19"
type input "$2,242.69"
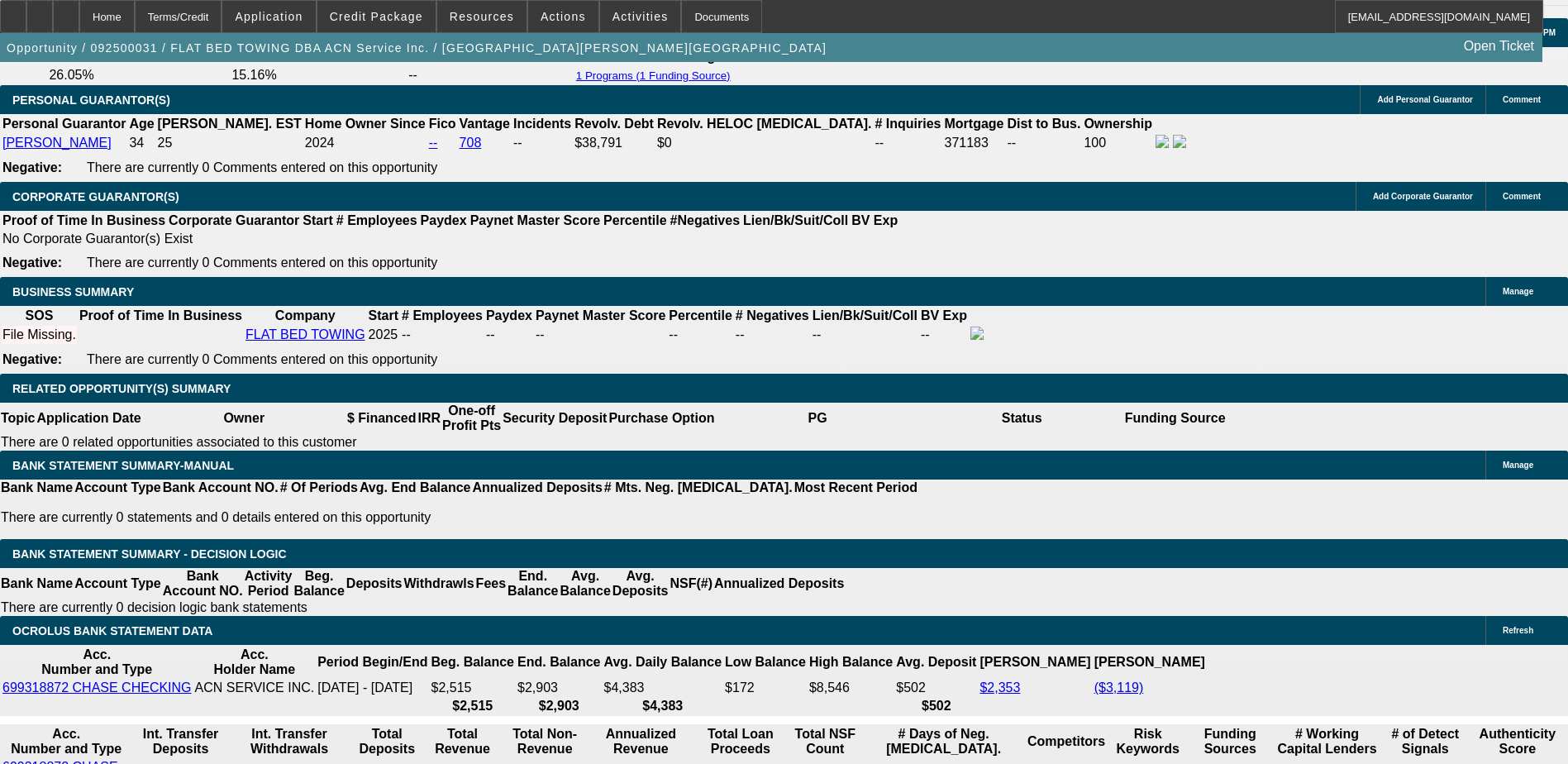
type input "19"
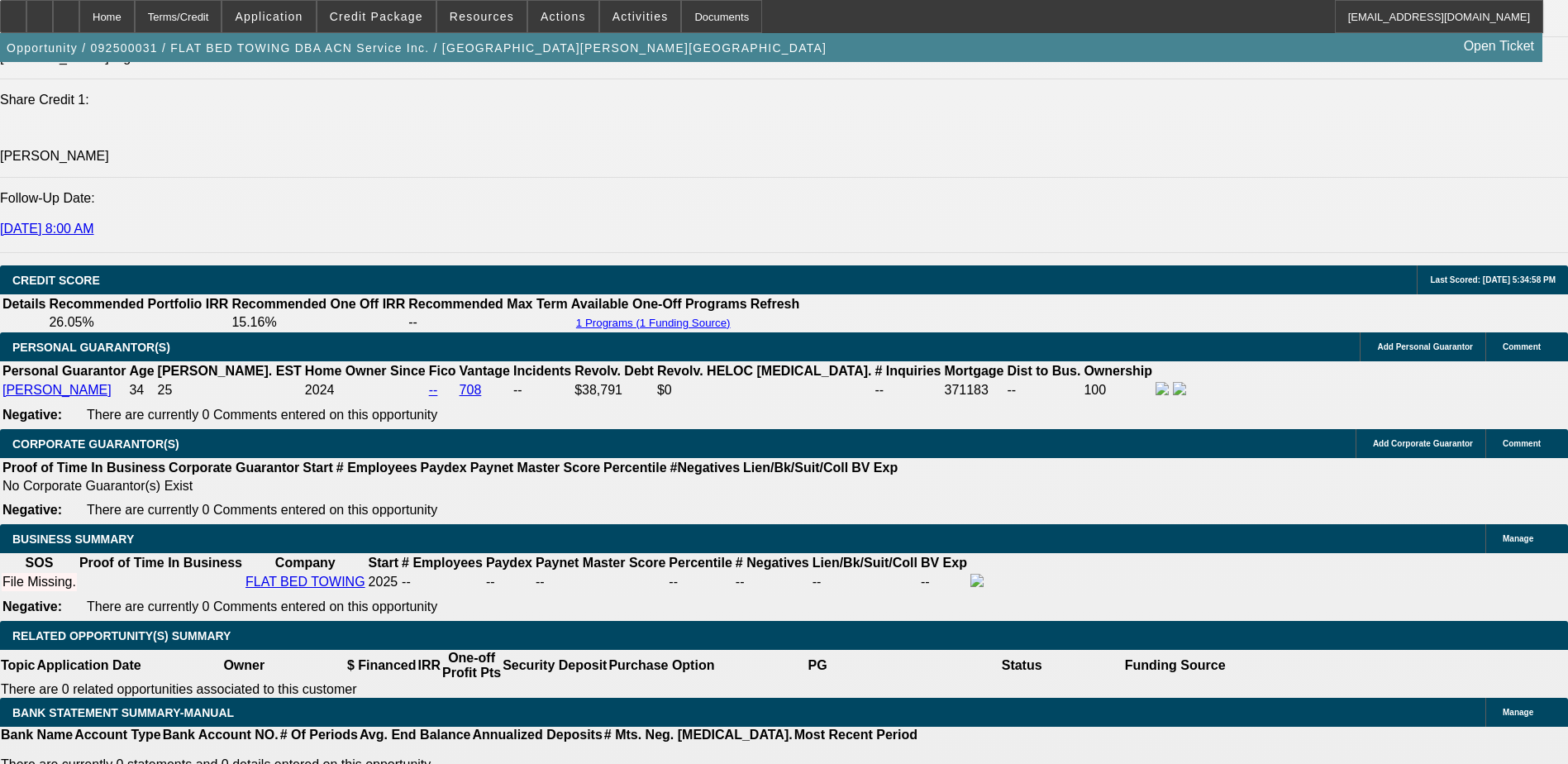
scroll to position [2150, 0]
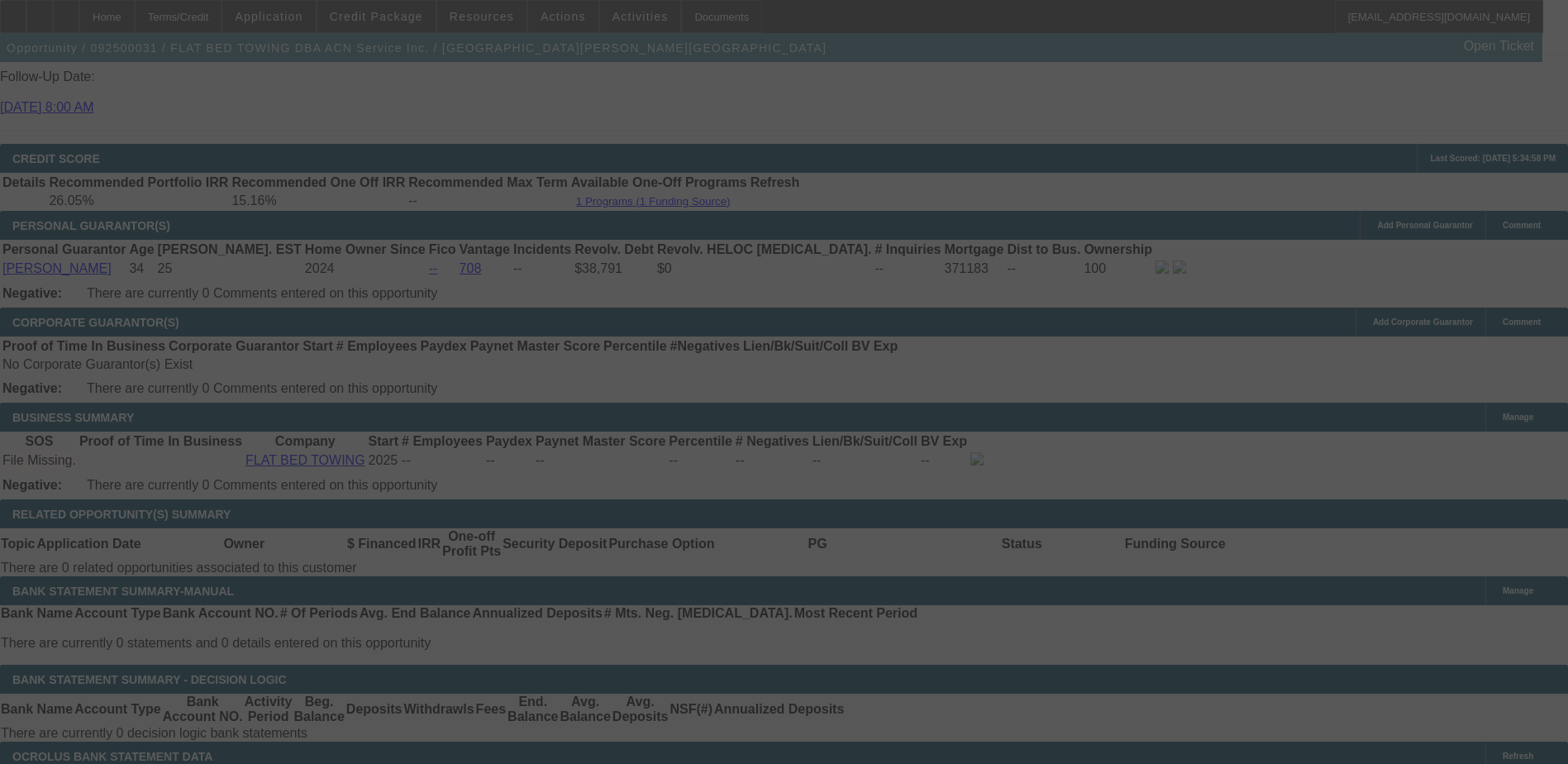
scroll to position [2398, 0]
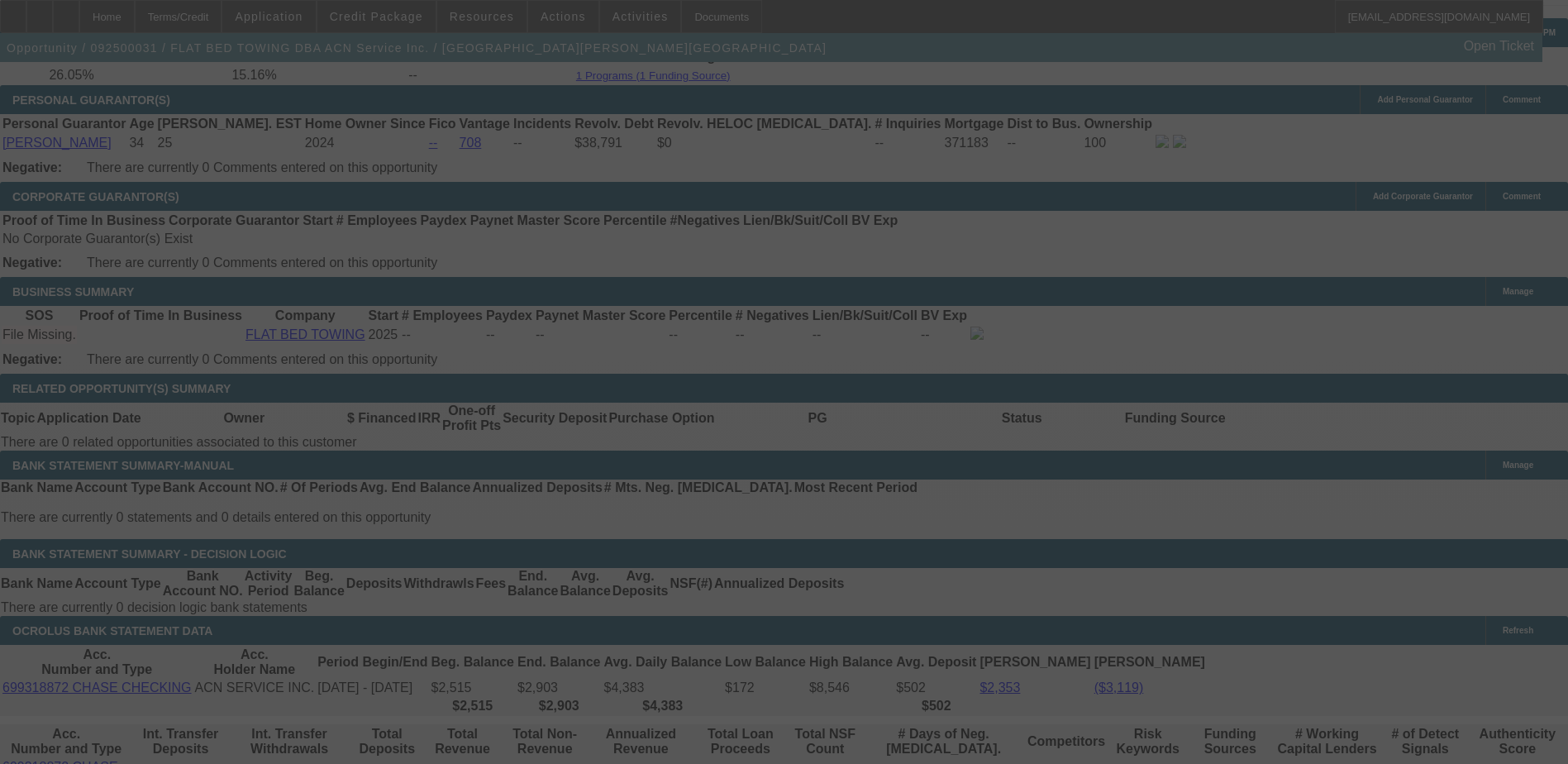
select select "0"
select select "2"
select select "0.1"
select select "4"
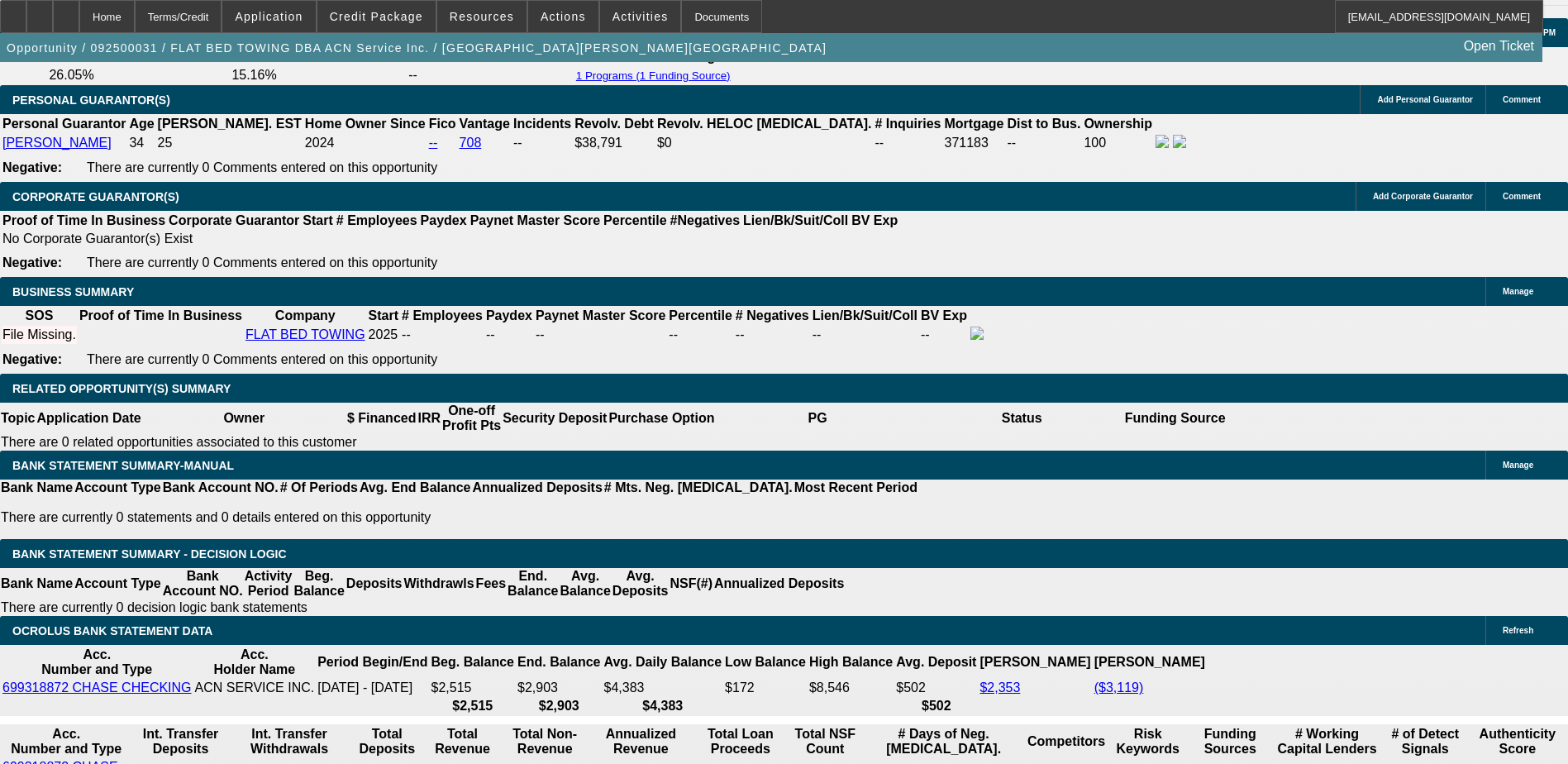
drag, startPoint x: 376, startPoint y: 401, endPoint x: 388, endPoint y: 402, distance: 12.0
type input "19."
type input "UNKNOWN"
type input "19.5"
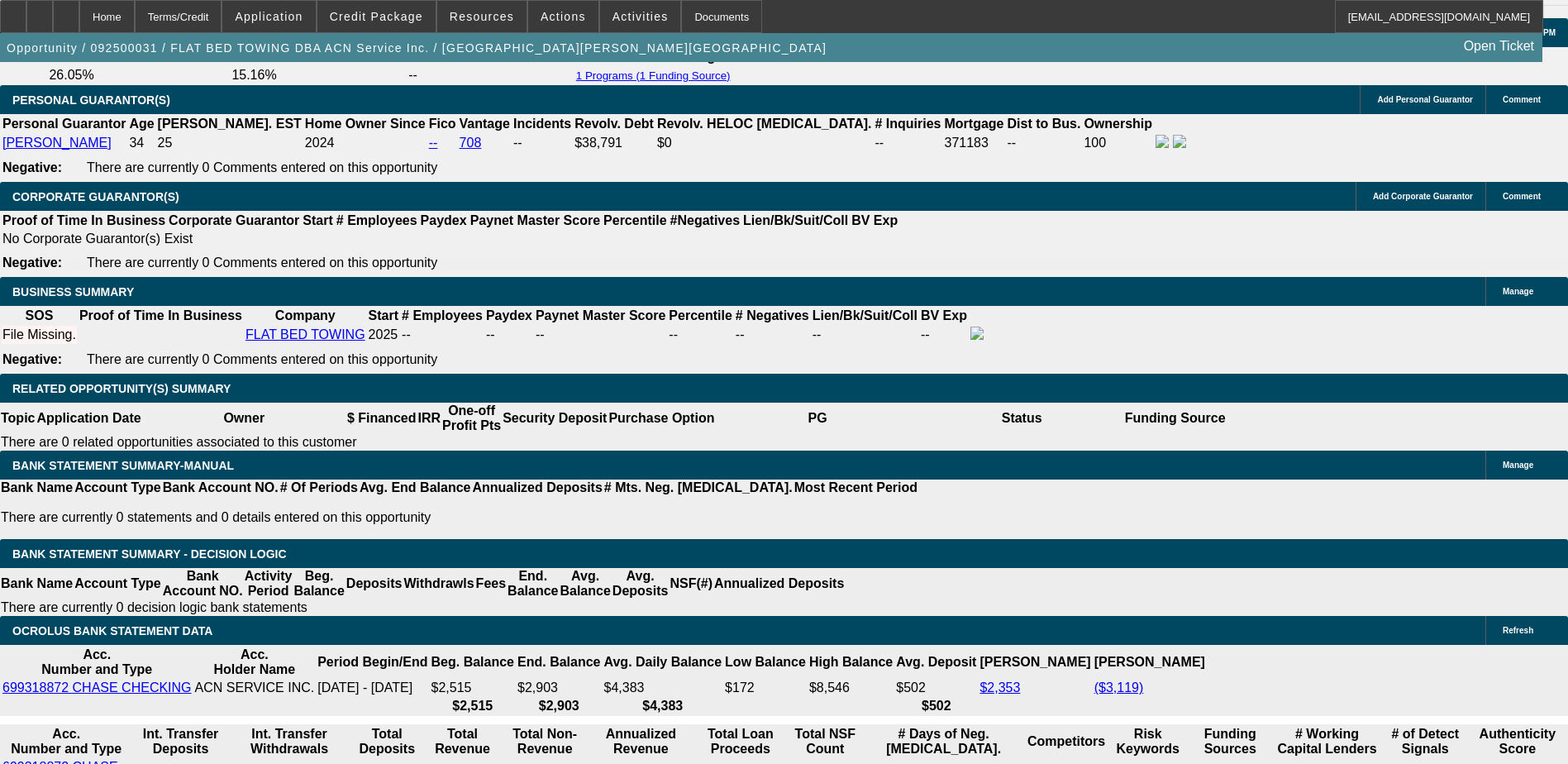
type input "$2,264.57"
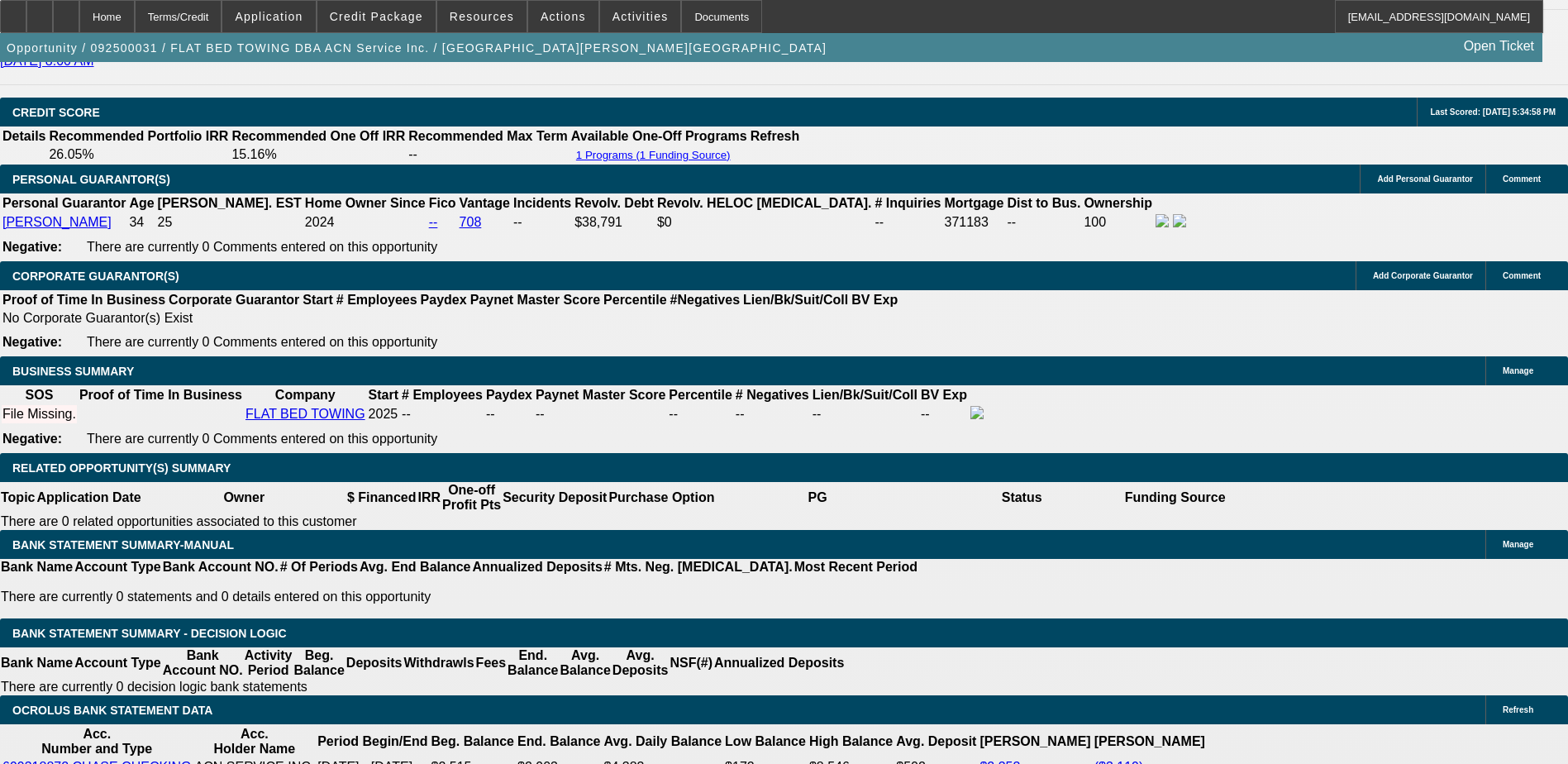
scroll to position [2232, 0]
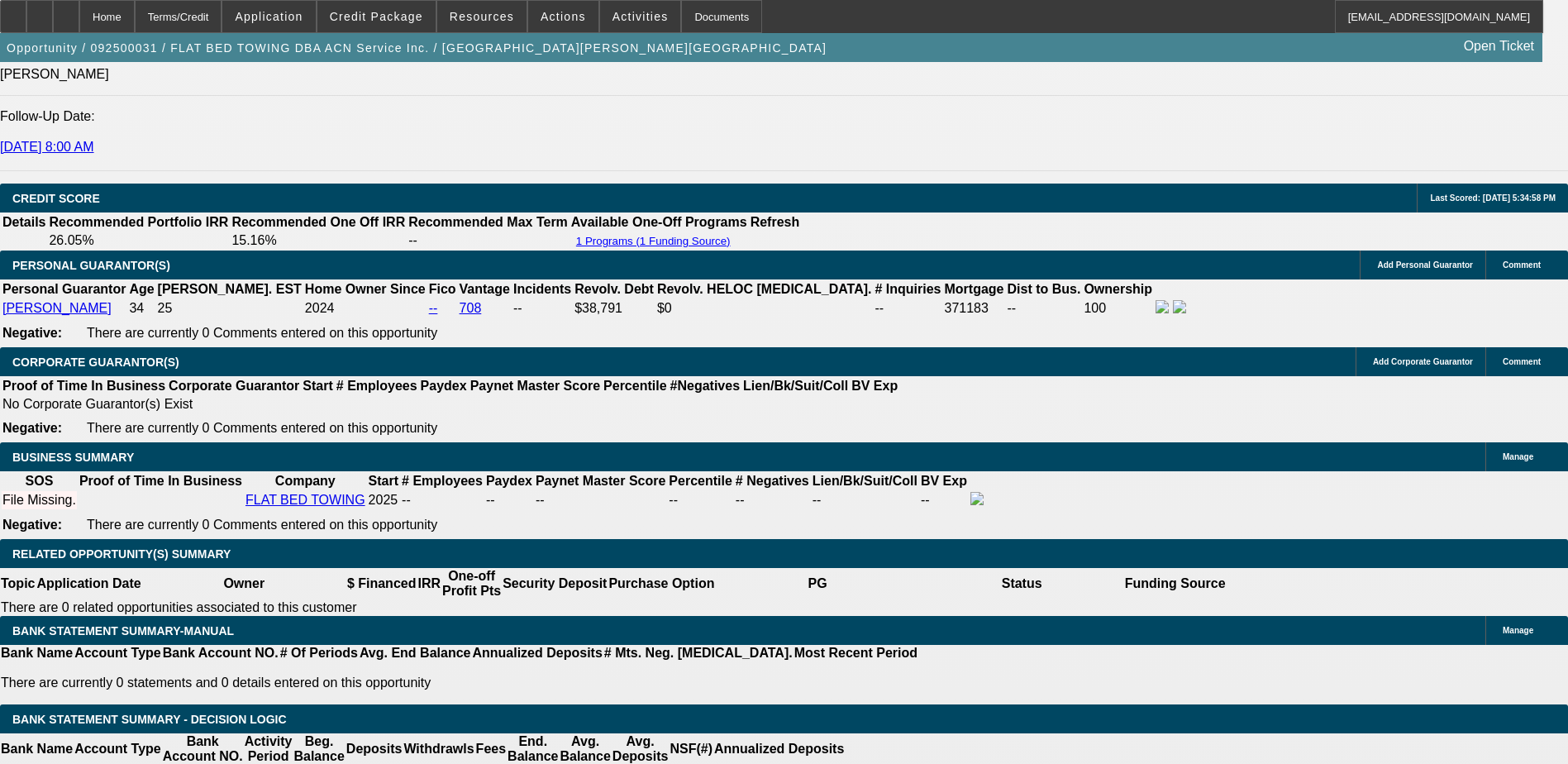
type input "19.5"
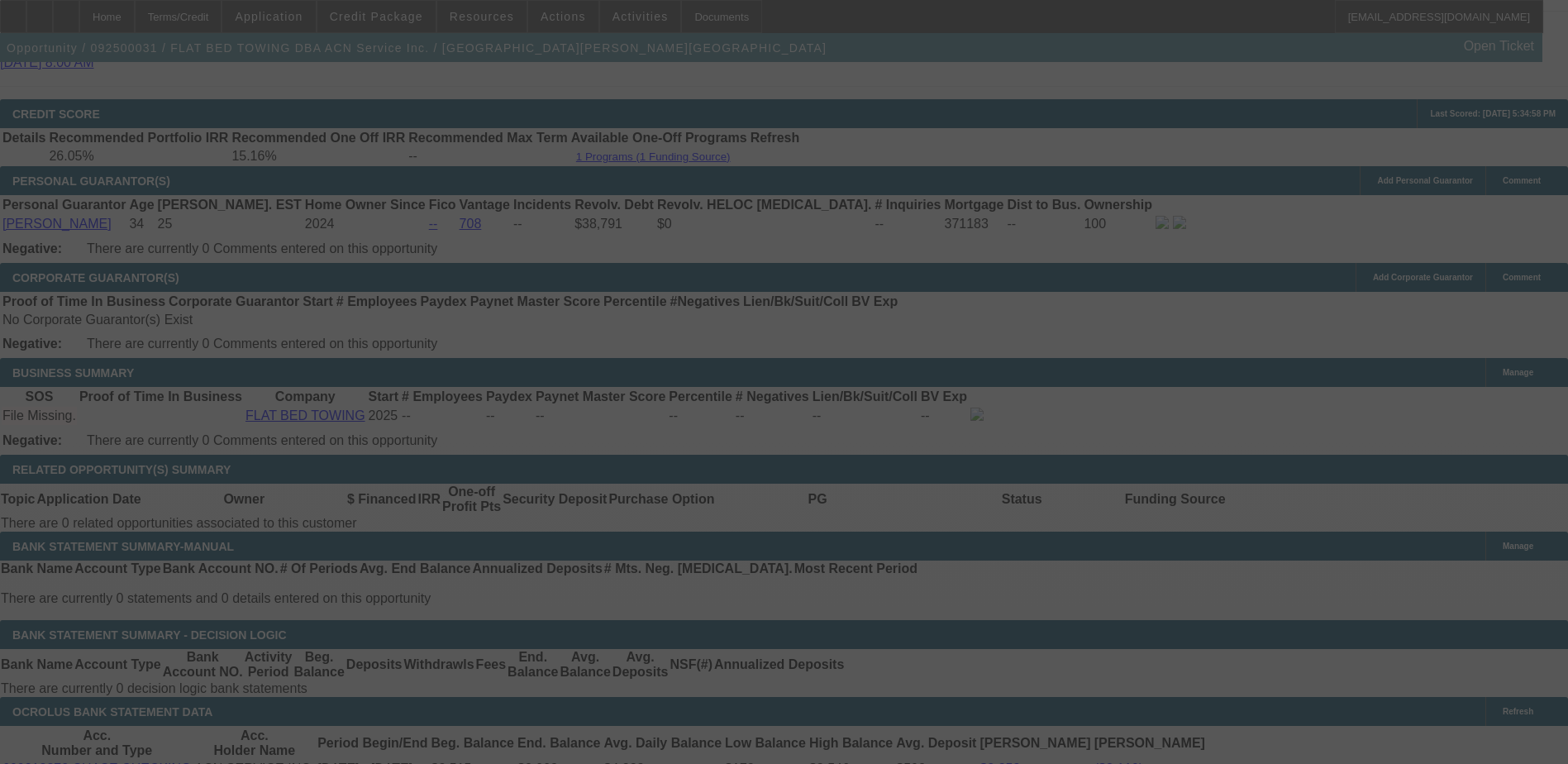
scroll to position [2398, 0]
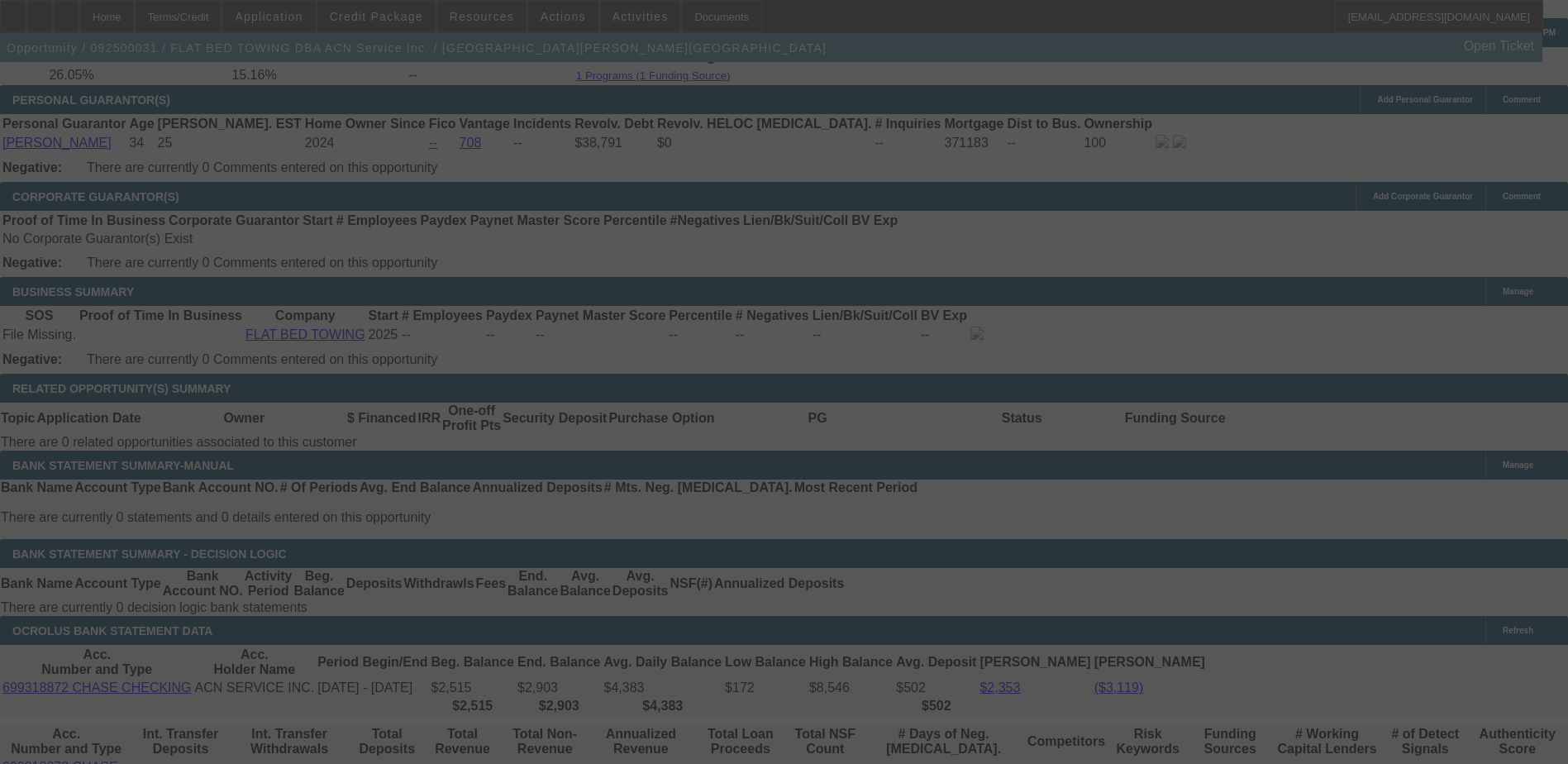
select select "0"
select select "2"
select select "0.1"
select select "4"
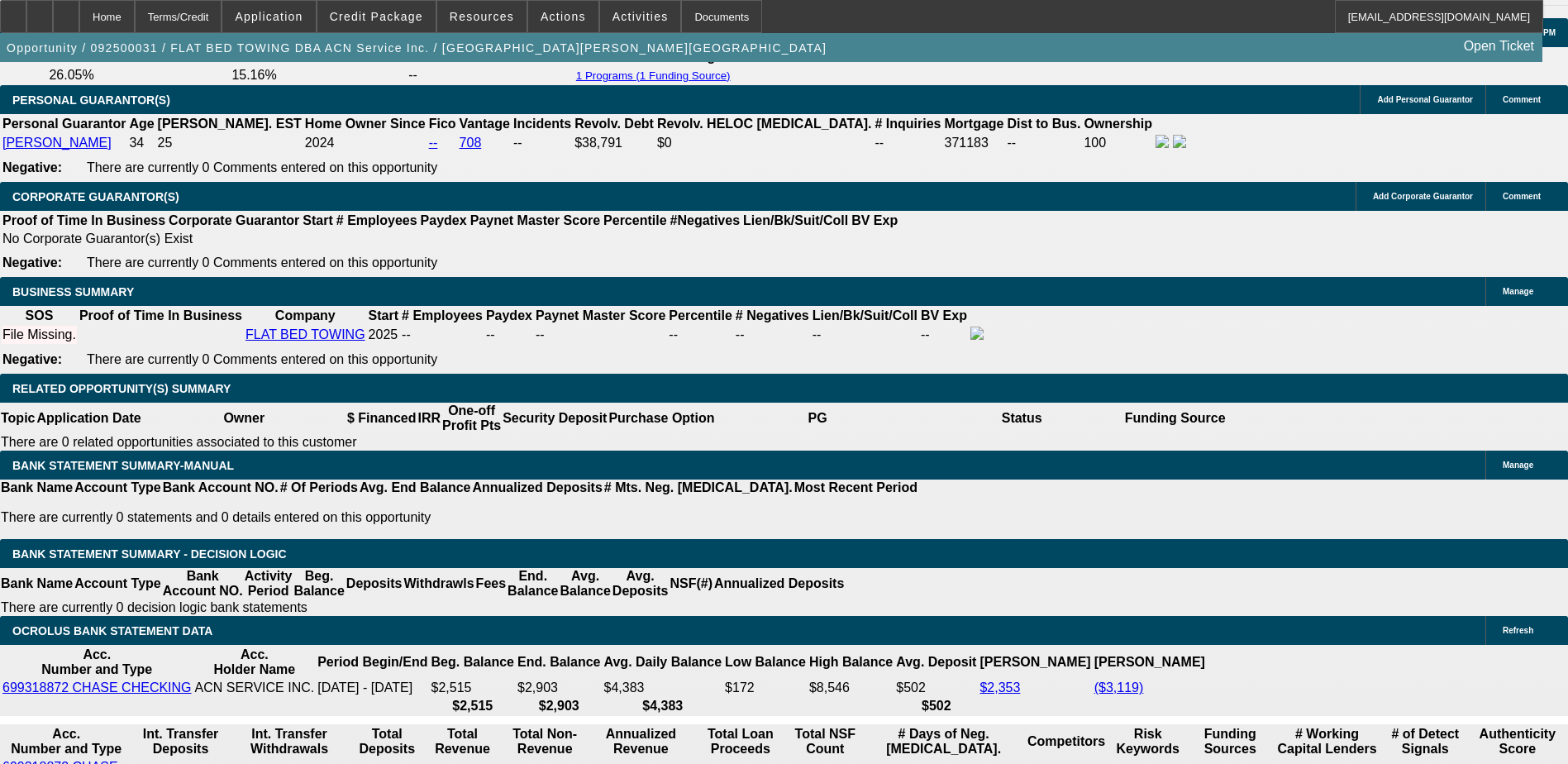
type input "UNKNOWN"
type input "19."
type input "$2,242.69"
type input "19.9"
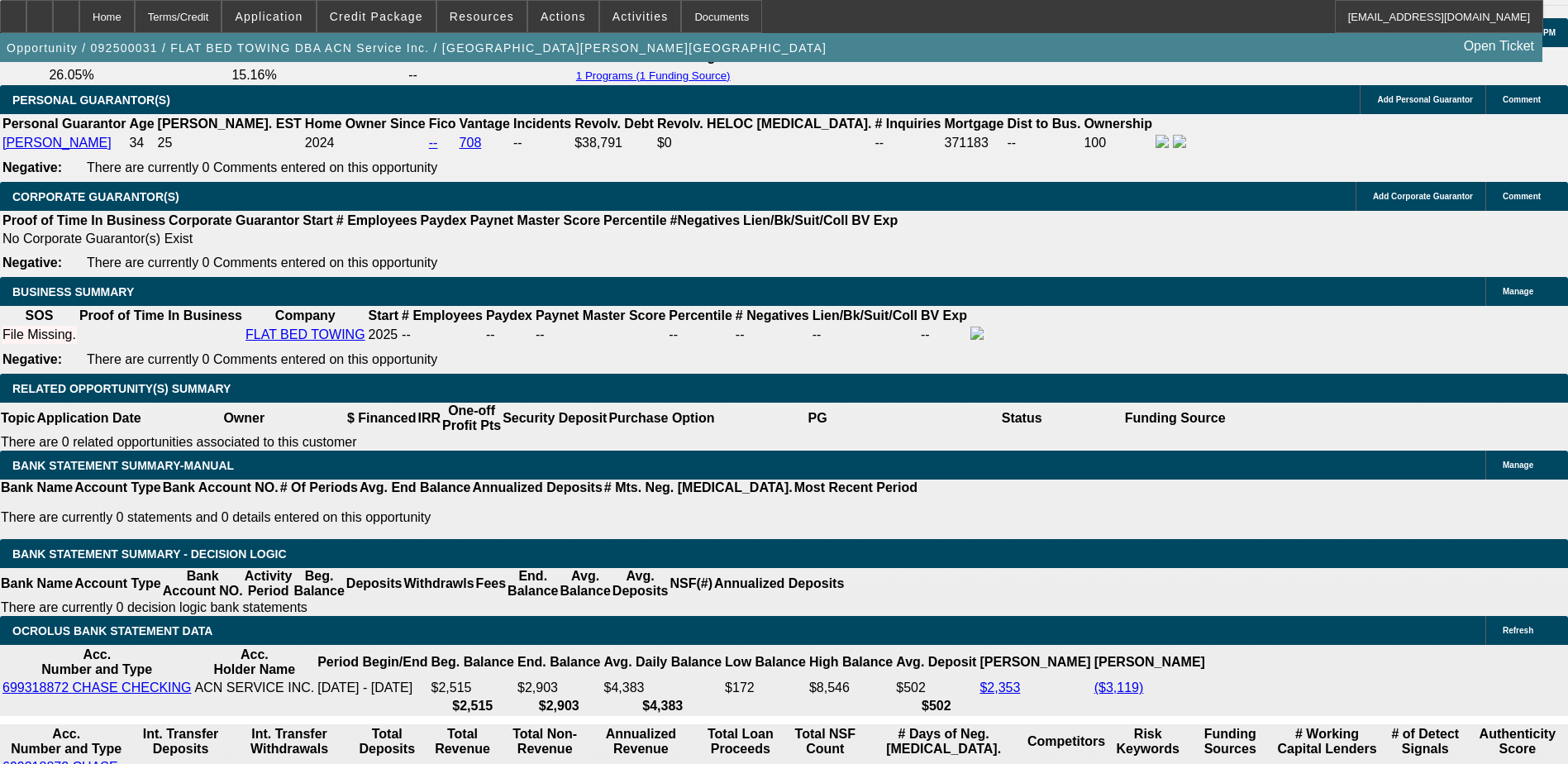
type input "$2,282.16"
type input "19."
type input "$2,242.69"
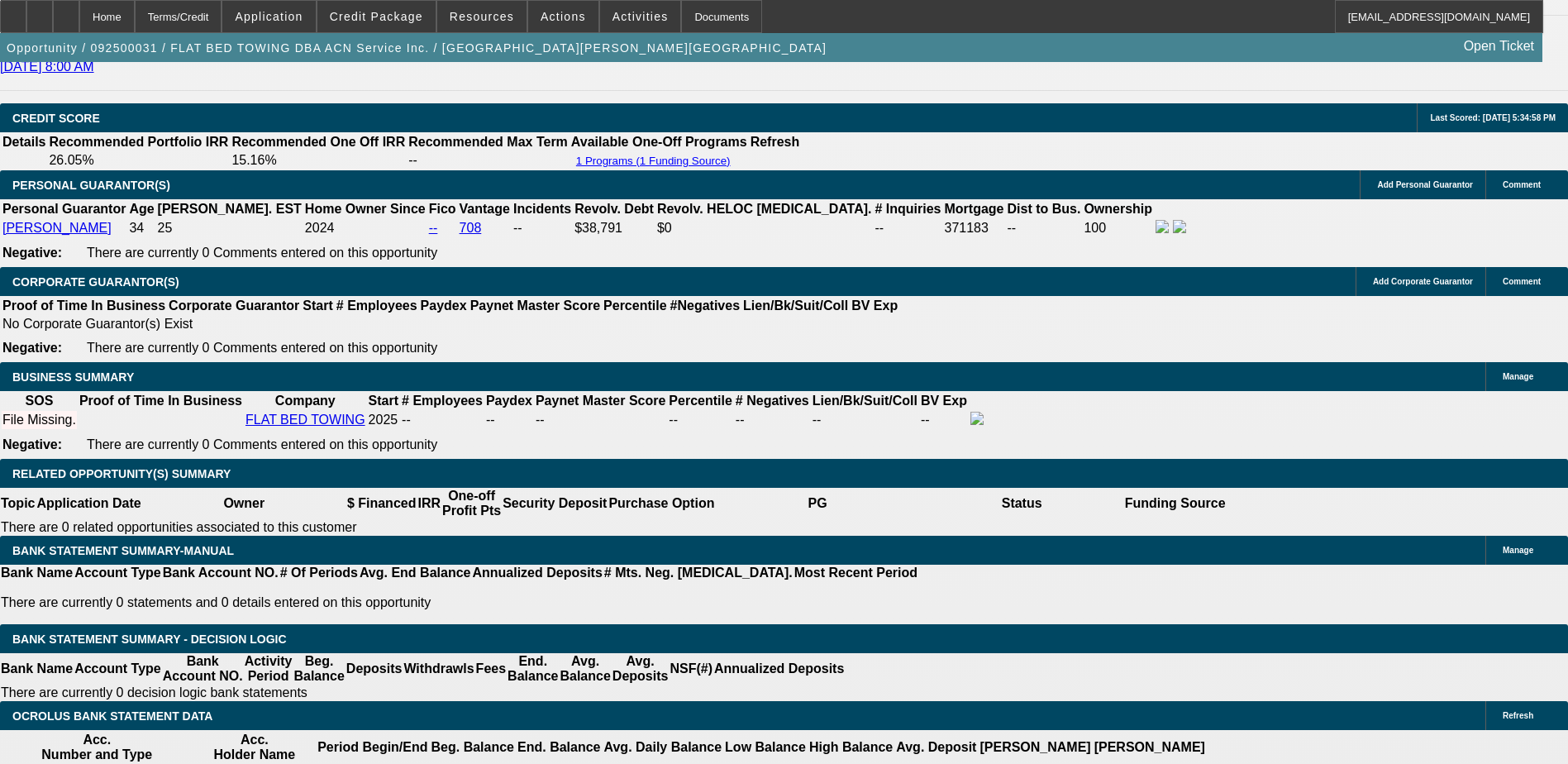
scroll to position [2232, 0]
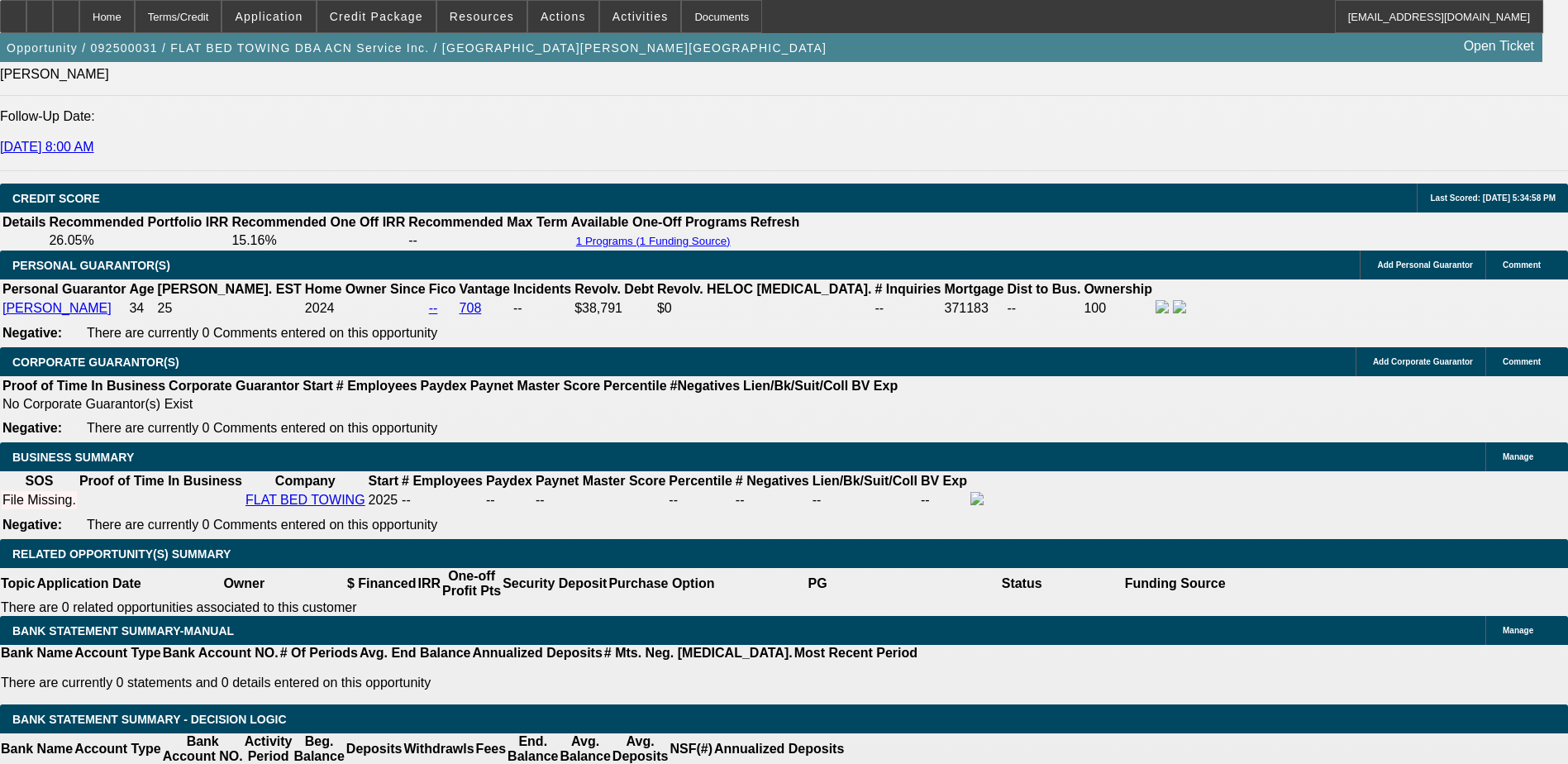
type input "19.8"
type input "$2,277.76"
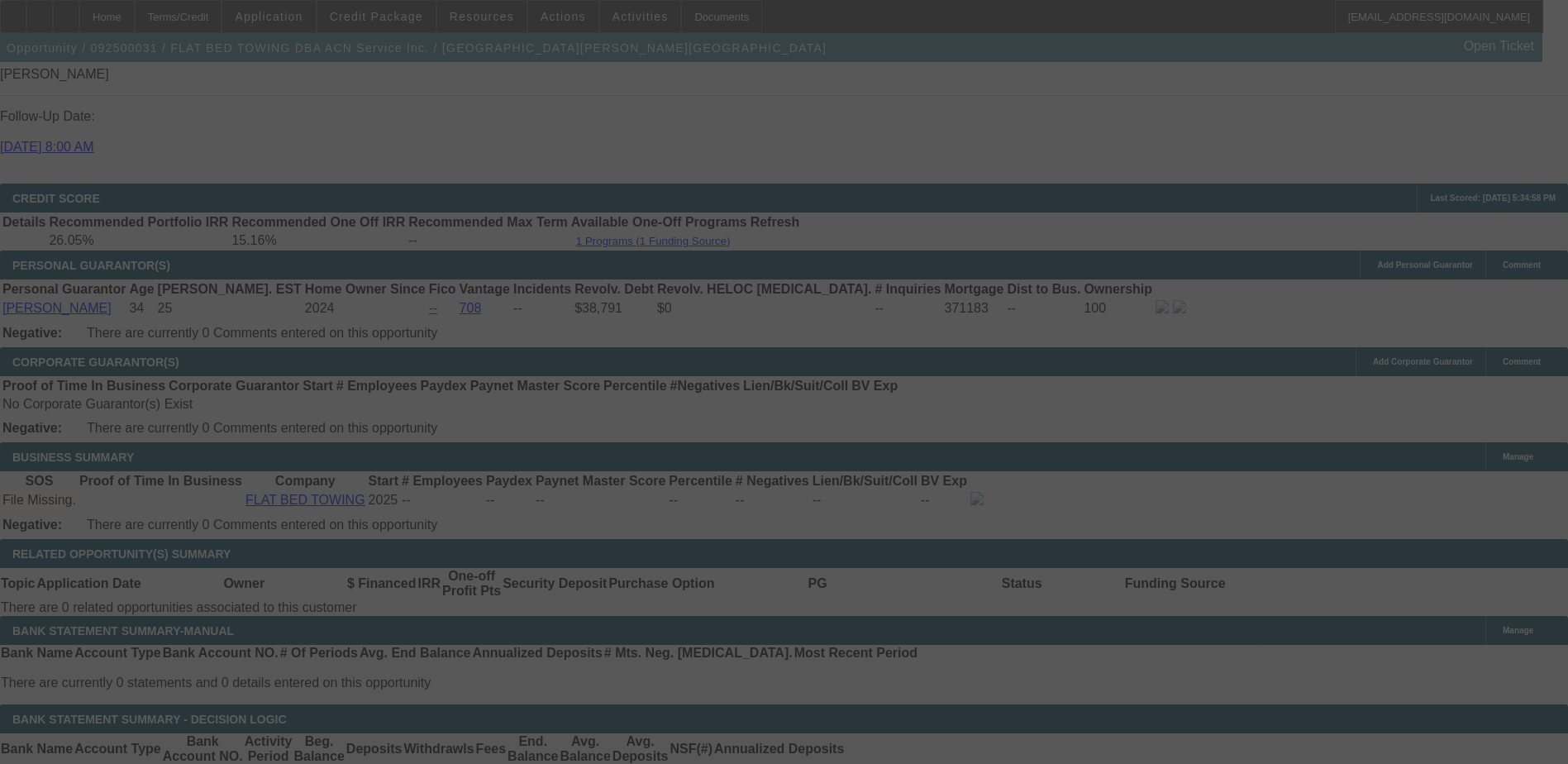
click at [248, 115] on div at bounding box center [784, 382] width 1568 height 764
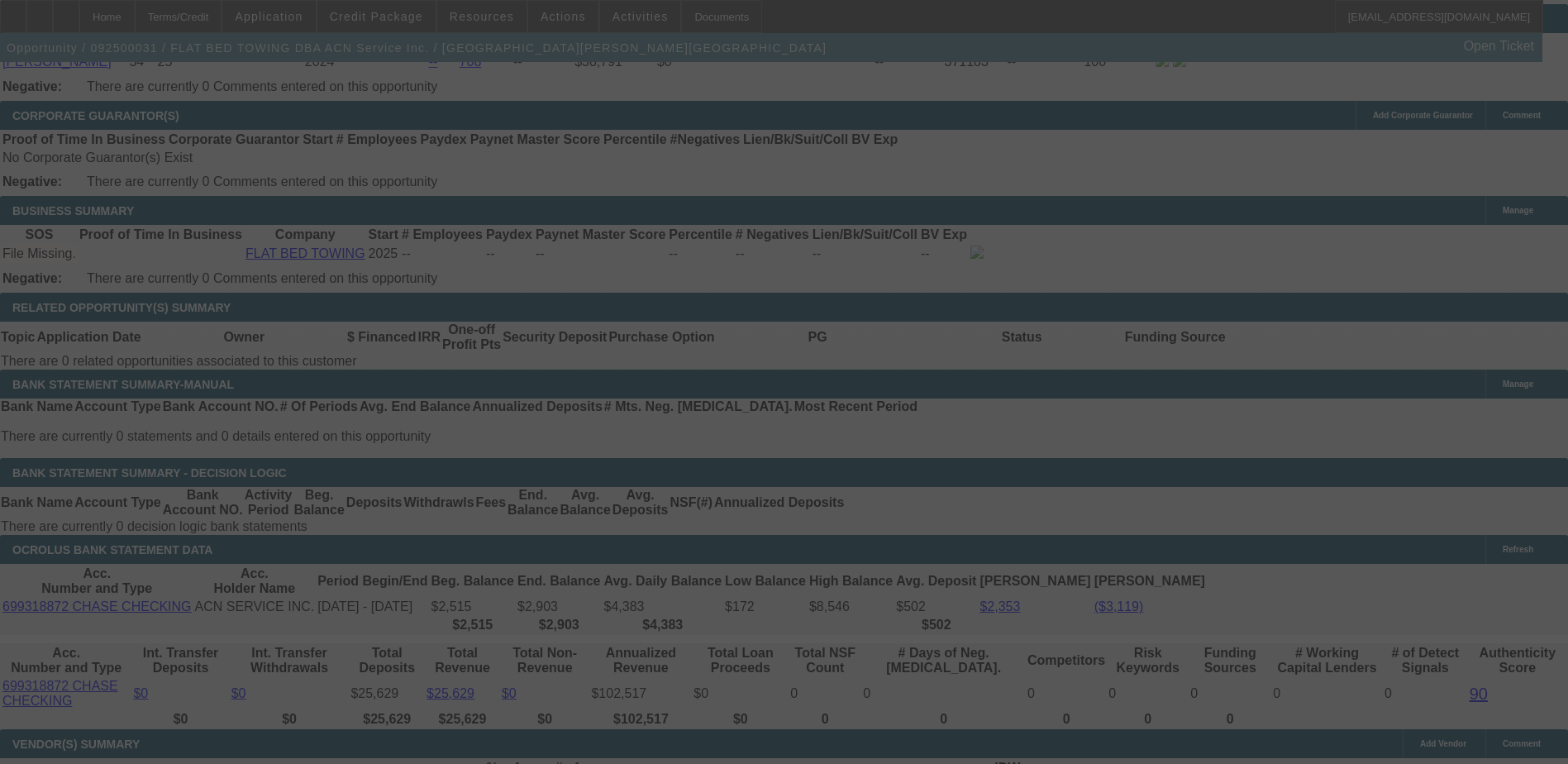
scroll to position [2480, 0]
select select "0"
select select "2"
select select "0.1"
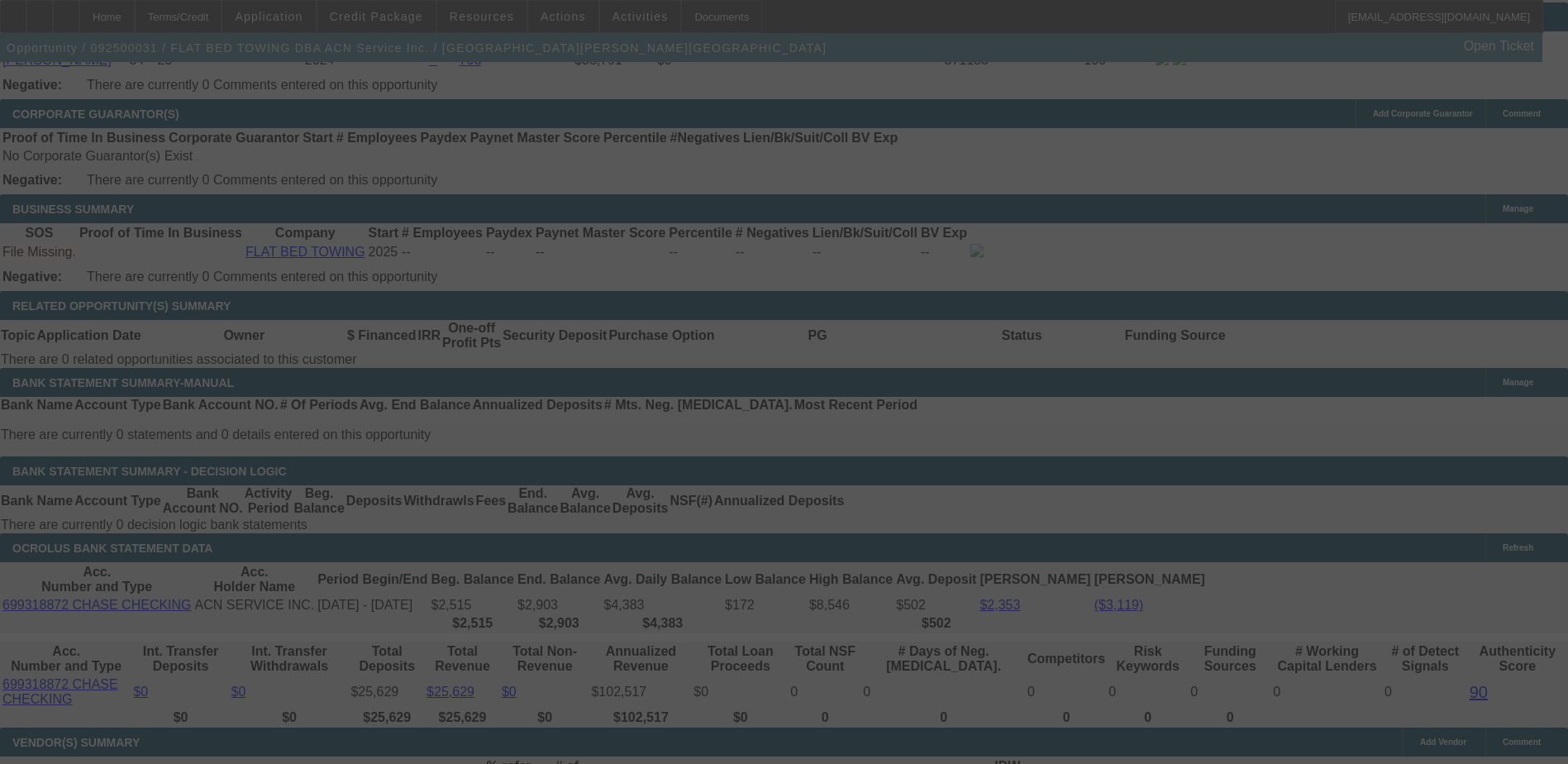
select select "4"
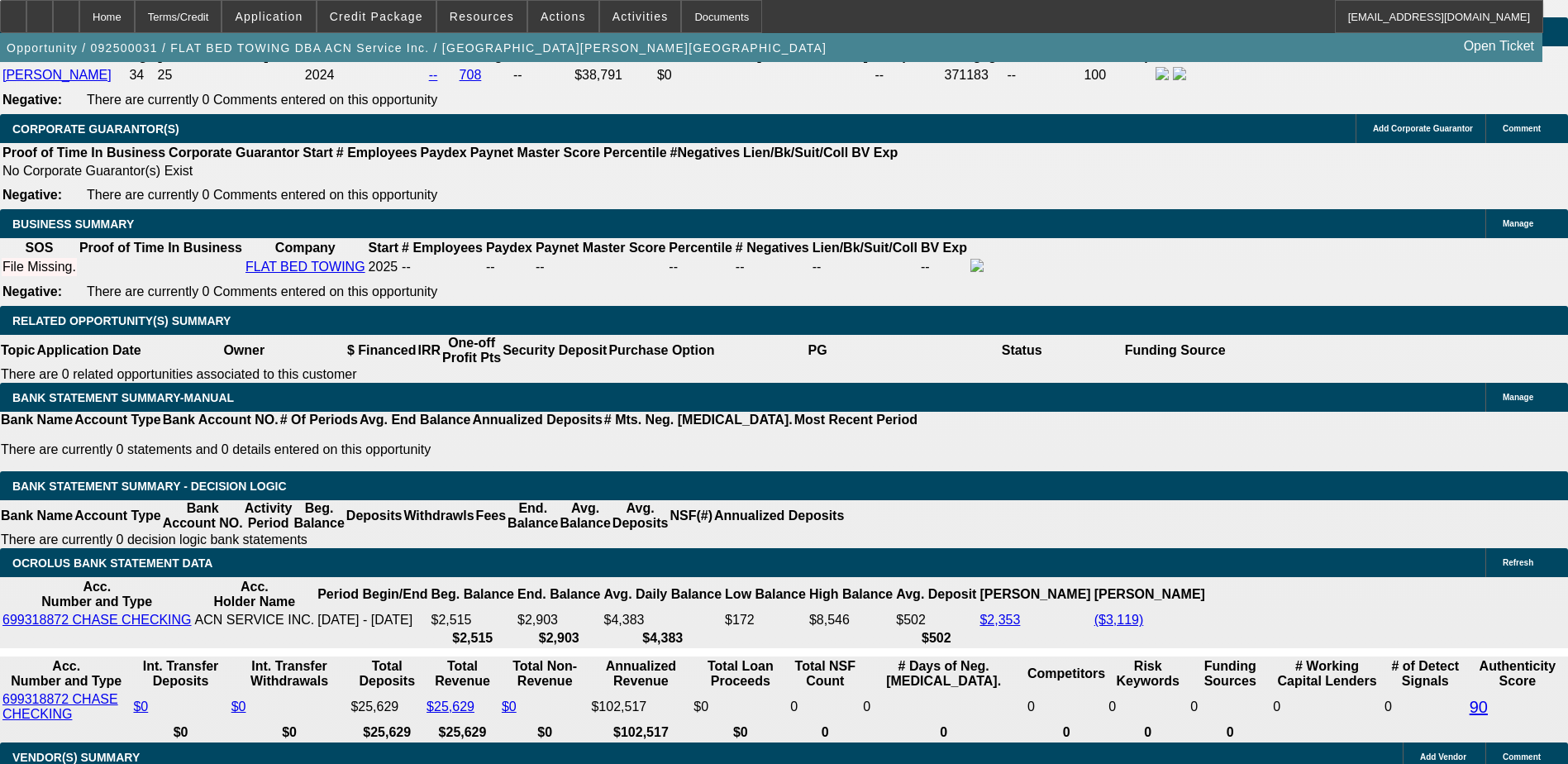
type input "19."
type input "UNKNOWN"
type input "19.8"
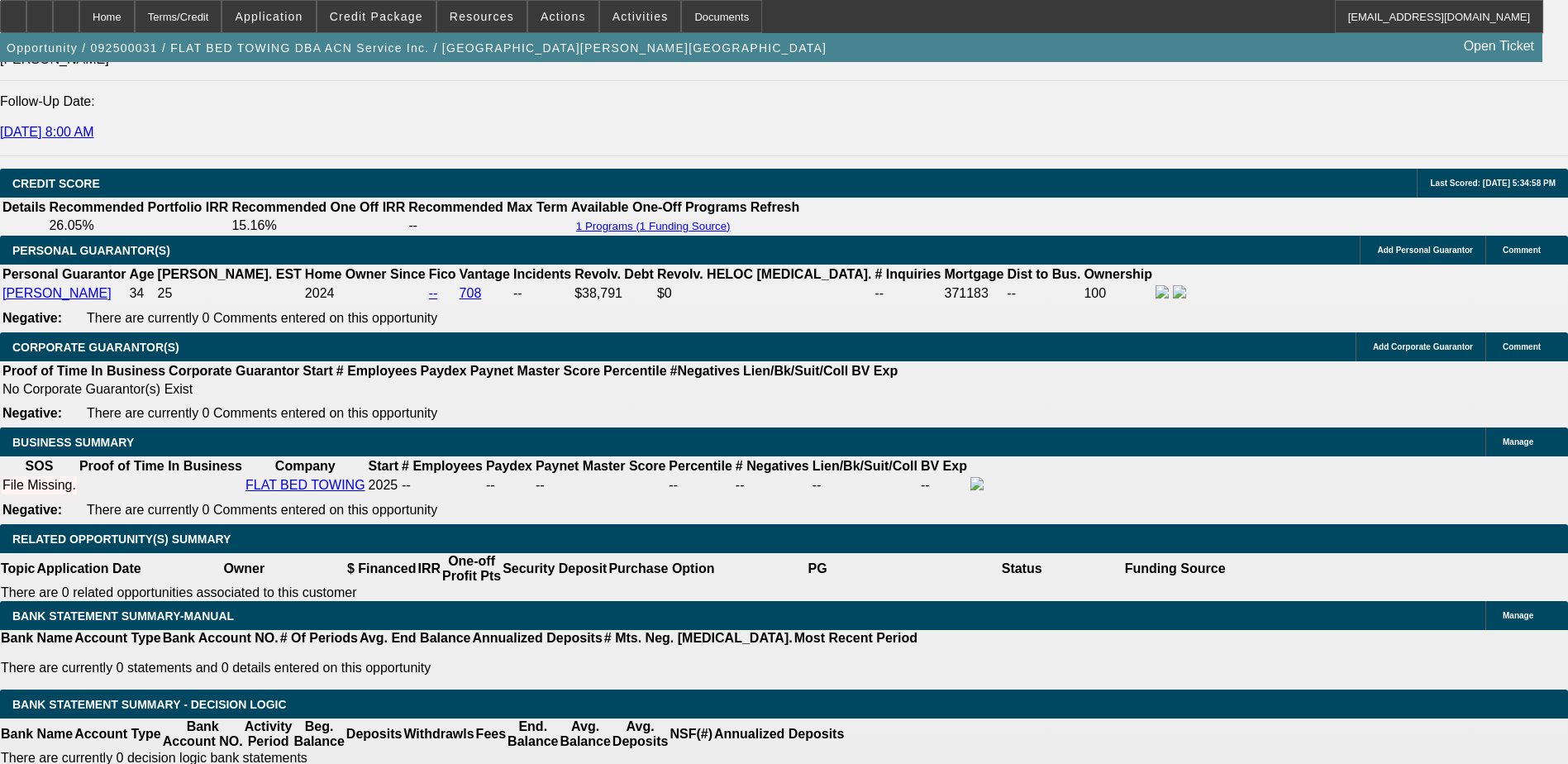
scroll to position [2218, 0]
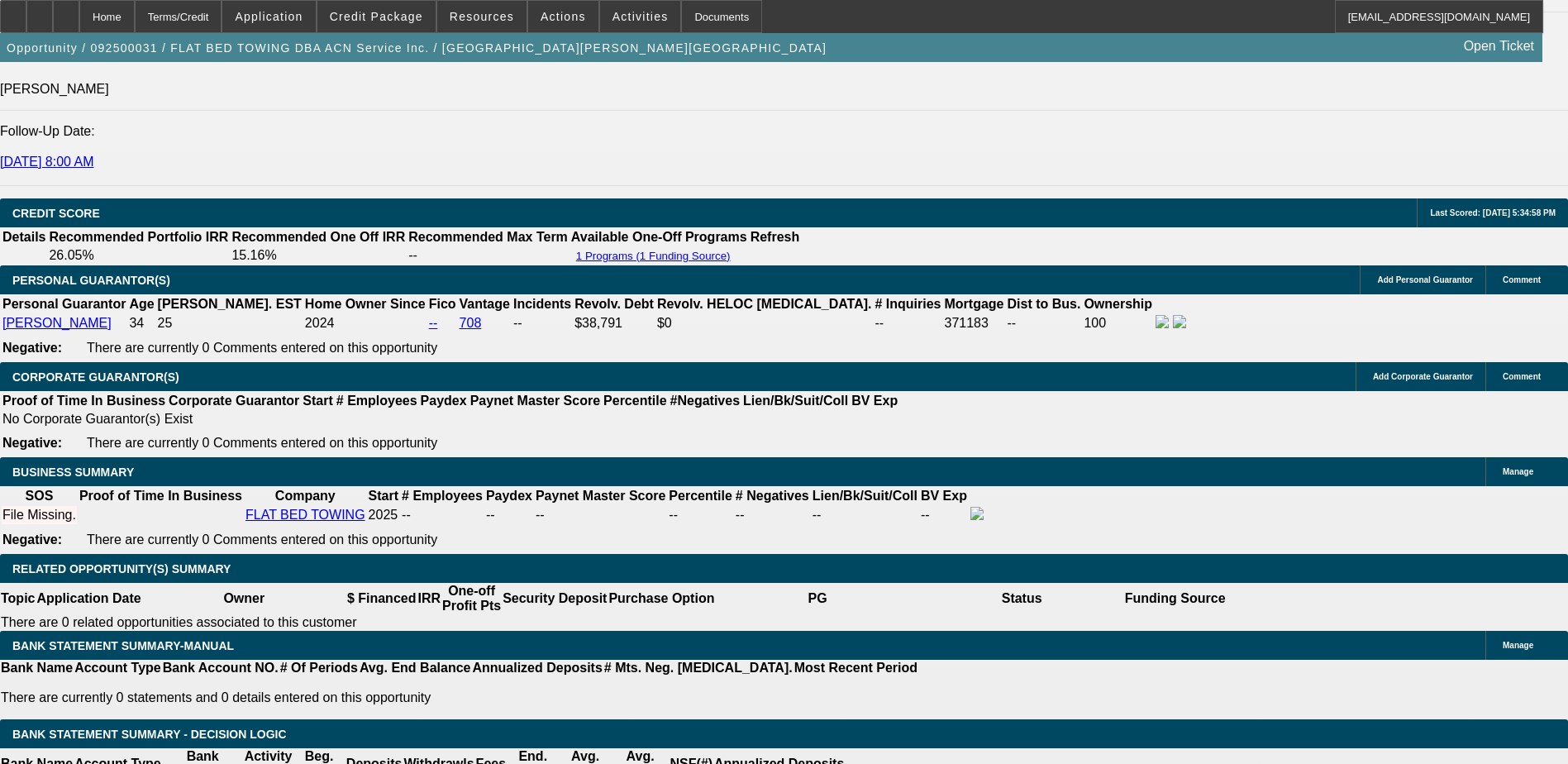
type input "$2,277.76"
type input "19.8"
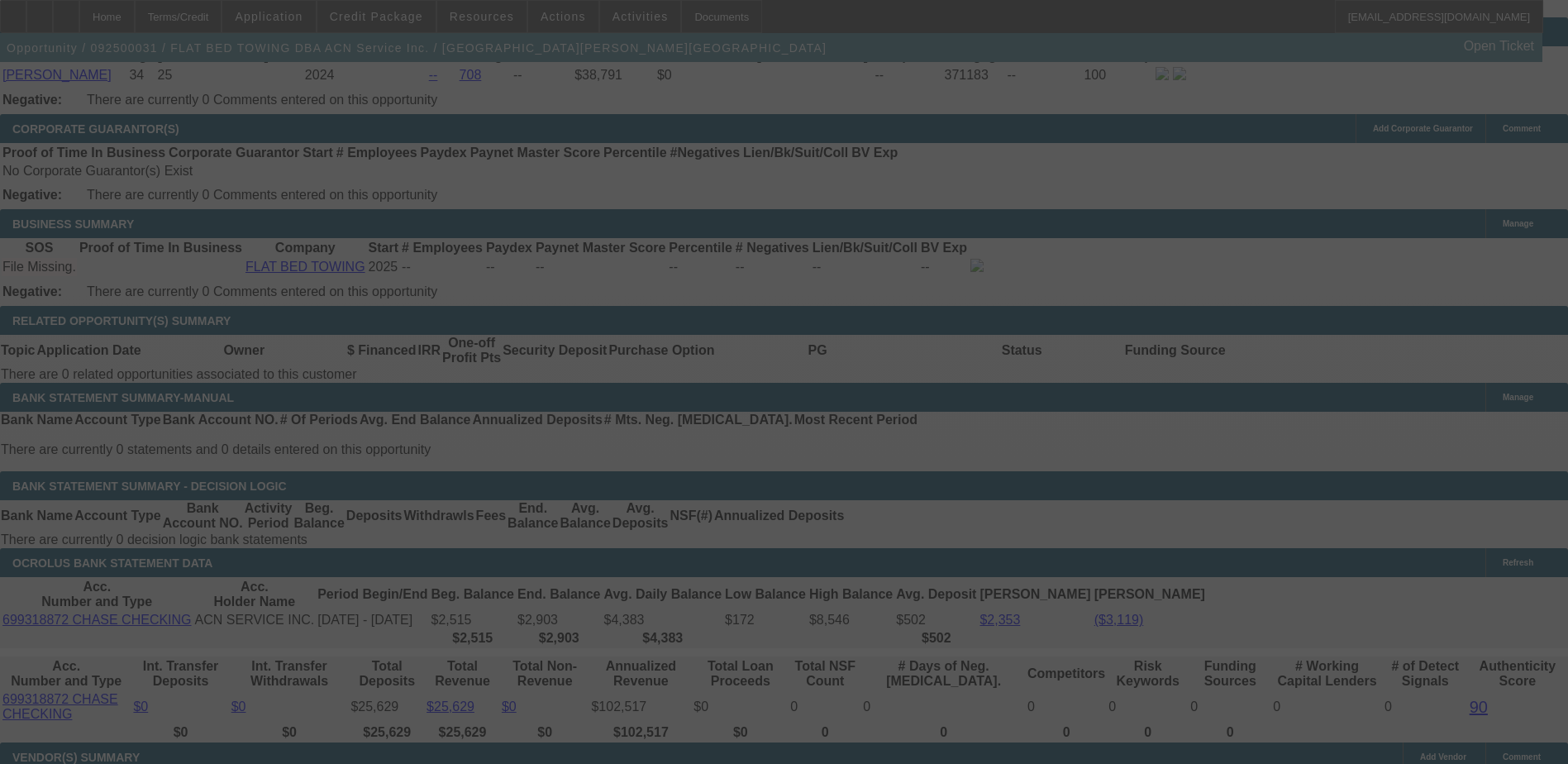
scroll to position [2456, 0]
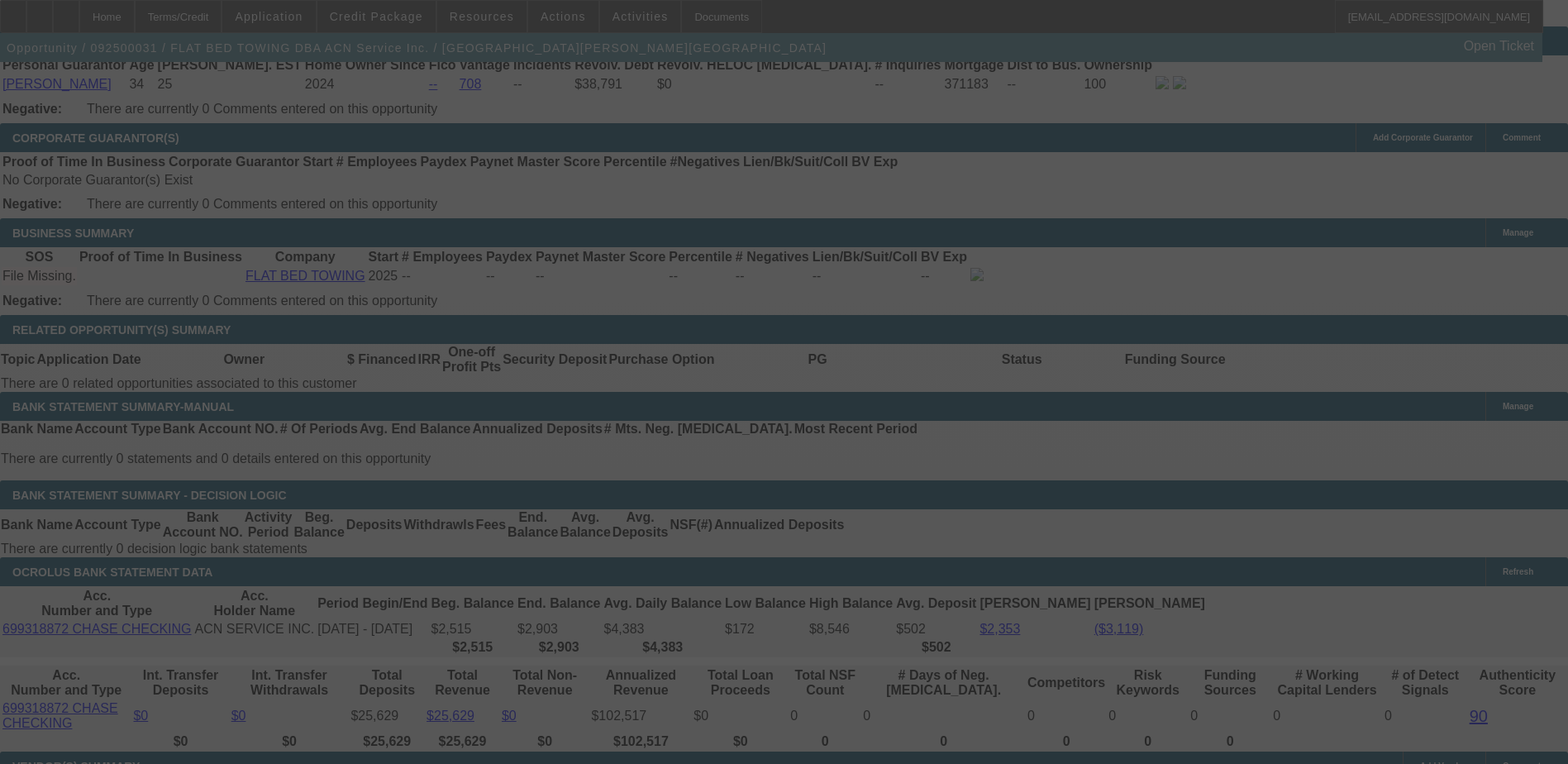
select select "0"
select select "2"
select select "0.1"
select select "4"
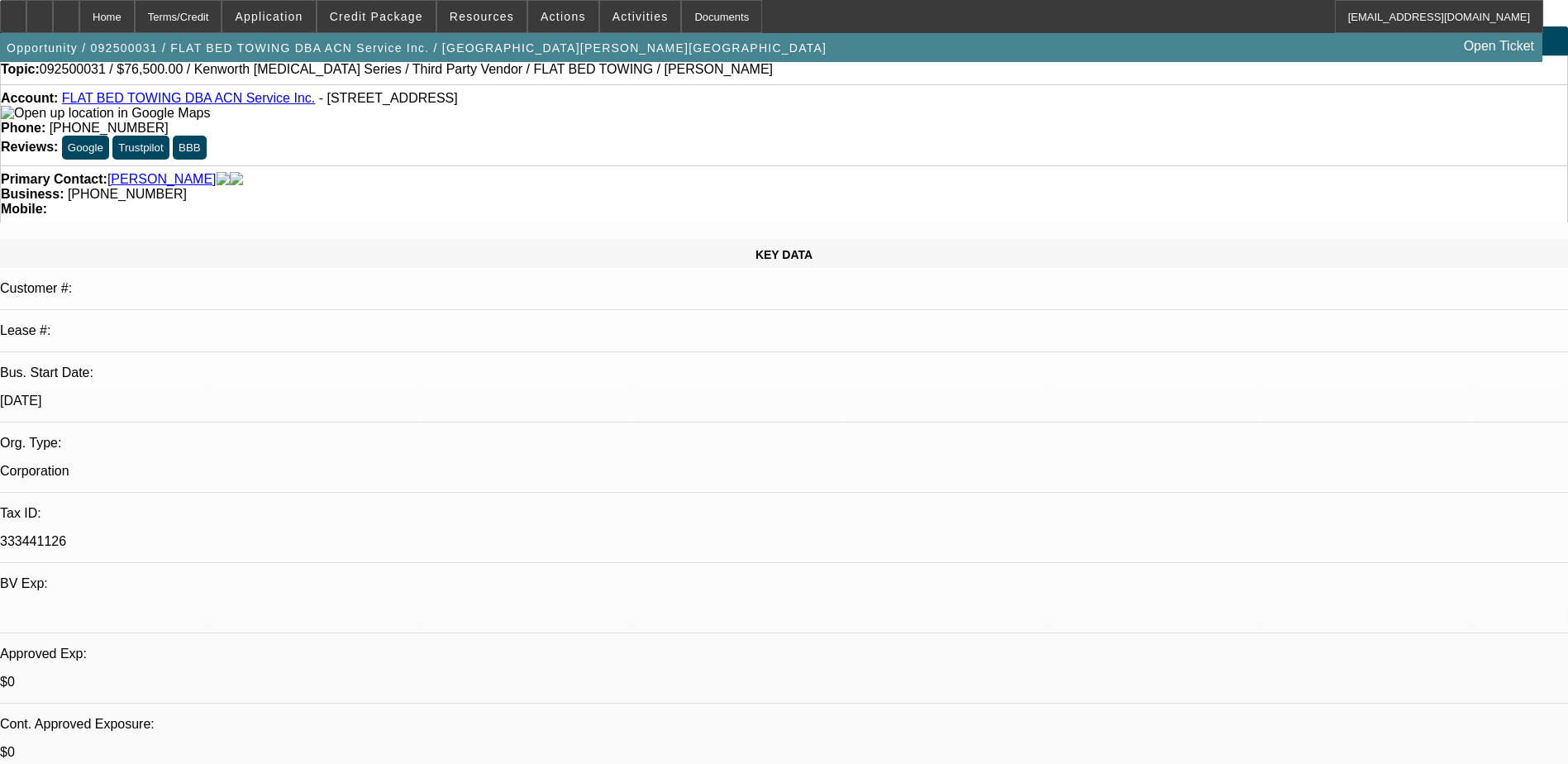
scroll to position [0, 0]
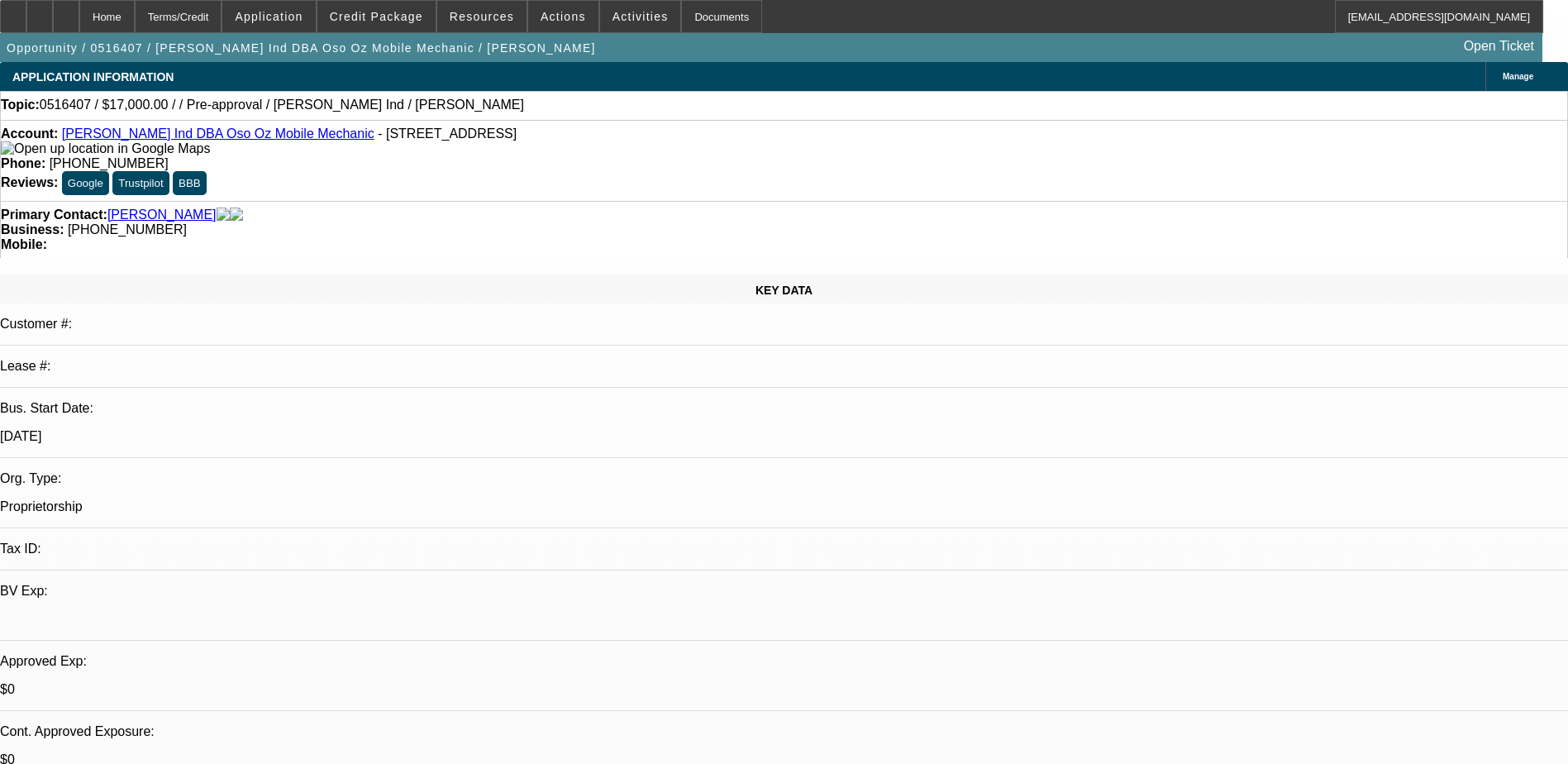
select select "0"
select select "2"
select select "0.1"
select select "1"
select select "2"
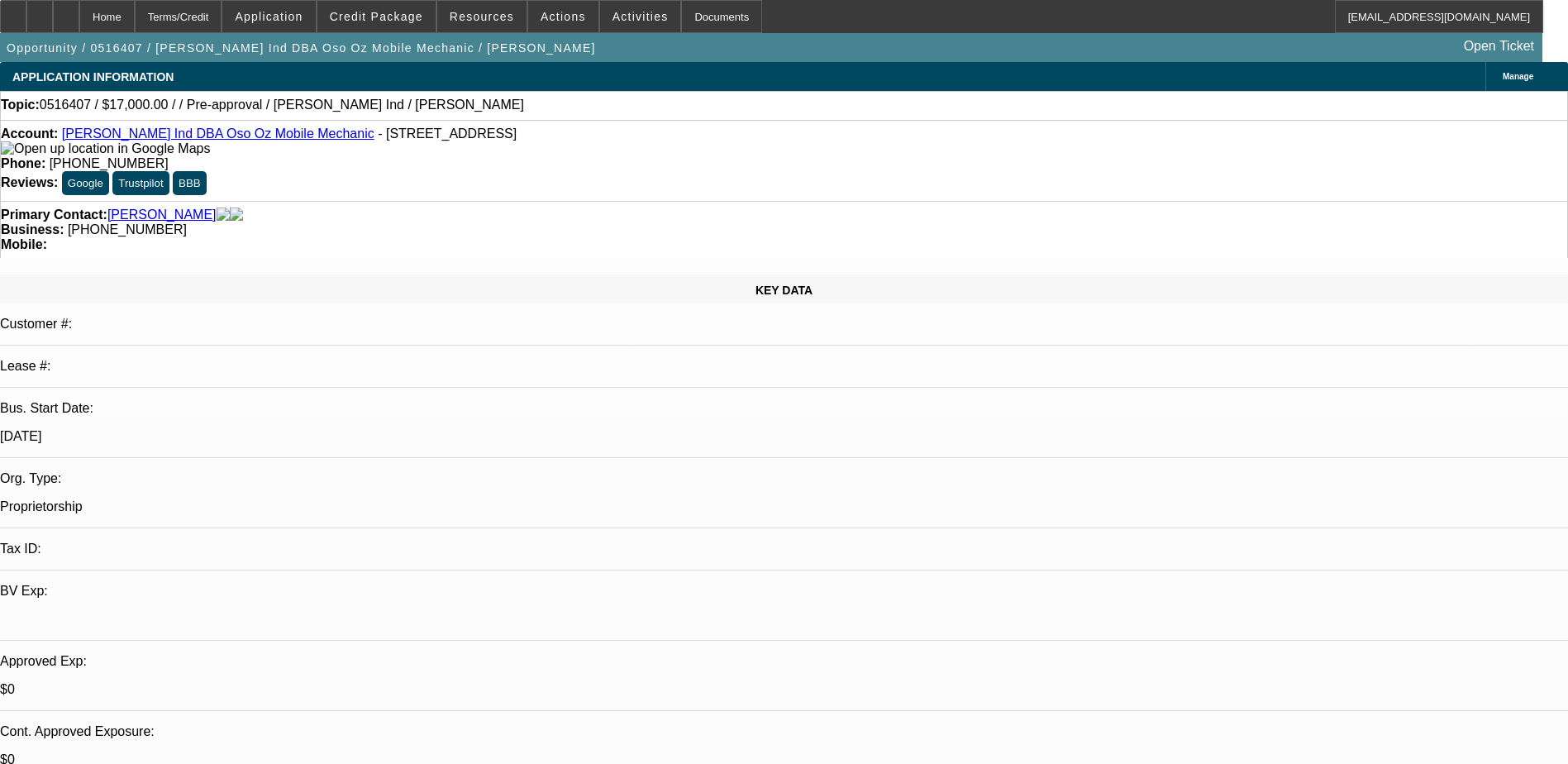
select select
